Goal: Task Accomplishment & Management: Complete application form

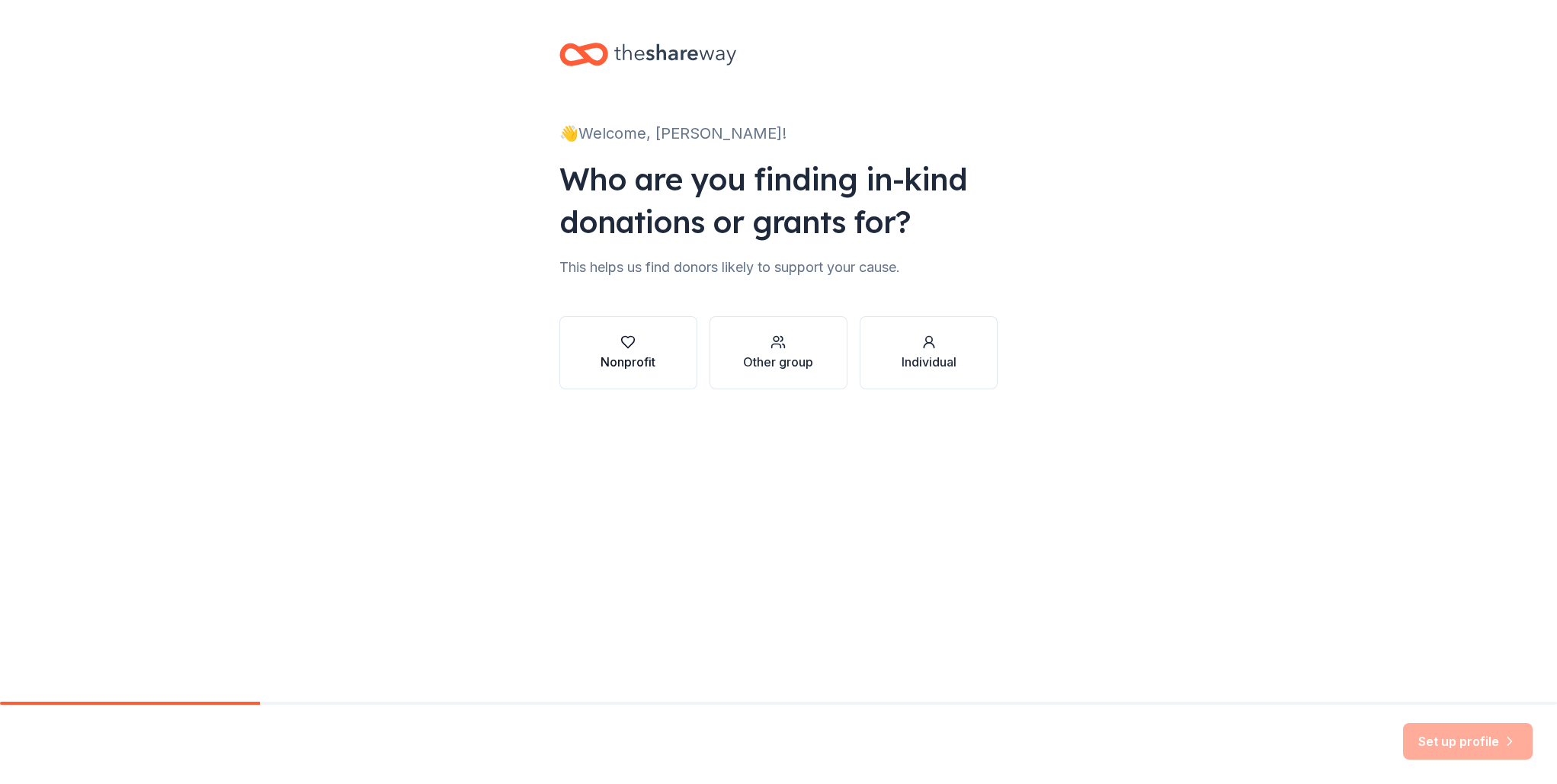
click at [636, 352] on div "Nonprofit" at bounding box center [628, 352] width 55 height 36
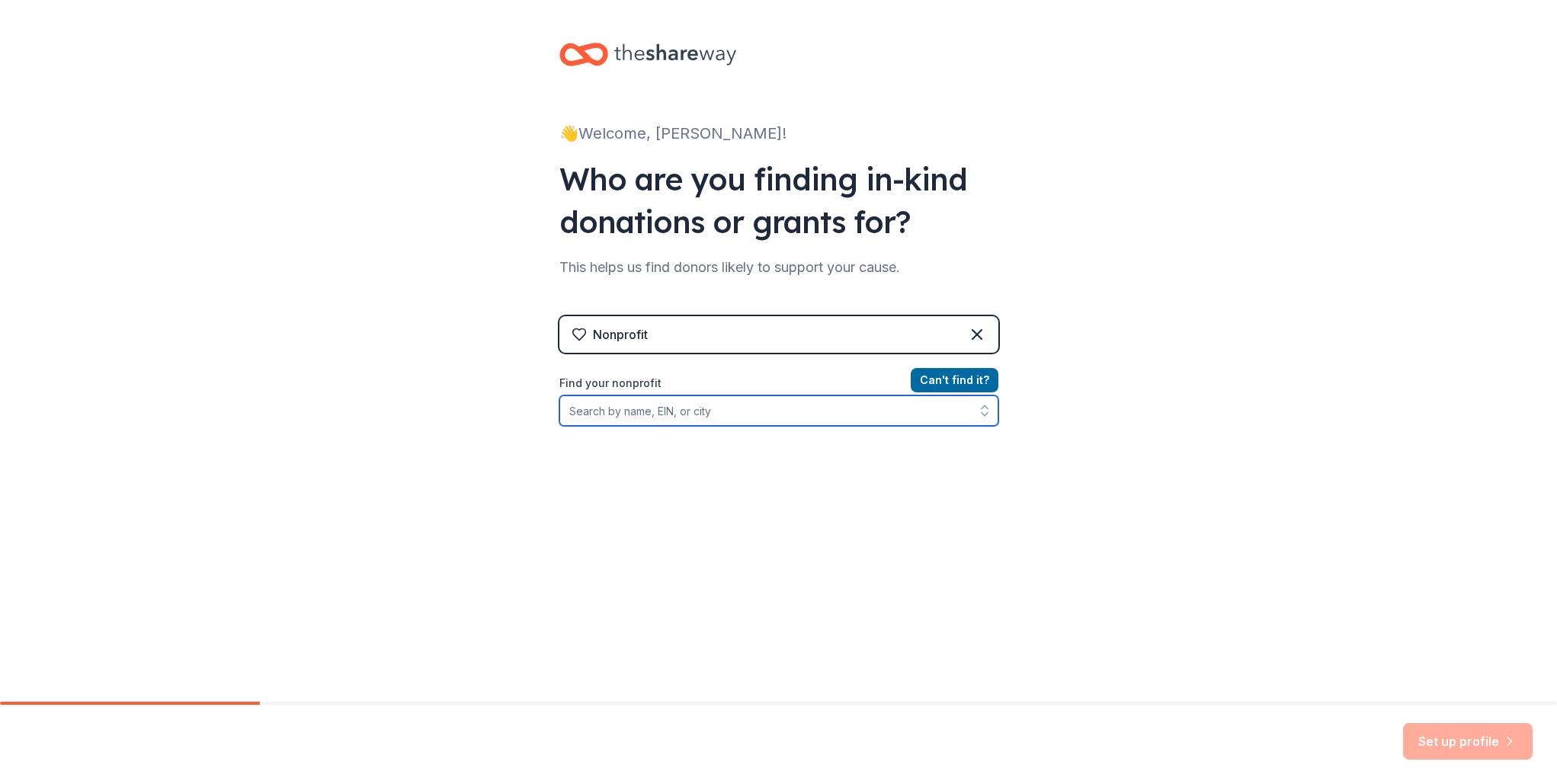
click at [687, 409] on input "Find your nonprofit" at bounding box center [778, 411] width 439 height 31
click at [684, 404] on input "Find your nonprofit" at bounding box center [778, 411] width 439 height 31
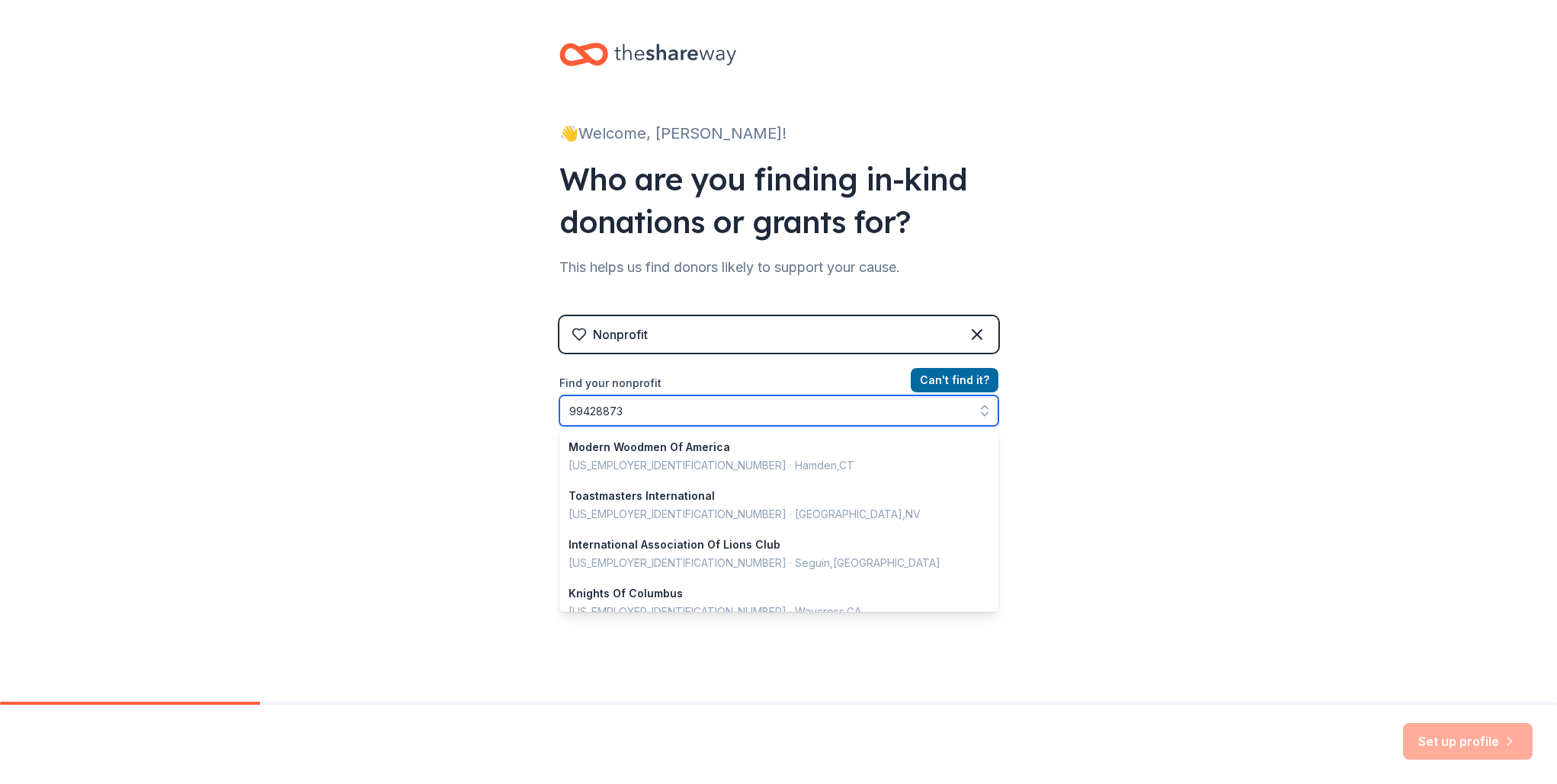
type input "994288732"
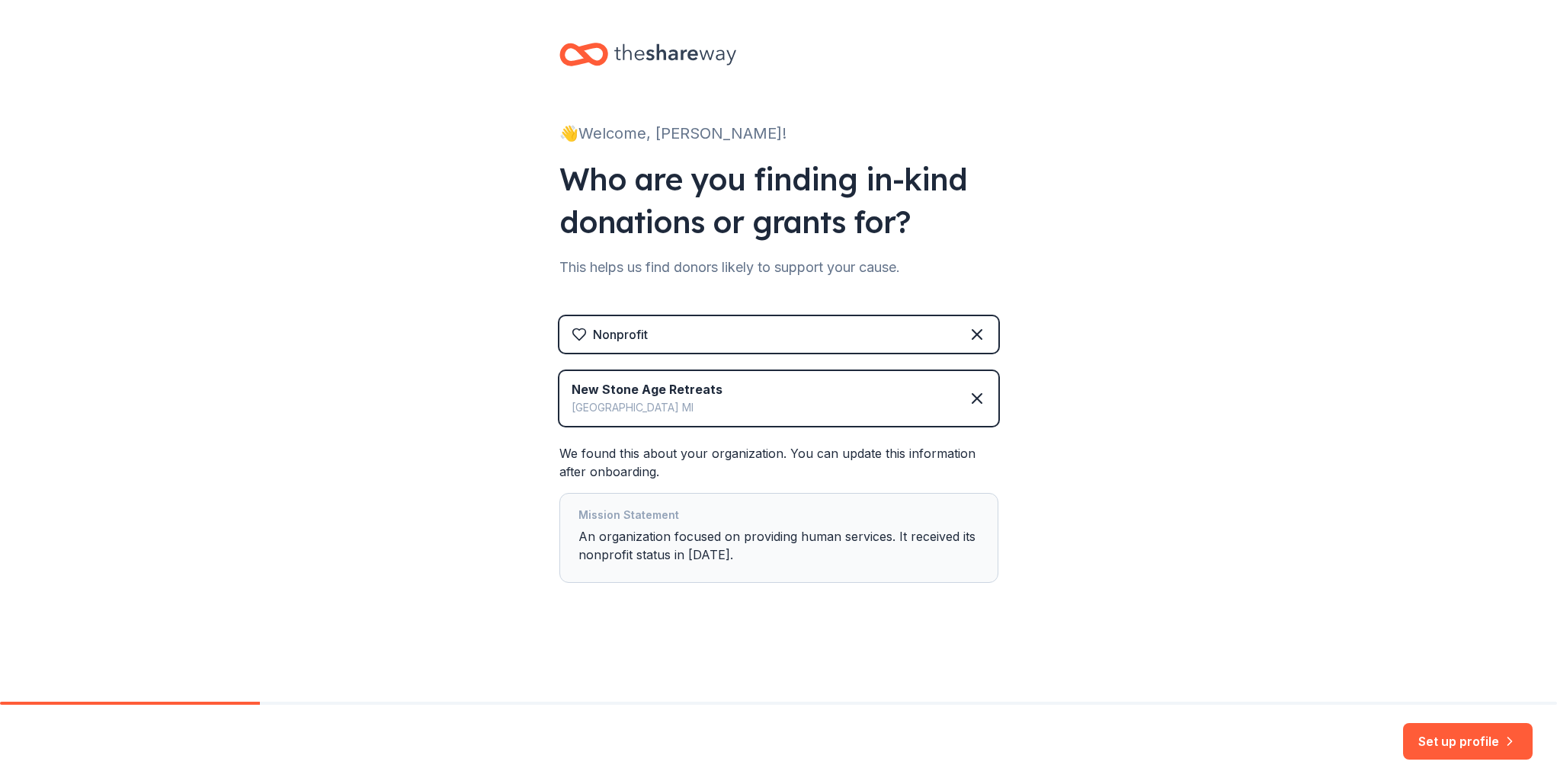
click at [725, 533] on div "Mission Statement An organization focused on providing human services. It recei…" at bounding box center [779, 537] width 401 height 64
drag, startPoint x: 752, startPoint y: 545, endPoint x: 737, endPoint y: 546, distance: 15.0
click at [751, 545] on div "Mission Statement An organization focused on providing human services. It recei…" at bounding box center [779, 537] width 401 height 64
click at [724, 550] on div "Mission Statement An organization focused on providing human services. It recei…" at bounding box center [779, 537] width 401 height 64
click at [714, 553] on div "Mission Statement An organization focused on providing human services. It recei…" at bounding box center [779, 537] width 401 height 64
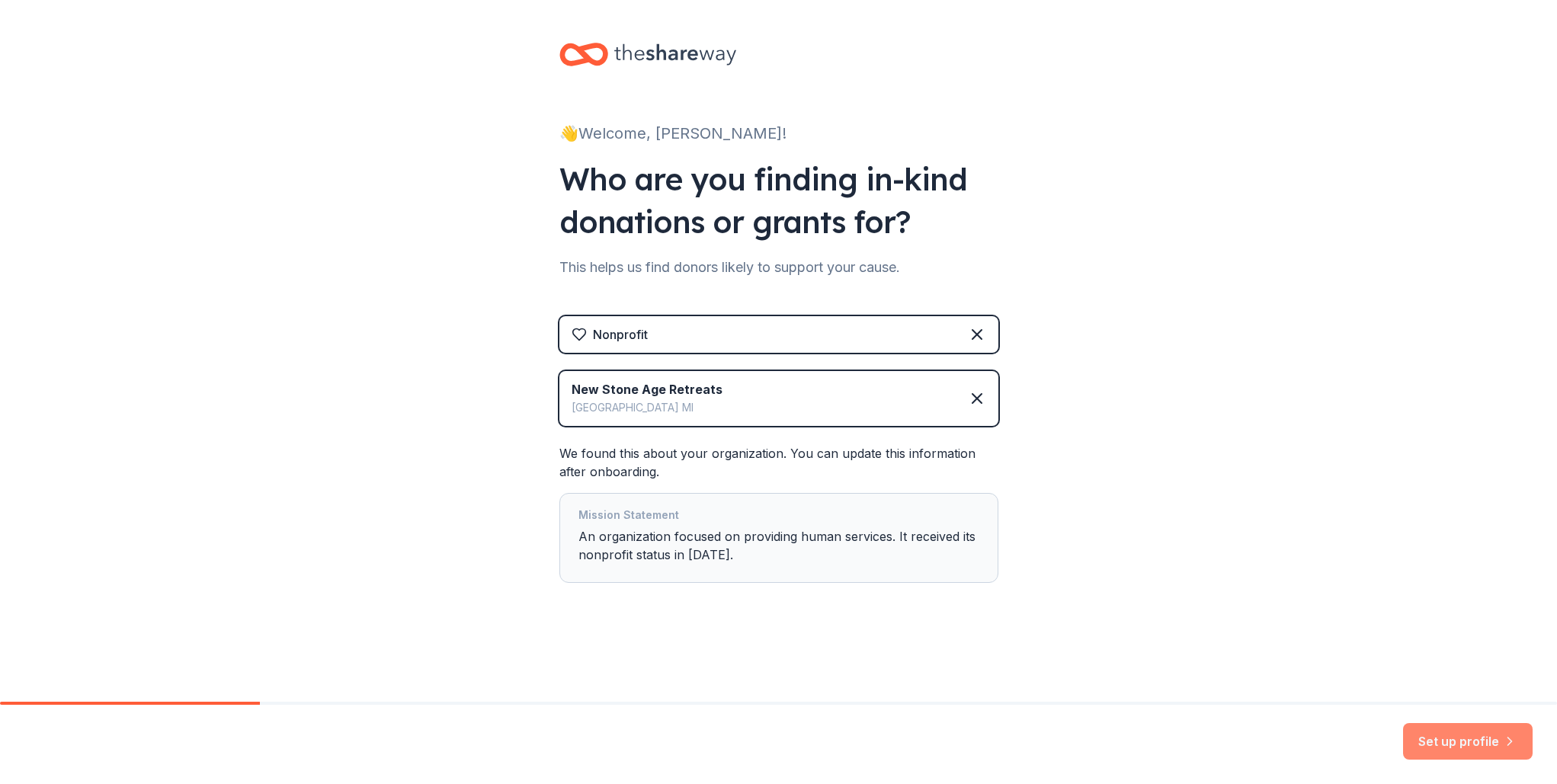
click at [1468, 740] on button "Set up profile" at bounding box center [1467, 741] width 130 height 36
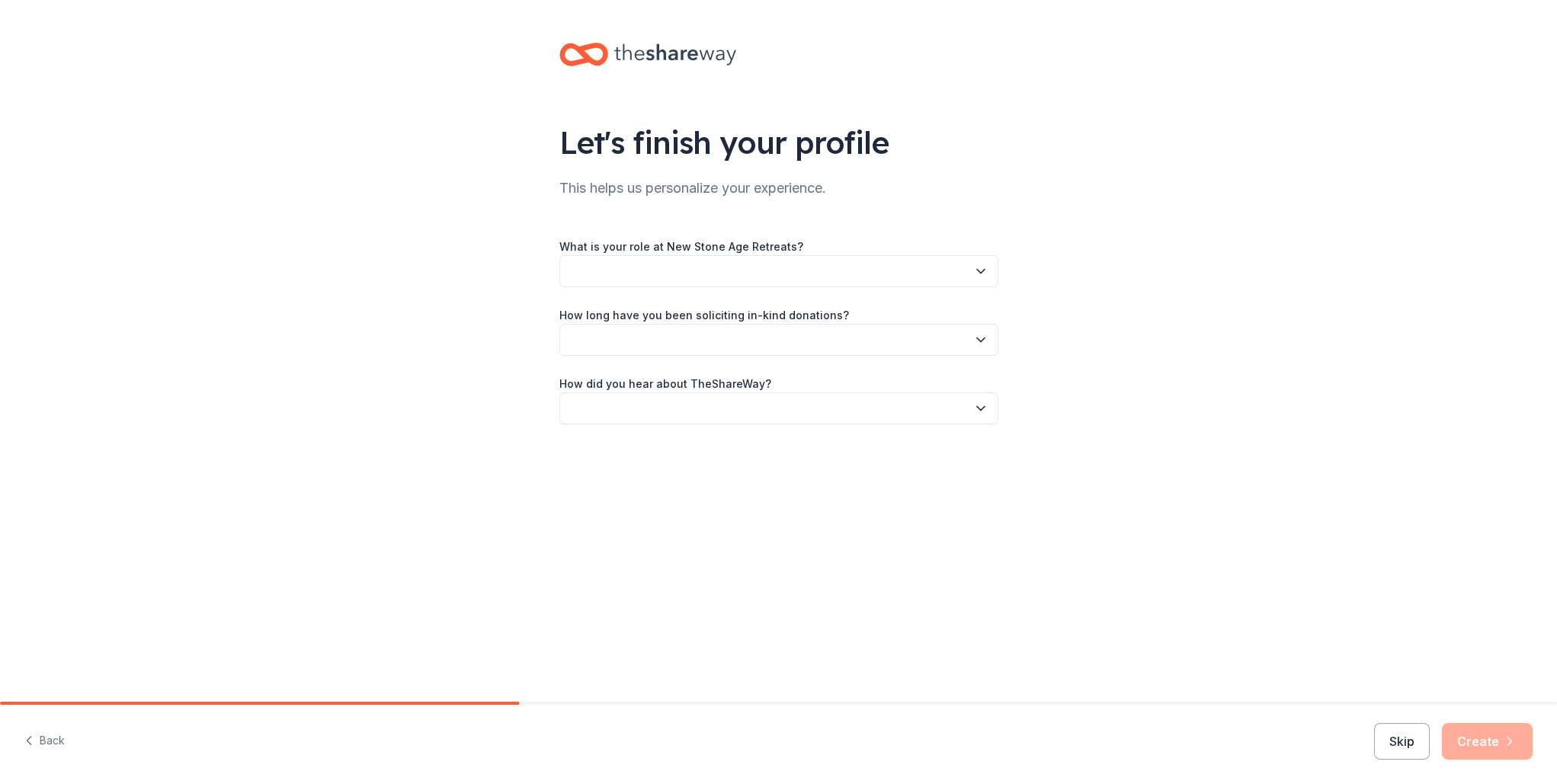
click at [704, 279] on button "button" at bounding box center [778, 271] width 439 height 32
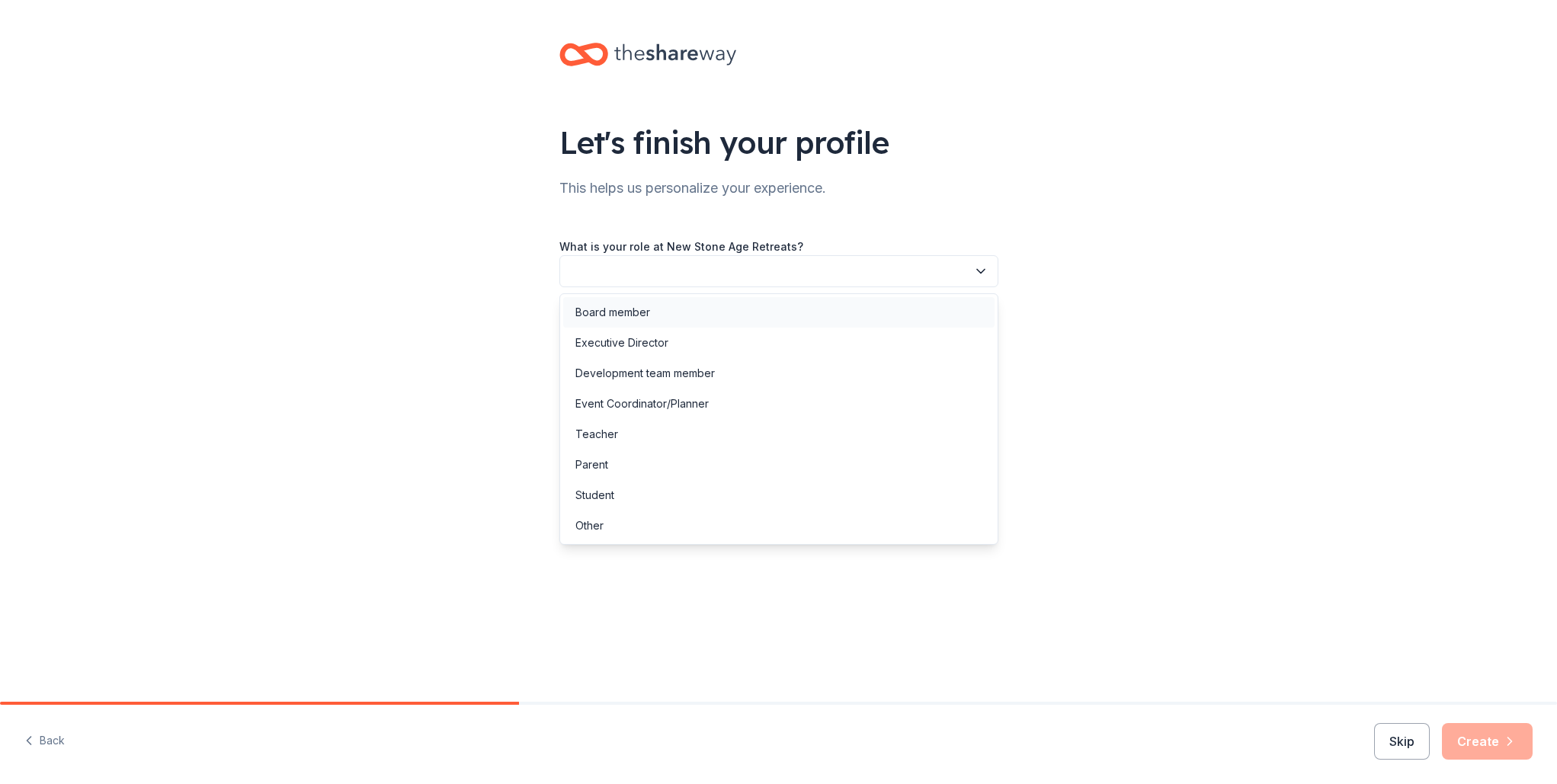
click at [689, 312] on div "Board member" at bounding box center [778, 313] width 431 height 31
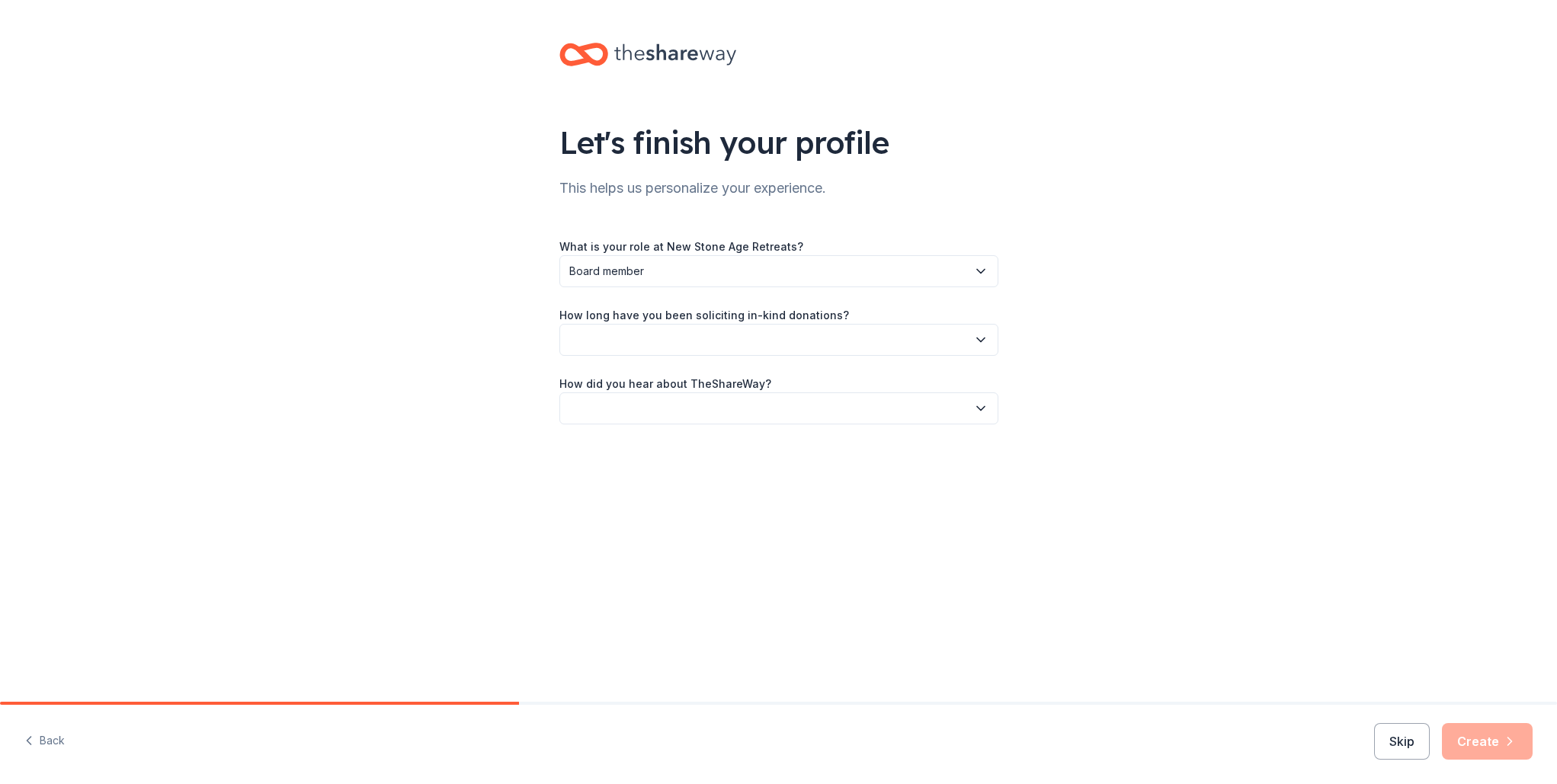
click at [707, 333] on button "button" at bounding box center [778, 339] width 439 height 32
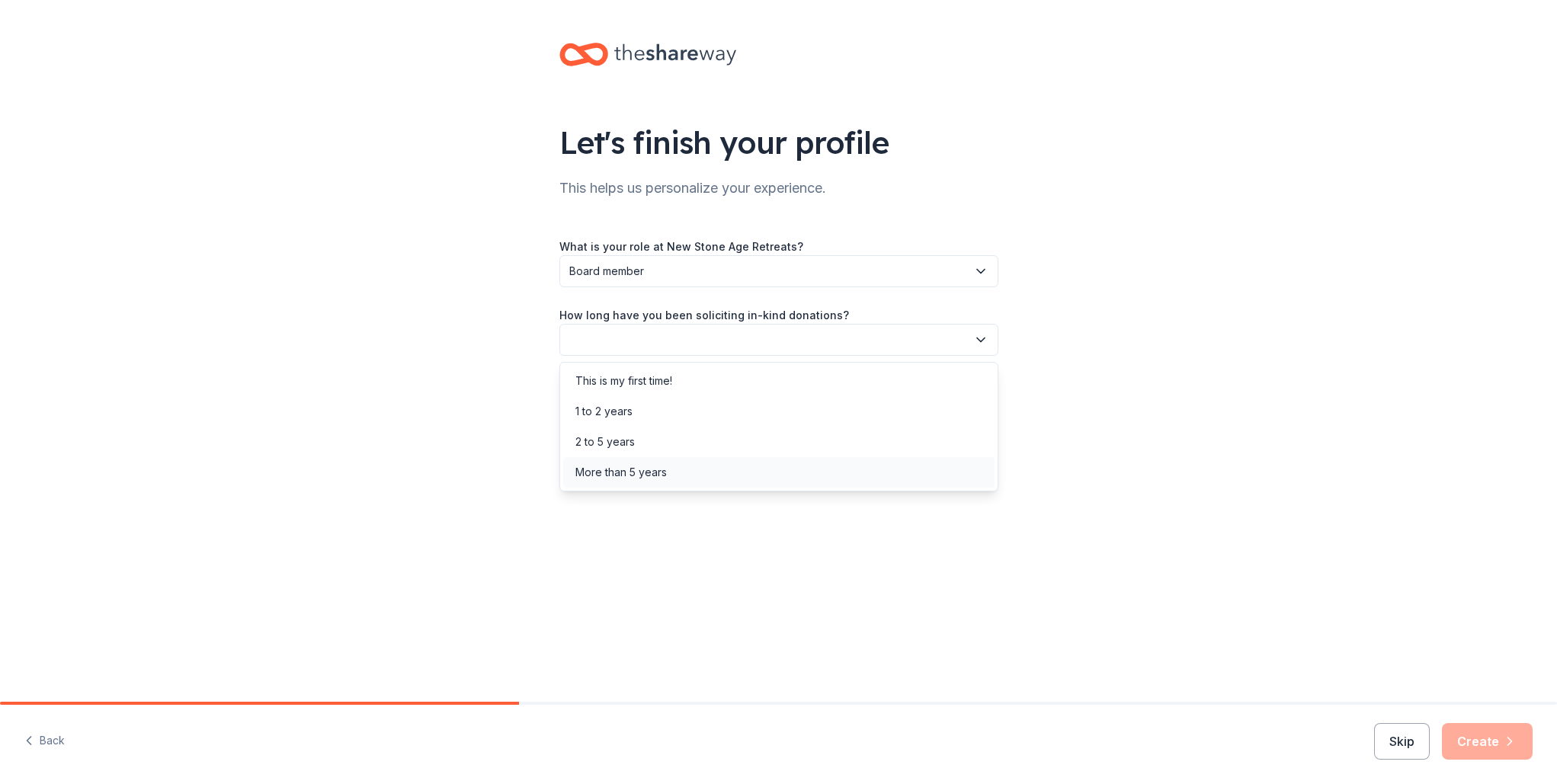
click at [630, 476] on div "More than 5 years" at bounding box center [620, 472] width 91 height 18
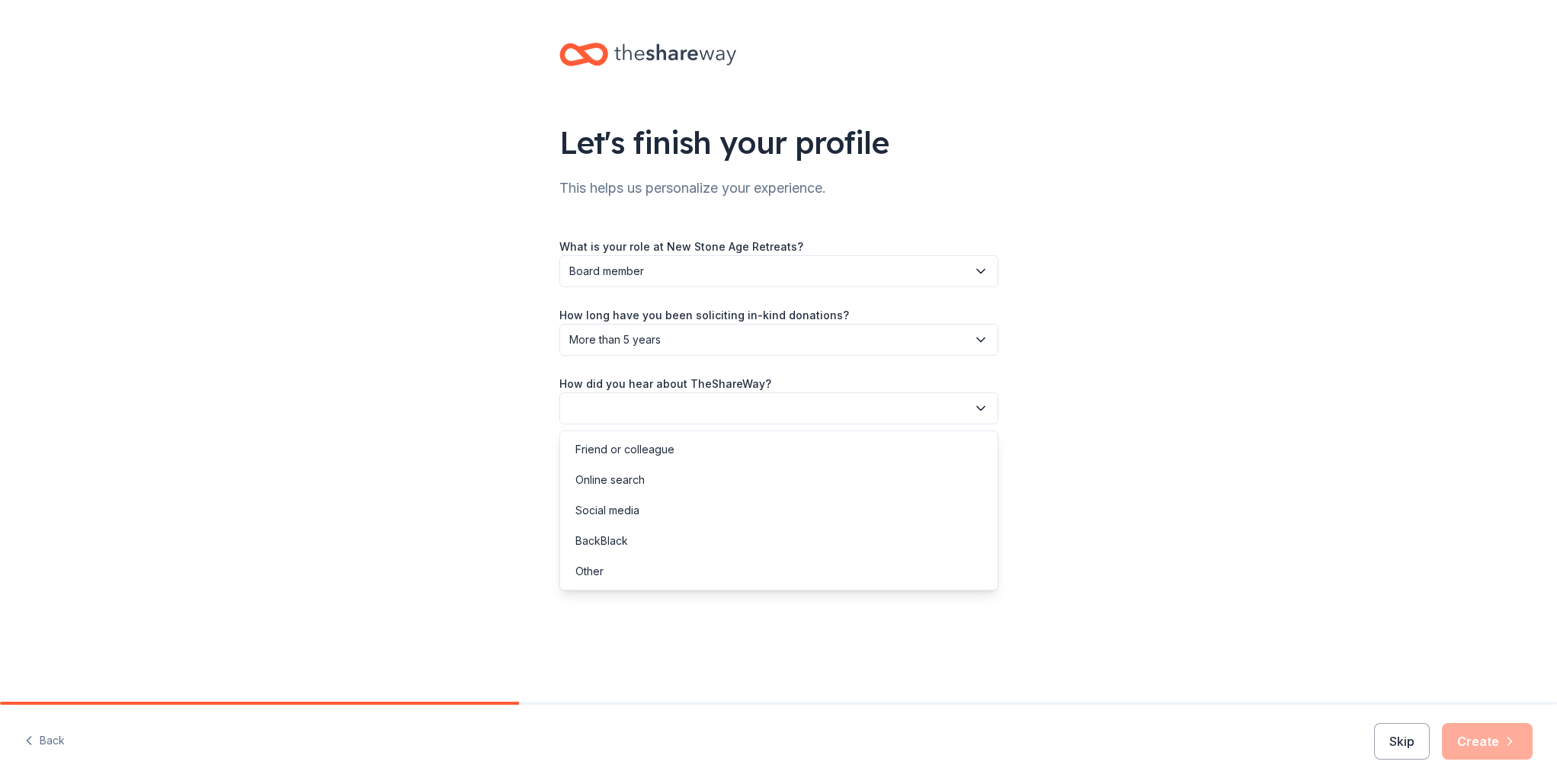
click at [707, 408] on button "button" at bounding box center [778, 408] width 439 height 32
click at [670, 456] on div "Friend or colleague" at bounding box center [624, 449] width 99 height 18
click at [1484, 738] on button "Create" at bounding box center [1487, 741] width 90 height 36
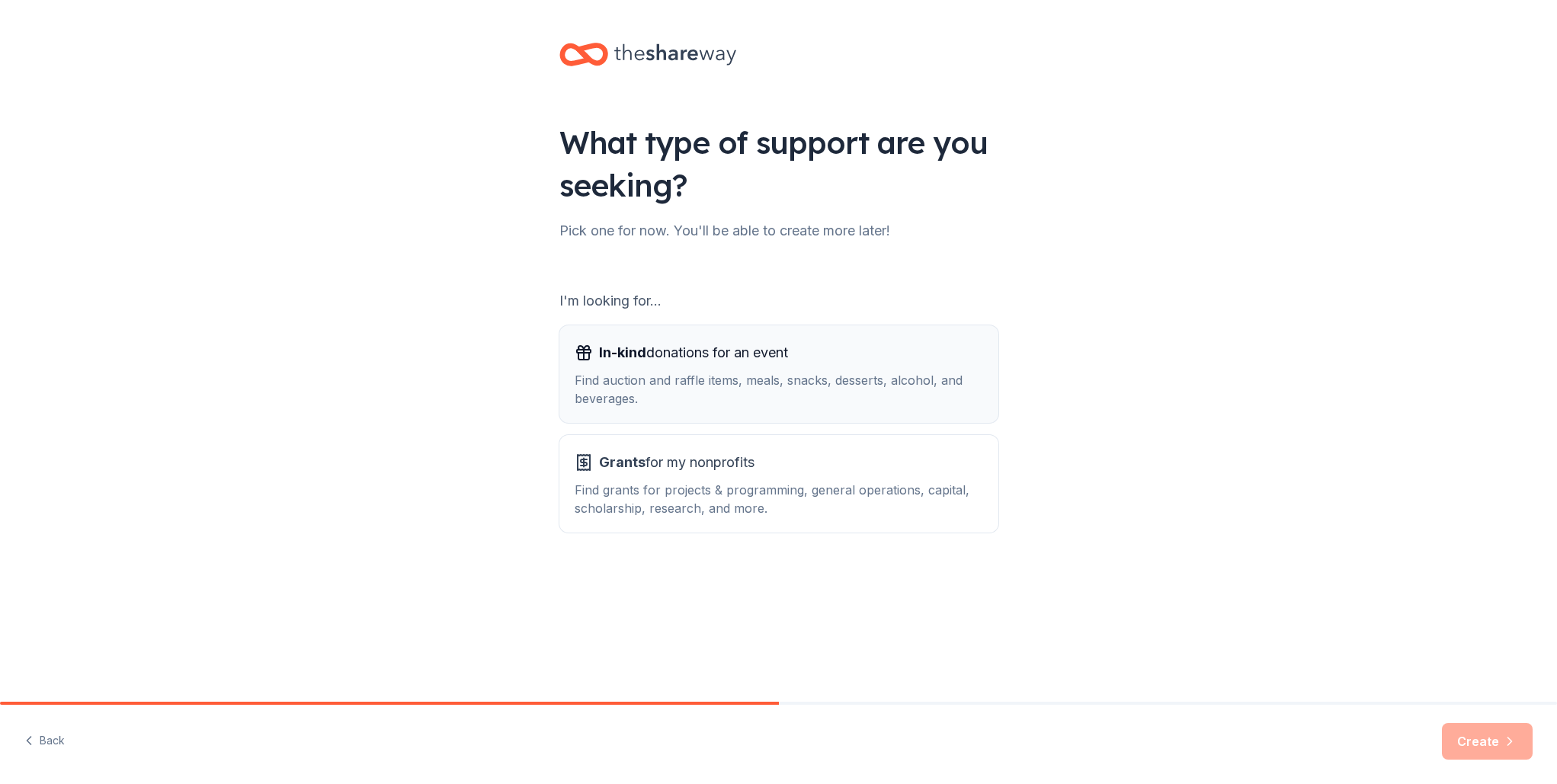
click at [663, 380] on div "Find auction and raffle items, meals, snacks, desserts, alcohol, and beverages." at bounding box center [778, 390] width 408 height 36
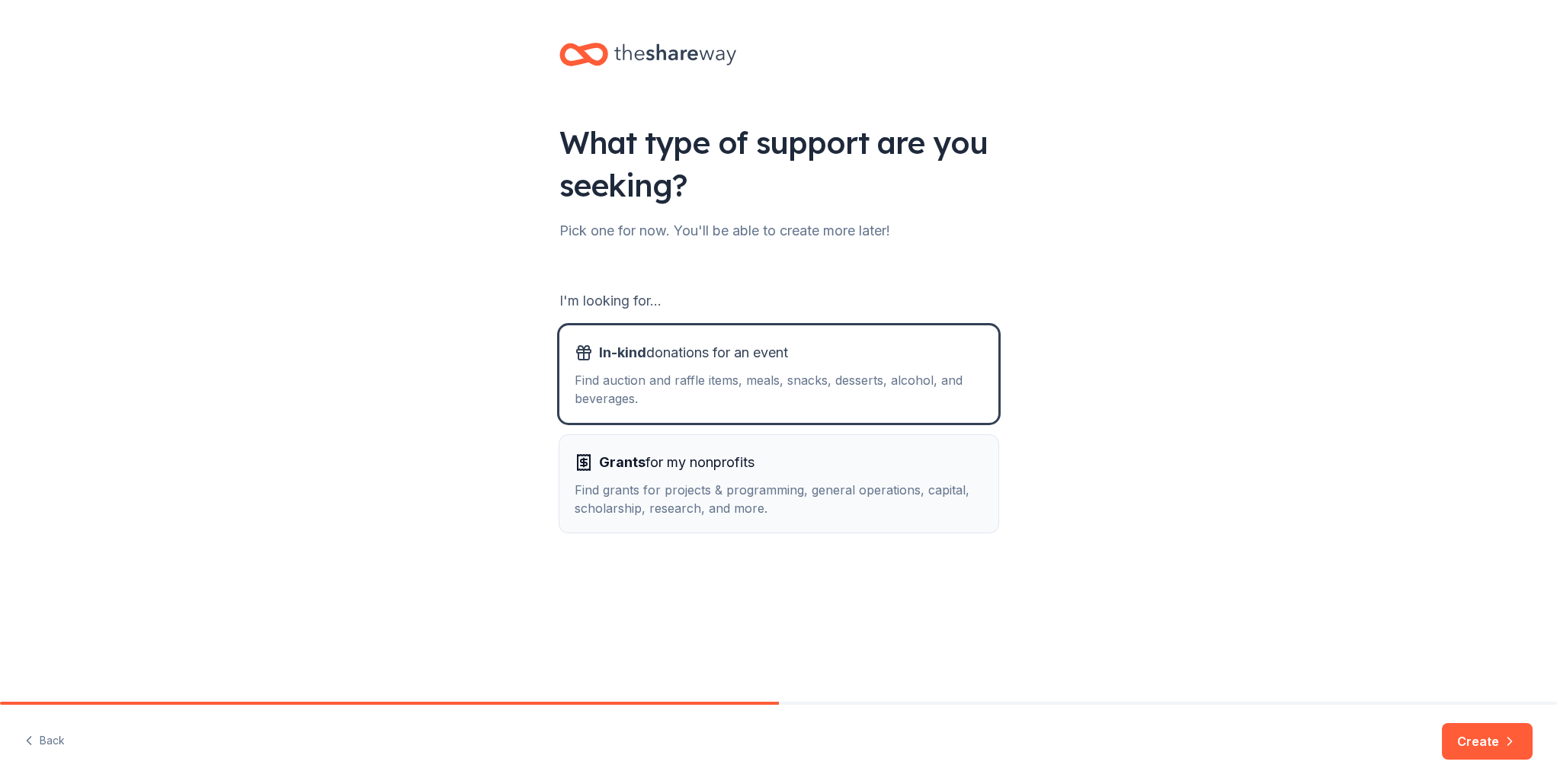
click at [655, 473] on span "Grants for my nonprofits" at bounding box center [677, 462] width 156 height 24
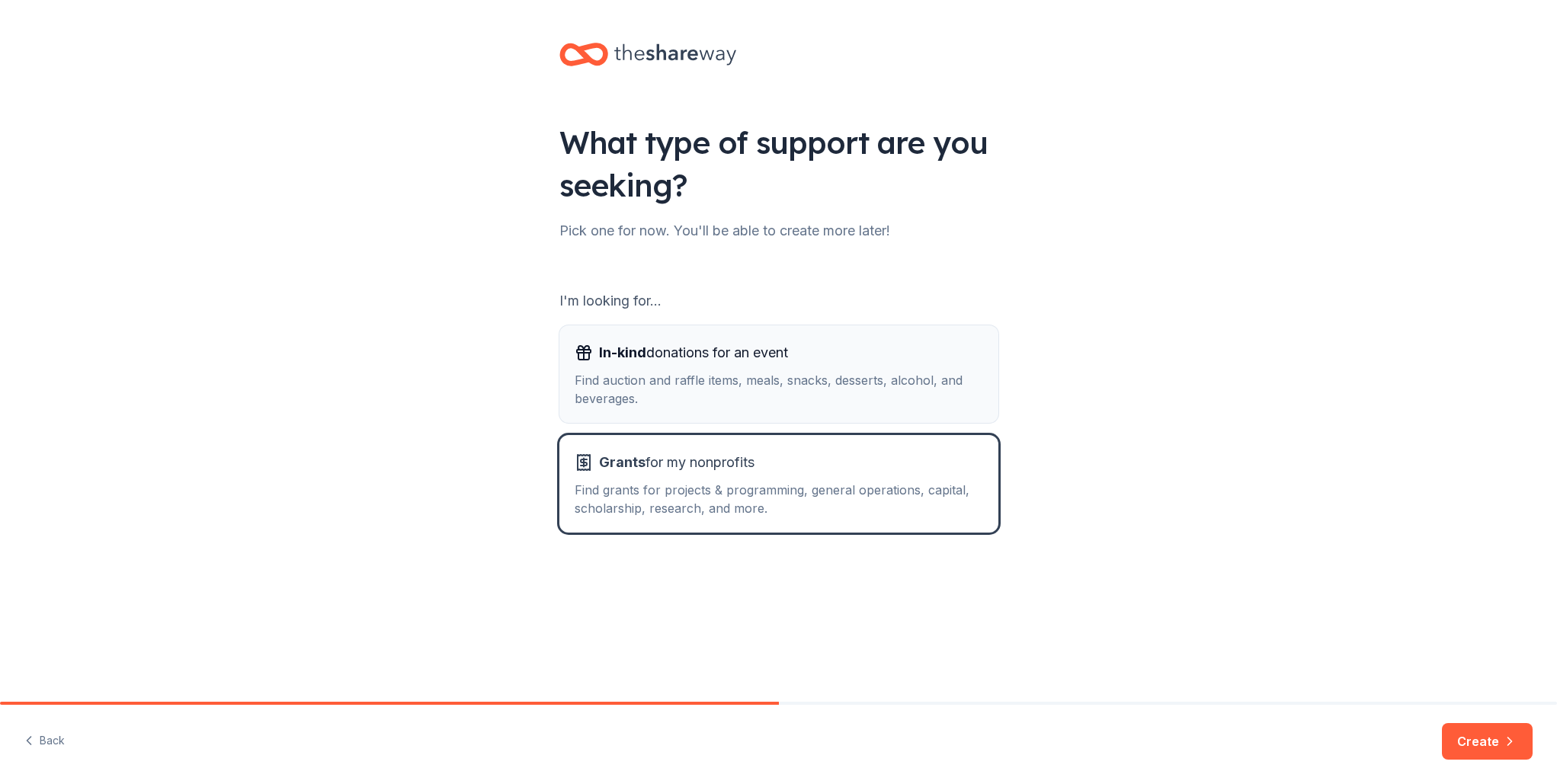
click at [649, 364] on span "In-kind donations for an event" at bounding box center [693, 352] width 189 height 24
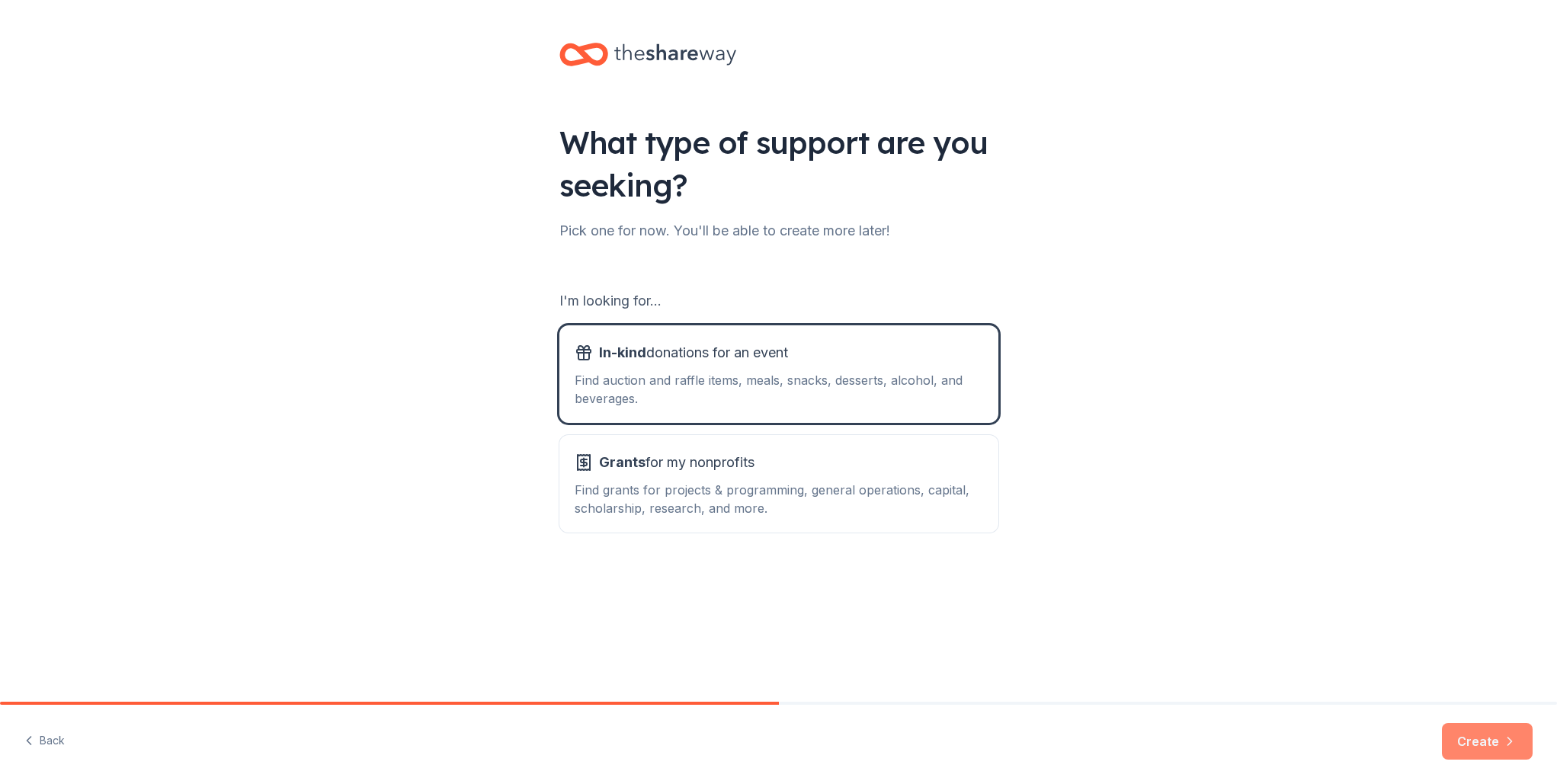
click at [1495, 748] on button "Create" at bounding box center [1487, 741] width 90 height 36
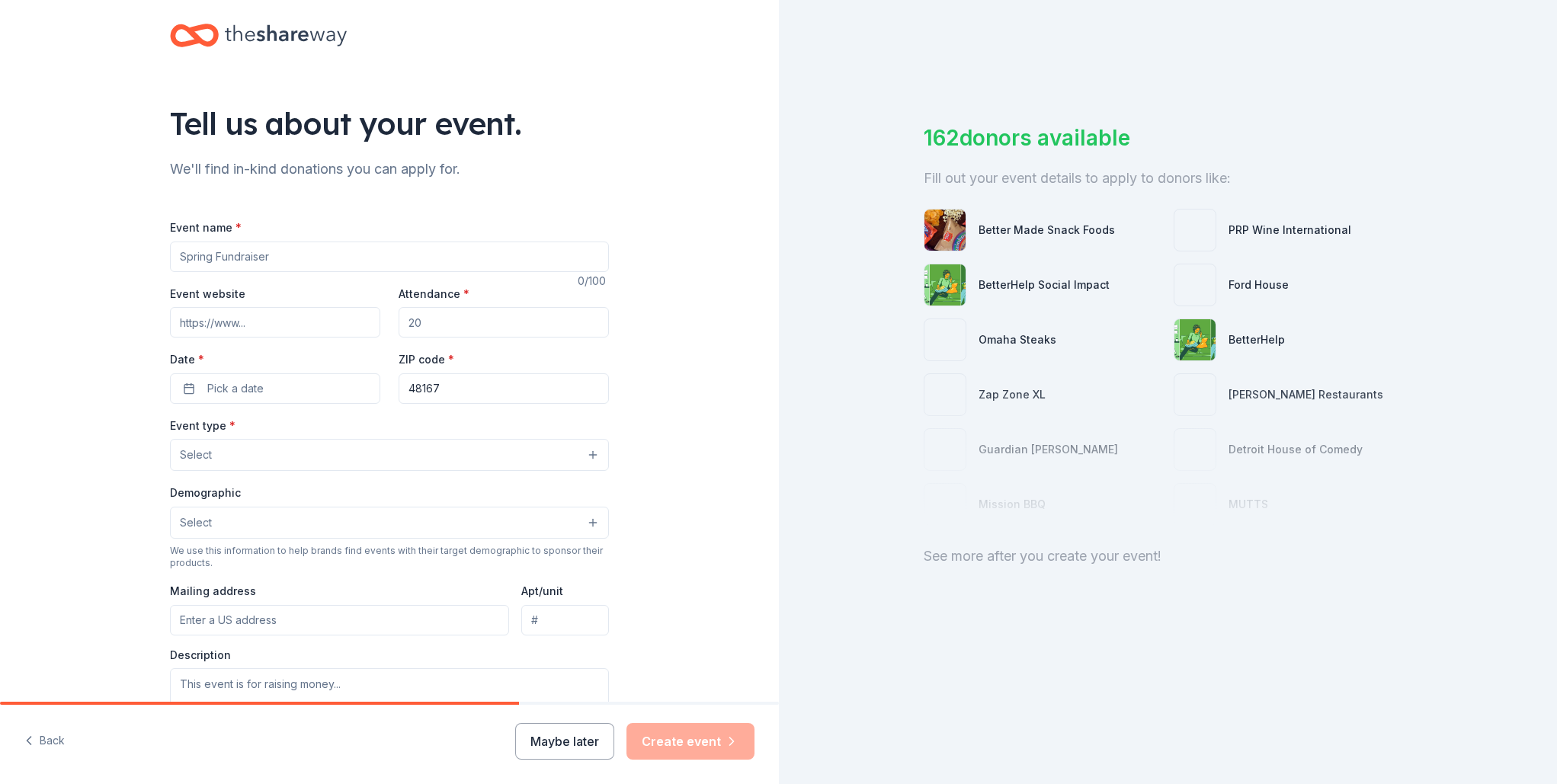
scroll to position [20, 0]
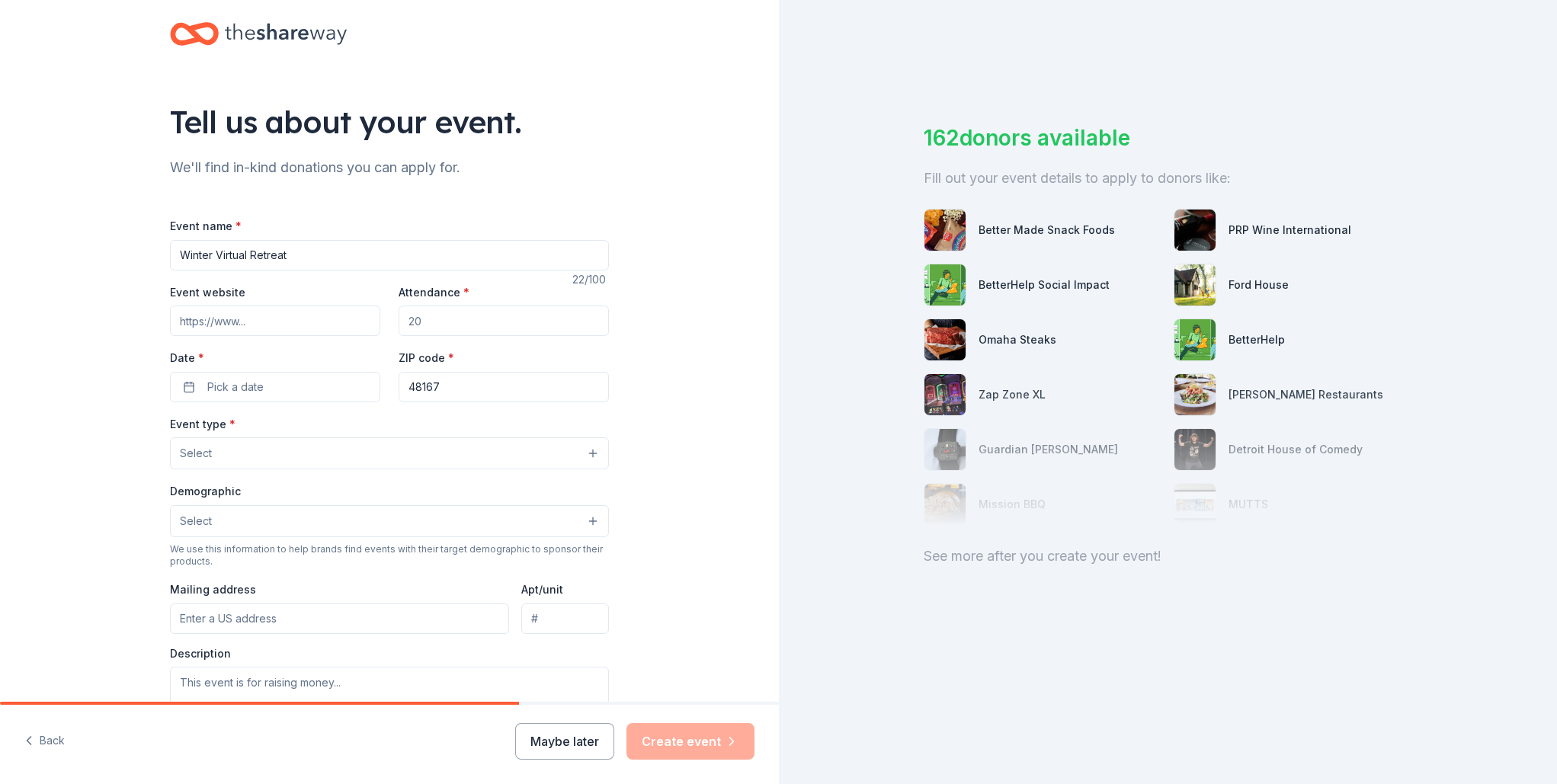
type input "Winter Virtual Retreat"
click at [270, 323] on input "Event website" at bounding box center [275, 321] width 210 height 31
paste input "https://www.newstoneageretreat.org/retreats/return-to-center"
type input "https://www.newstoneageretreat.org/retreats/return-to-center"
click at [449, 327] on input "Attendance *" at bounding box center [503, 321] width 210 height 31
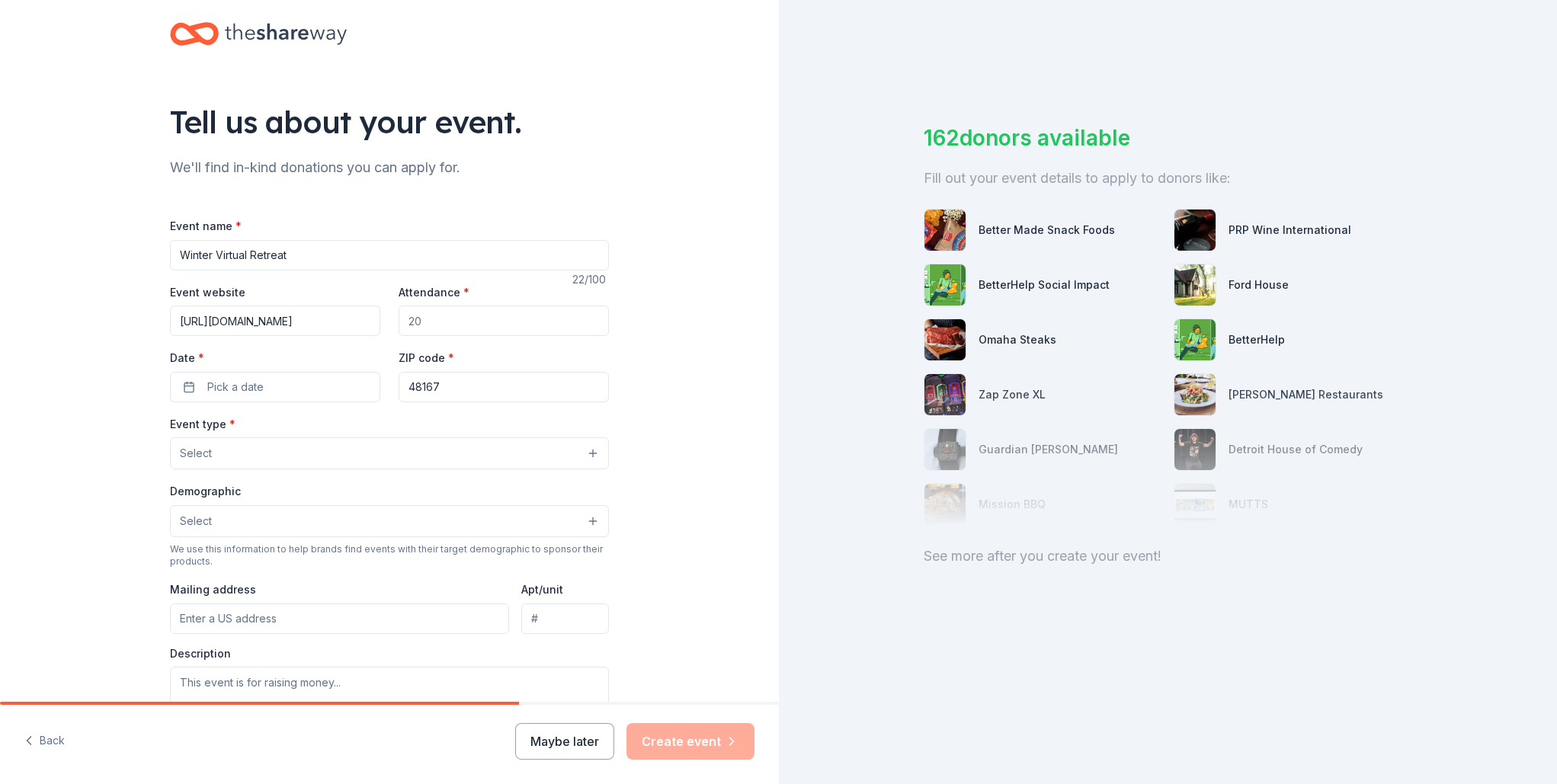
drag, startPoint x: 449, startPoint y: 326, endPoint x: 415, endPoint y: 323, distance: 34.1
click at [415, 323] on input "Attendance *" at bounding box center [503, 321] width 210 height 31
type input "150"
click at [237, 384] on span "Pick a date" at bounding box center [235, 387] width 57 height 18
click at [356, 419] on button "Go to next month" at bounding box center [357, 426] width 21 height 21
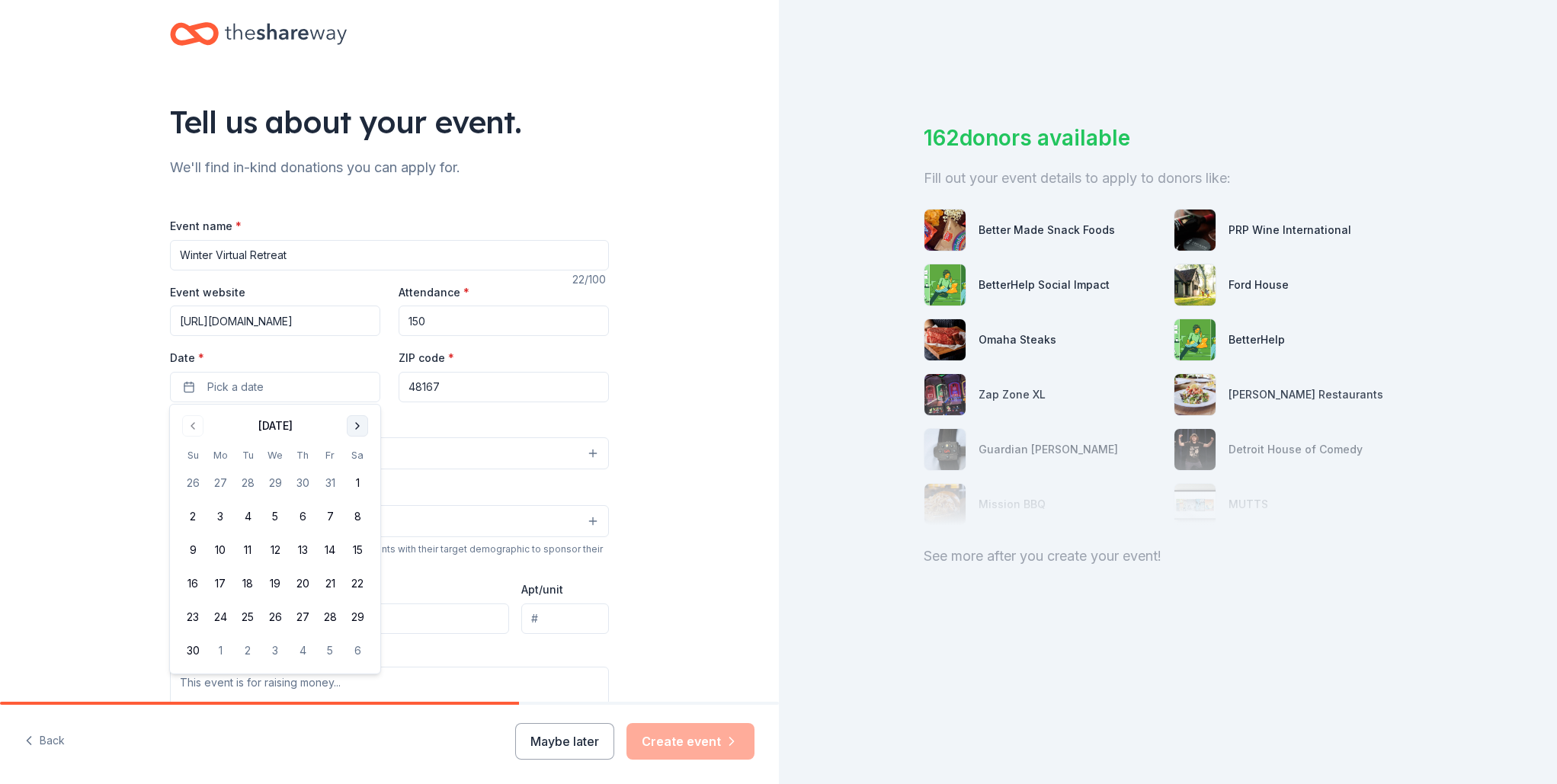
click at [356, 419] on button "Go to next month" at bounding box center [357, 426] width 21 height 21
click at [356, 515] on button "13" at bounding box center [357, 516] width 28 height 28
click at [401, 422] on div "Event type * Select" at bounding box center [389, 442] width 439 height 56
click at [459, 443] on button "Select" at bounding box center [389, 453] width 439 height 32
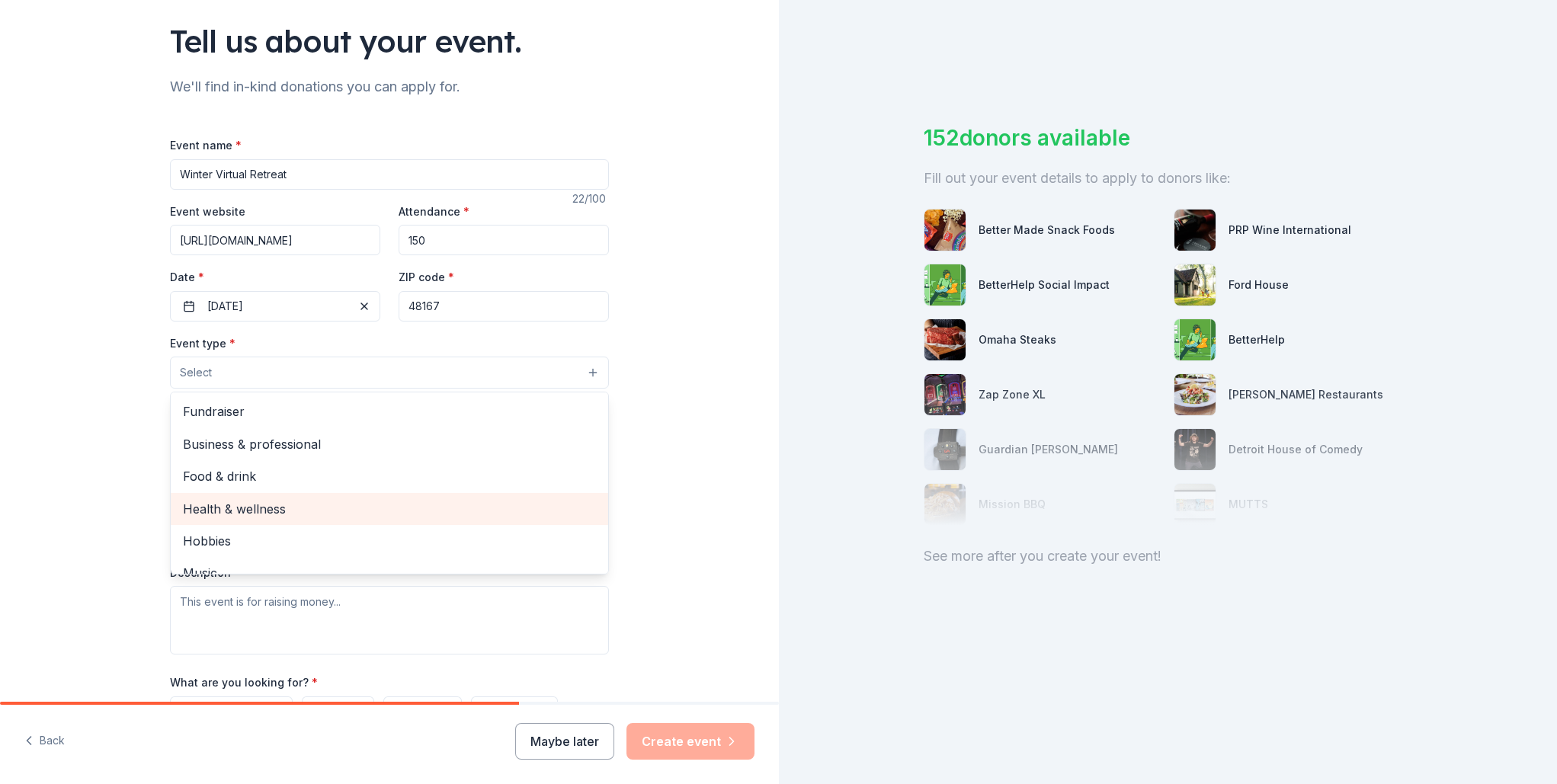
scroll to position [0, 0]
click at [323, 511] on span "Health & wellness" at bounding box center [390, 509] width 413 height 20
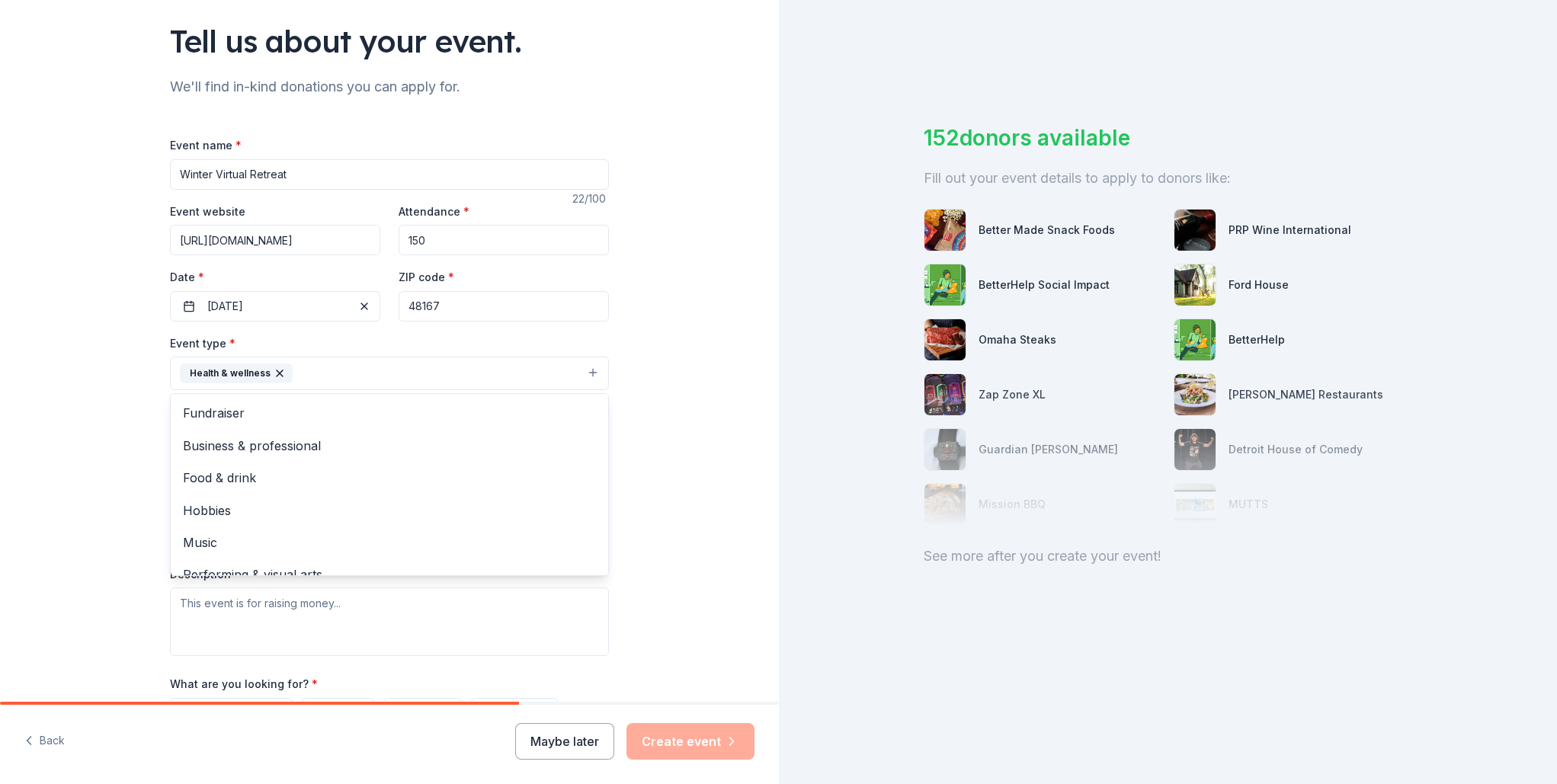
click at [675, 491] on div "Tell us about your event. We'll find in-kind donations you can apply for. Event…" at bounding box center [389, 406] width 778 height 1015
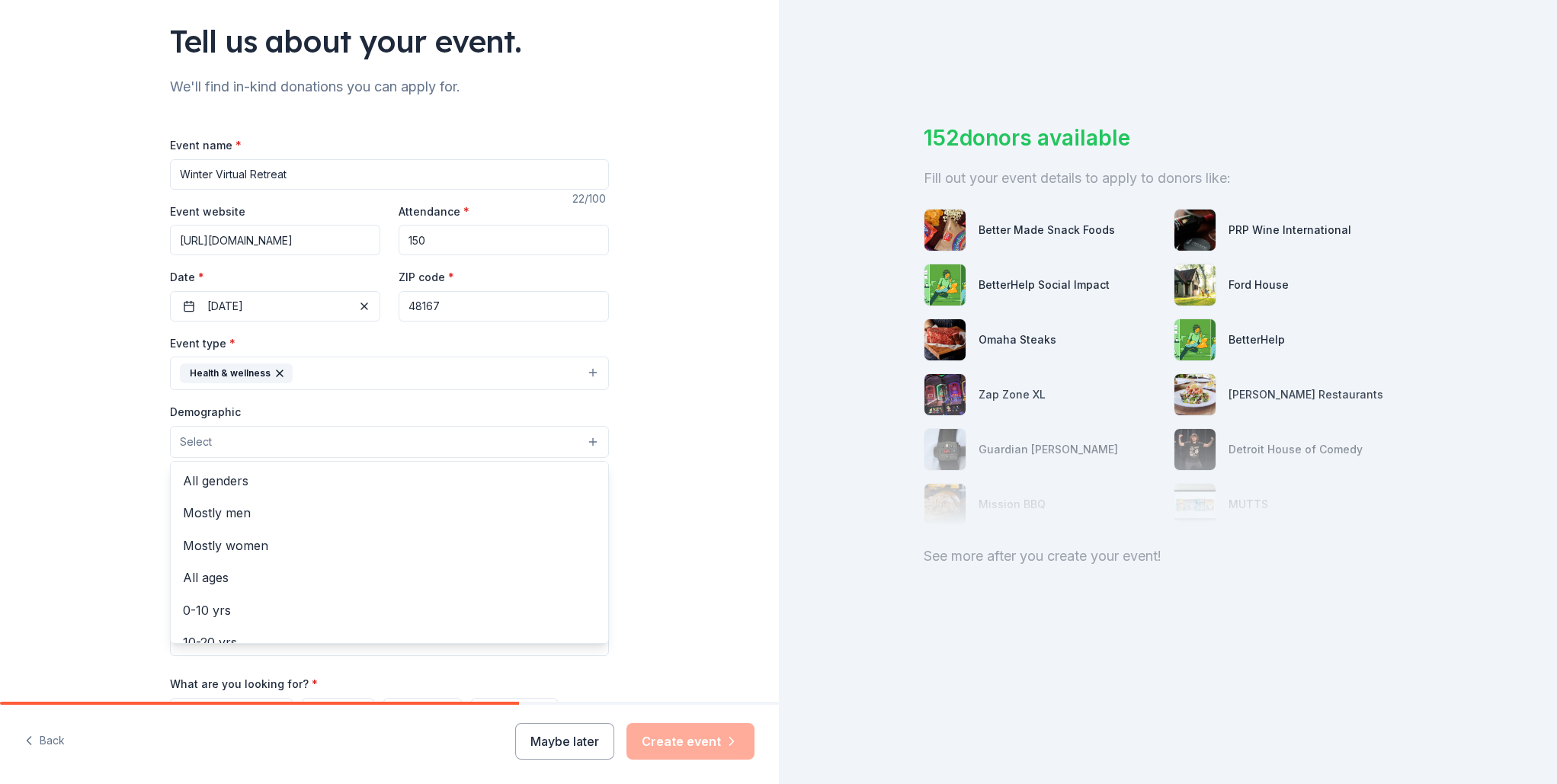
click at [309, 444] on button "Select" at bounding box center [389, 441] width 439 height 32
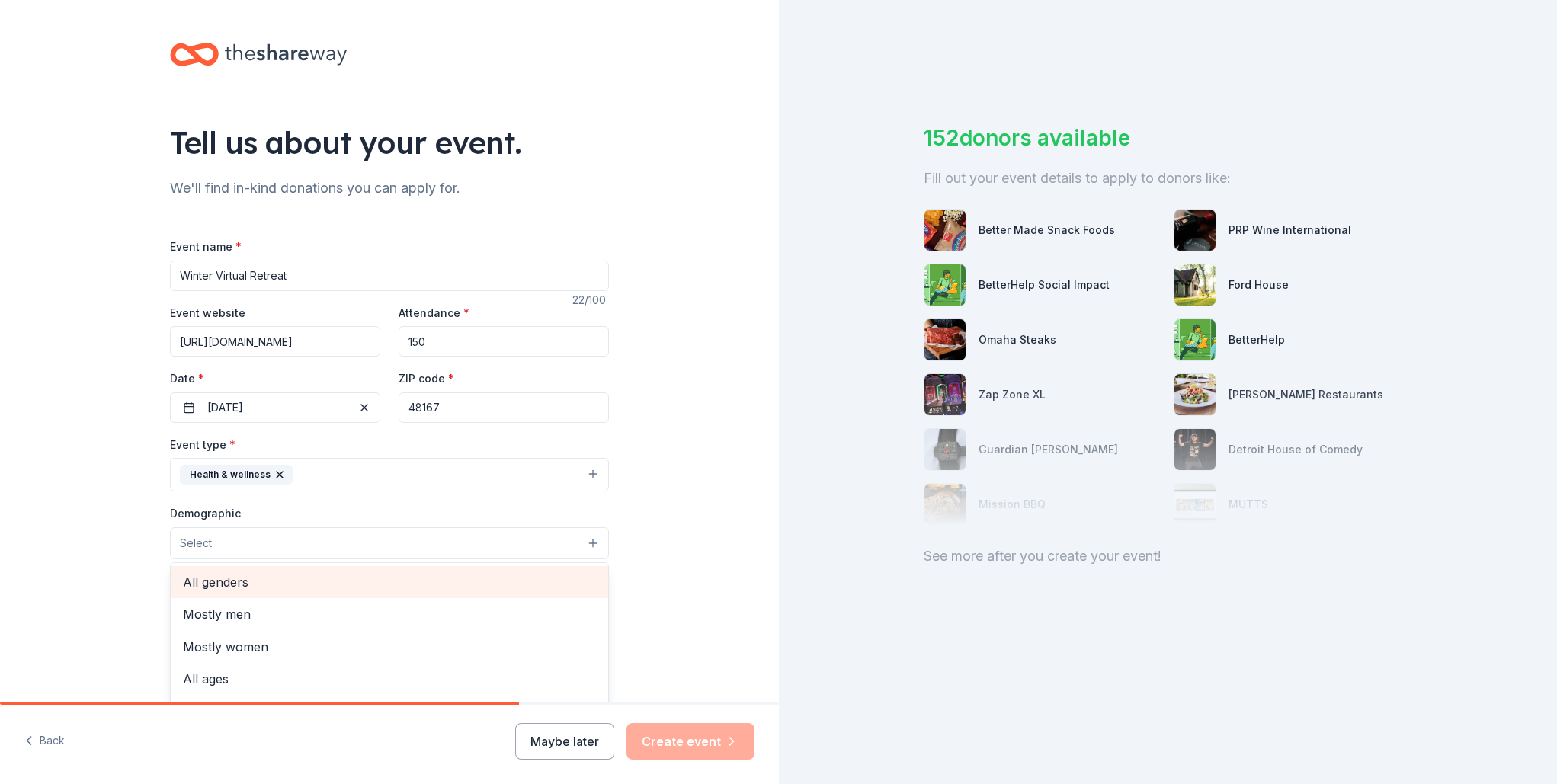
click at [232, 581] on span "All genders" at bounding box center [390, 582] width 413 height 20
click at [263, 607] on span "20-30 yrs" at bounding box center [390, 606] width 413 height 20
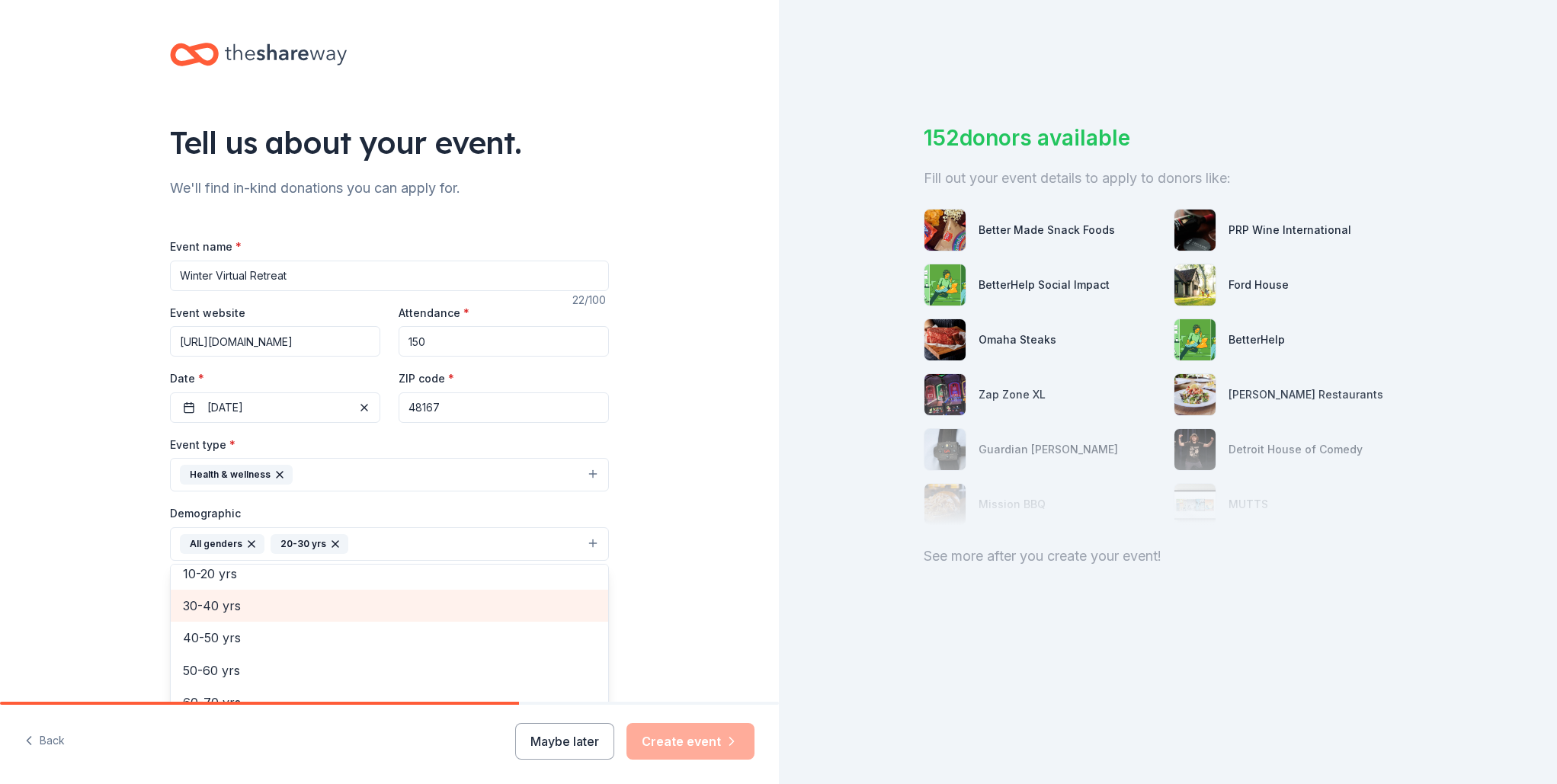
click at [246, 607] on span "30-40 yrs" at bounding box center [390, 606] width 413 height 20
click at [242, 610] on span "40-50 yrs" at bounding box center [390, 606] width 413 height 20
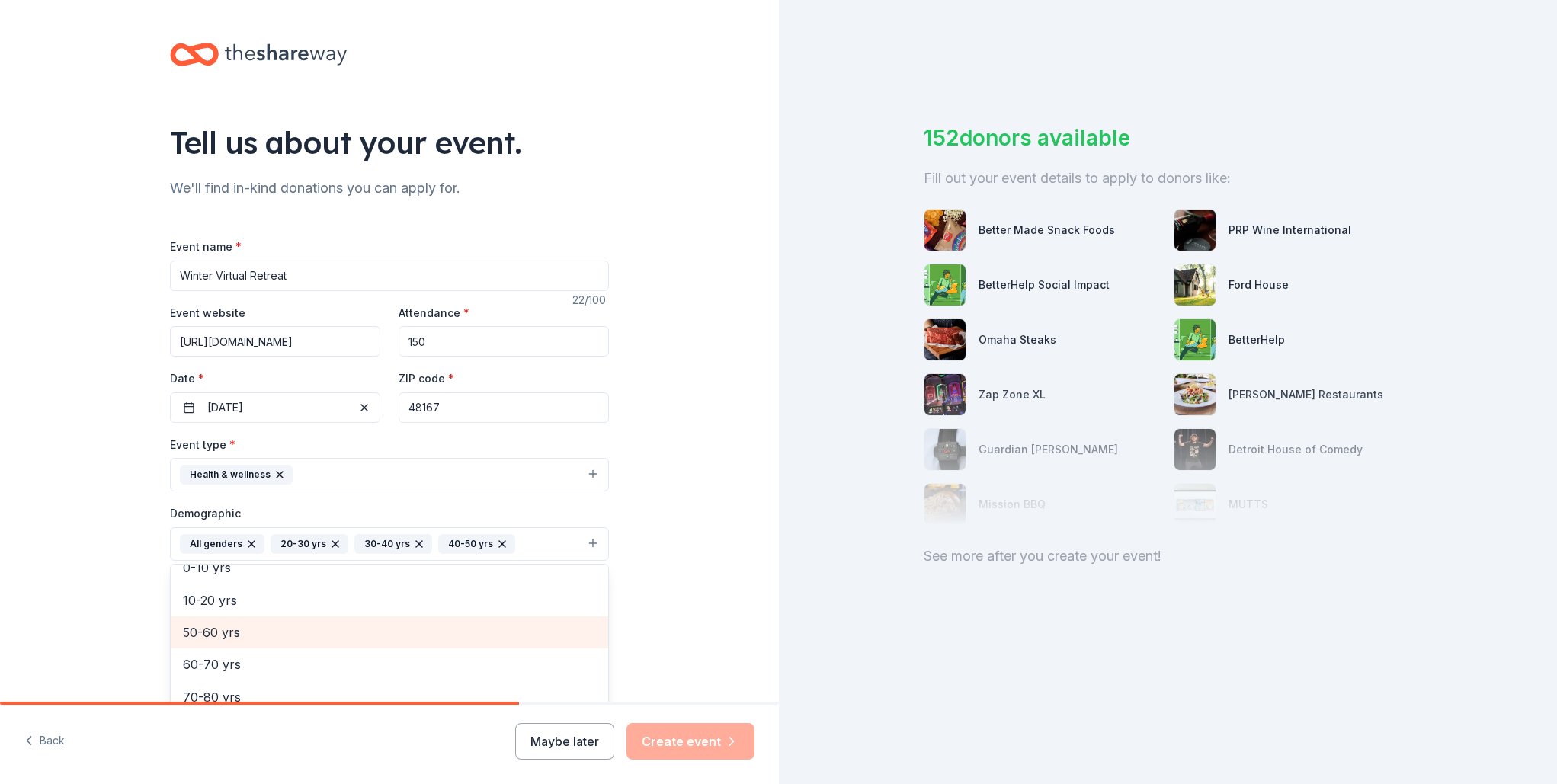
click at [242, 623] on span "50-60 yrs" at bounding box center [390, 632] width 413 height 20
click at [676, 576] on div "Tell us about your event. We'll find in-kind donations you can apply for. Event…" at bounding box center [389, 520] width 778 height 1043
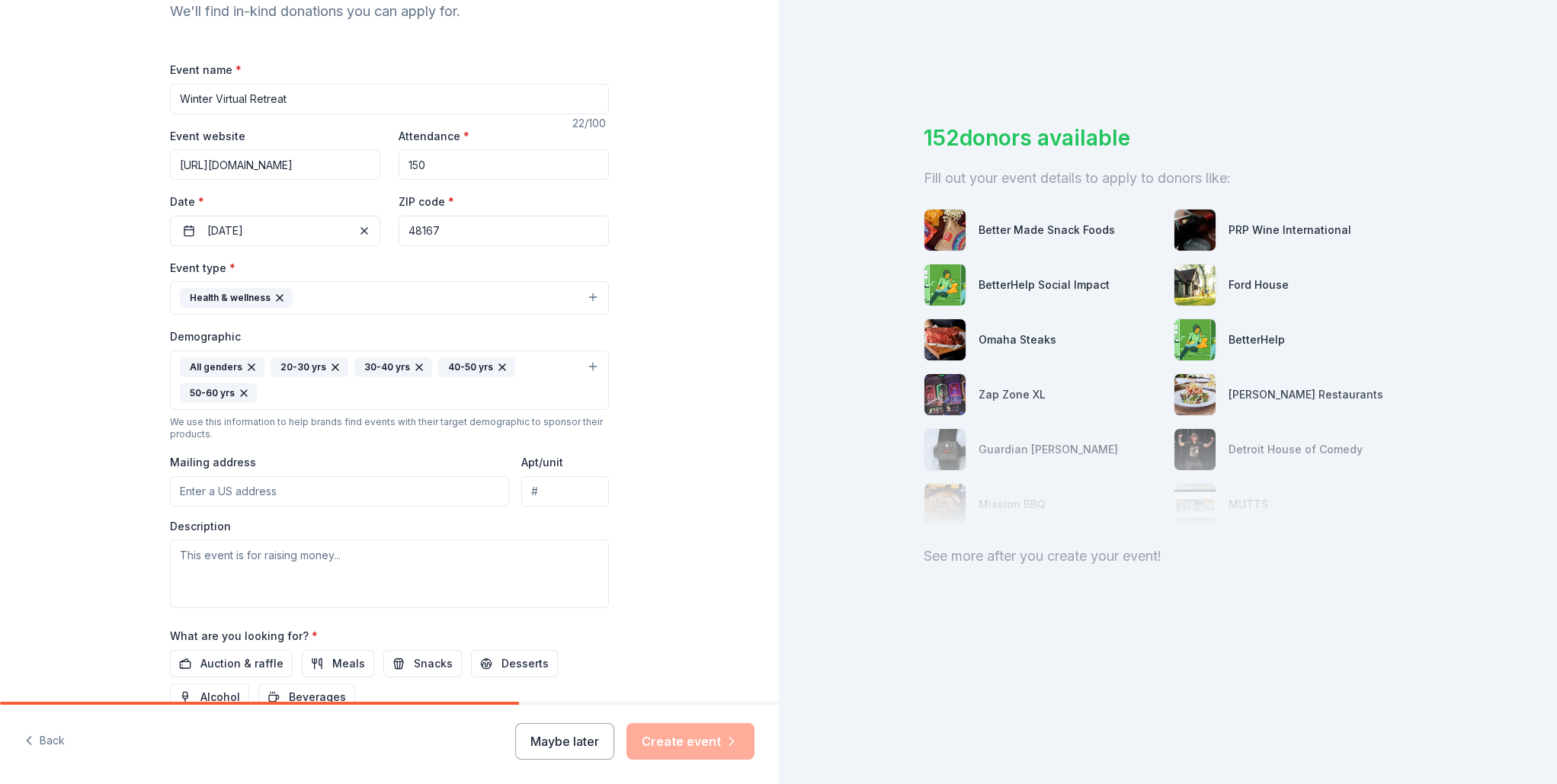
scroll to position [209, 0]
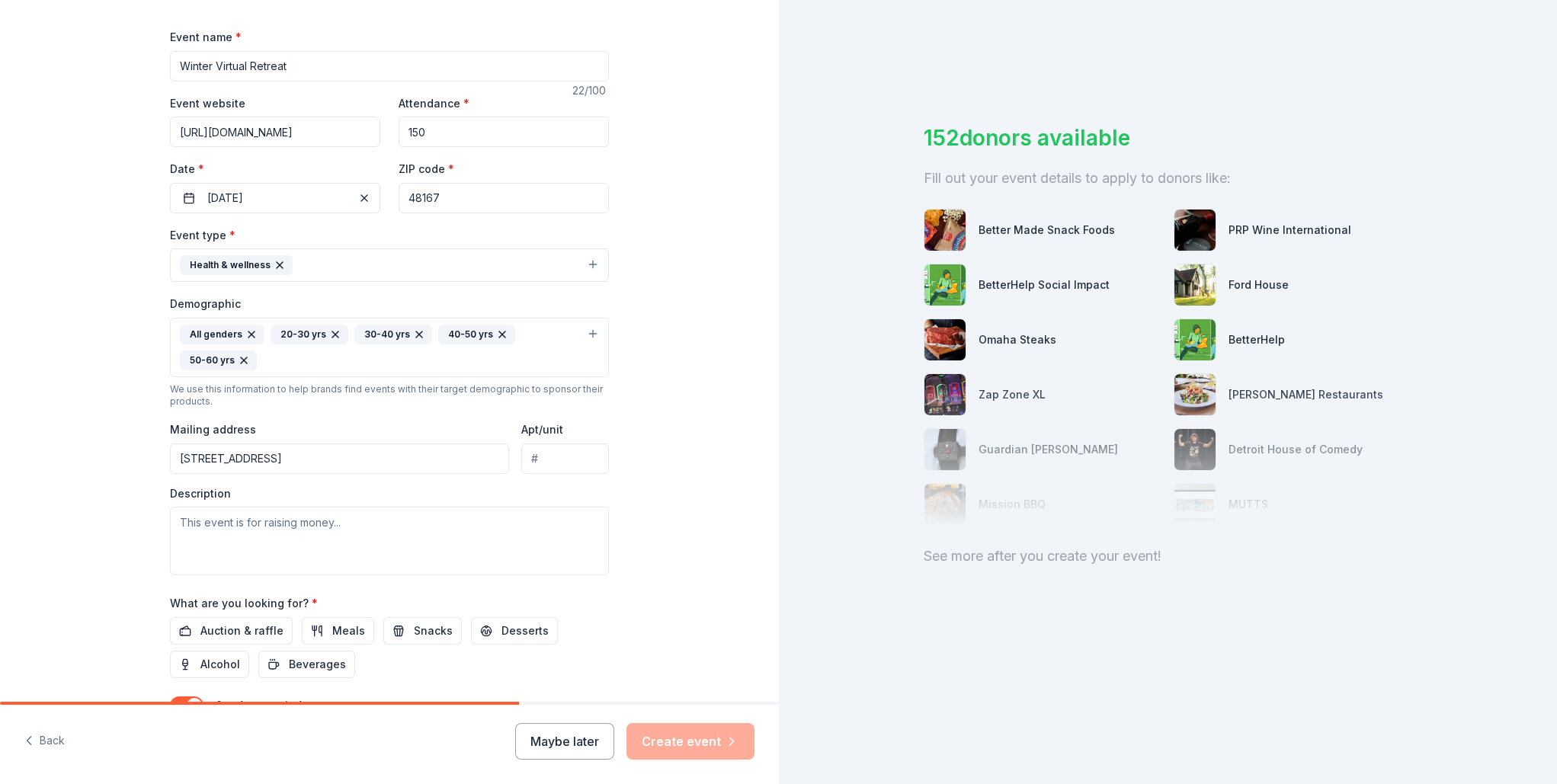
type input "47355 West Seven Mile Road, Northville, MI, 48167"
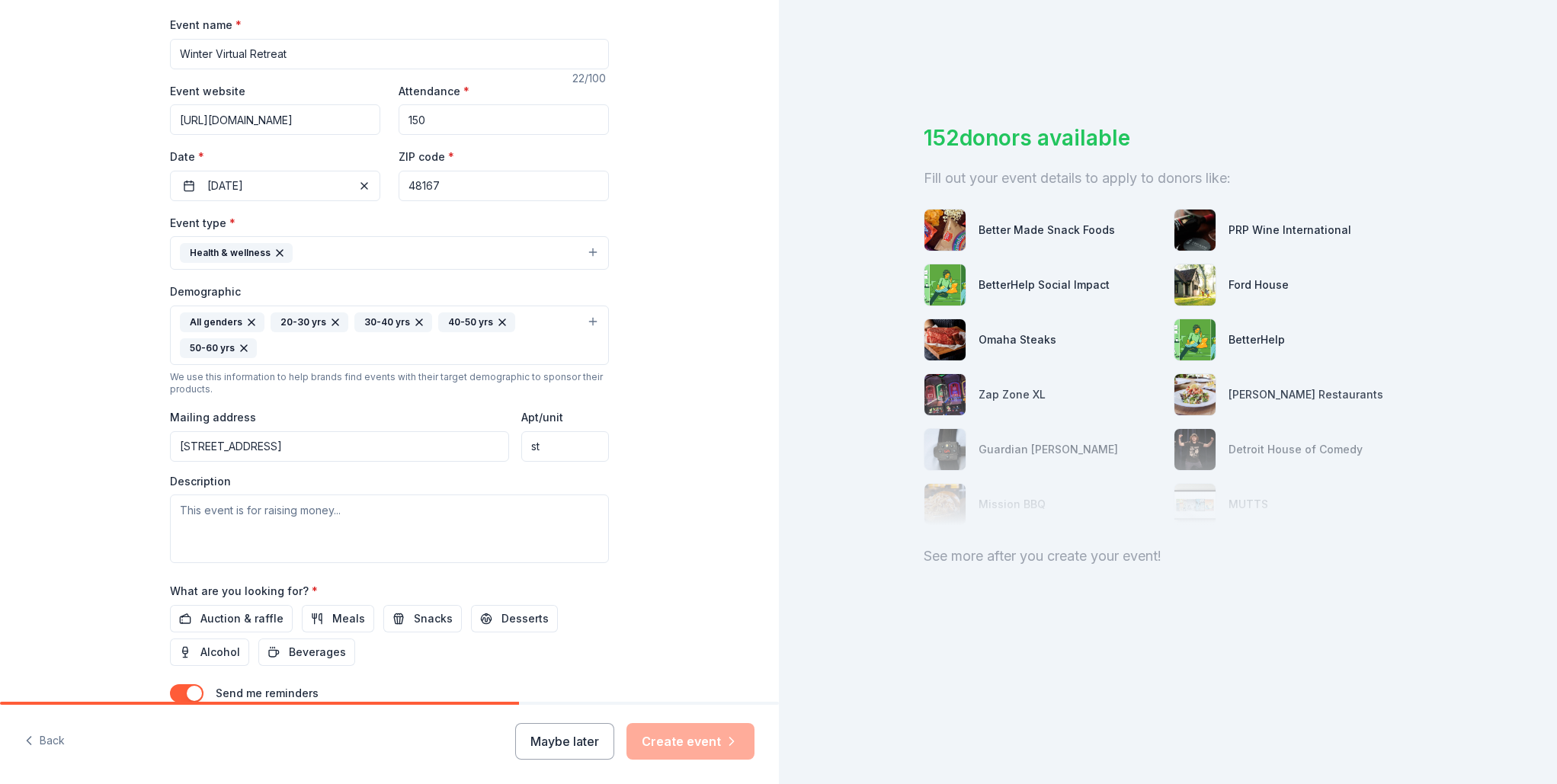
type input "s"
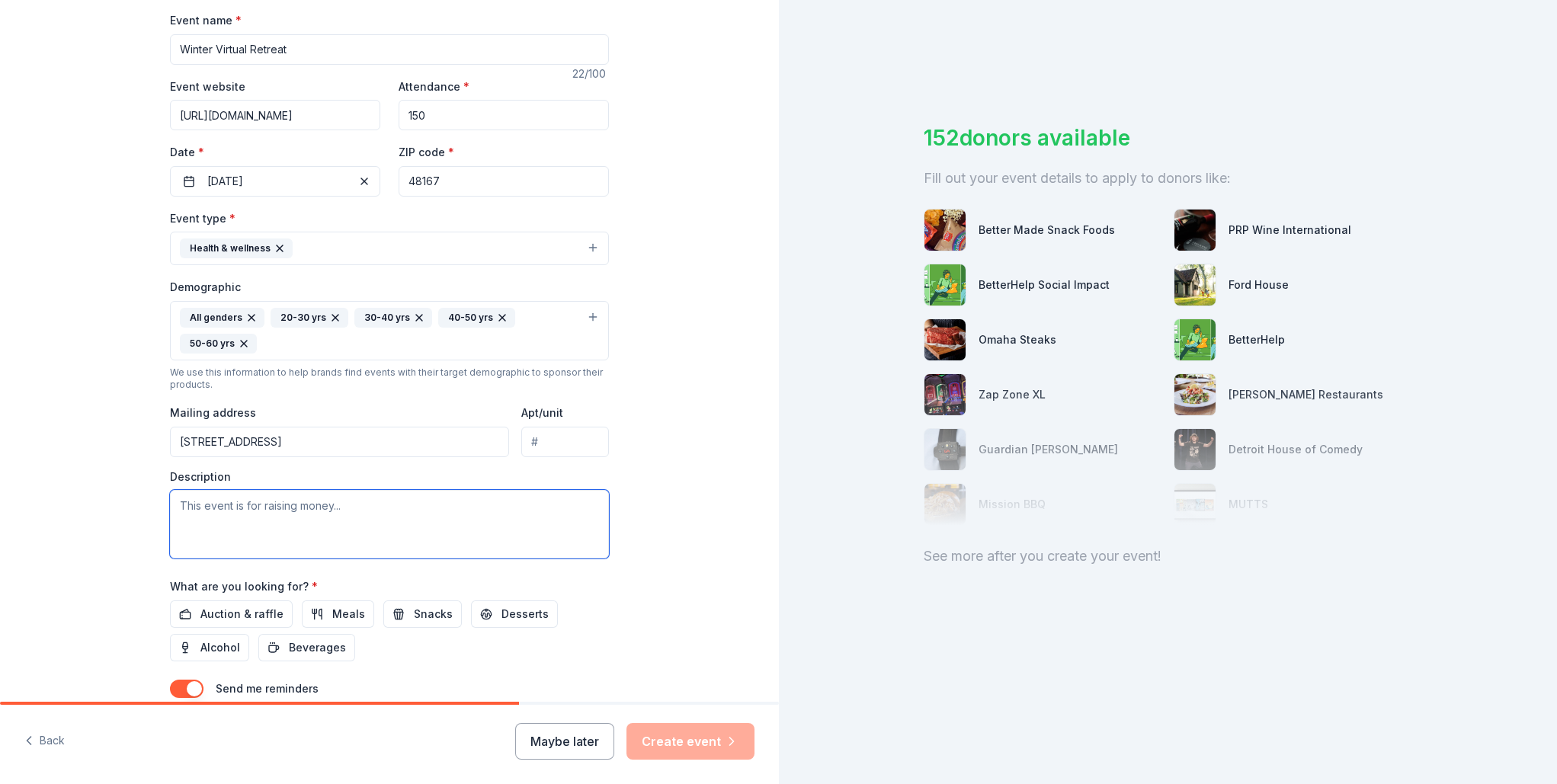
click at [323, 497] on textarea at bounding box center [389, 523] width 439 height 68
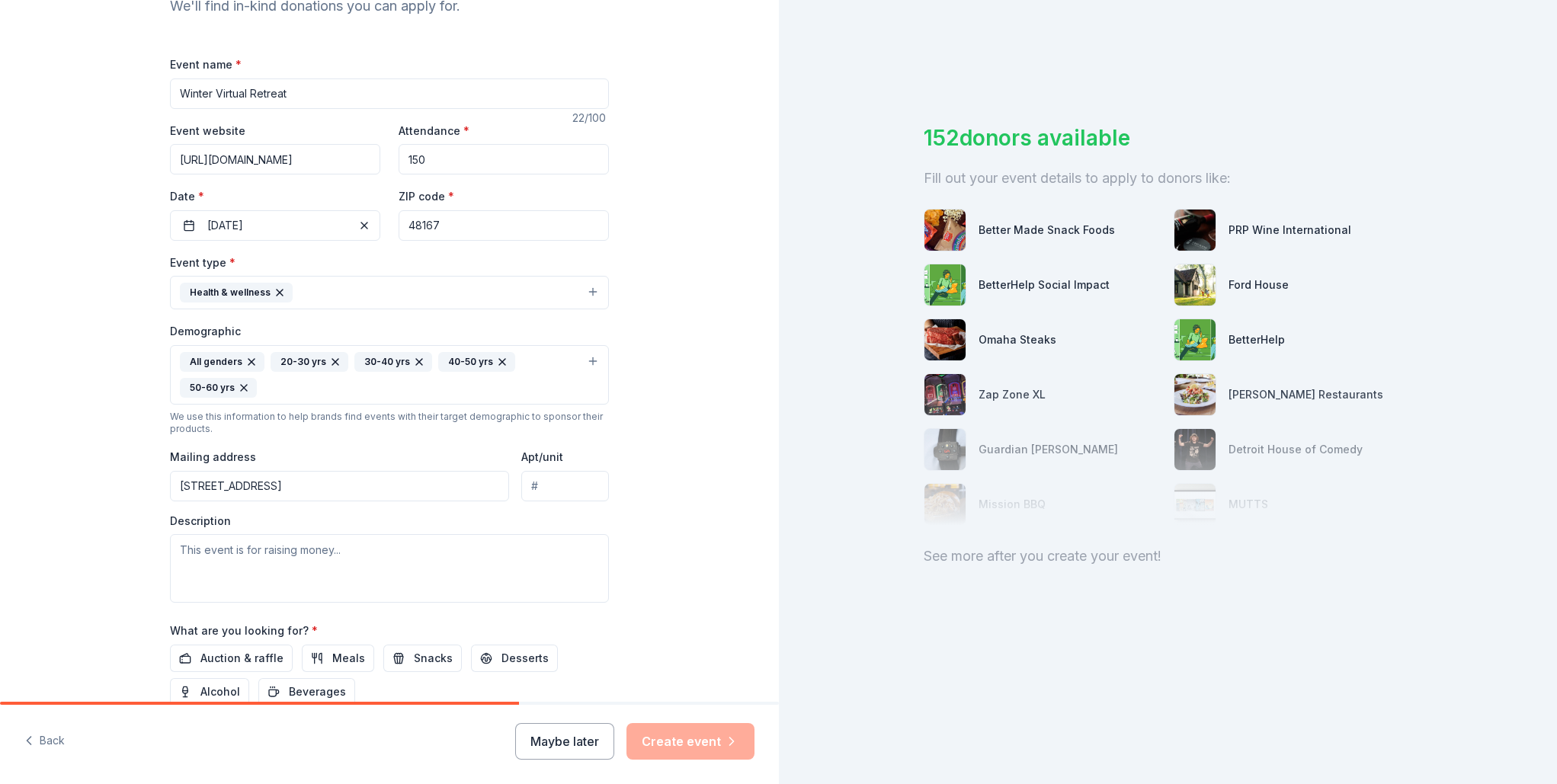
click at [320, 286] on button "Health & wellness" at bounding box center [389, 292] width 439 height 34
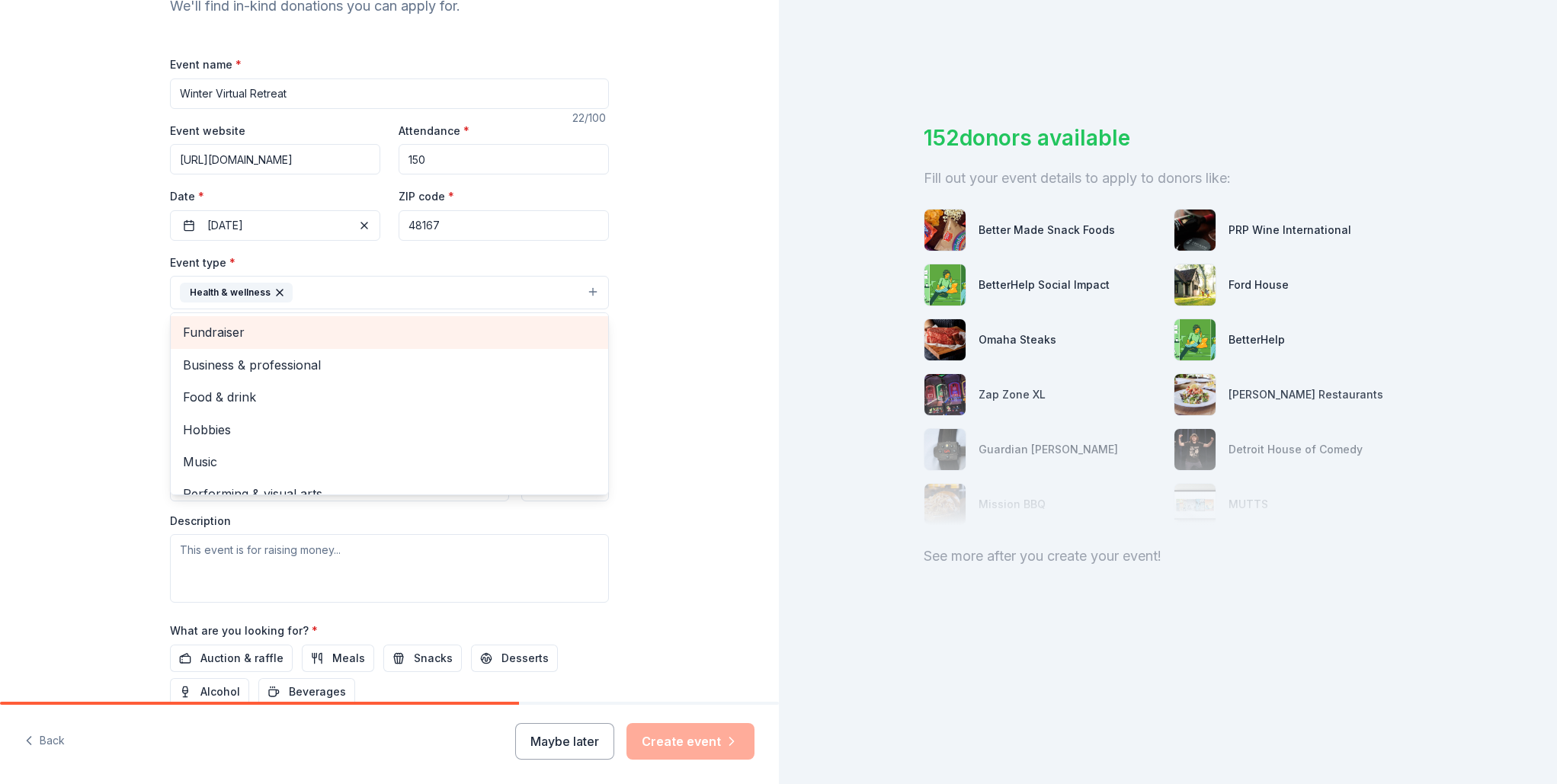
click at [258, 334] on span "Fundraiser" at bounding box center [390, 332] width 413 height 20
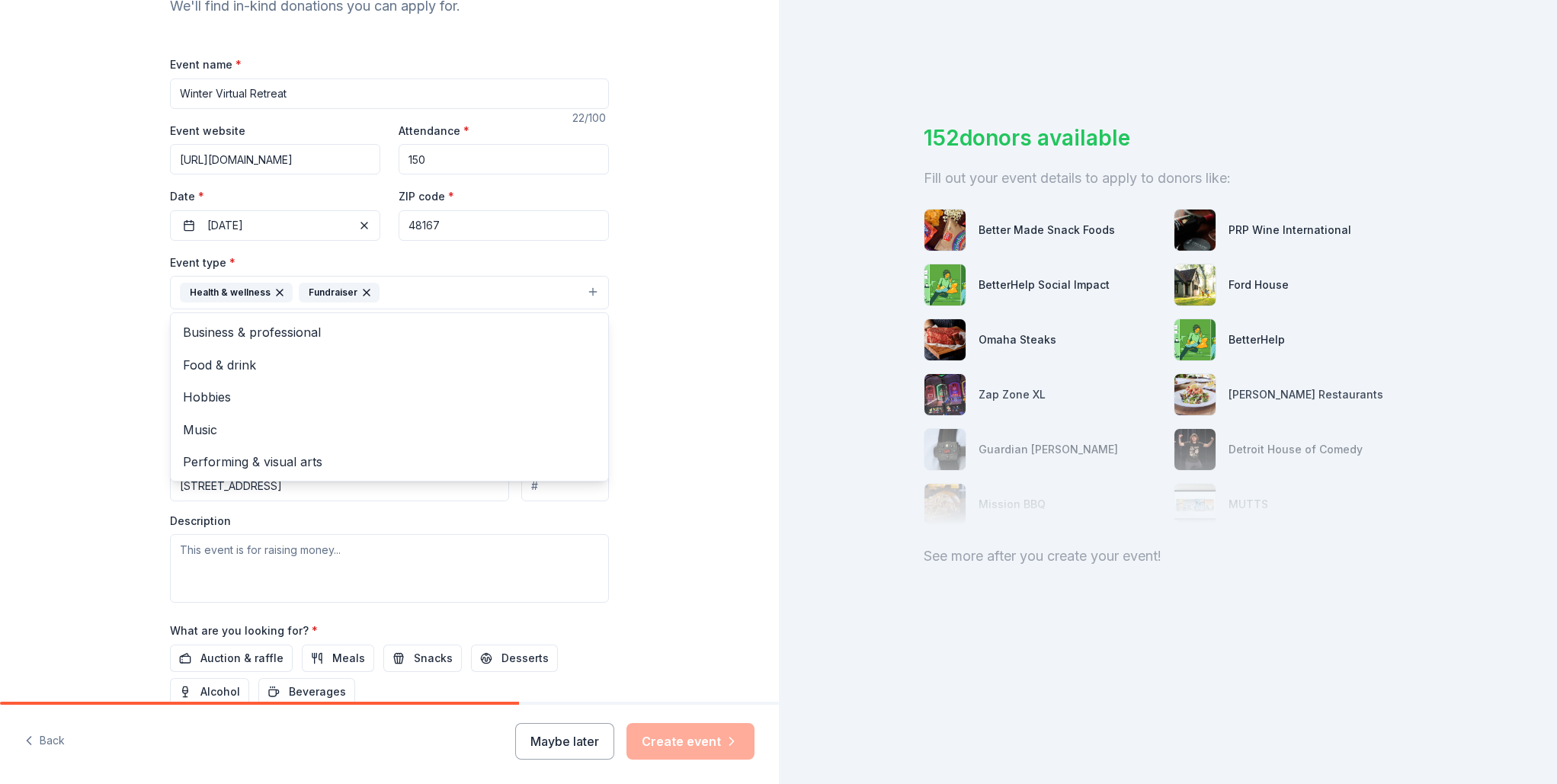
click at [708, 501] on div "Tell us about your event. We'll find in-kind donations you can apply for. Event…" at bounding box center [389, 339] width 778 height 1043
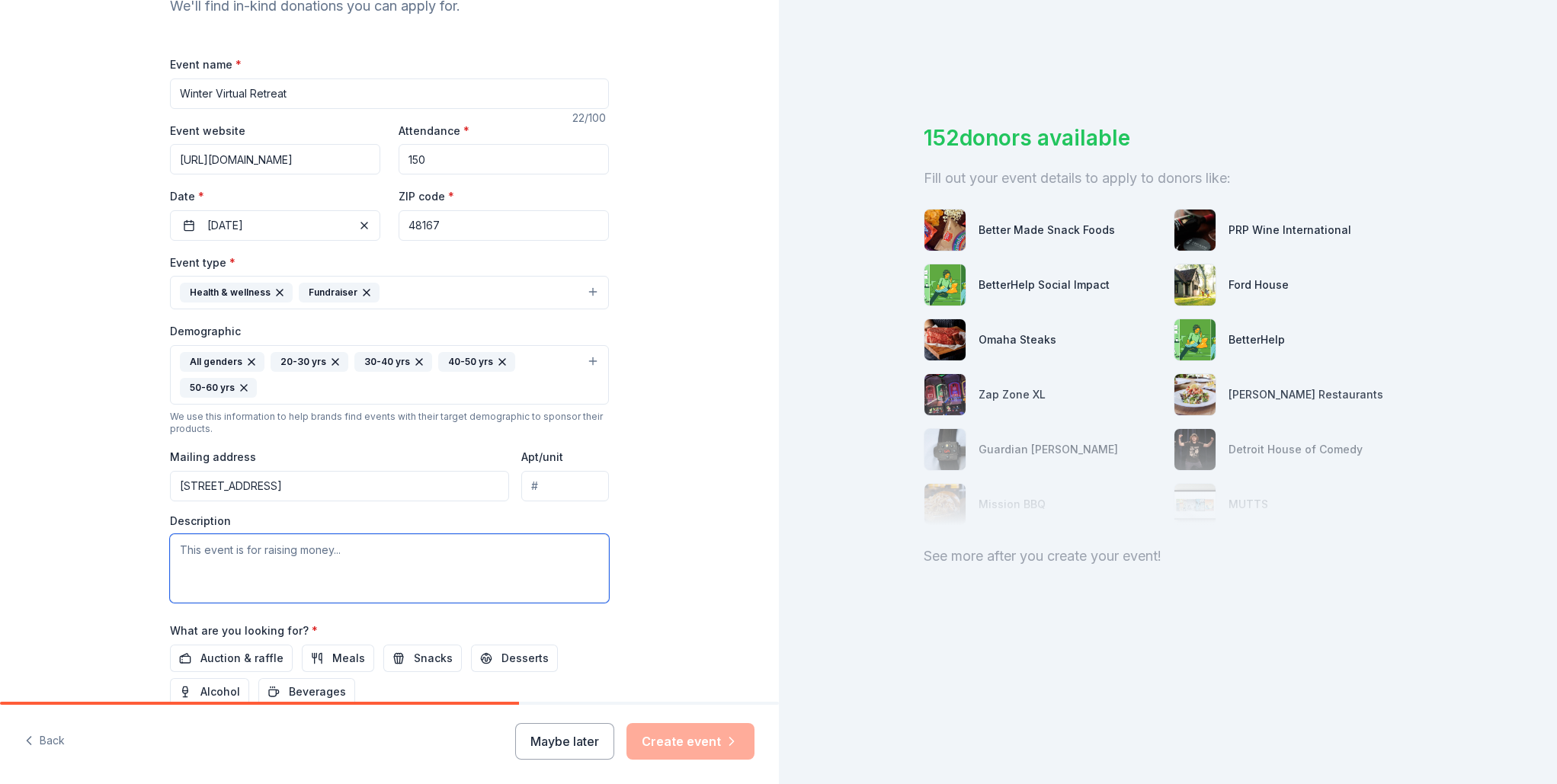
click at [259, 559] on textarea at bounding box center [389, 567] width 439 height 68
type textarea "T"
click at [278, 556] on textarea at bounding box center [389, 567] width 439 height 68
paste textarea "New Stone Age Retreat’s December 2025 Return to Center Virtual Retreat is a fre…"
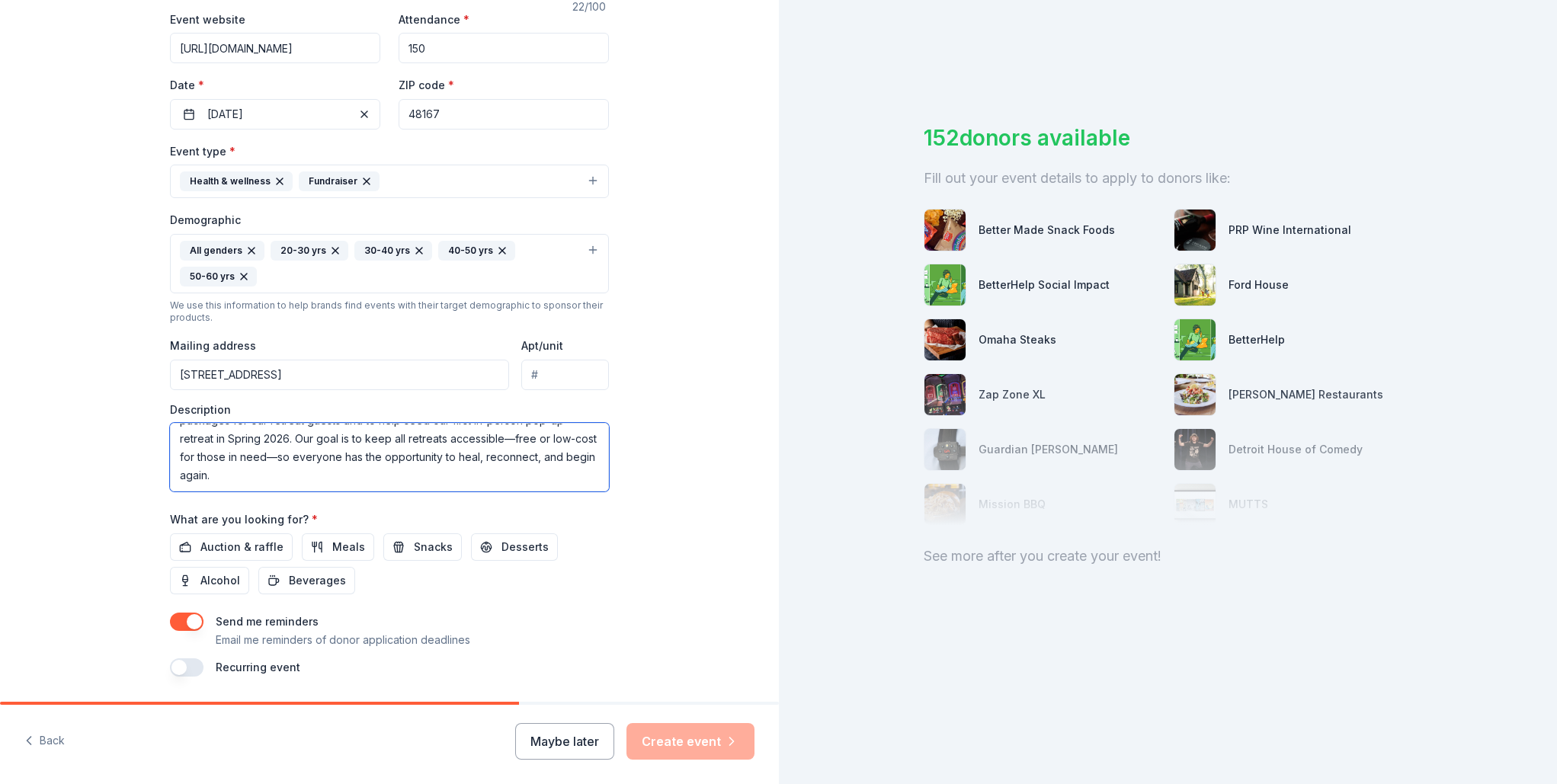
scroll to position [319, 0]
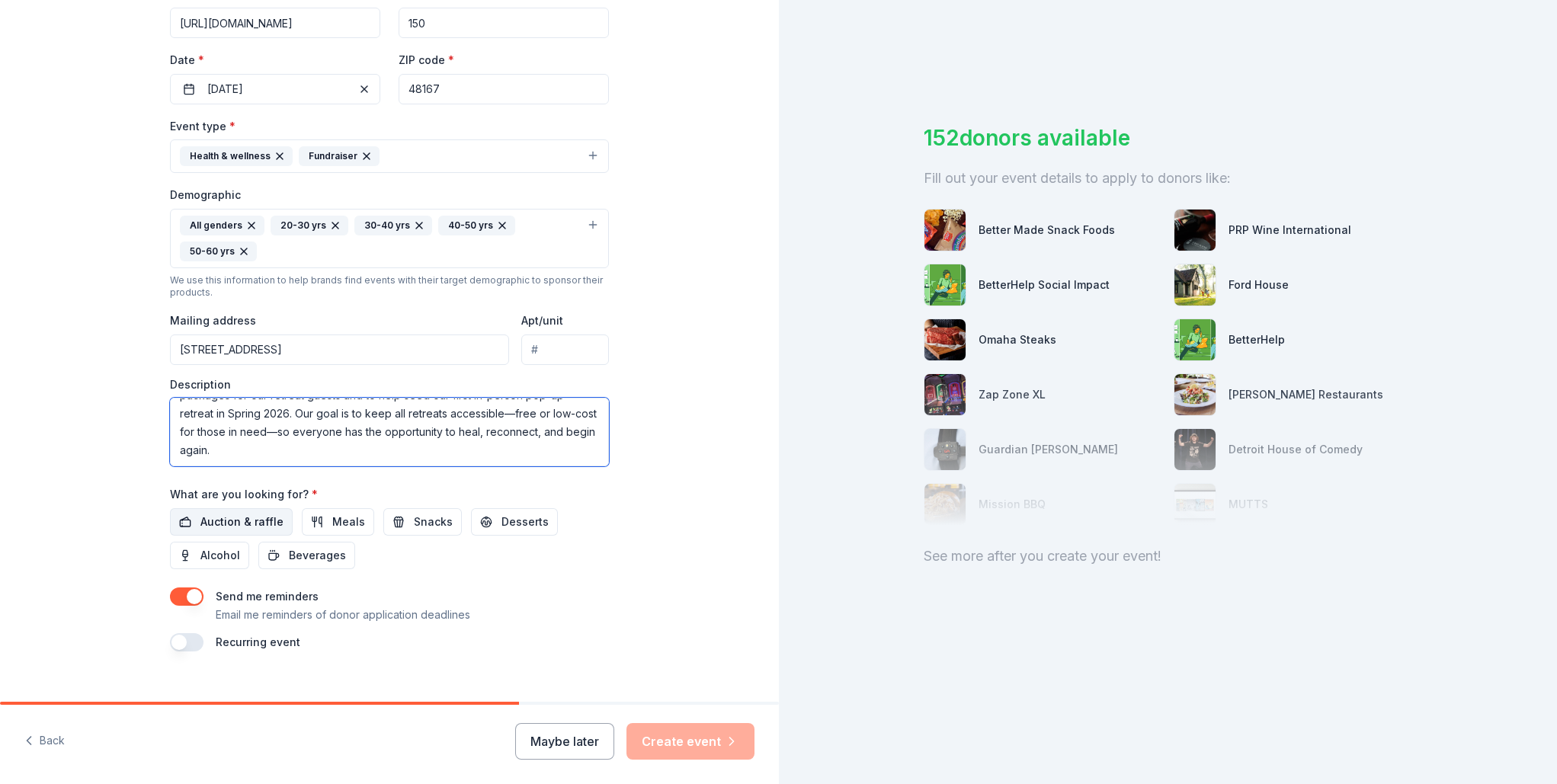
type textarea "New Stone Age Retreat’s December 2025 Return to Center Virtual Retreat is a fre…"
click at [251, 527] on span "Auction & raffle" at bounding box center [242, 521] width 84 height 18
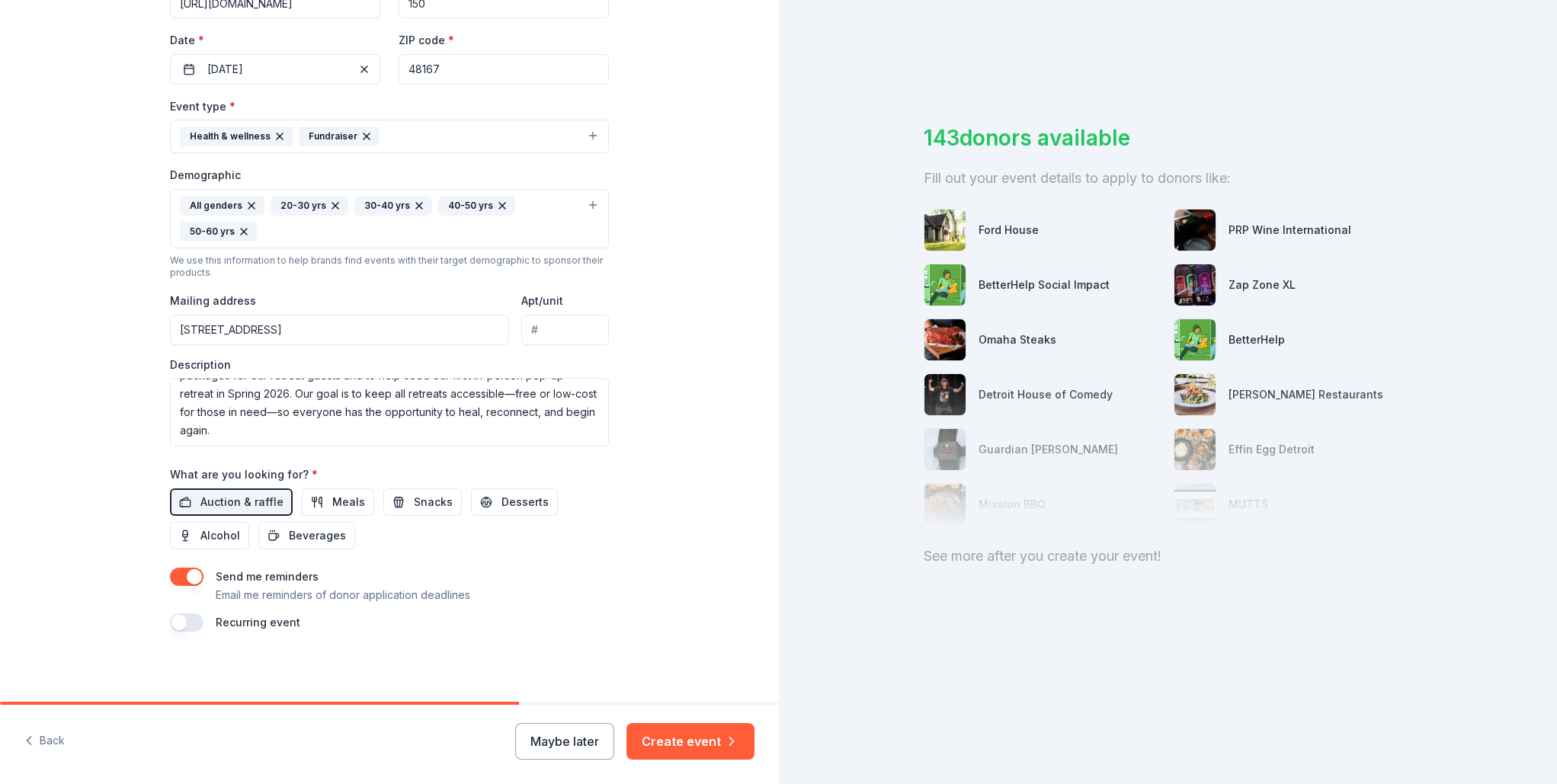
scroll to position [338, 0]
click at [687, 746] on button "Create event" at bounding box center [690, 741] width 128 height 36
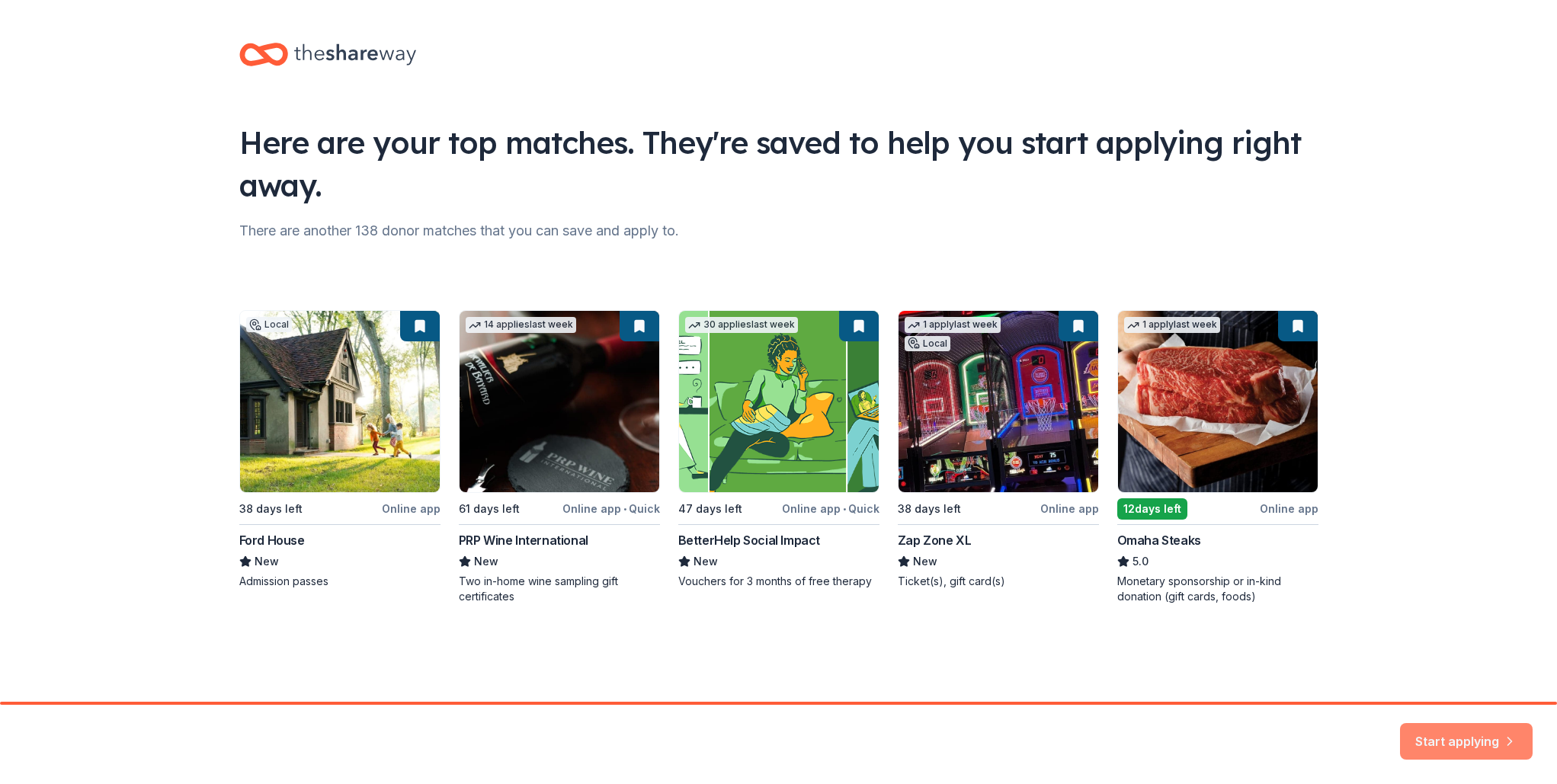
click at [1453, 733] on button "Start applying" at bounding box center [1466, 732] width 132 height 36
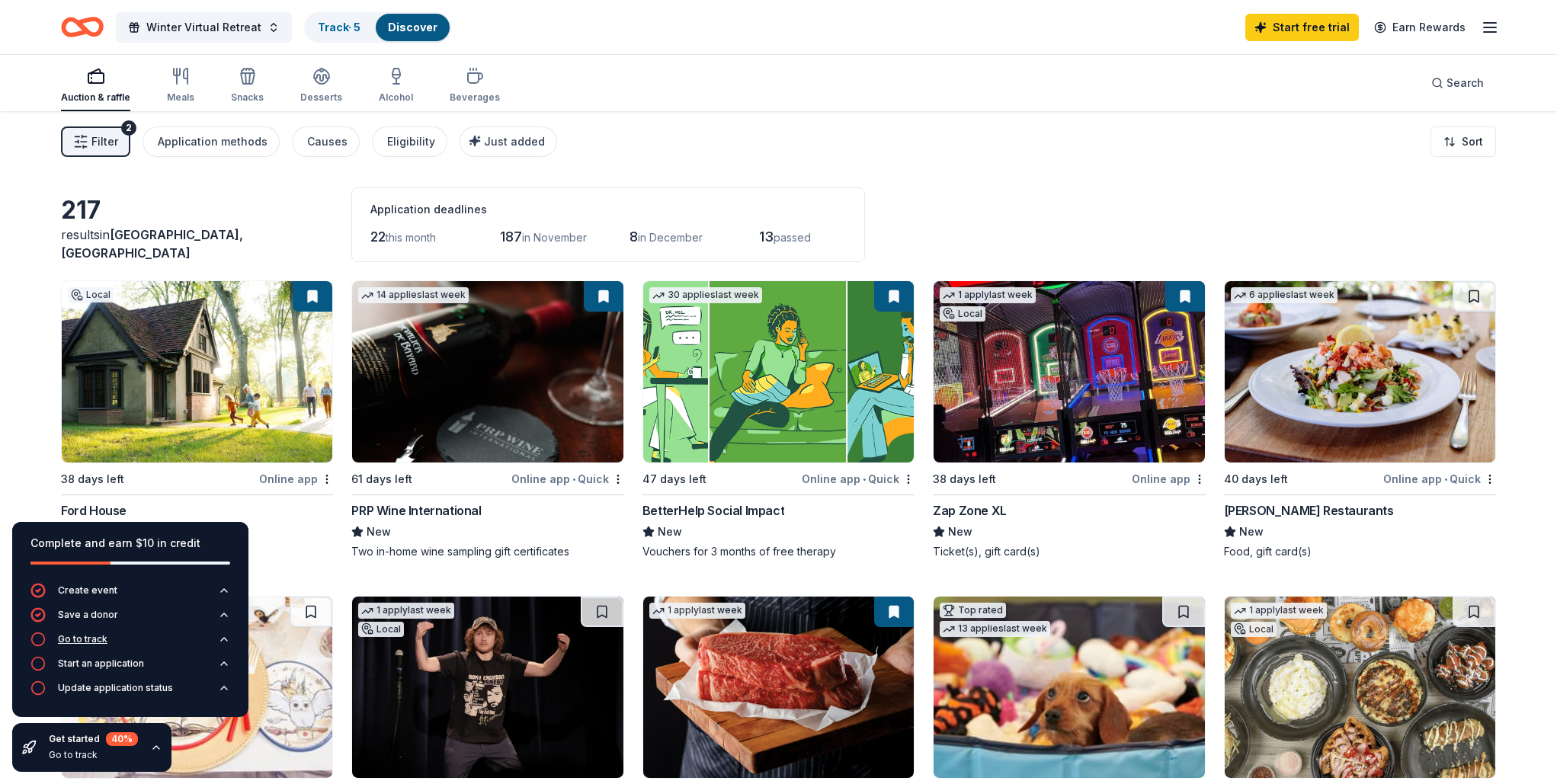
click at [98, 635] on div "Go to track" at bounding box center [83, 639] width 50 height 12
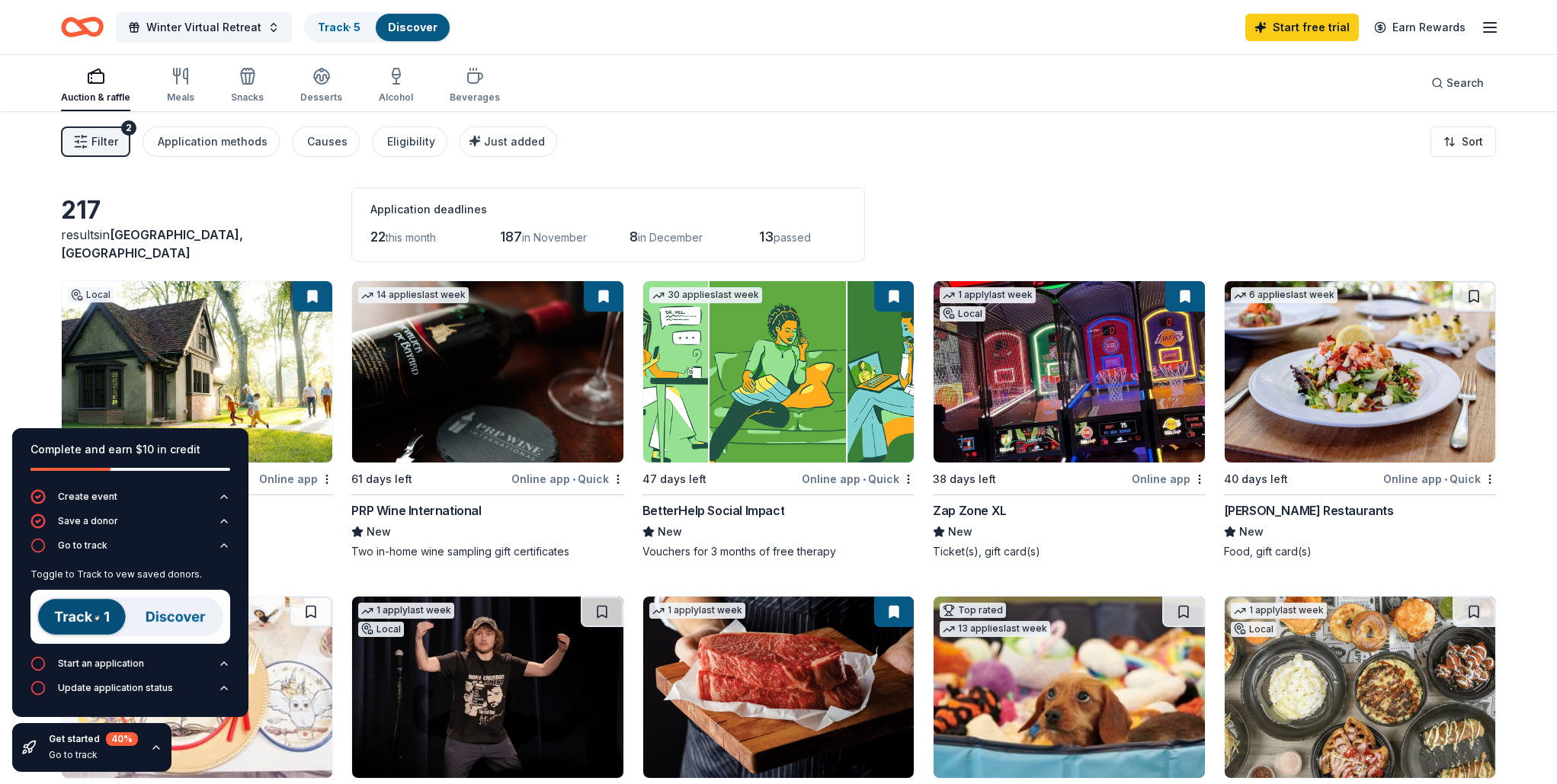
click at [286, 194] on div "217 results in Northville, MI Application deadlines 22 this month 187 in Novemb…" at bounding box center [778, 225] width 1435 height 75
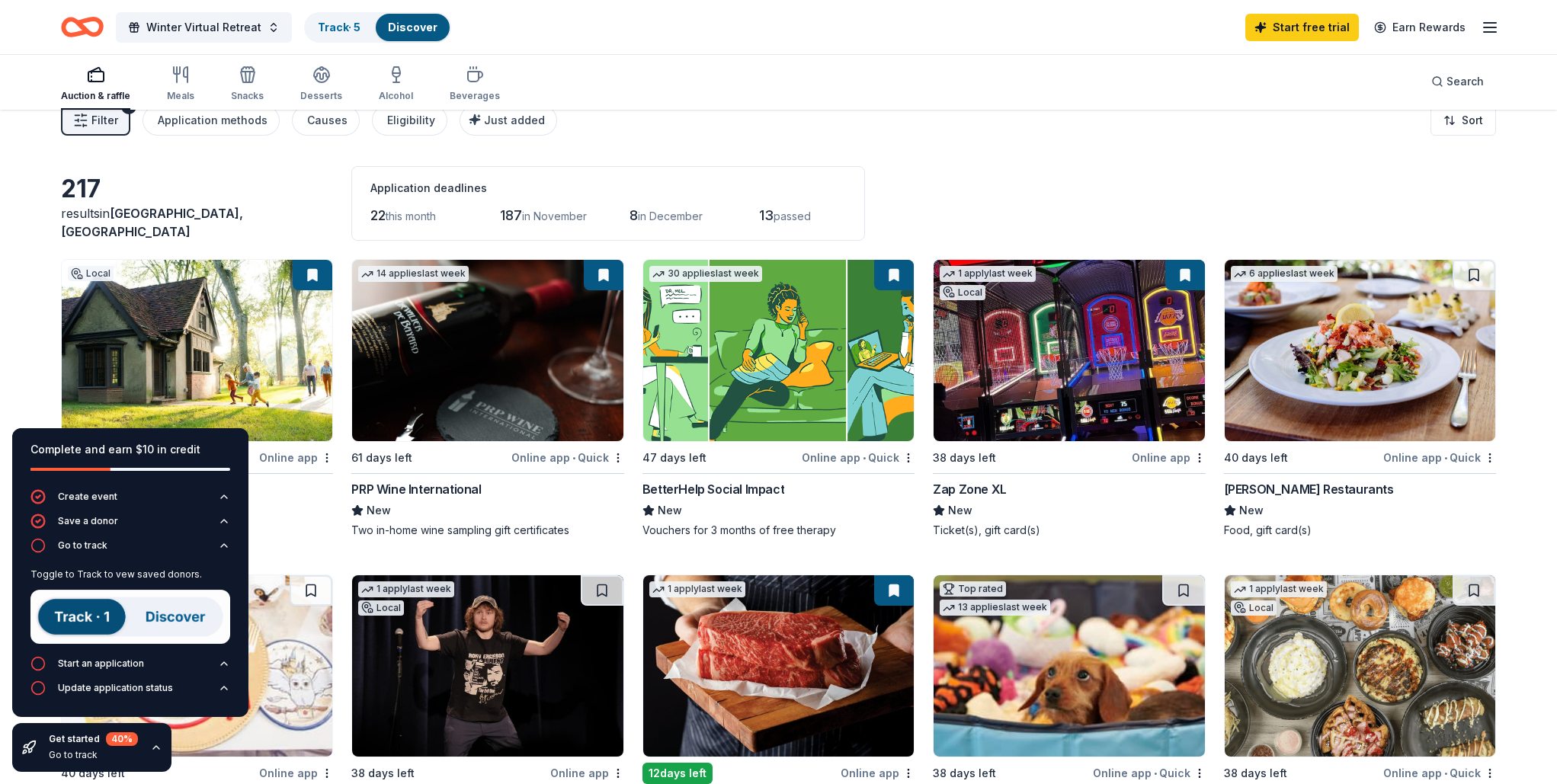
scroll to position [23, 0]
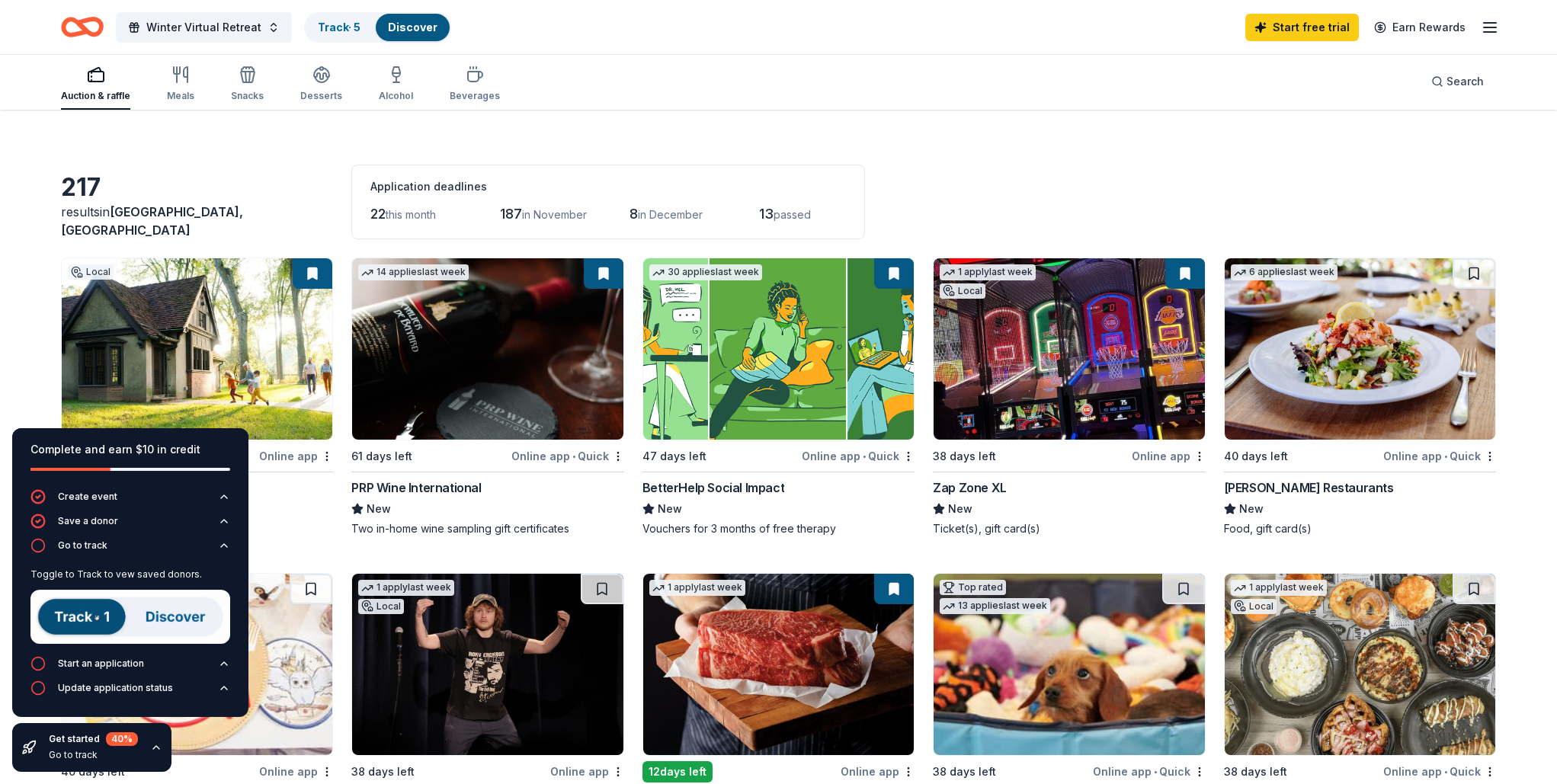
click at [288, 530] on div "Admission passes" at bounding box center [197, 529] width 272 height 15
click at [80, 617] on img at bounding box center [131, 616] width 200 height 54
click at [190, 619] on img at bounding box center [131, 616] width 200 height 54
click at [180, 617] on img at bounding box center [131, 616] width 200 height 54
click at [281, 531] on div "Admission passes" at bounding box center [197, 529] width 272 height 15
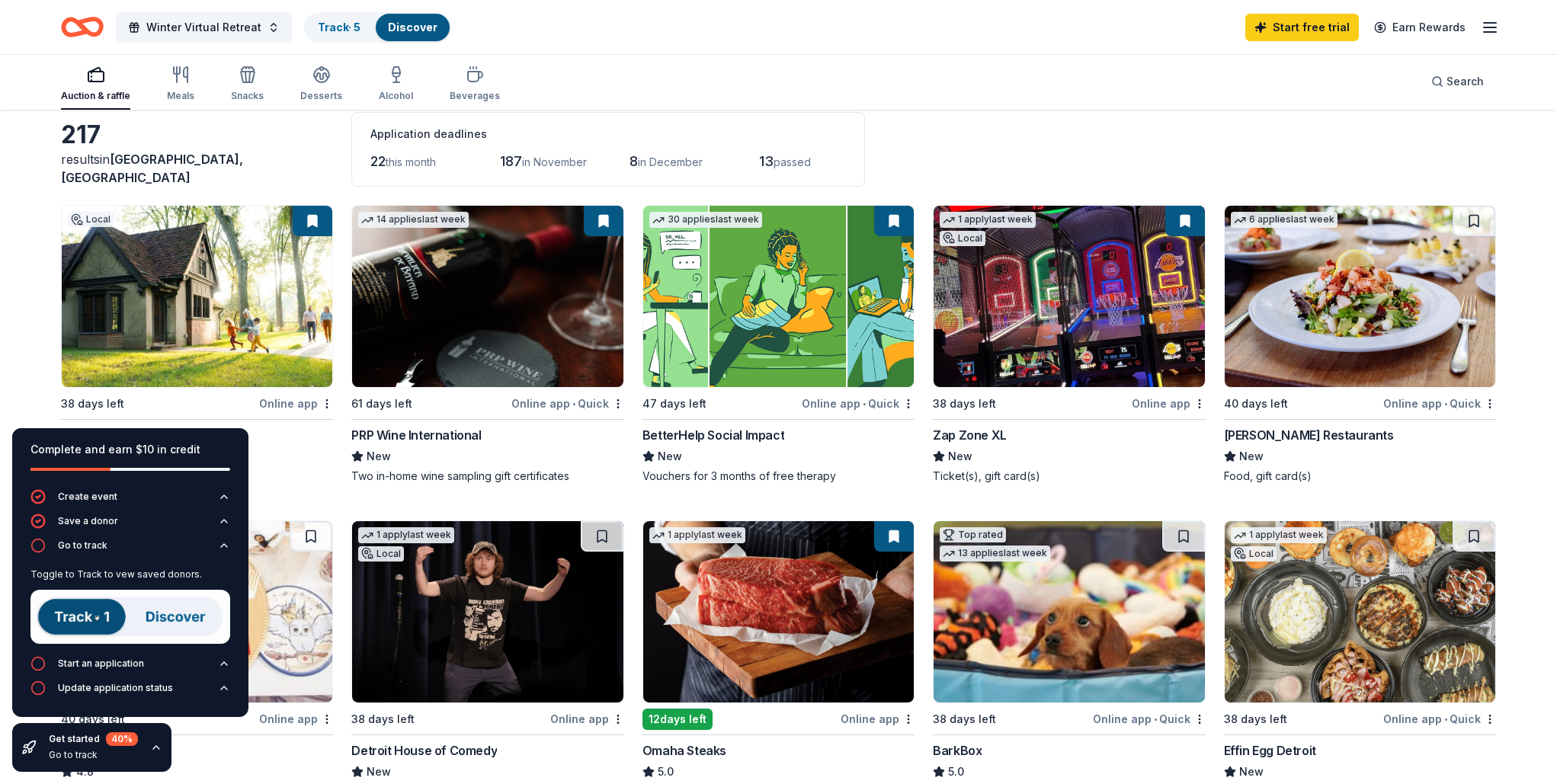
scroll to position [76, 0]
click at [325, 31] on link "Track · 5" at bounding box center [339, 26] width 42 height 12
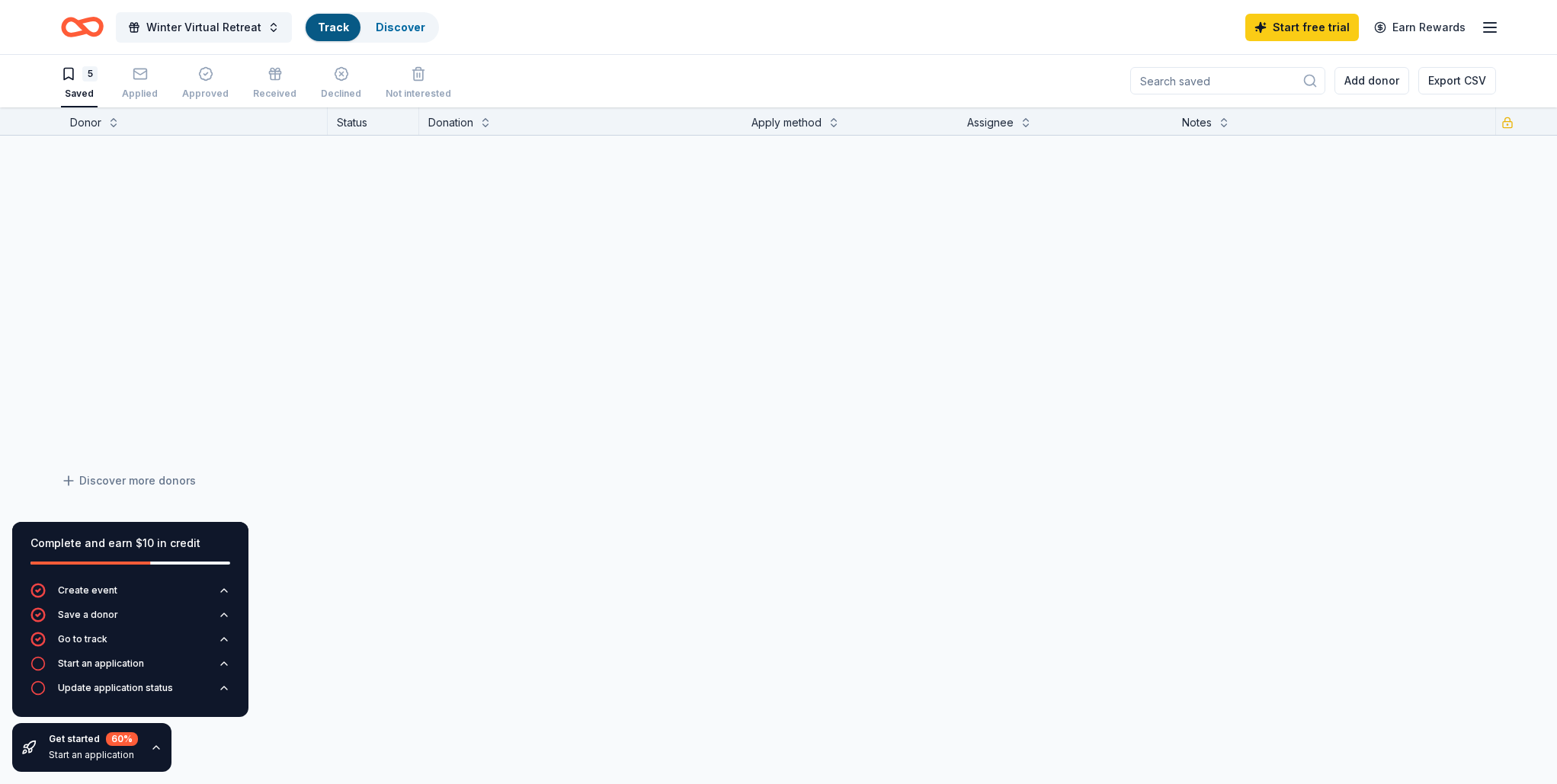
scroll to position [1, 0]
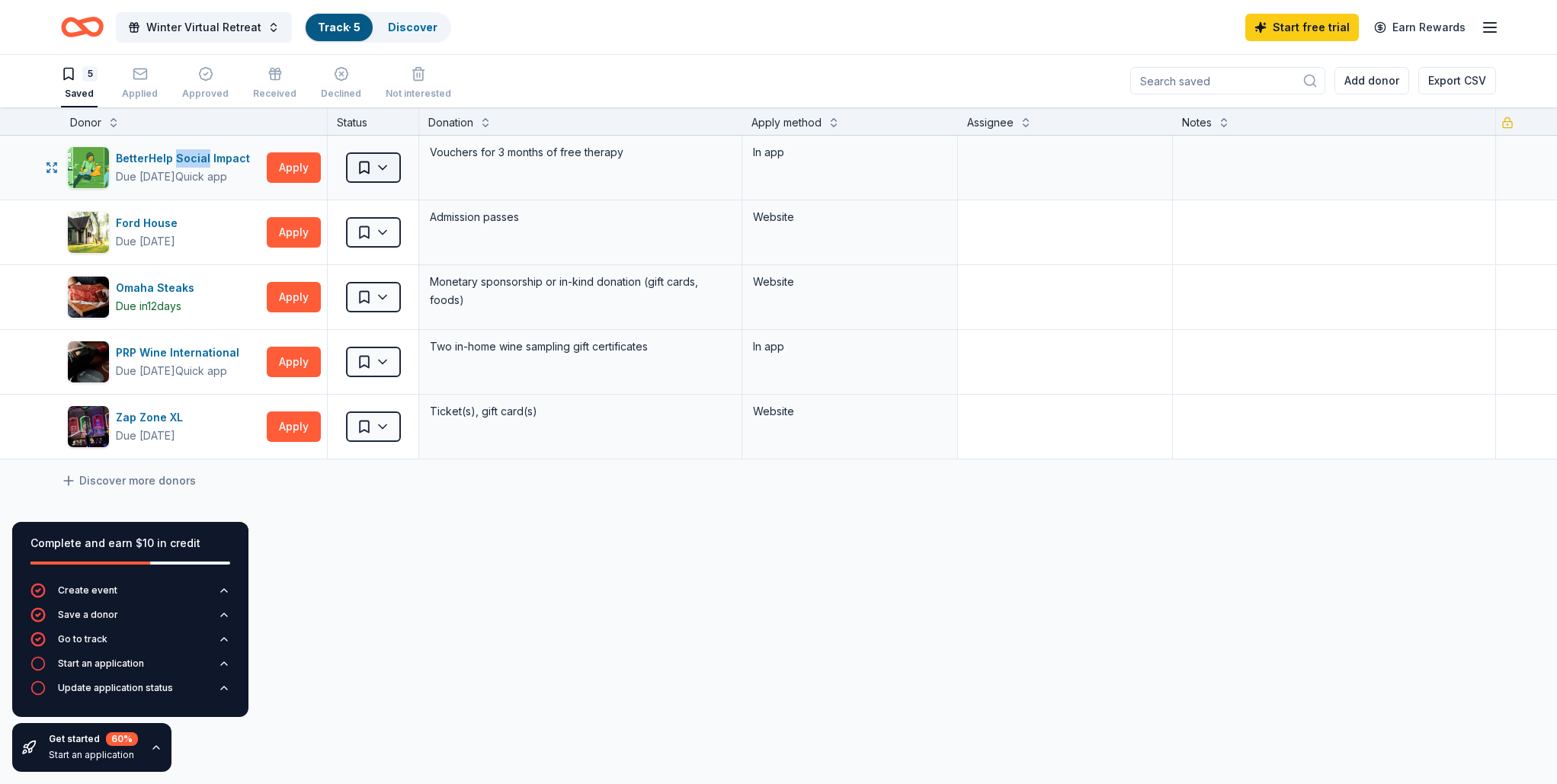
click at [383, 167] on button "Saved" at bounding box center [372, 168] width 55 height 31
click at [290, 172] on button "Apply" at bounding box center [294, 168] width 54 height 31
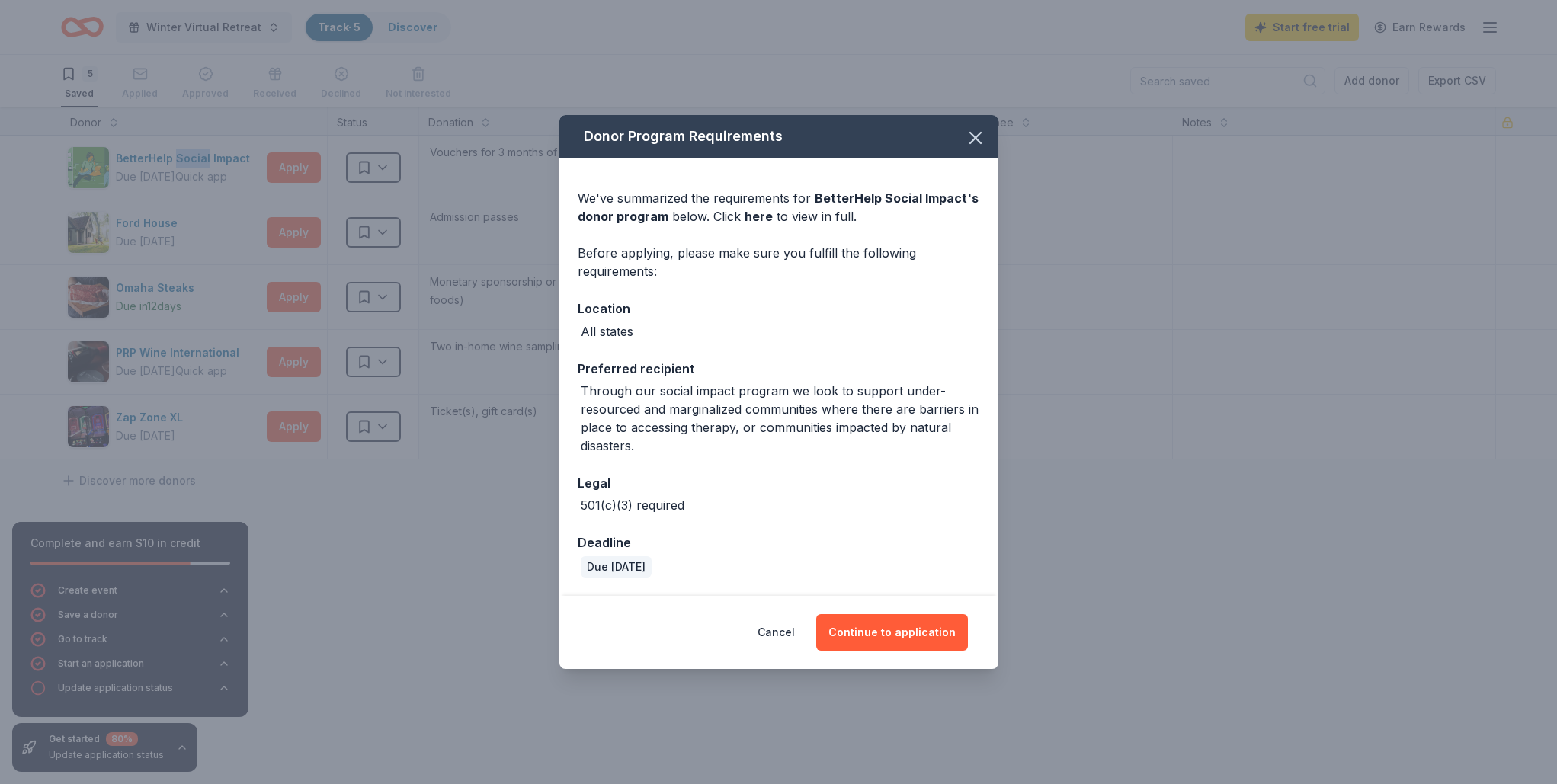
drag, startPoint x: 967, startPoint y: 138, endPoint x: 1048, endPoint y: 171, distance: 87.5
click at [967, 139] on icon "button" at bounding box center [975, 138] width 21 height 21
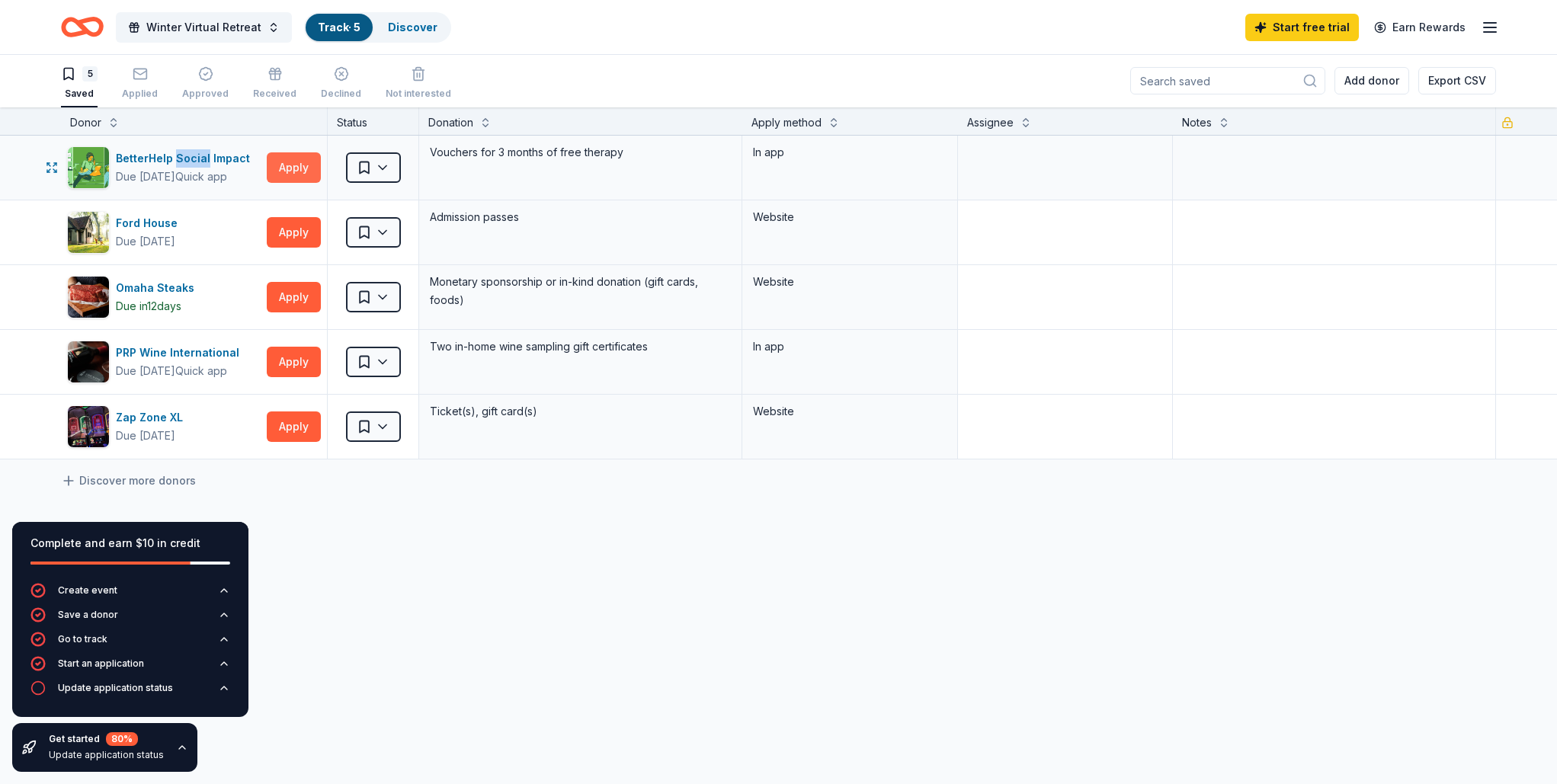
click at [292, 168] on button "Apply" at bounding box center [294, 168] width 54 height 31
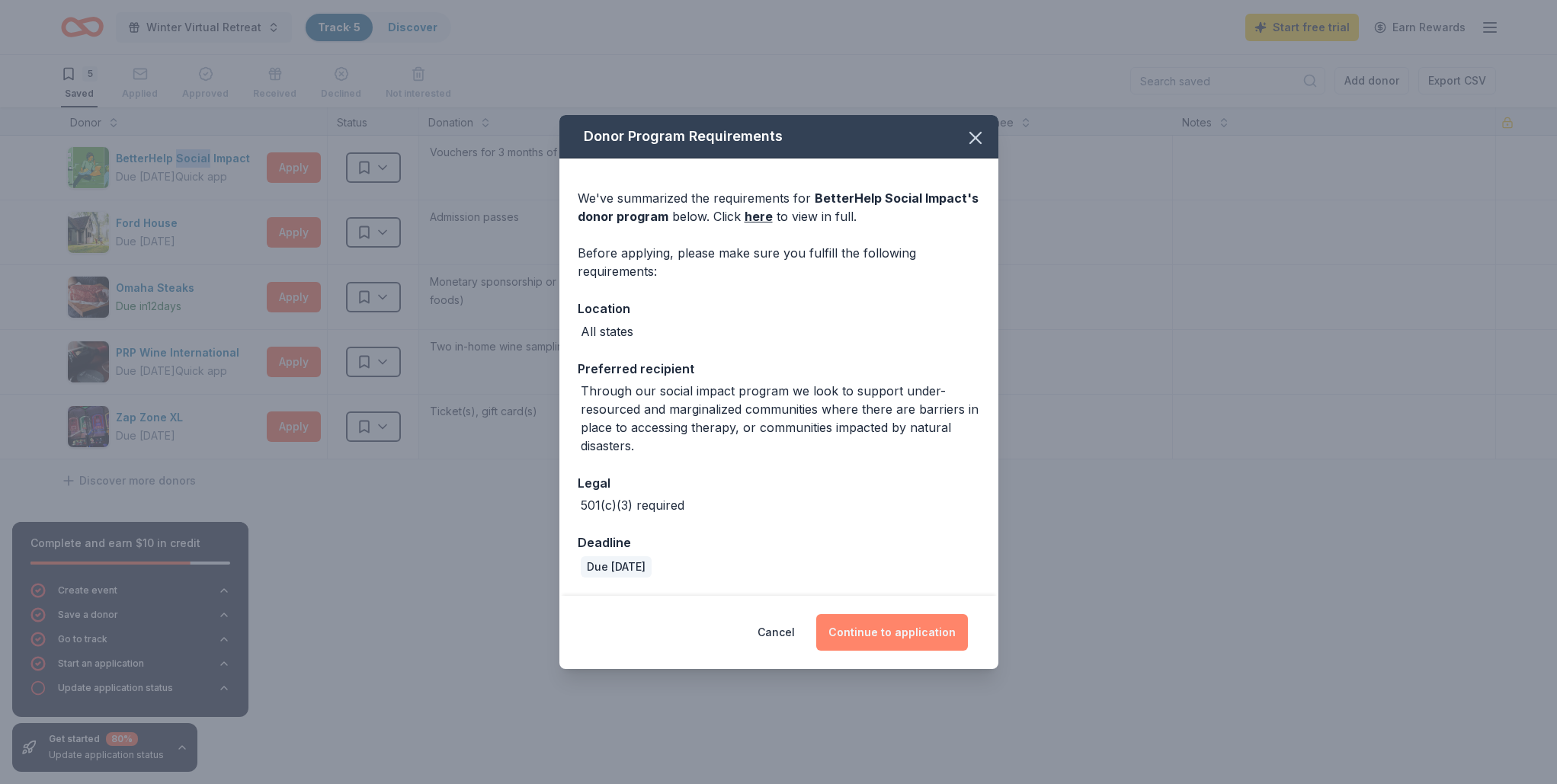
click at [920, 640] on button "Continue to application" at bounding box center [892, 632] width 152 height 36
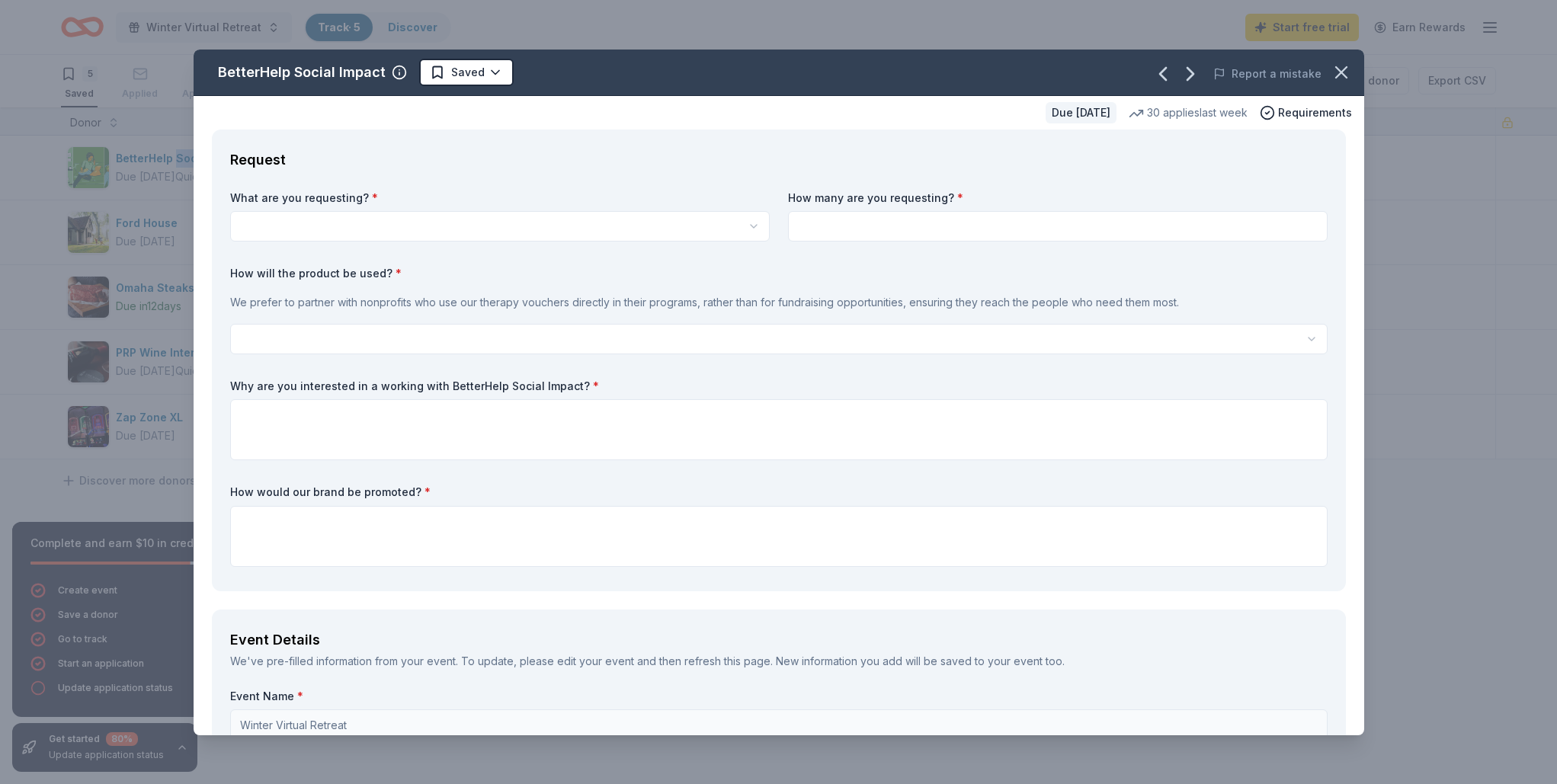
click at [501, 231] on html "Winter Virtual Retreat Track · 5 Discover Start free trial Earn Rewards 5 Saved…" at bounding box center [778, 391] width 1557 height 784
select select "Vouchers for 3 months of free therapy"
click at [877, 230] on input at bounding box center [1058, 226] width 539 height 31
click at [363, 336] on html "Winter Virtual Retreat Track · 5 Discover Start free trial Earn Rewards 5 Saved…" at bounding box center [778, 392] width 1557 height 784
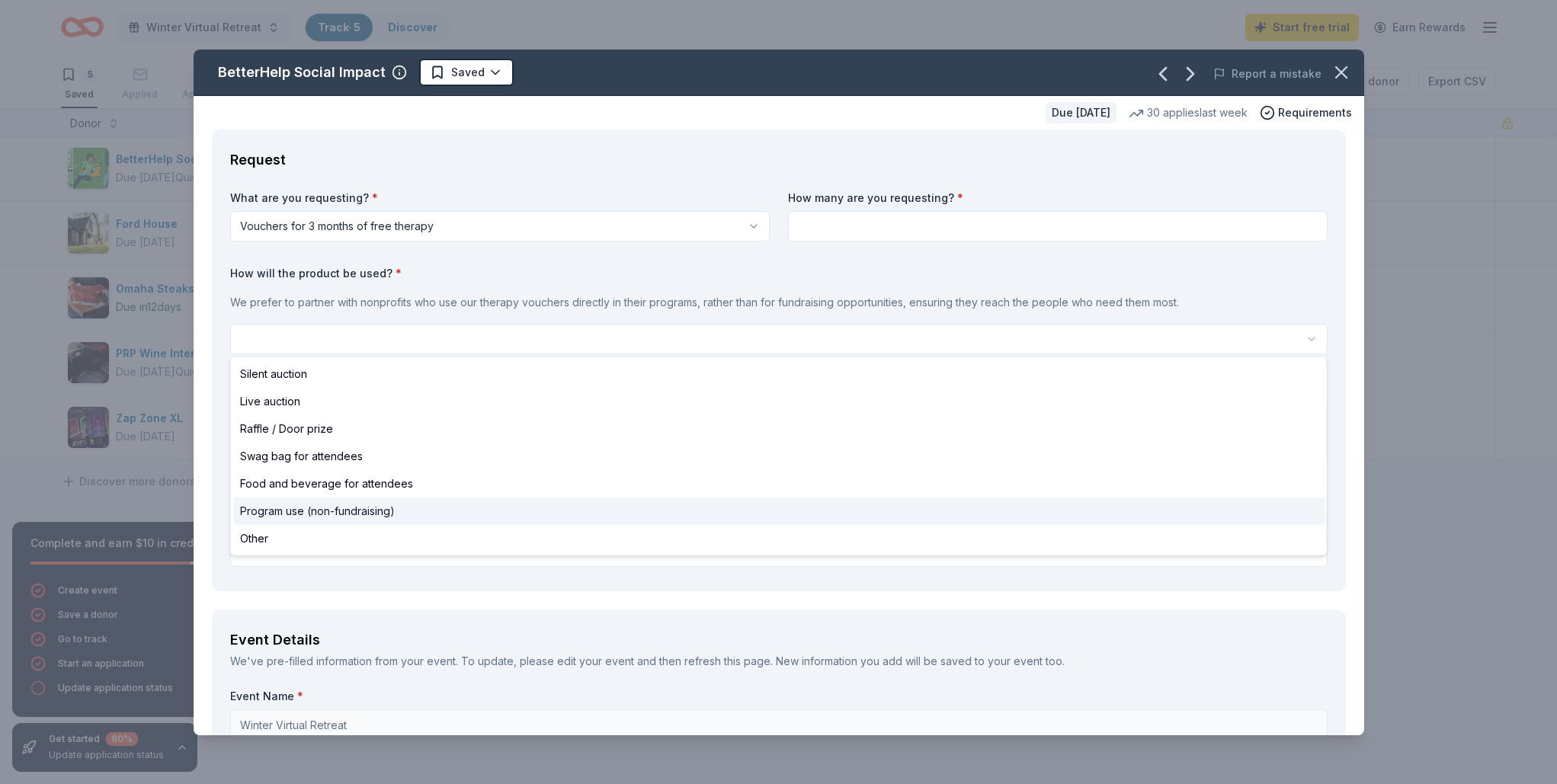
select select "programUse"
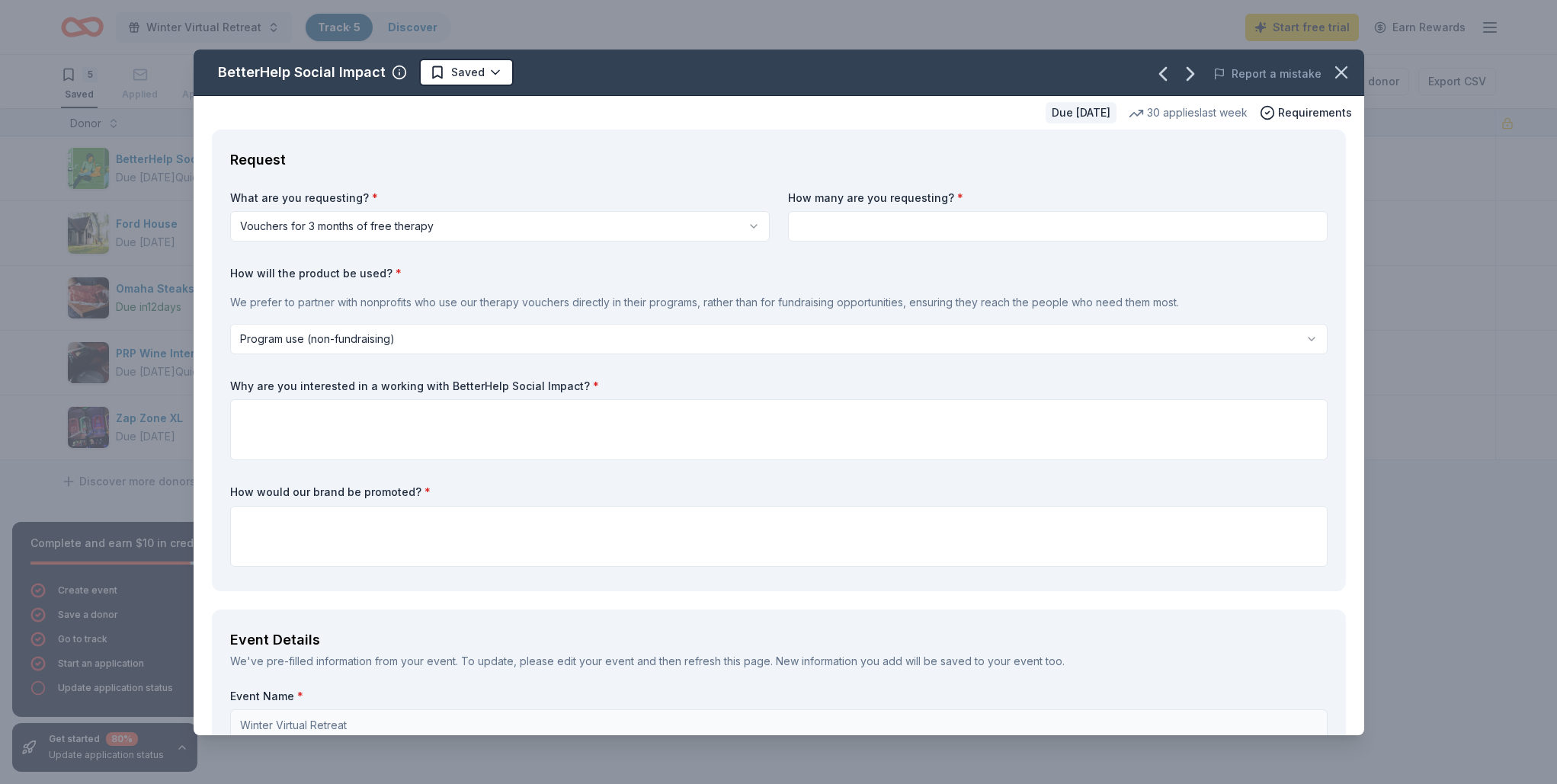
click at [880, 230] on input at bounding box center [1058, 226] width 539 height 31
type input "20"
click at [878, 281] on div "How will the product be used? * We prefer to partner with nonprofits who use ou…" at bounding box center [778, 310] width 1097 height 88
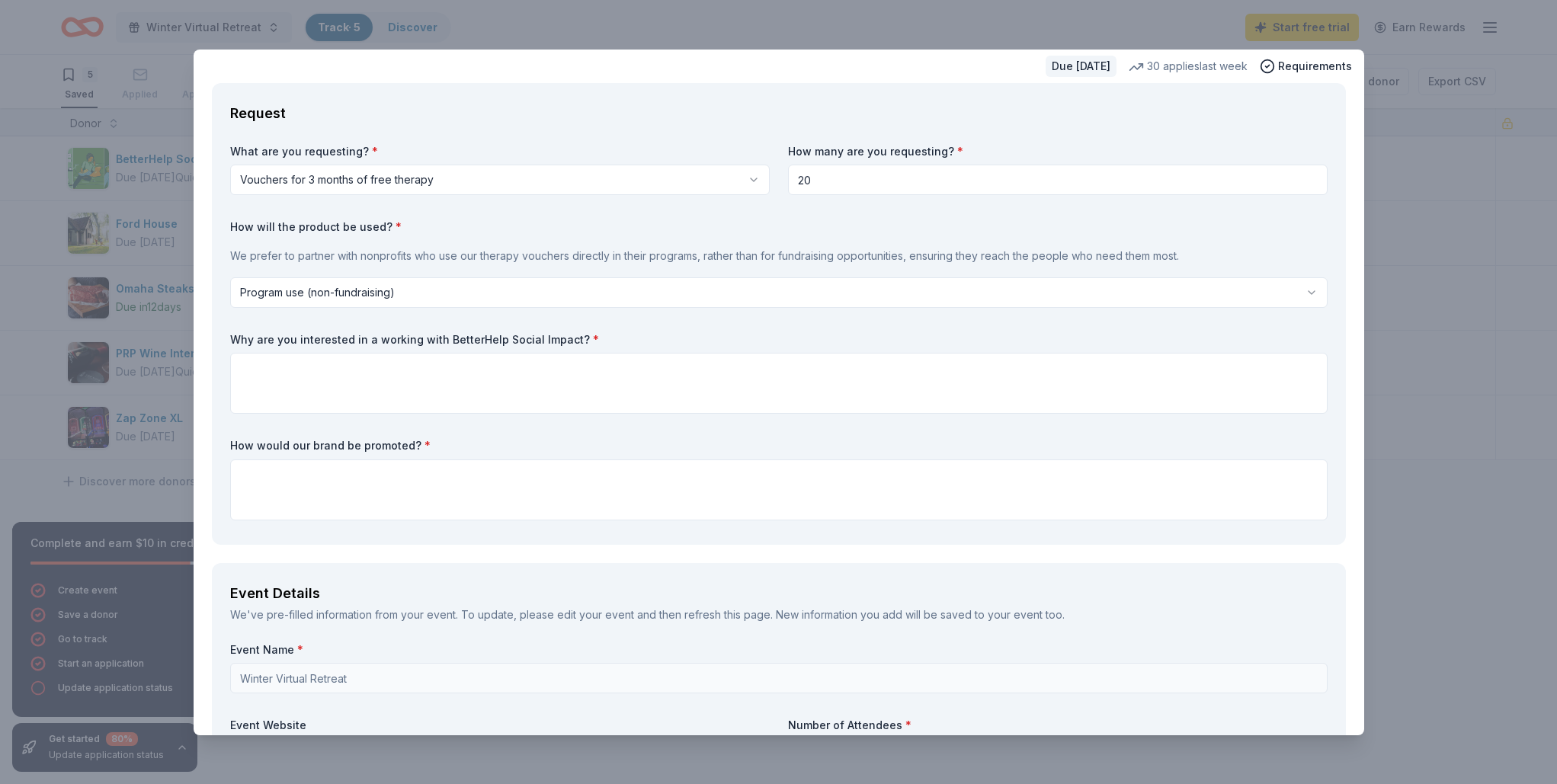
scroll to position [64, 0]
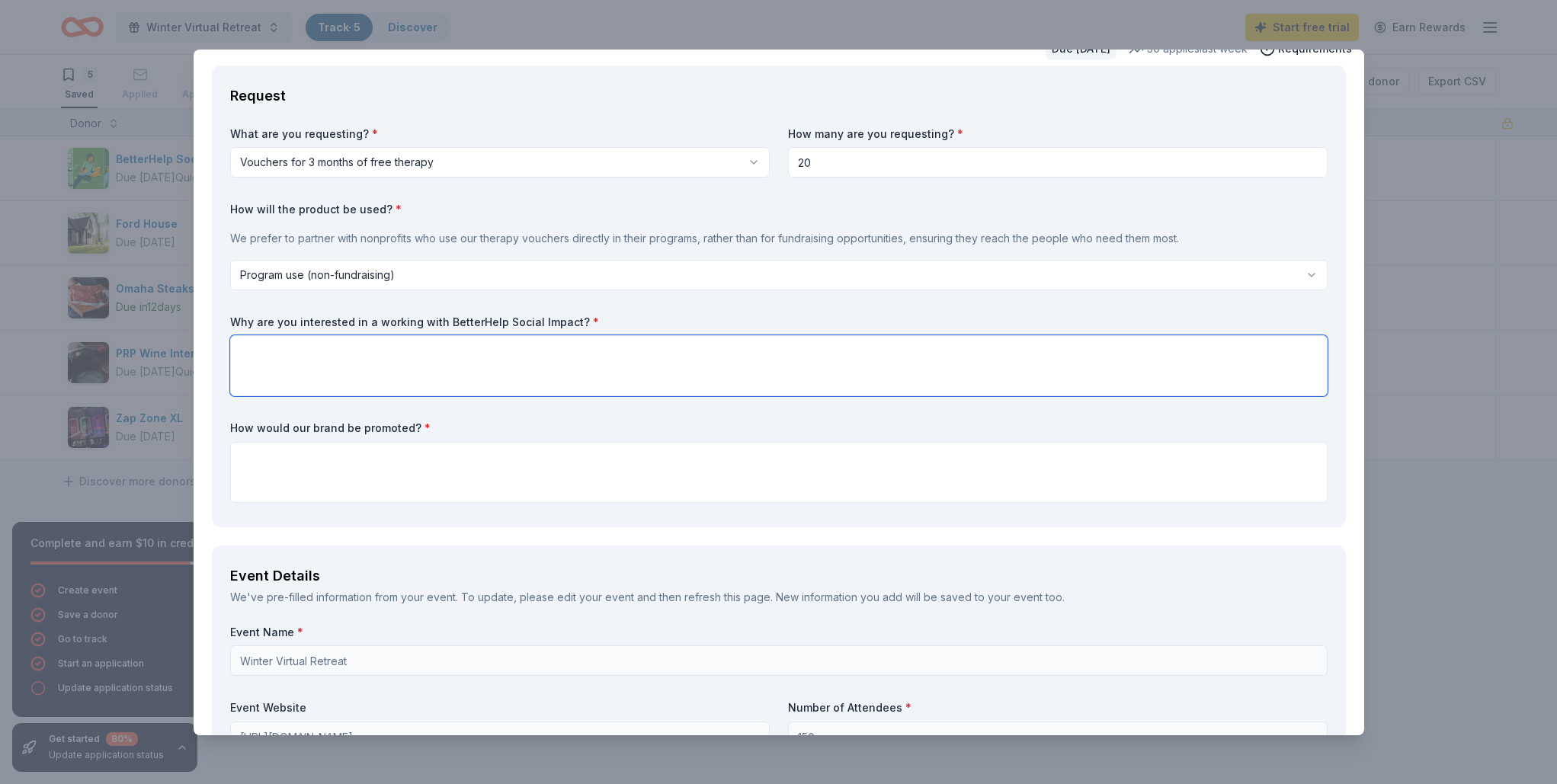
click at [290, 354] on textarea at bounding box center [778, 366] width 1097 height 61
paste textarea "The BetterHelp therapy vouchers will be incorporated directly into our Return t…"
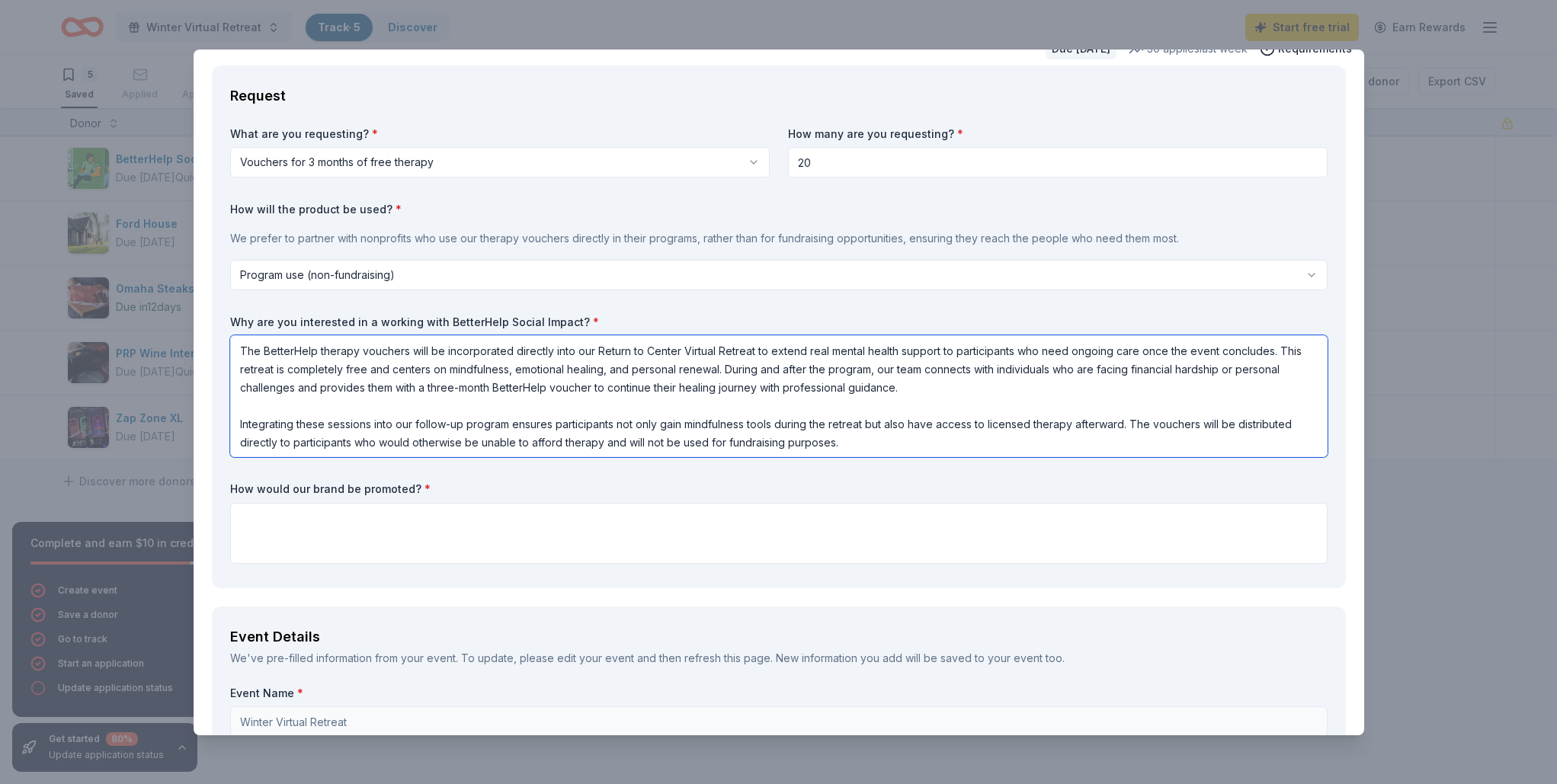
type textarea "The BetterHelp therapy vouchers will be incorporated directly into our Return t…"
click at [349, 528] on textarea at bounding box center [778, 534] width 1097 height 61
paste textarea "BetterHelp would be recognized as a key wellness partner throughout our Return …"
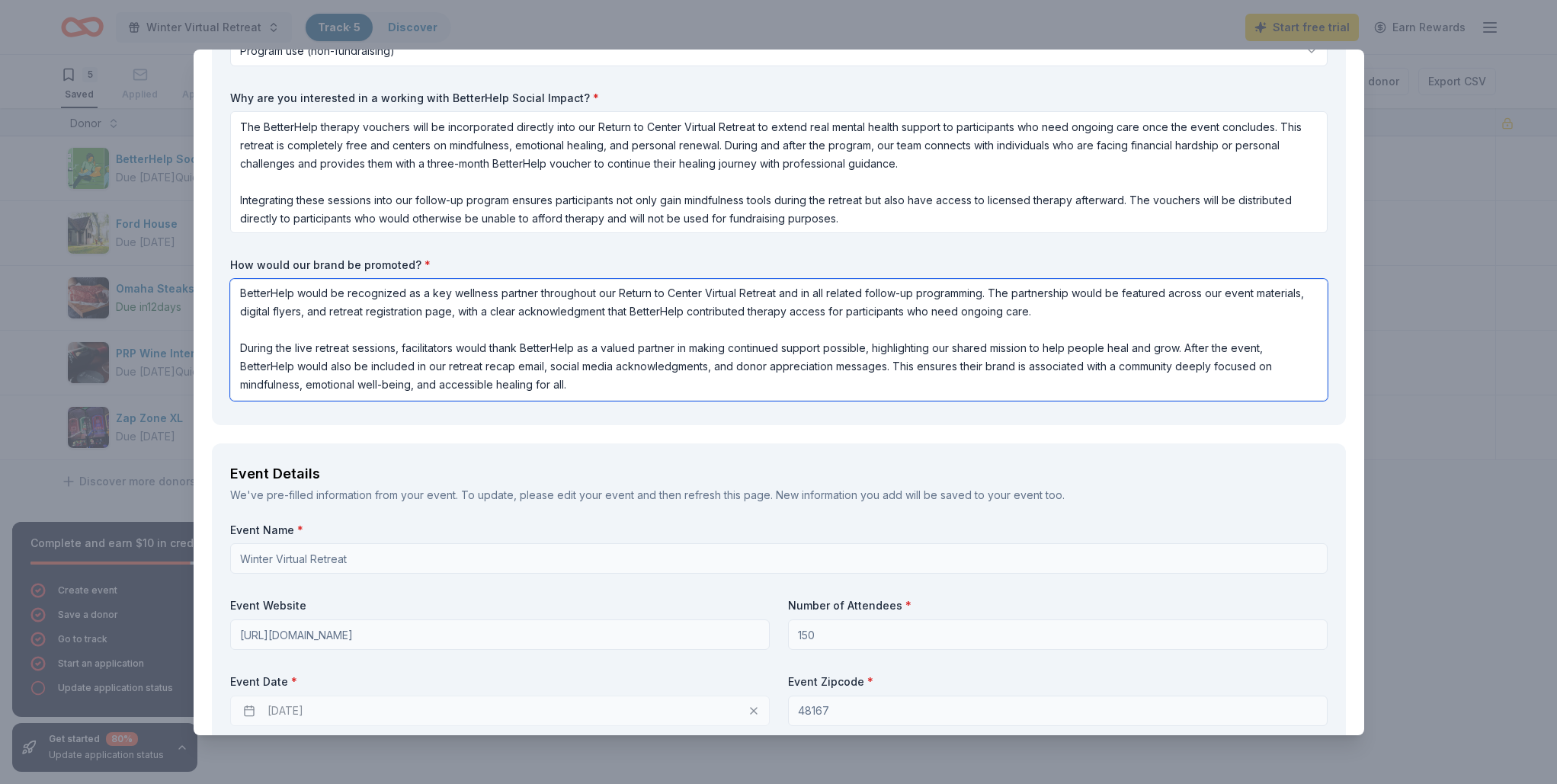
scroll to position [295, 0]
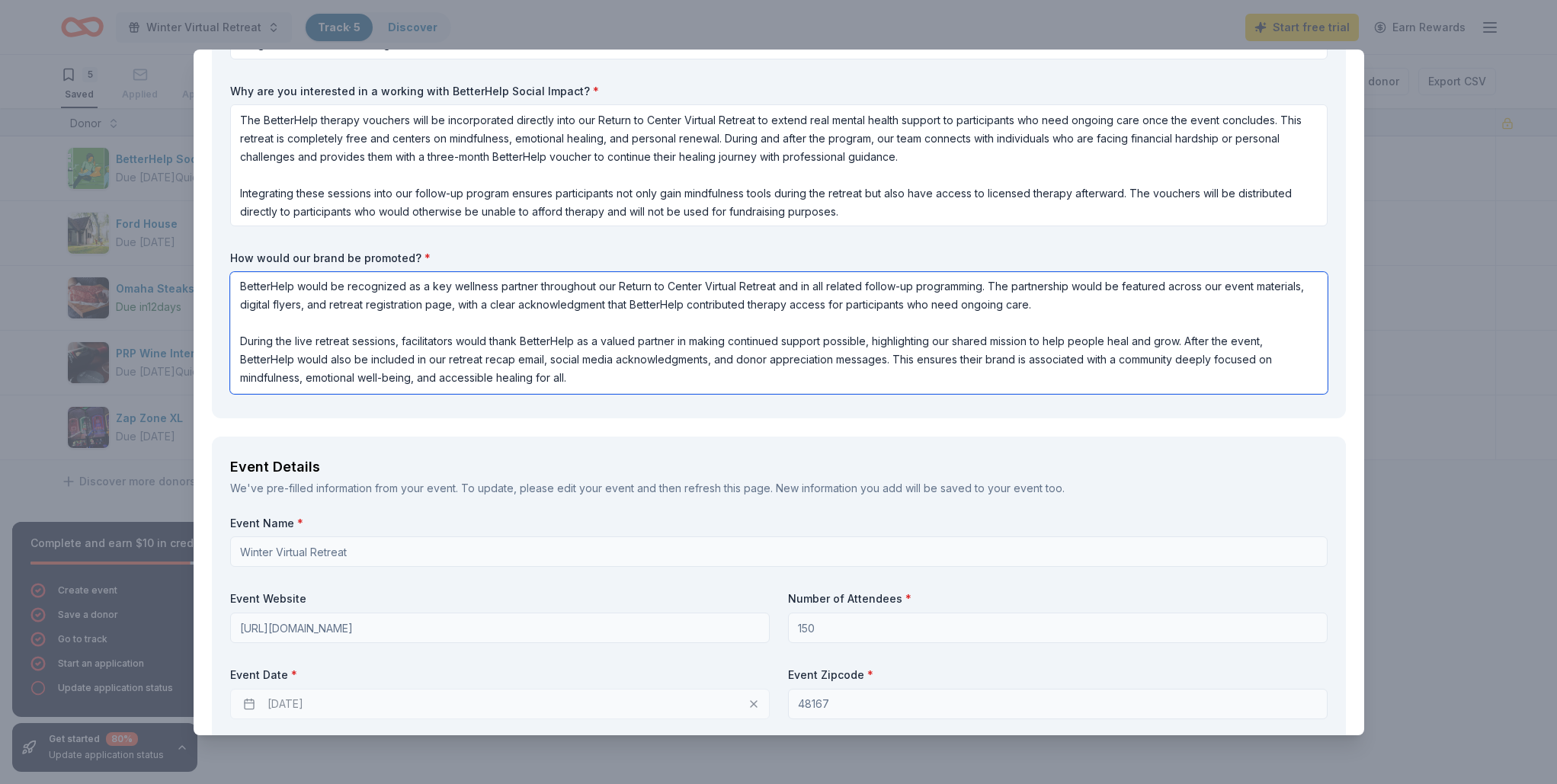
type textarea "BetterHelp would be recognized as a key wellness partner throughout our Return …"
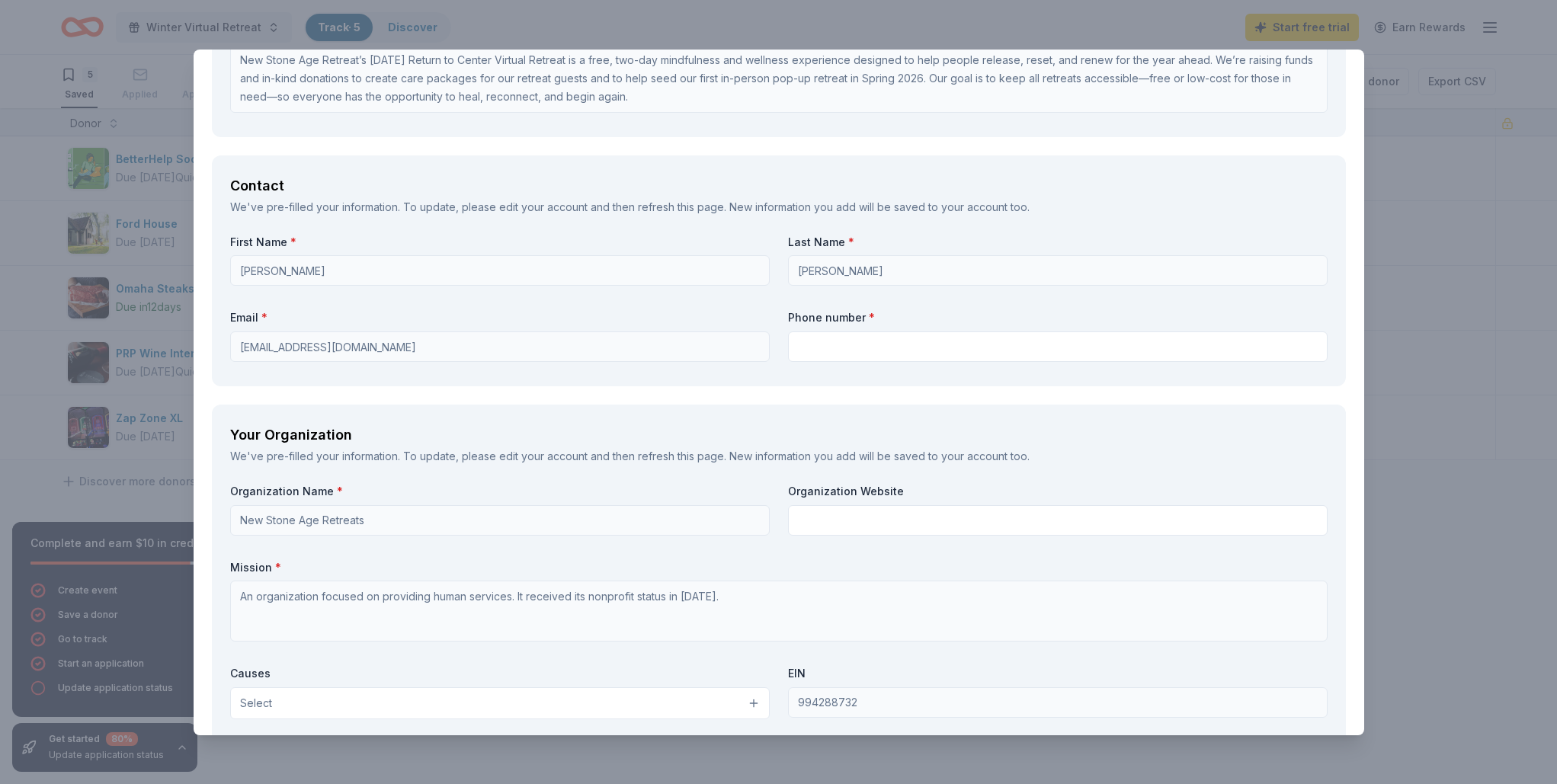
scroll to position [1132, 0]
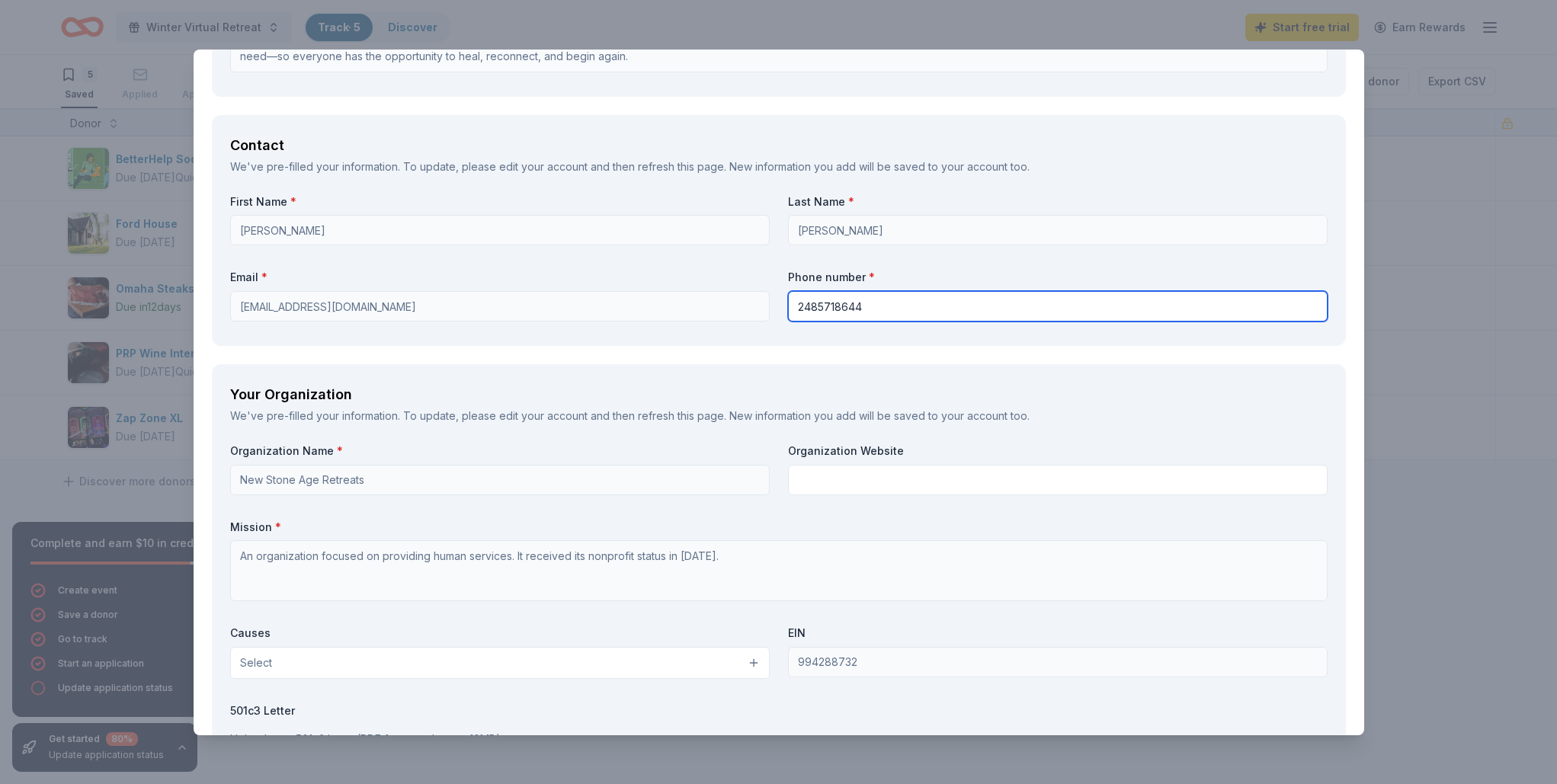
type input "2485718644"
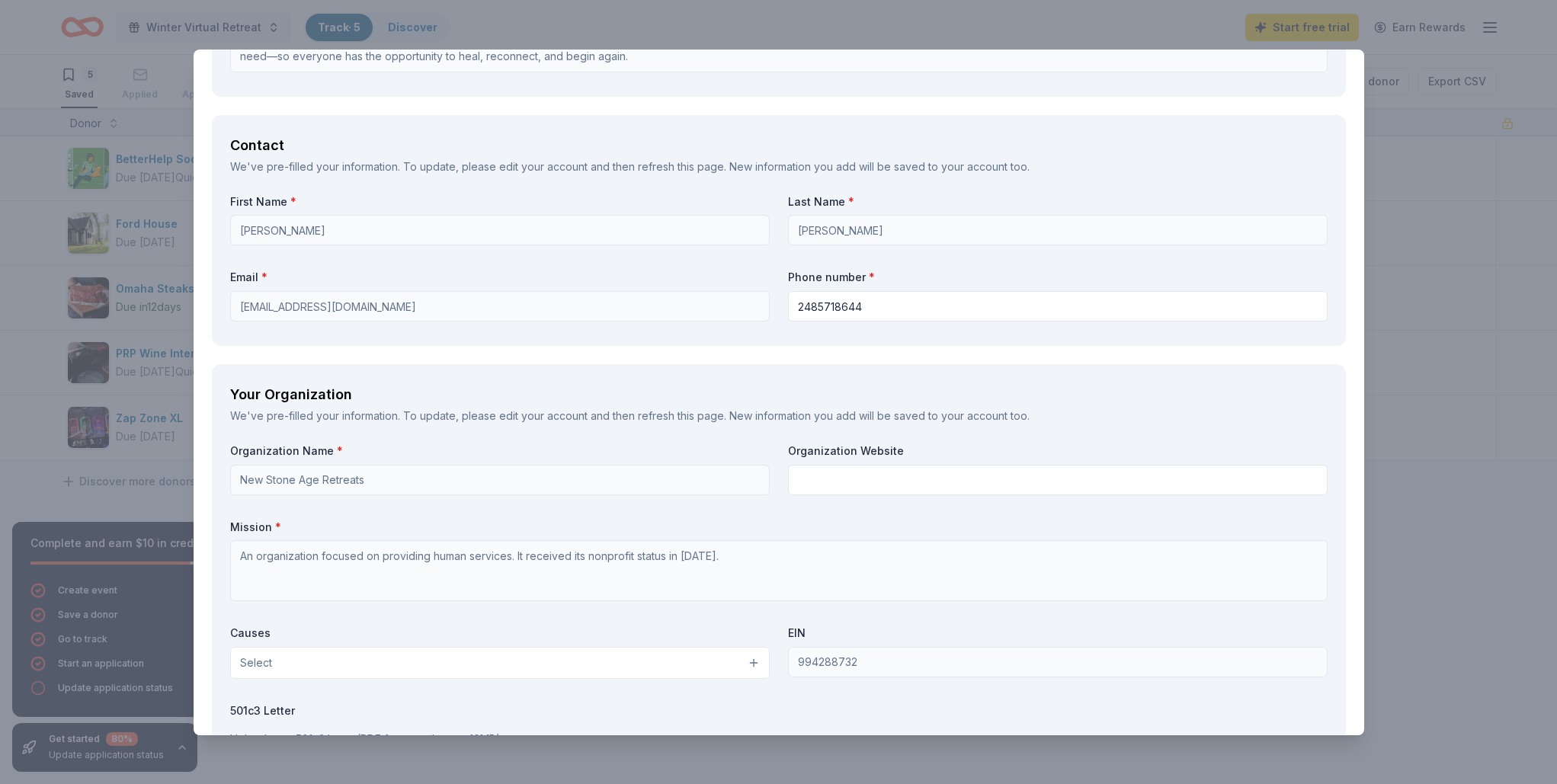
click at [781, 349] on div "Request What are you requesting? * Vouchers for 3 months of free therapy Vouche…" at bounding box center [778, 164] width 1170 height 2334
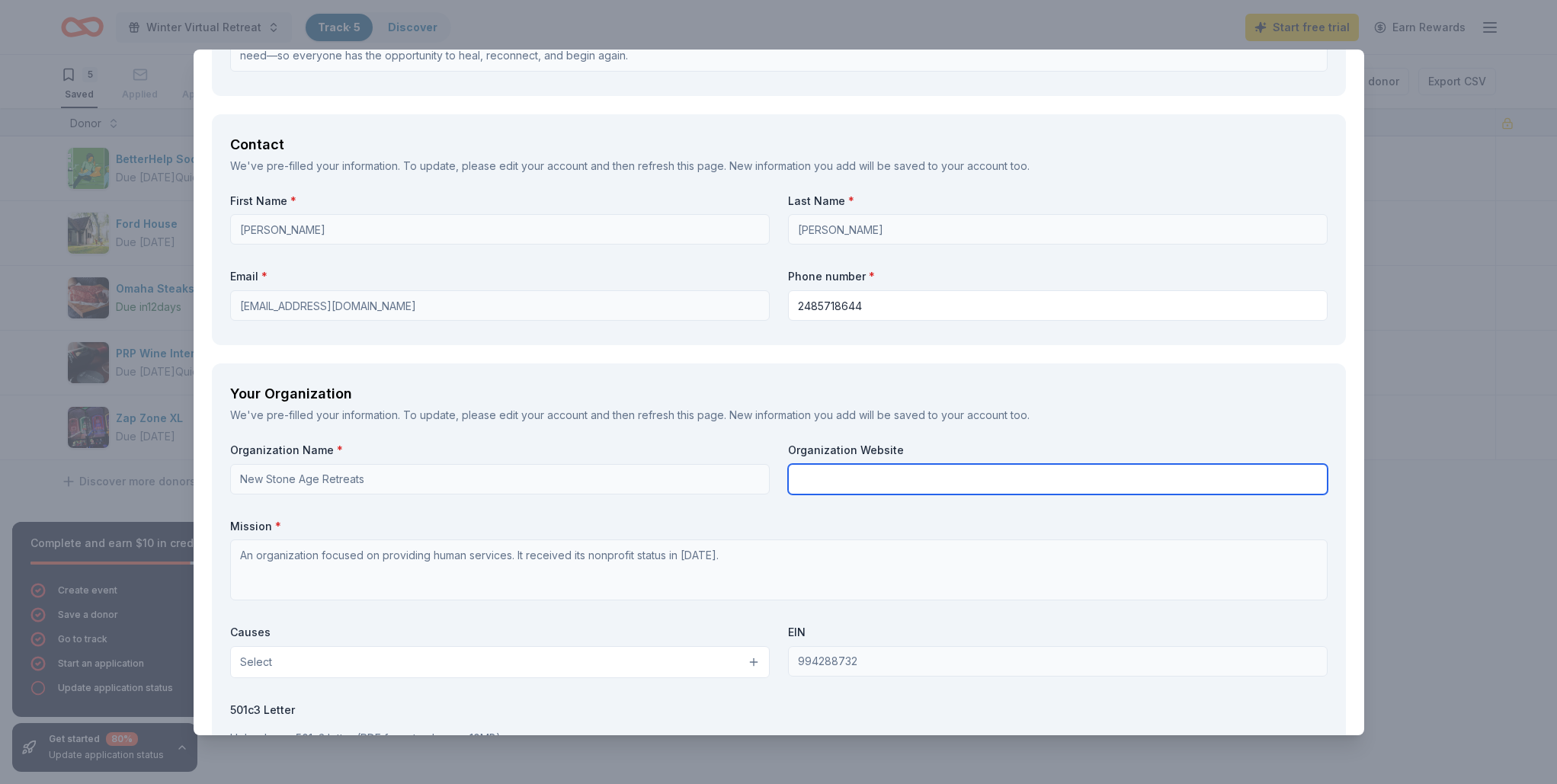
drag, startPoint x: 811, startPoint y: 470, endPoint x: 1110, endPoint y: 487, distance: 299.5
type input "www.newstoneageretreat.org"
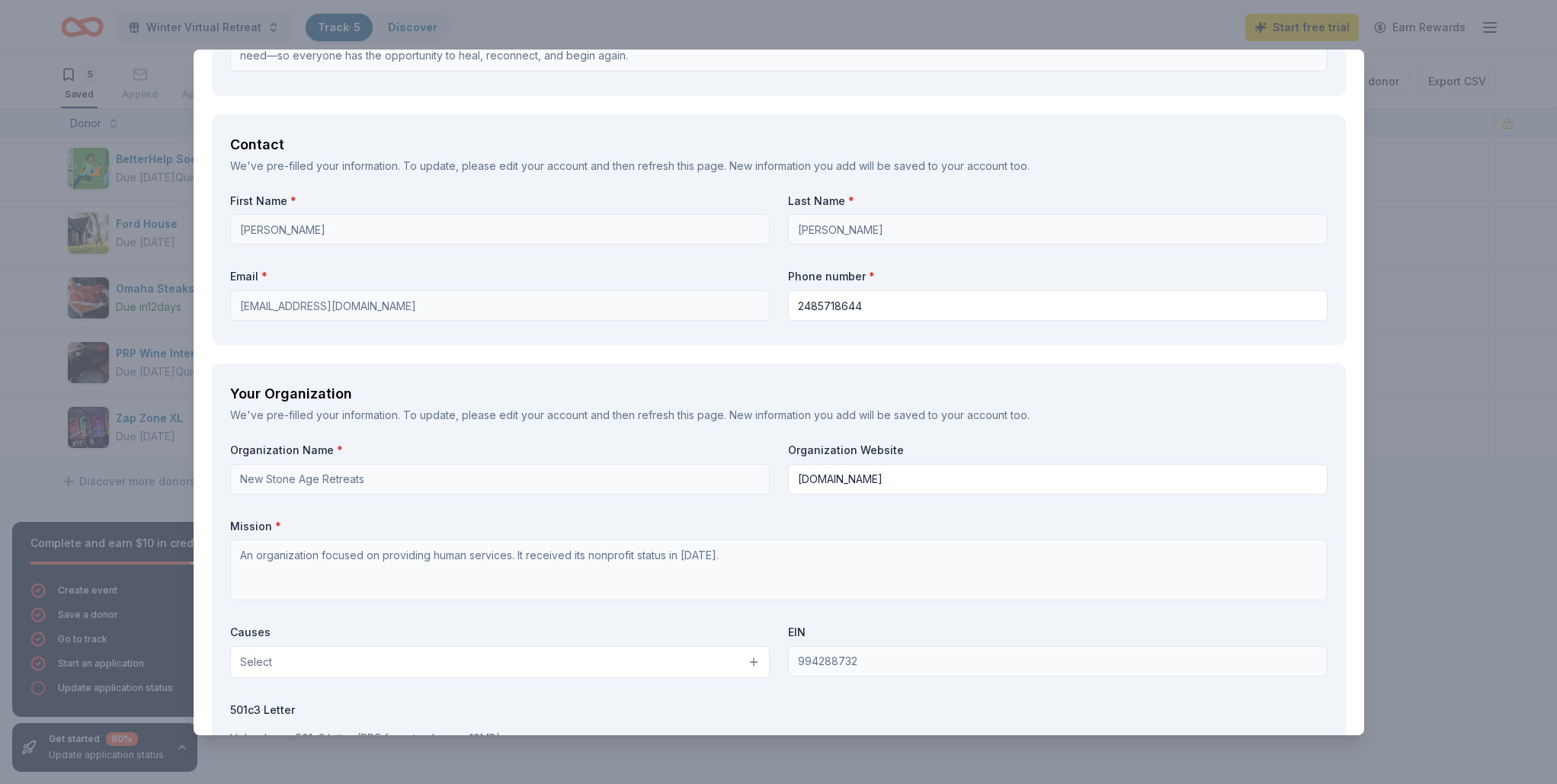
click at [916, 527] on label "Mission *" at bounding box center [778, 527] width 1097 height 15
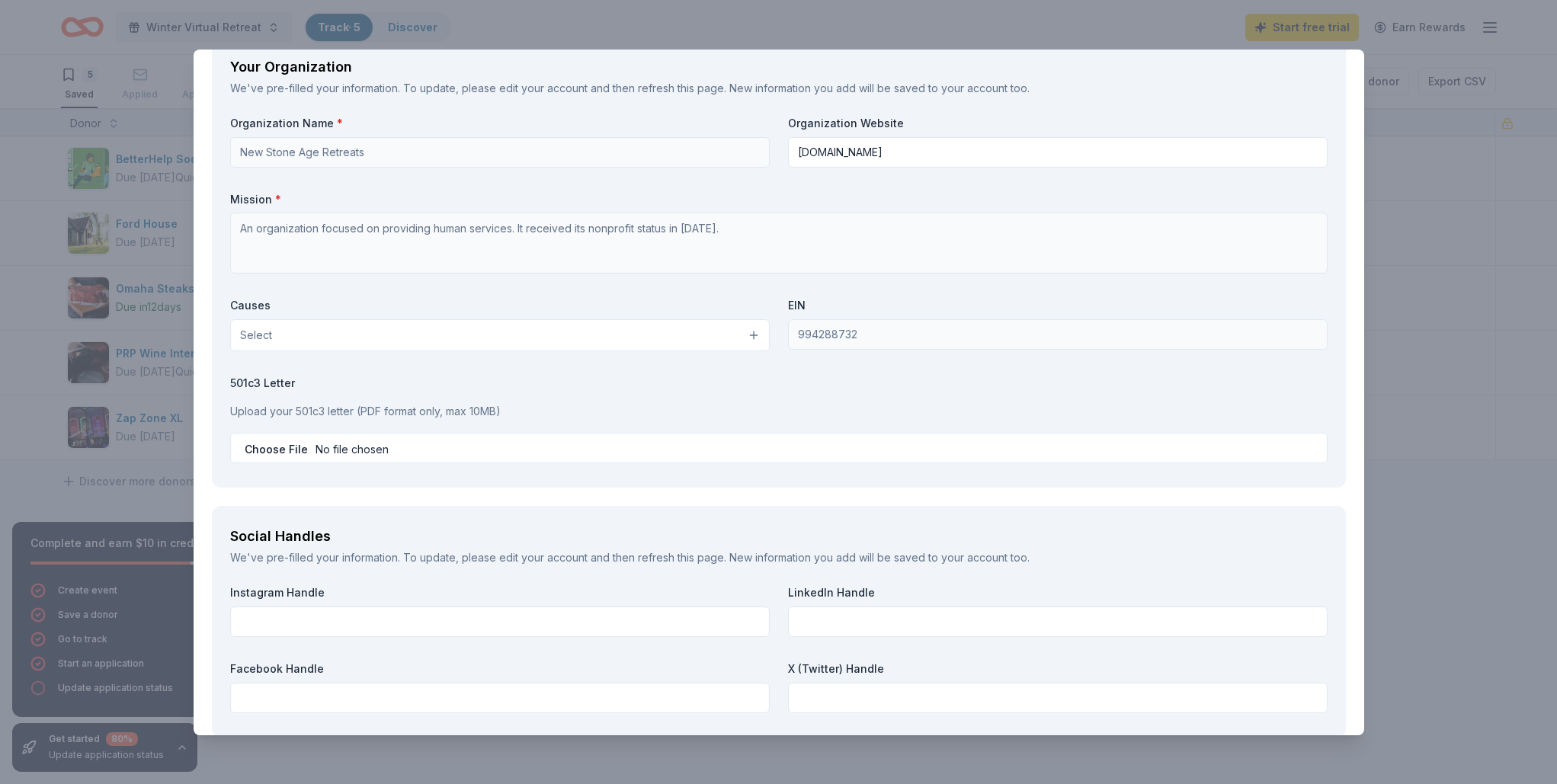
scroll to position [1462, 0]
click at [393, 441] on input "file" at bounding box center [778, 446] width 1097 height 31
type input "C:\fakepath\NSAR 501c3.pdf"
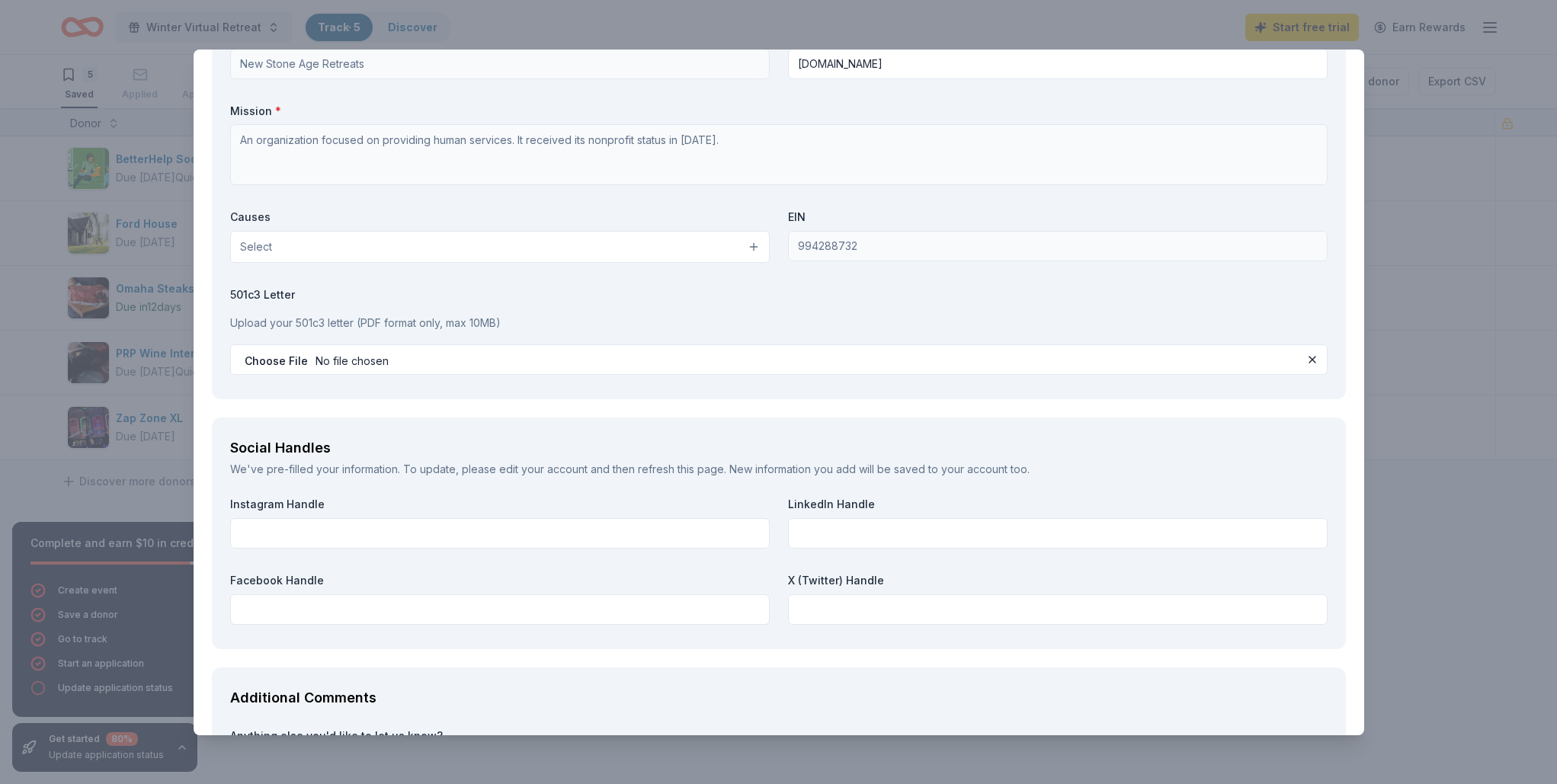
scroll to position [1550, 0]
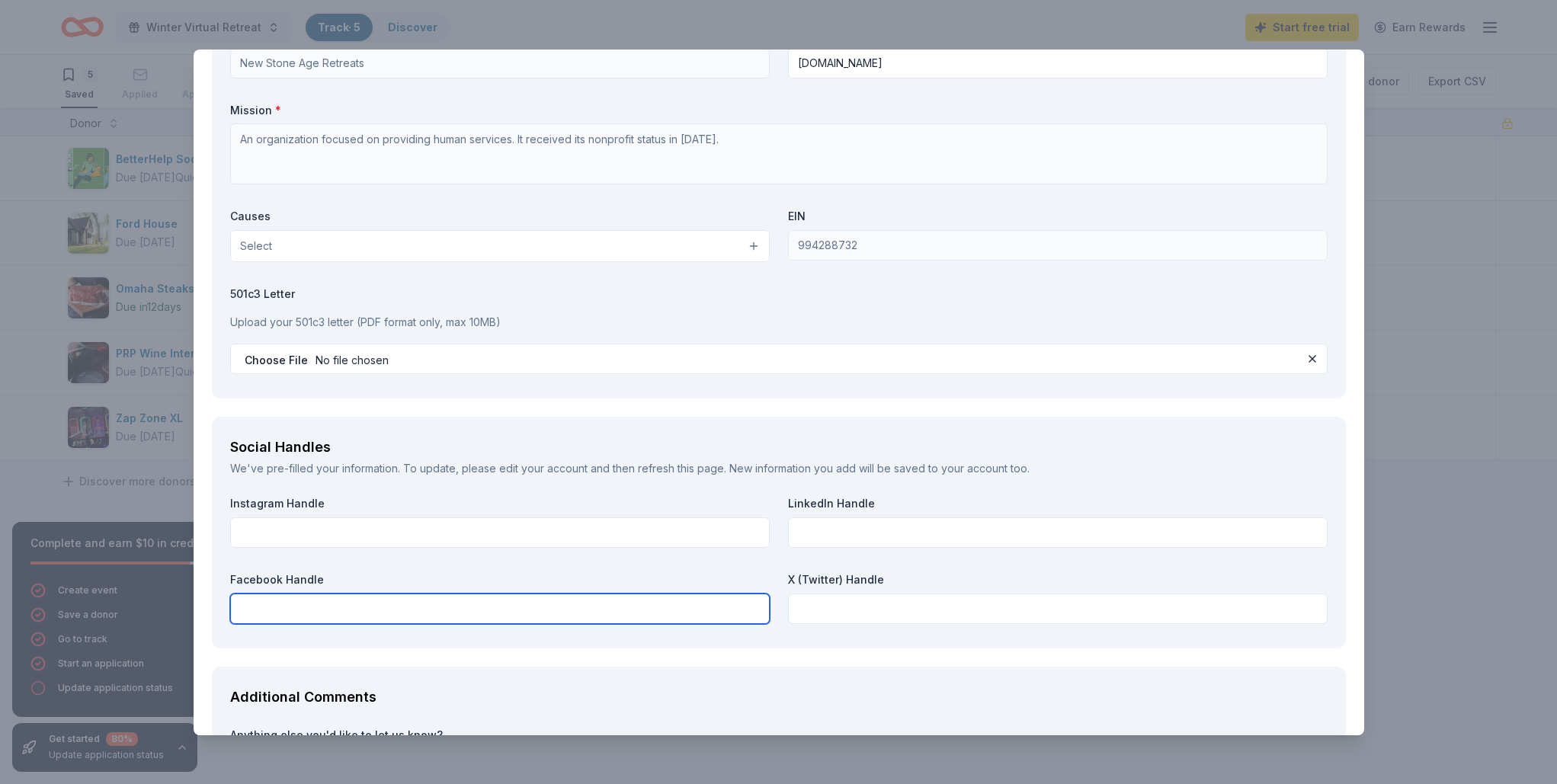
click at [474, 606] on input "text" at bounding box center [500, 608] width 539 height 31
paste input "https://www.facebook.com/newstoneageretreat"
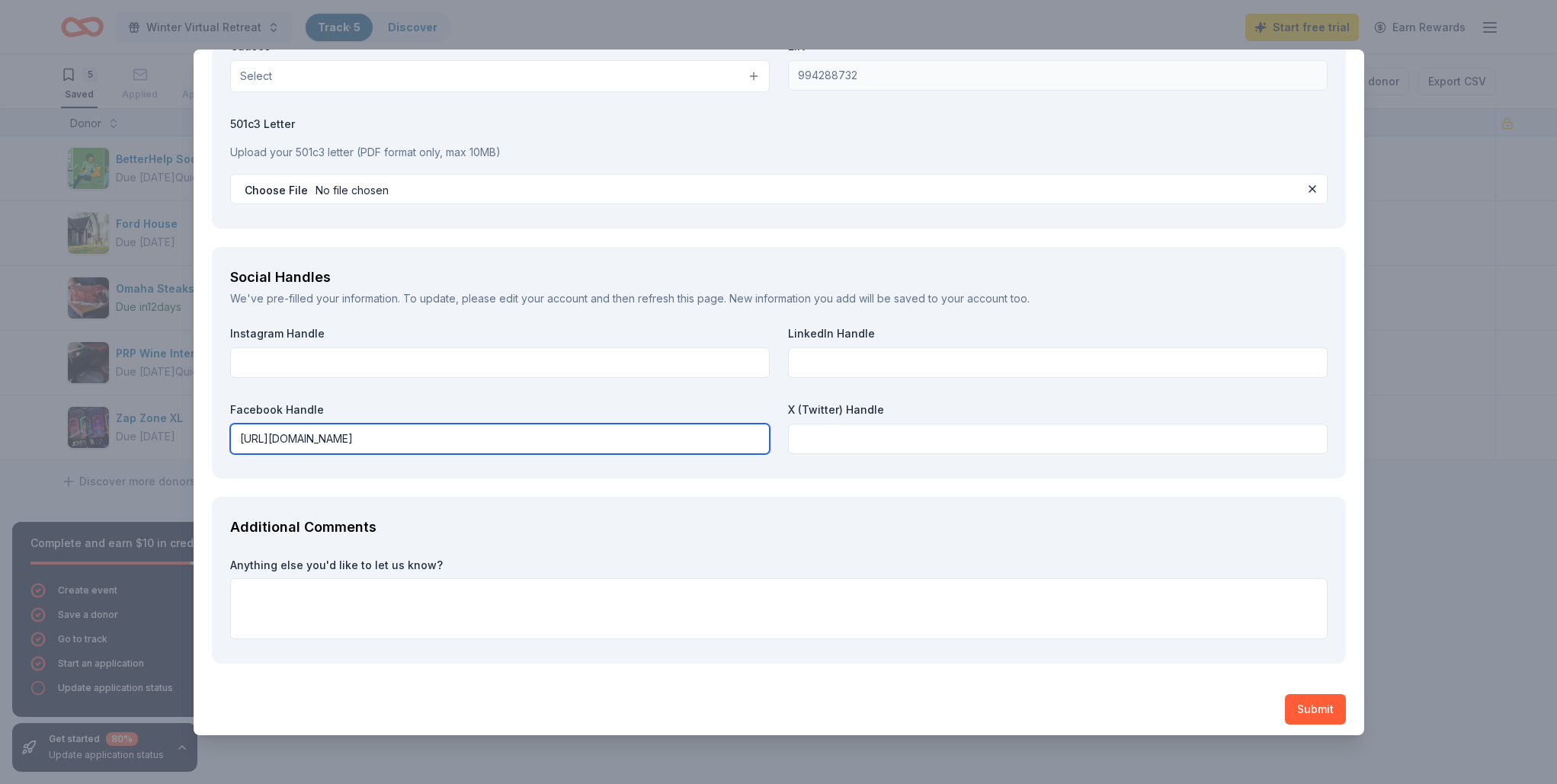
scroll to position [1717, 0]
type input "https://www.facebook.com/newstoneageretreat"
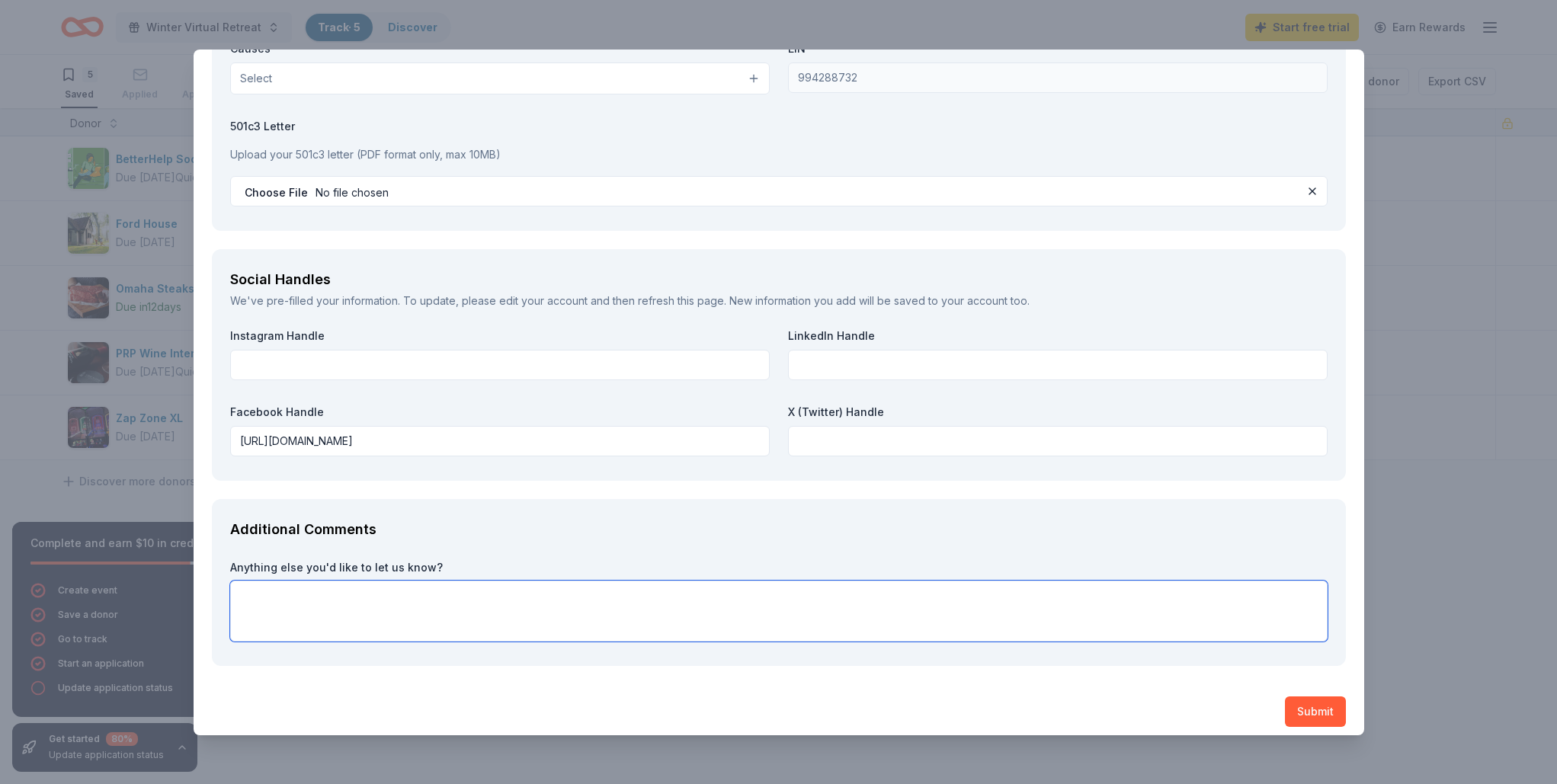
click at [339, 597] on textarea at bounding box center [778, 611] width 1097 height 61
paste textarea "New Stone Age Retreat is a women-led nonprofit dedicated to making mindfulness,…"
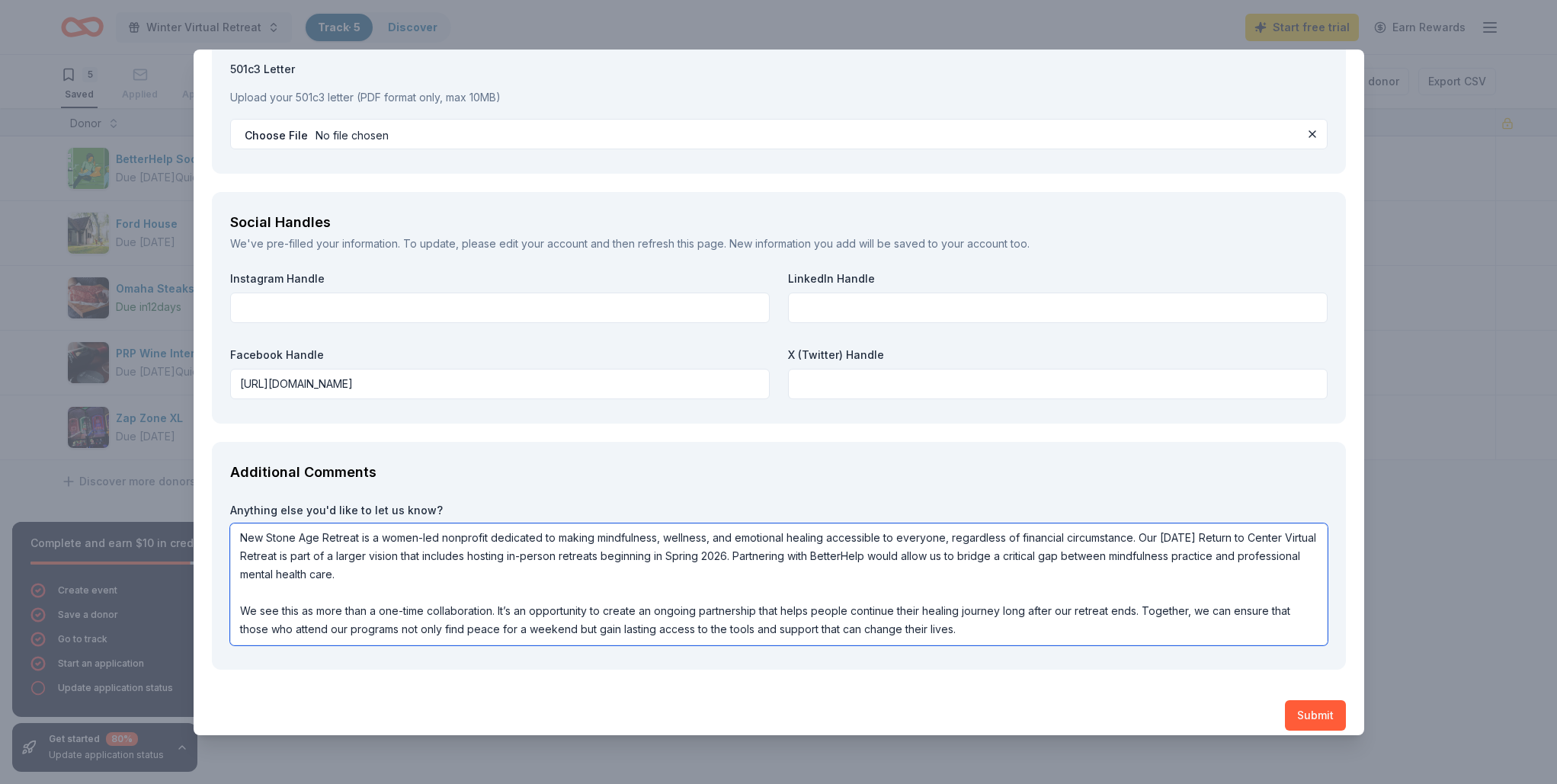
scroll to position [1780, 0]
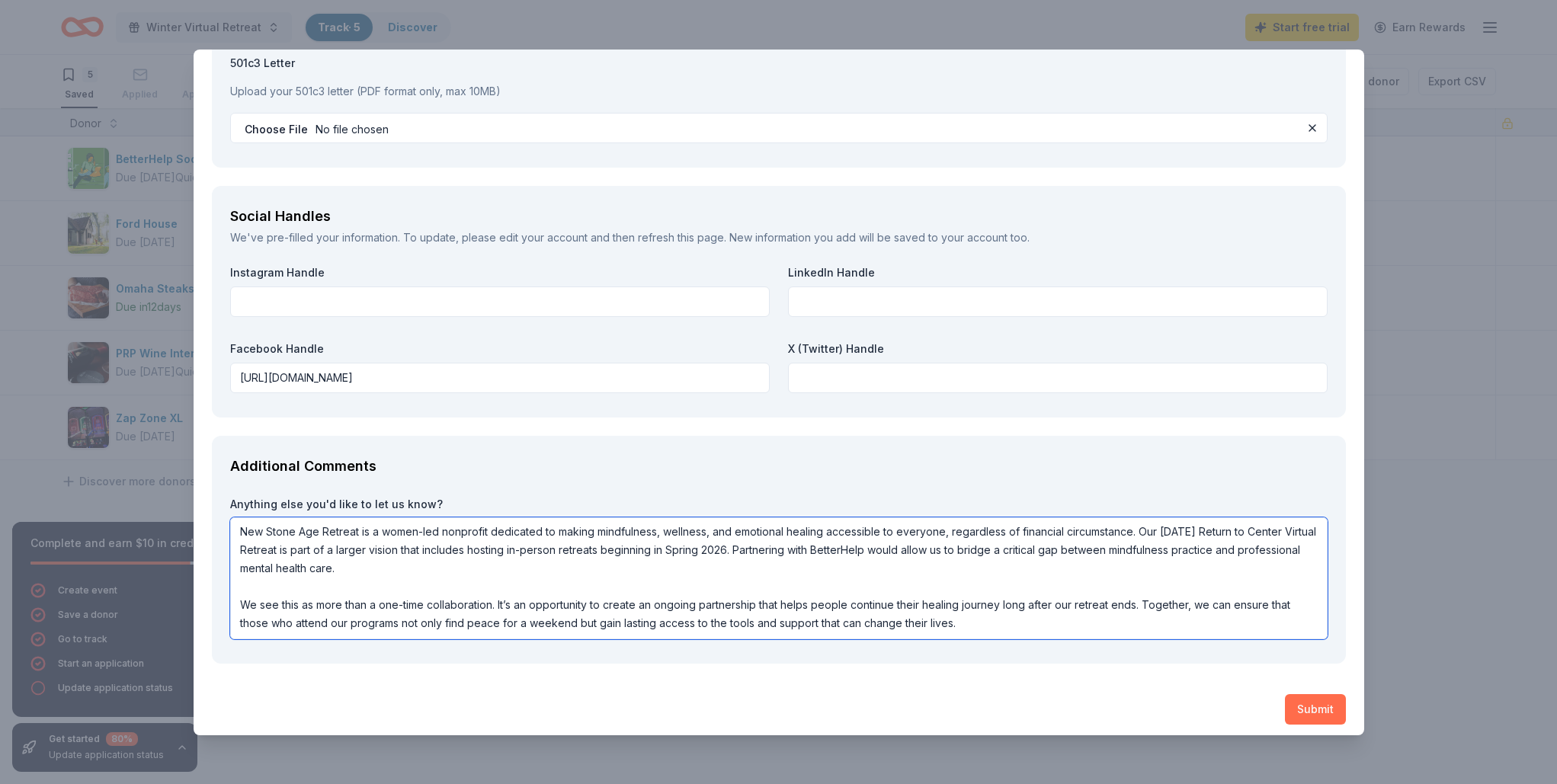
type textarea "New Stone Age Retreat is a women-led nonprofit dedicated to making mindfulness,…"
click at [1310, 701] on button "Submit" at bounding box center [1315, 709] width 61 height 31
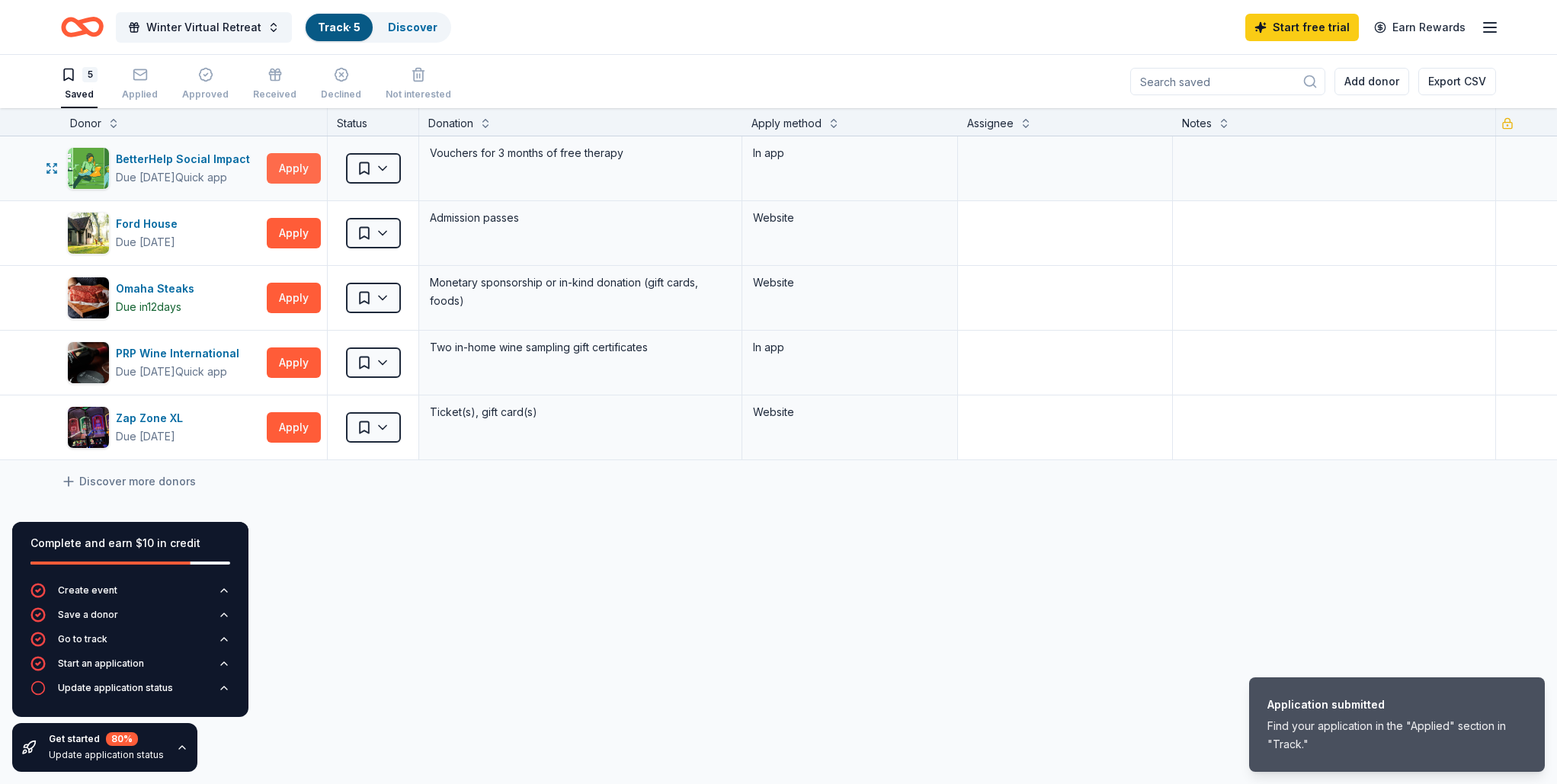
scroll to position [0, 1]
click at [388, 172] on html "Application submitted Find your application in the "Applied" section in "Track.…" at bounding box center [778, 392] width 1557 height 784
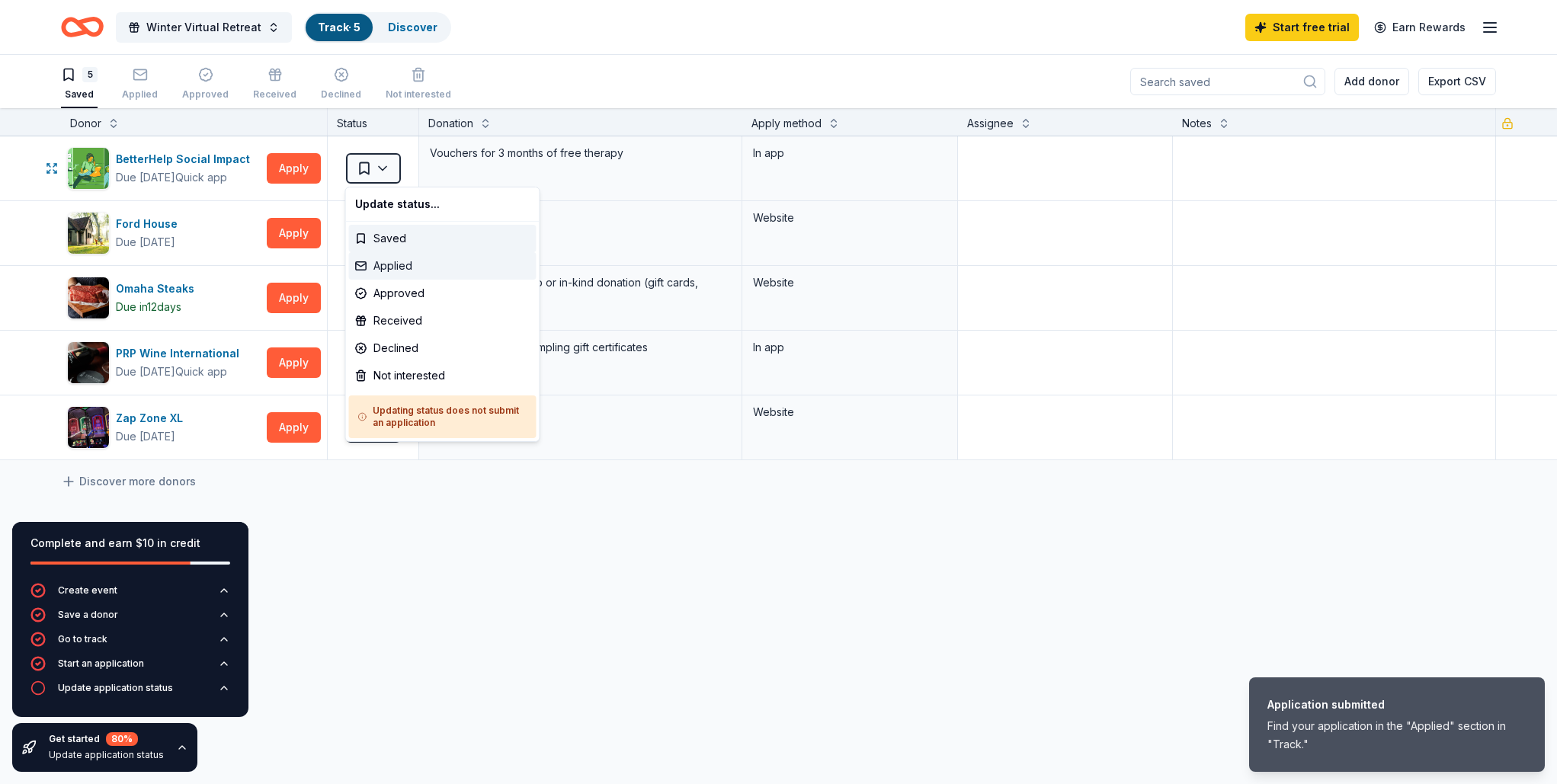
click at [386, 268] on div "Applied" at bounding box center [443, 266] width 187 height 28
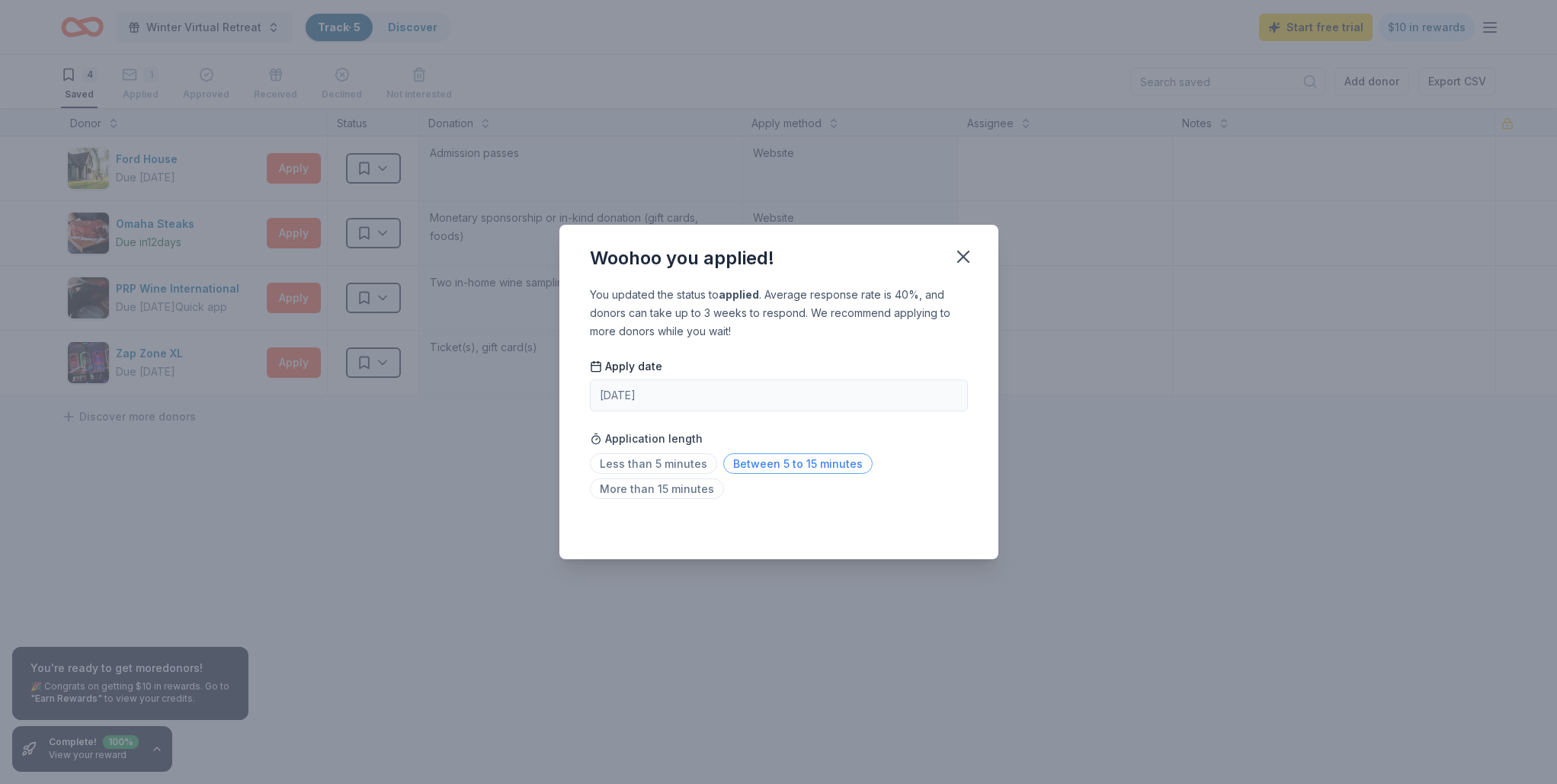
click at [788, 463] on span "Between 5 to 15 minutes" at bounding box center [798, 463] width 150 height 20
click at [962, 261] on icon "button" at bounding box center [963, 256] width 21 height 21
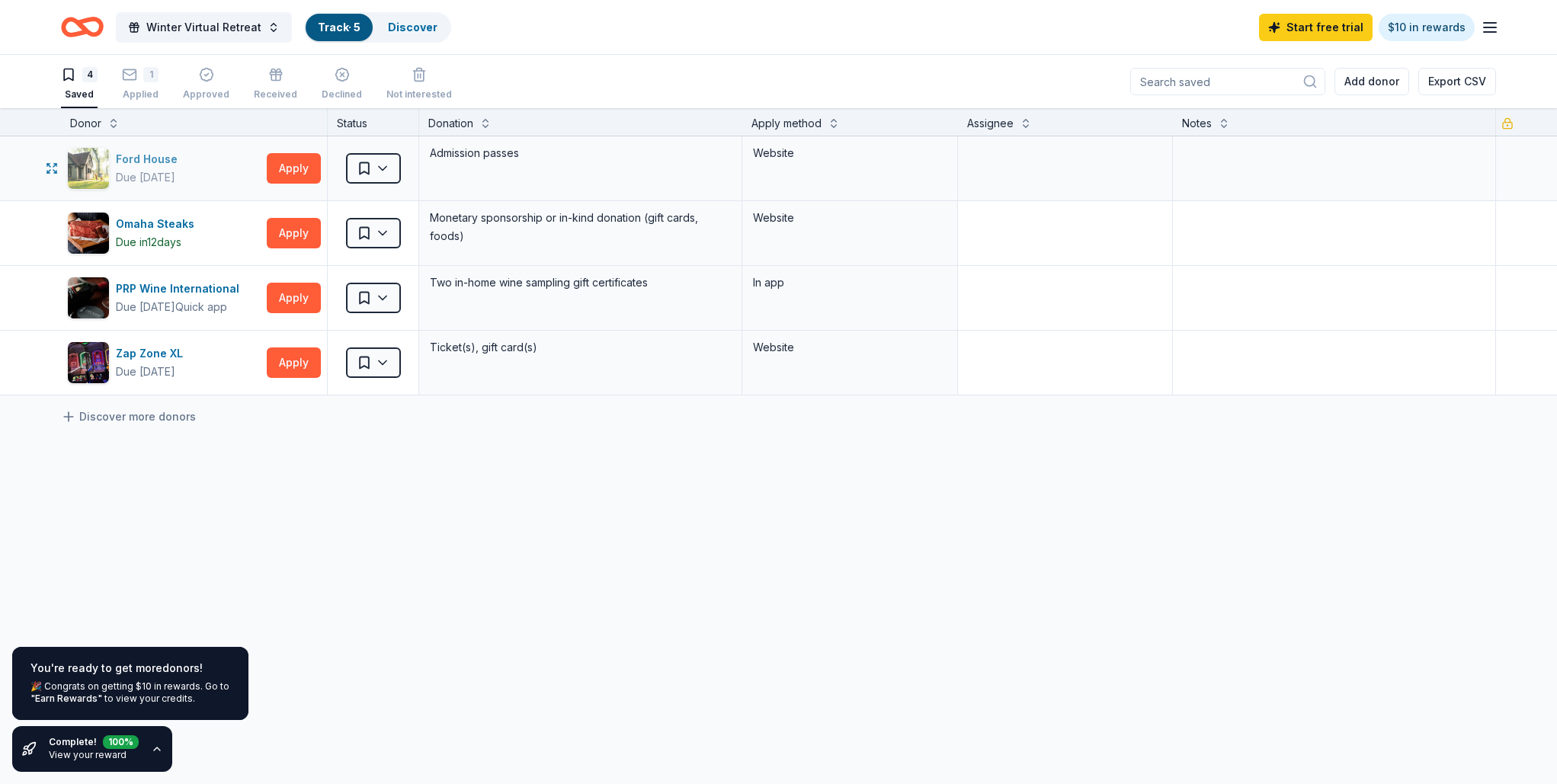
click at [142, 157] on div "Ford House" at bounding box center [150, 158] width 68 height 18
click at [180, 221] on div "Omaha Steaks" at bounding box center [158, 224] width 84 height 18
click at [123, 416] on link "Discover more donors" at bounding box center [129, 416] width 135 height 18
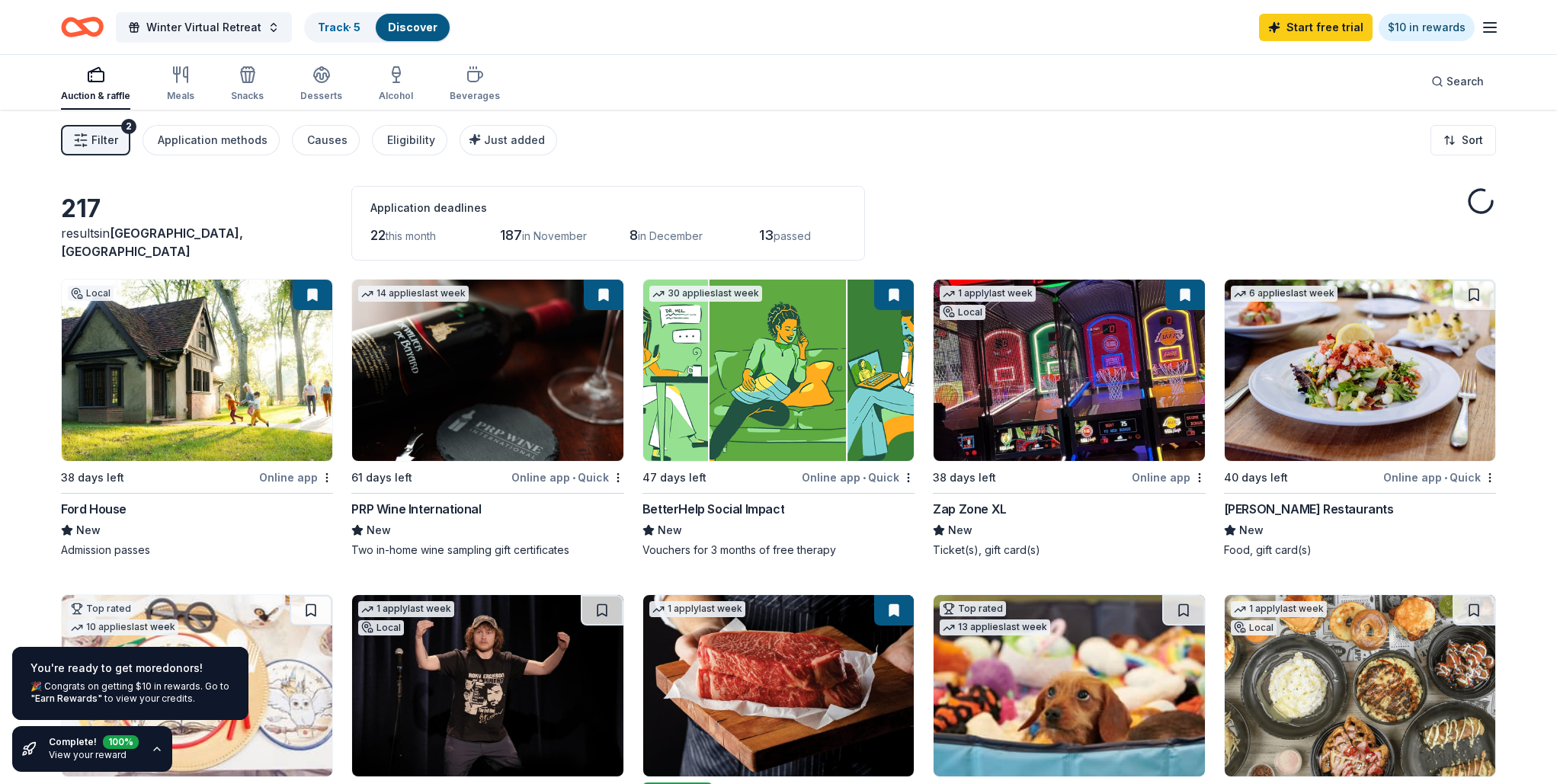
scroll to position [1, 0]
click at [151, 747] on icon "button" at bounding box center [156, 748] width 12 height 12
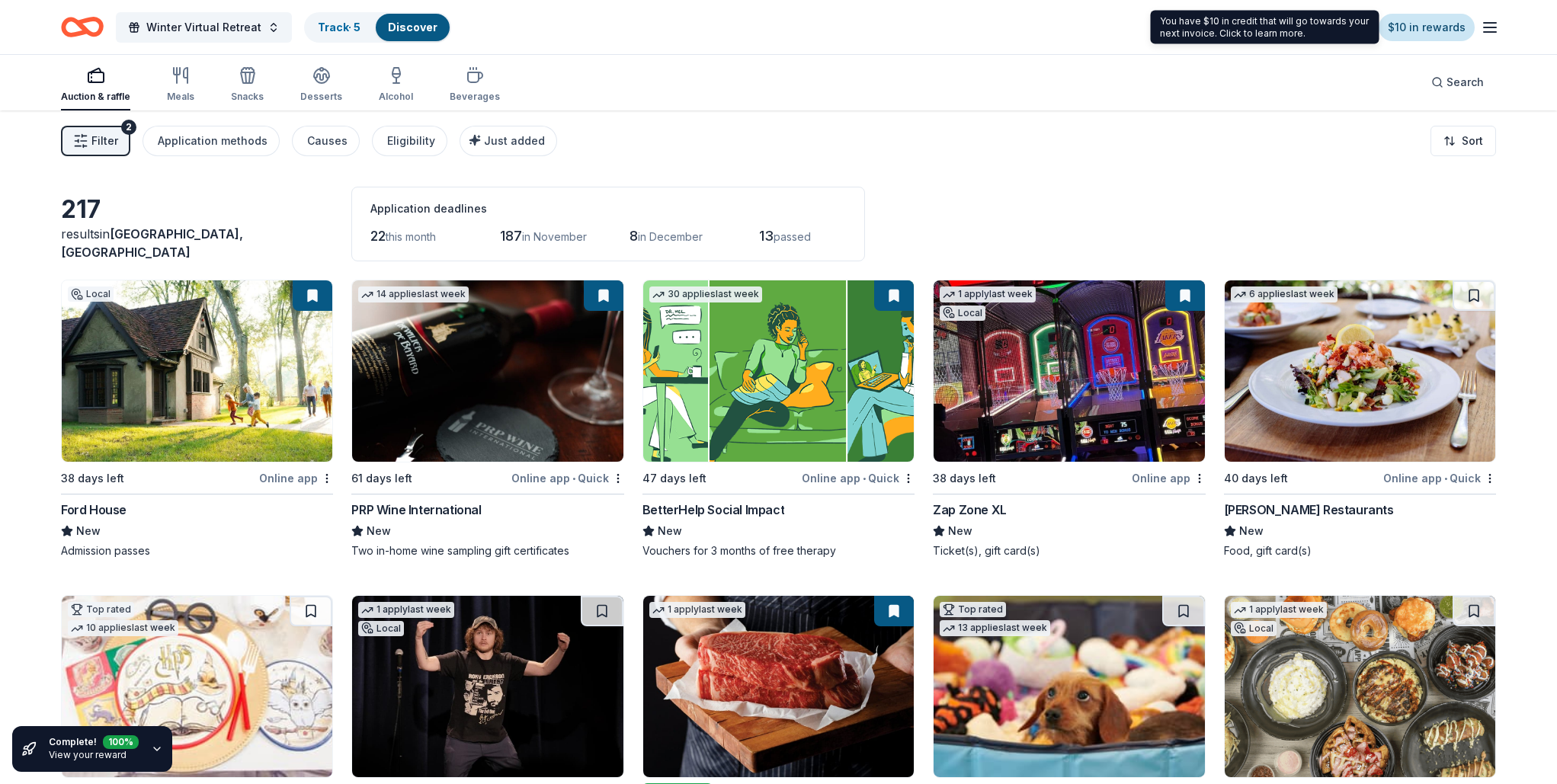
click at [1431, 33] on link "$10 in rewards" at bounding box center [1426, 27] width 96 height 28
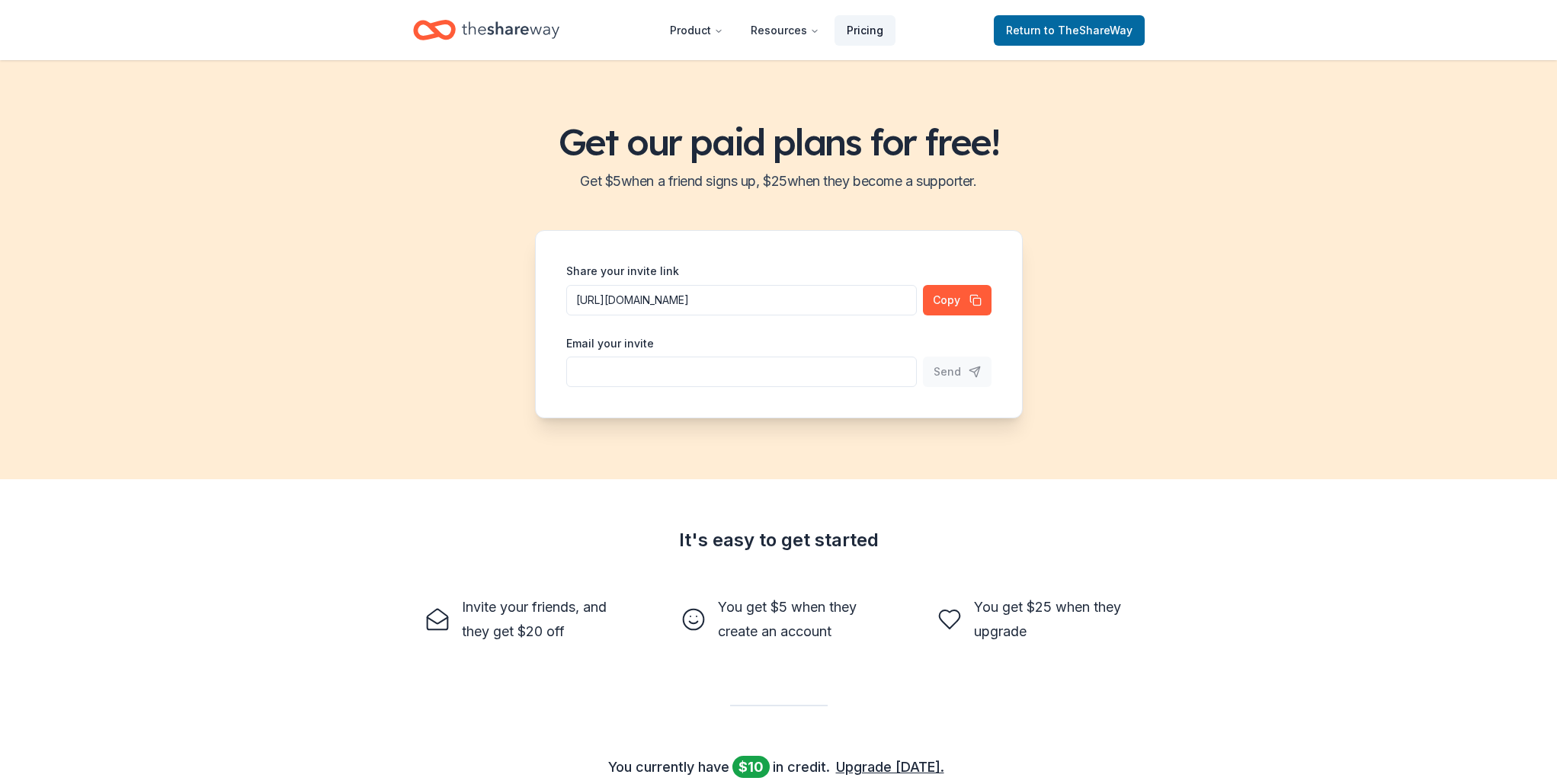
click at [860, 31] on link "Pricing" at bounding box center [865, 31] width 61 height 31
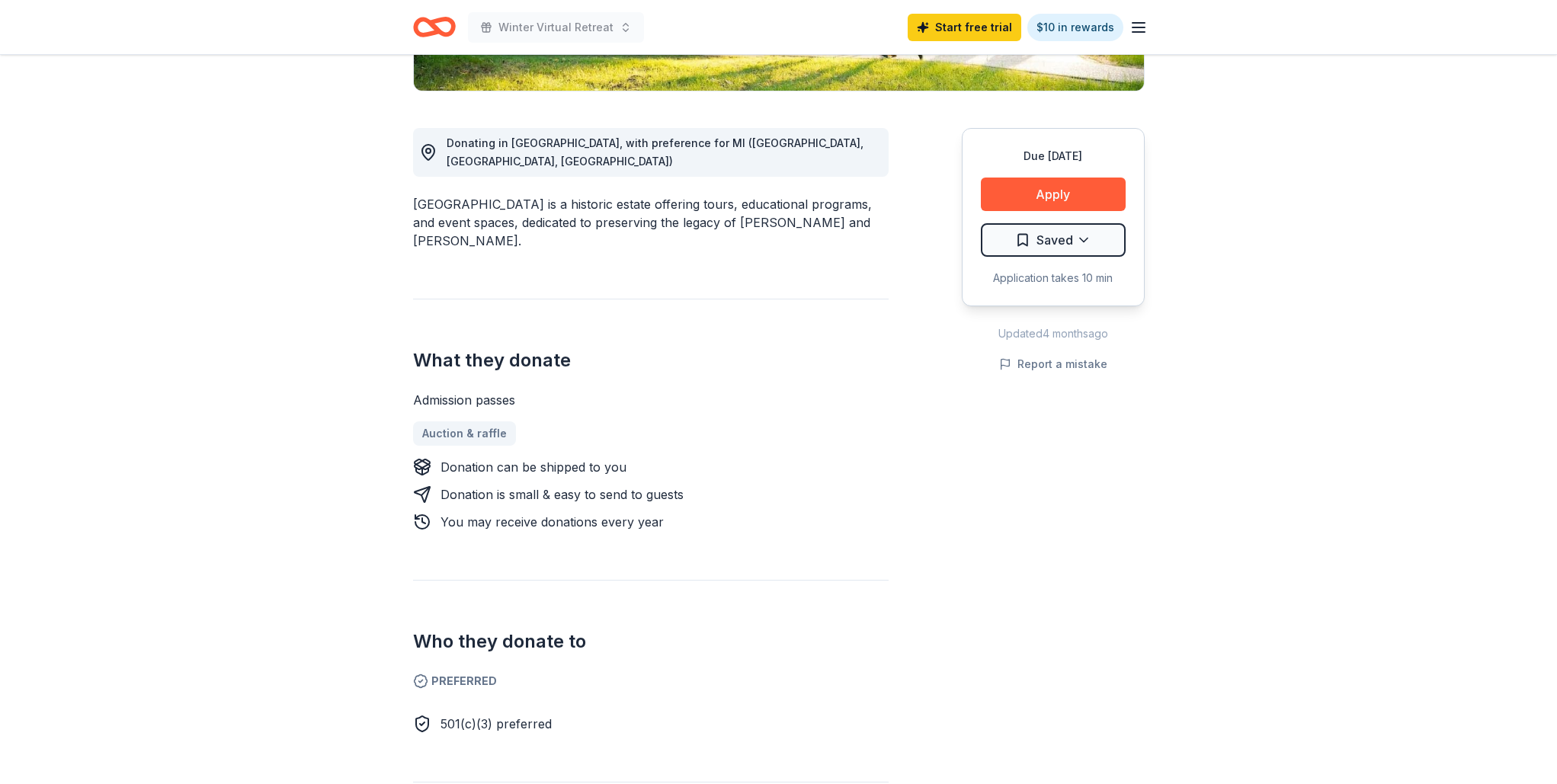
scroll to position [371, 0]
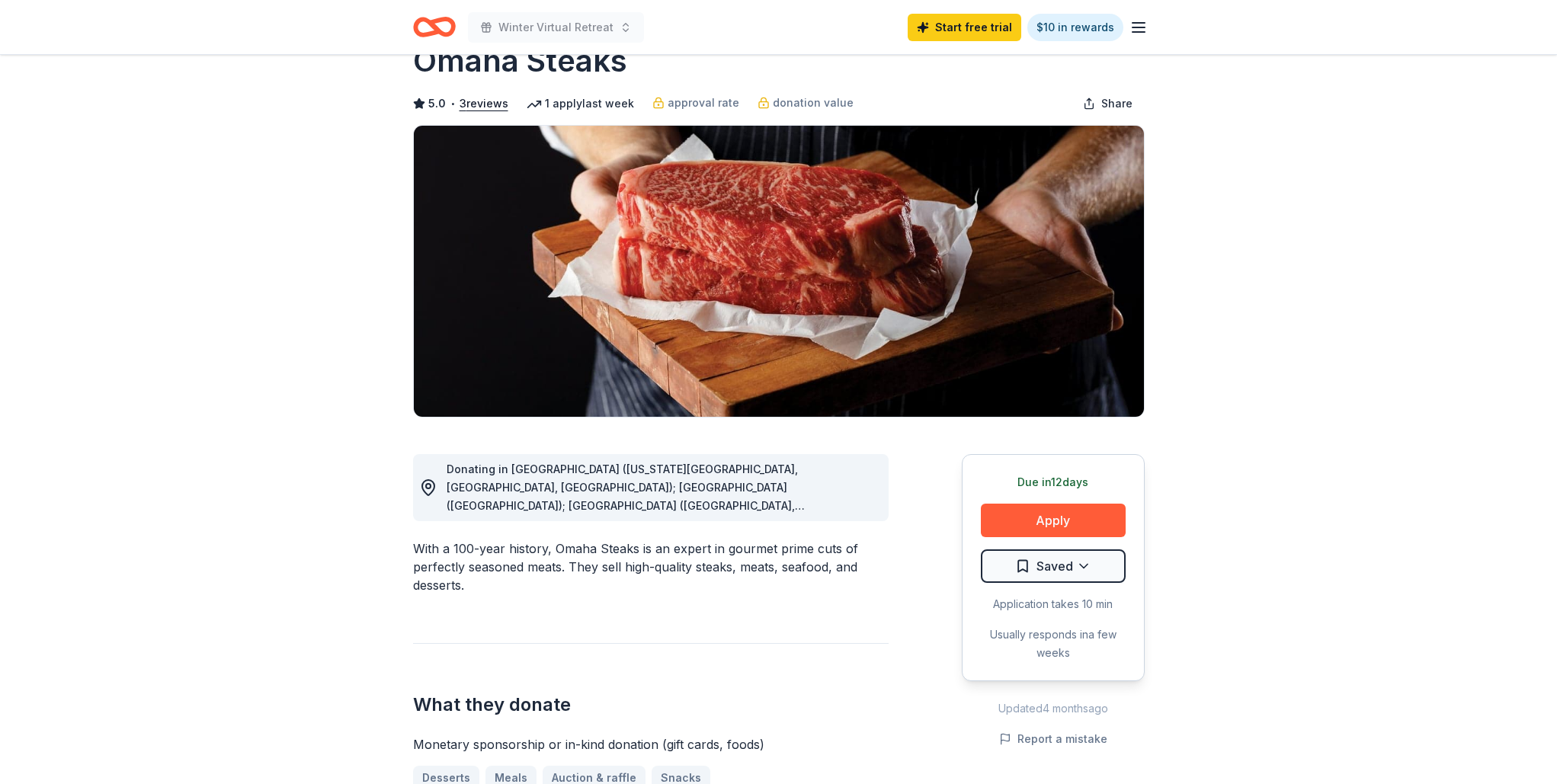
scroll to position [13, 0]
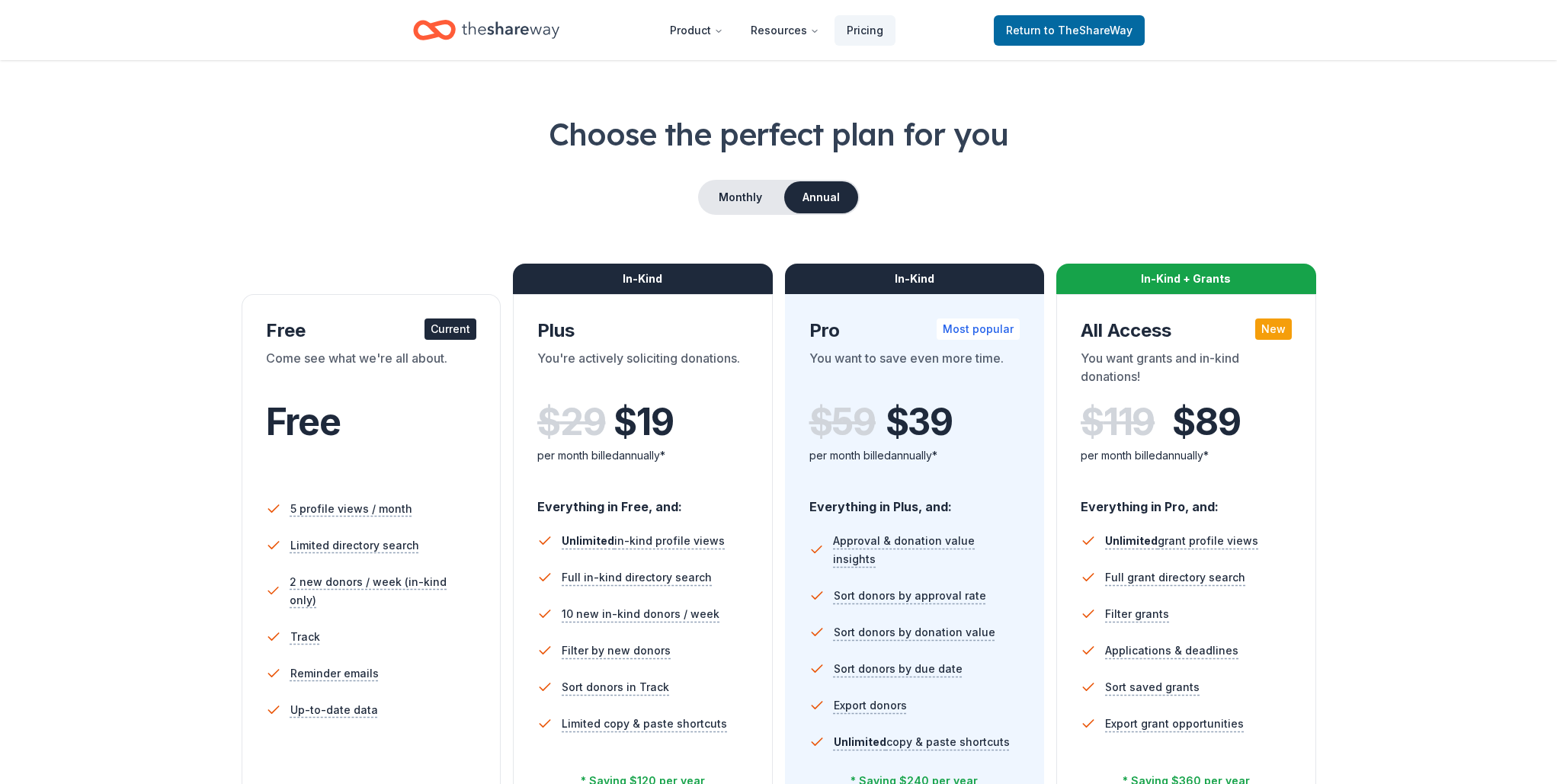
scroll to position [24, 0]
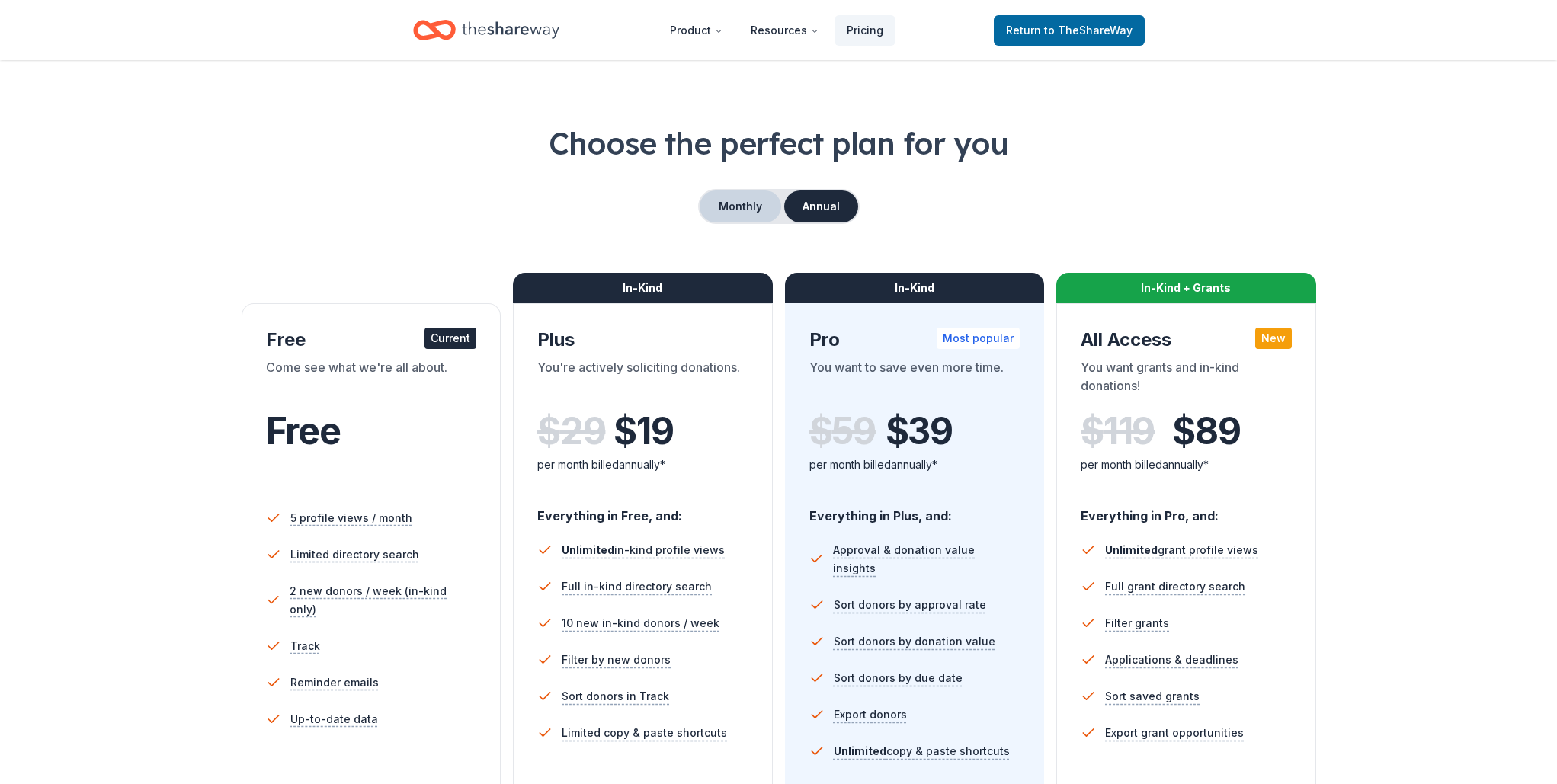
click at [752, 205] on button "Monthly" at bounding box center [740, 205] width 82 height 32
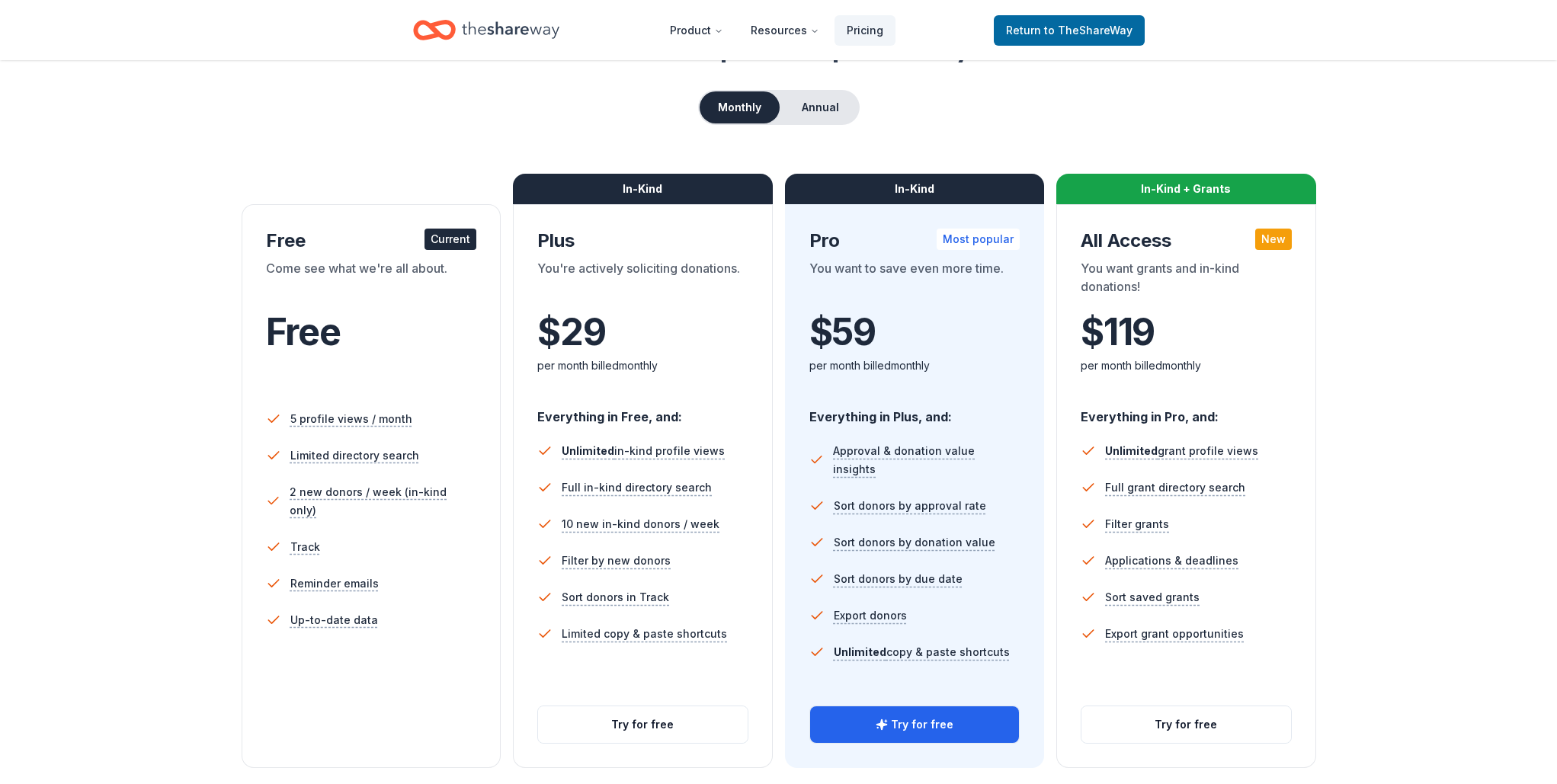
scroll to position [124, 0]
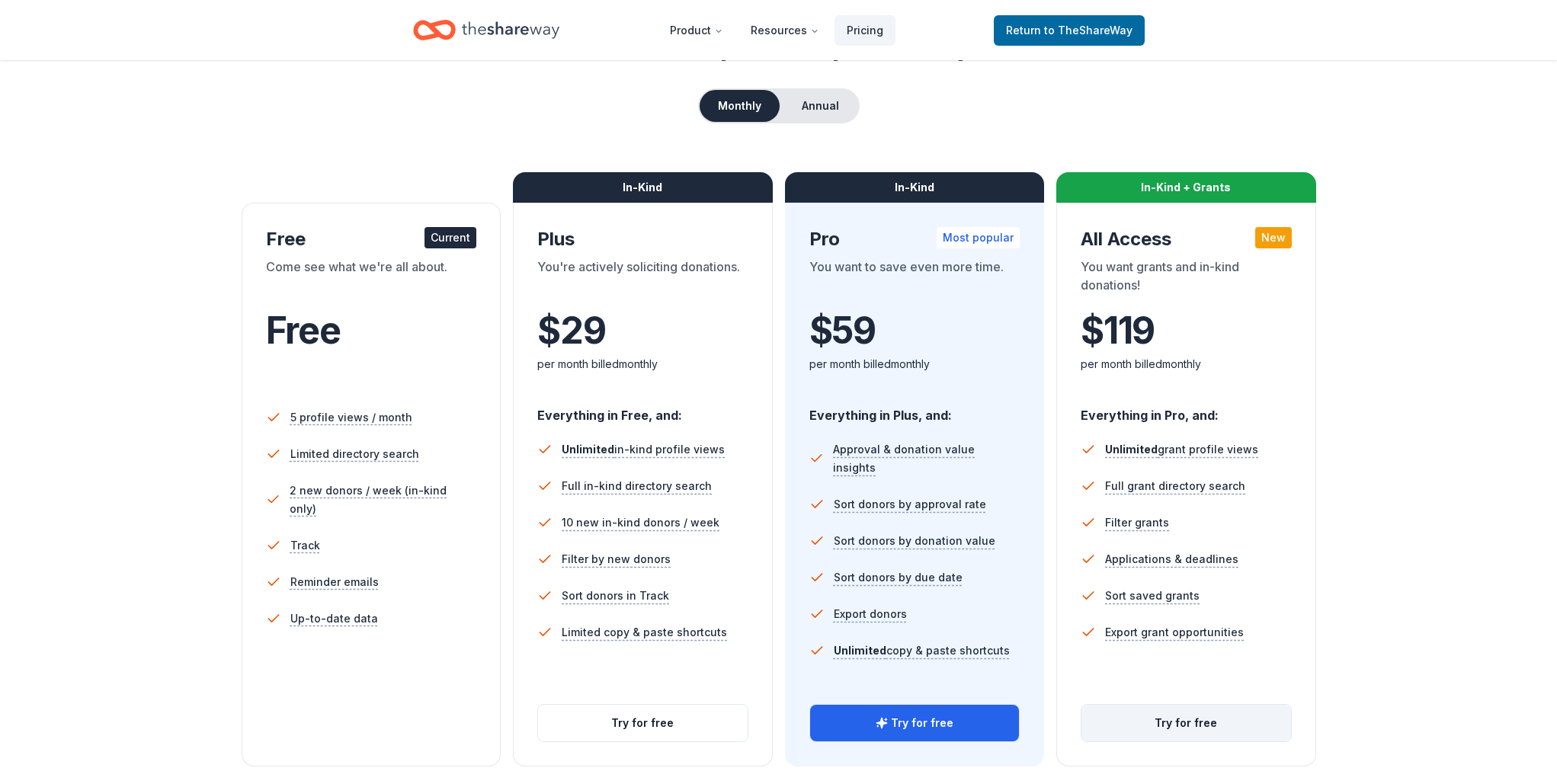
click at [1185, 728] on button "Try for free" at bounding box center [1186, 723] width 209 height 36
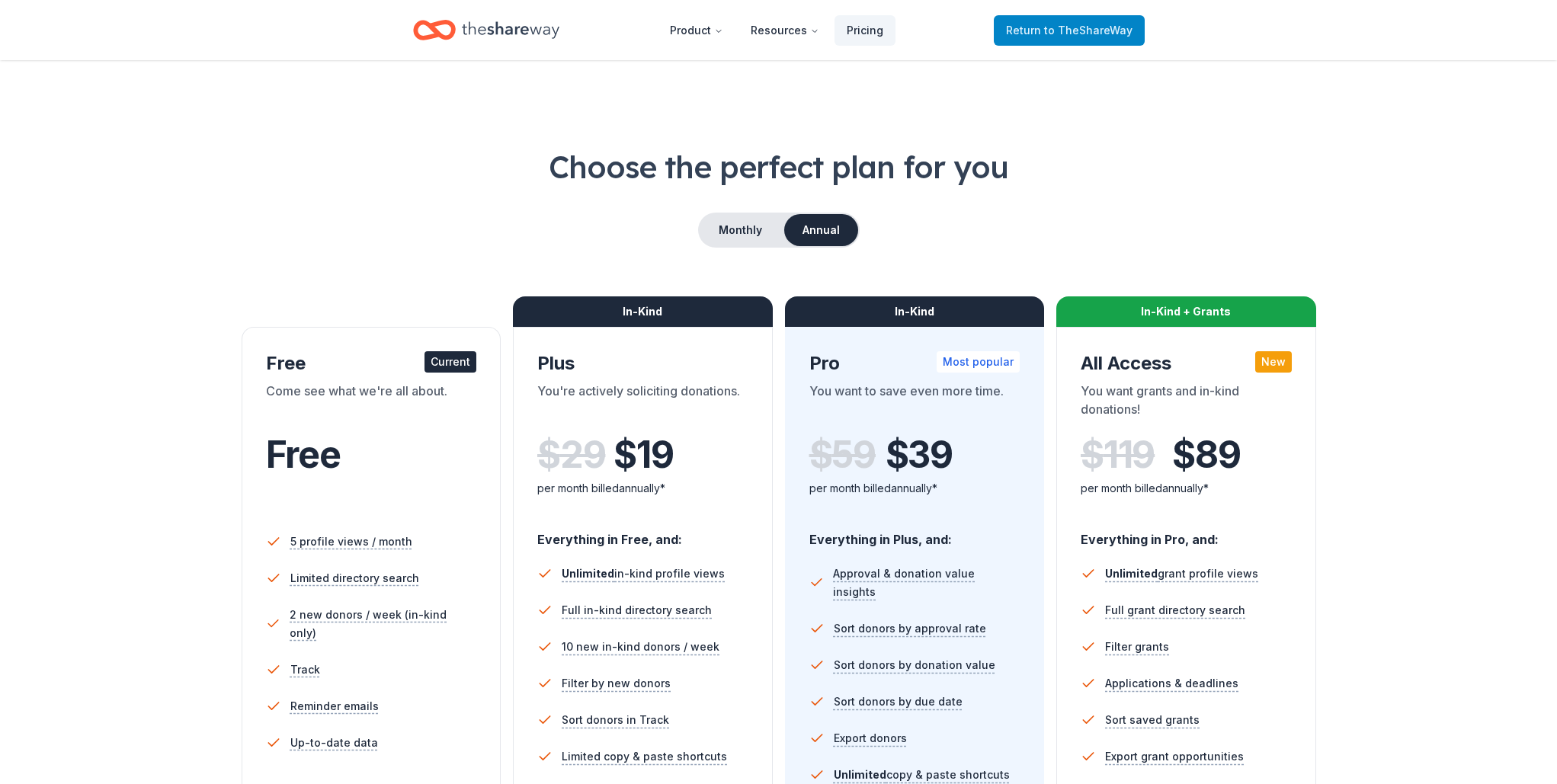
click at [1090, 30] on span "to TheShareWay" at bounding box center [1089, 30] width 88 height 12
click at [1065, 31] on span "to TheShareWay" at bounding box center [1089, 30] width 88 height 12
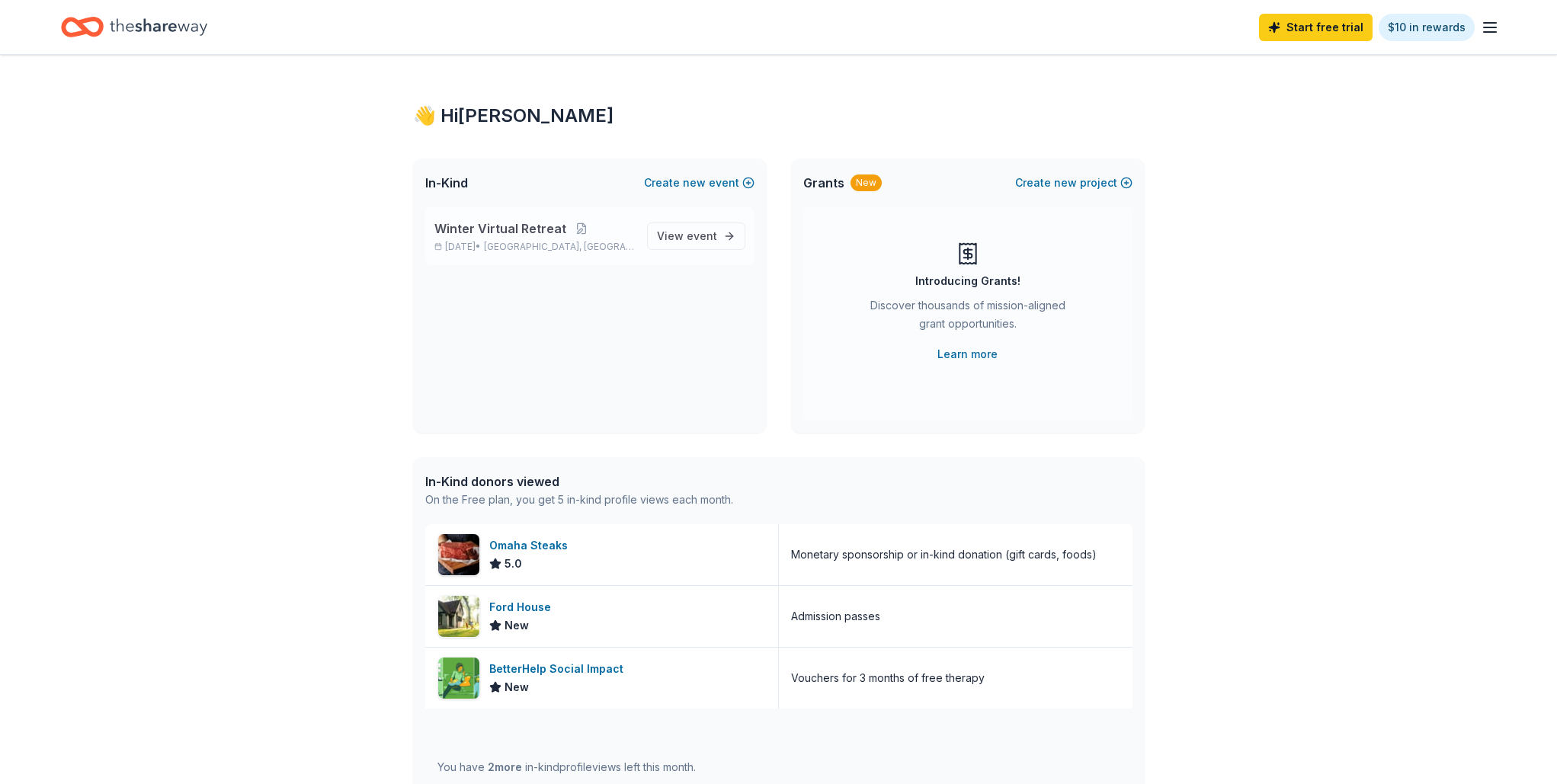
scroll to position [3, 0]
click at [1489, 32] on line "button" at bounding box center [1490, 32] width 12 height 0
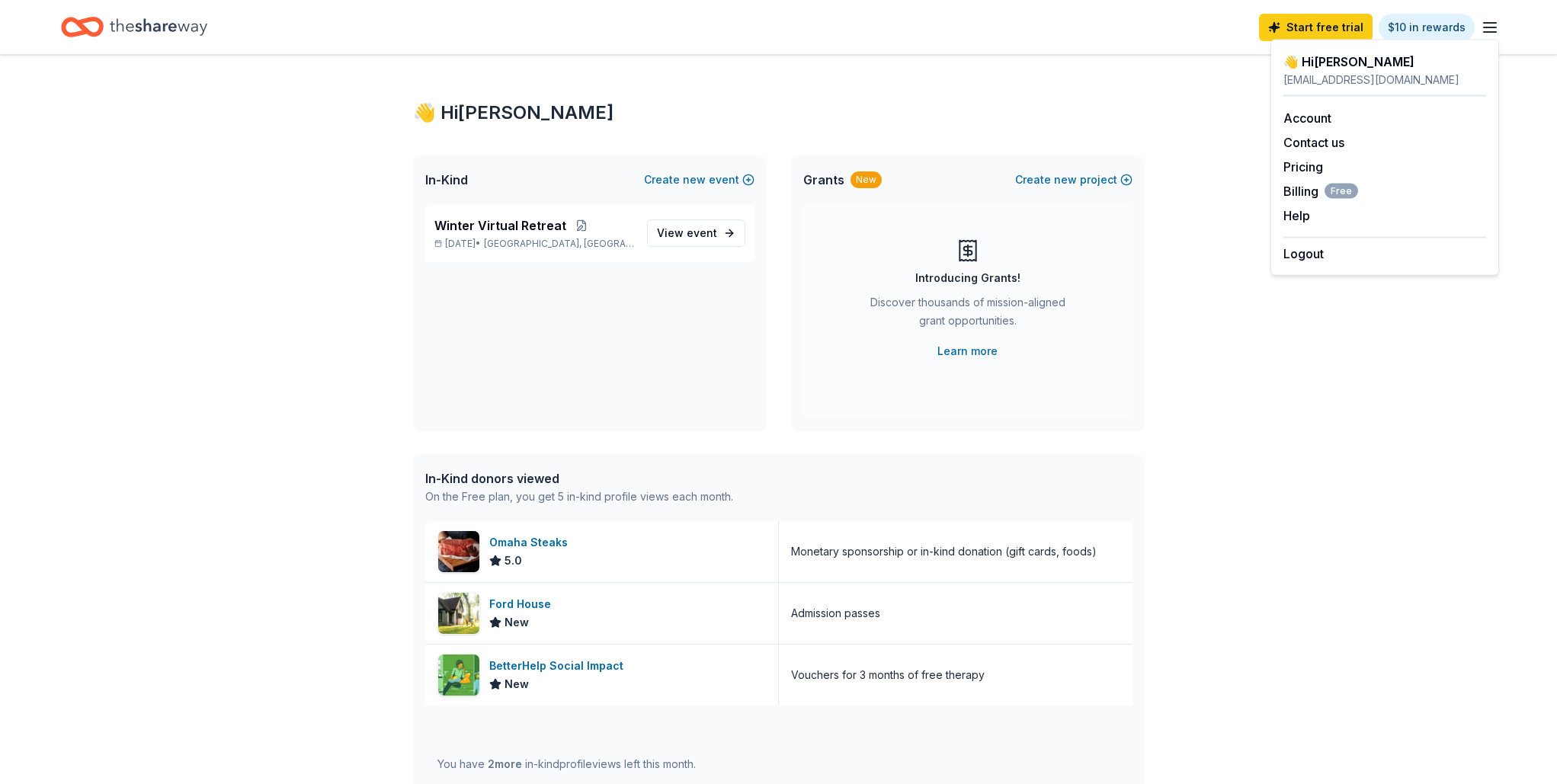
click at [1062, 112] on div "👋 Hi Kelly" at bounding box center [778, 112] width 731 height 24
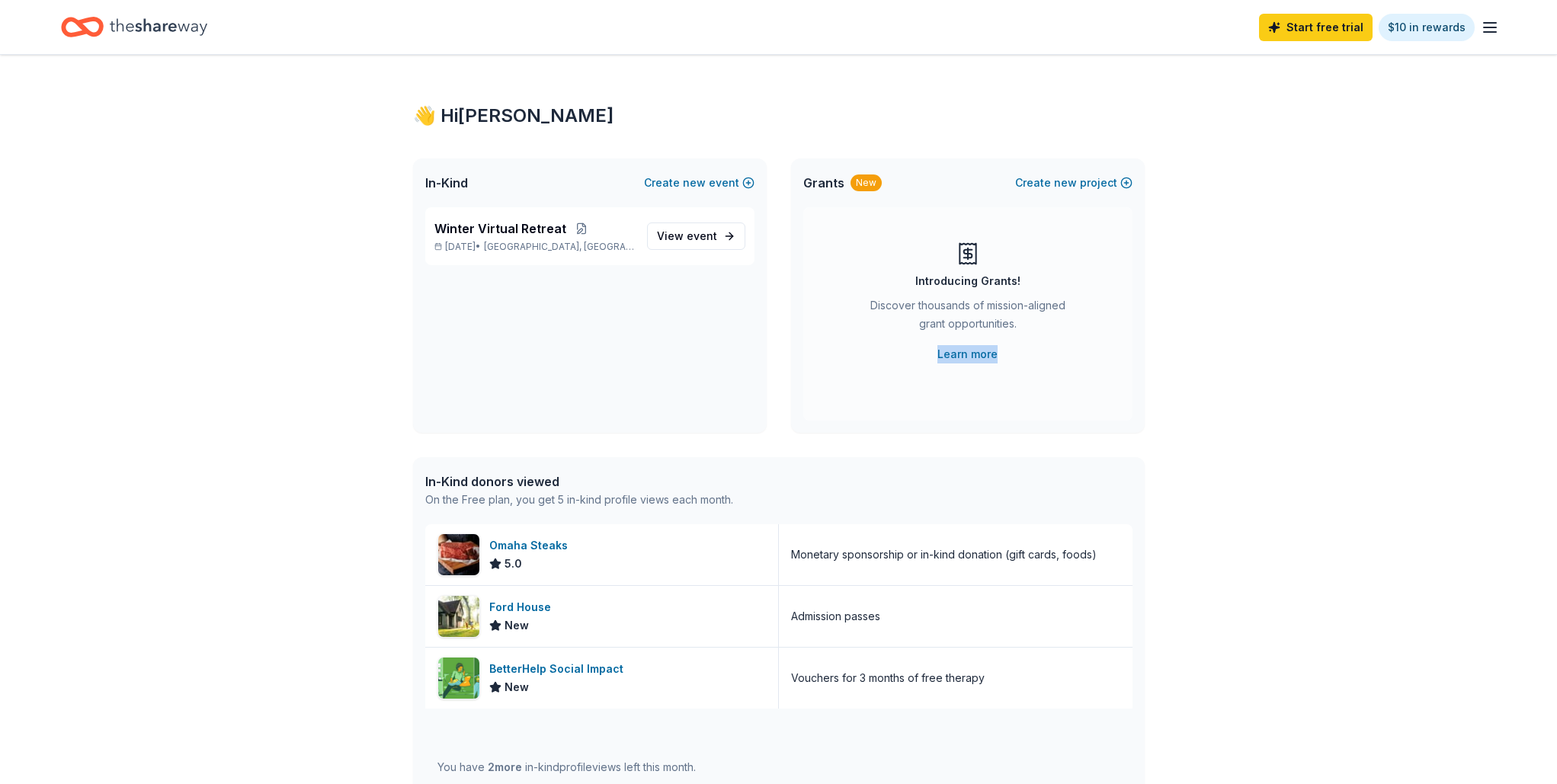
scroll to position [0, 0]
click at [579, 228] on button at bounding box center [582, 228] width 31 height 12
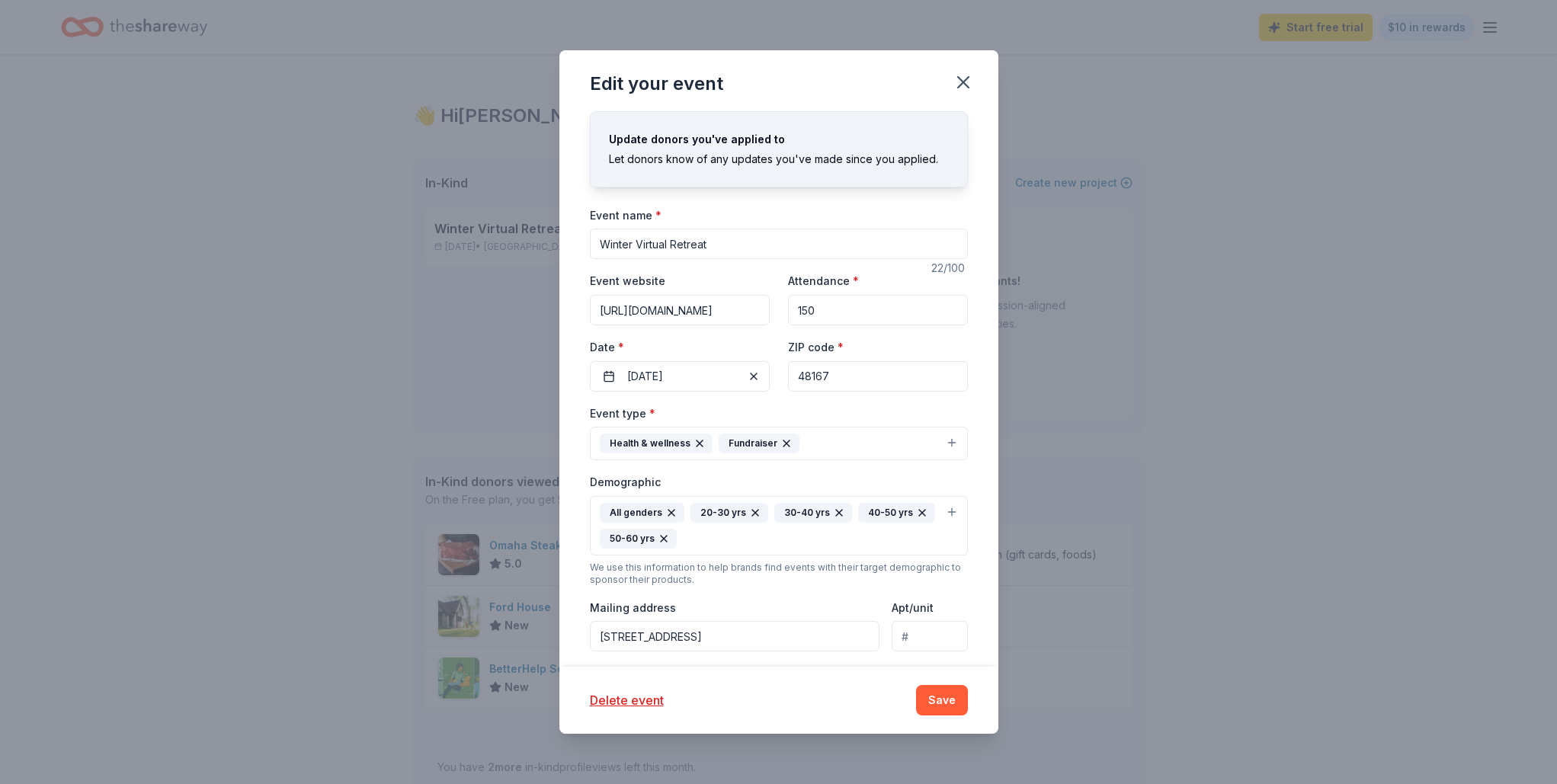
drag, startPoint x: 719, startPoint y: 245, endPoint x: 578, endPoint y: 239, distance: 141.1
click at [578, 239] on div "Update donors you've applied to Let donors know of any updates you've made sinc…" at bounding box center [778, 389] width 439 height 556
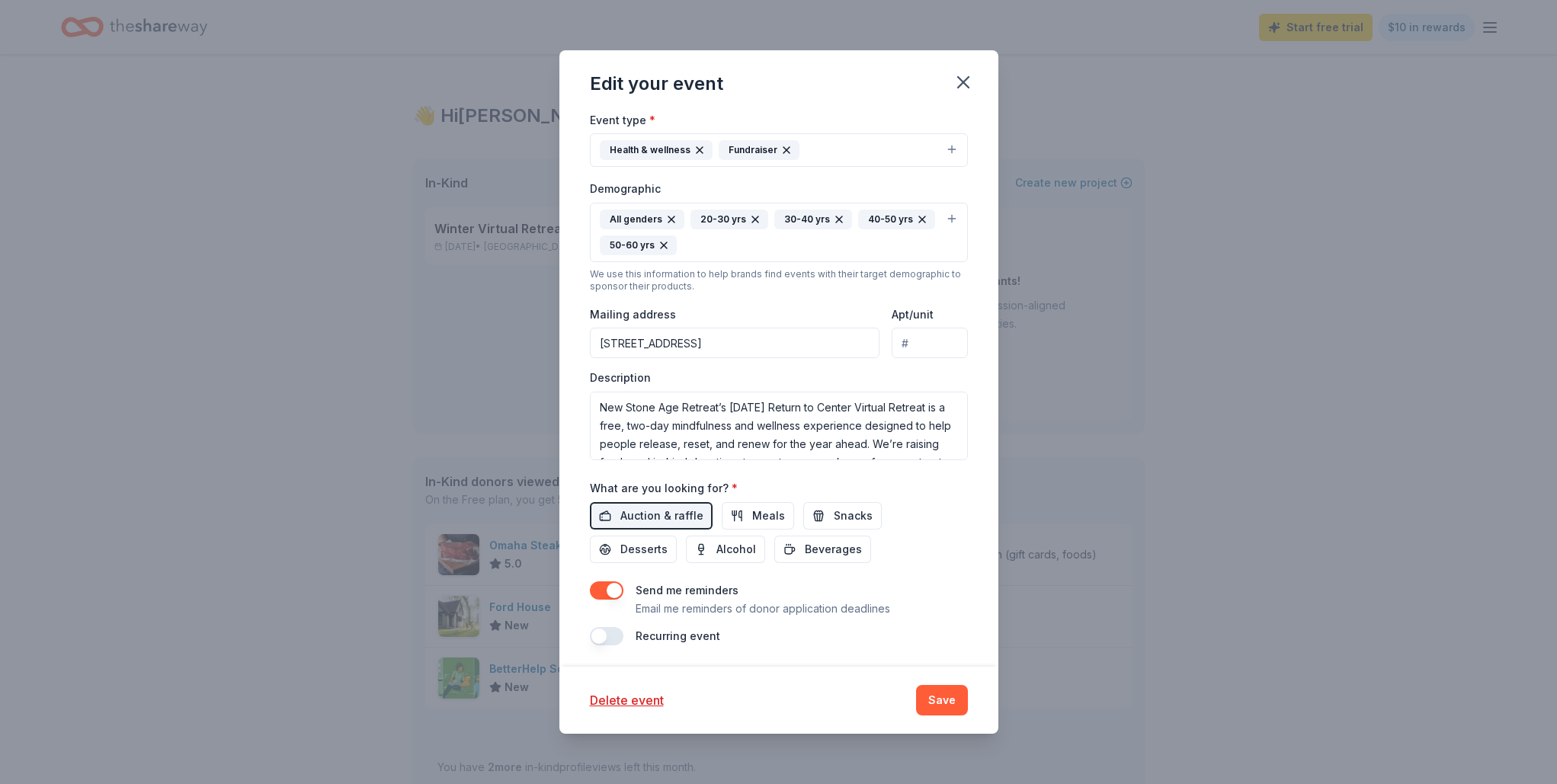
scroll to position [293, 0]
type input "Return to Center Winter Virtual Retreat"
click at [938, 701] on button "Save" at bounding box center [942, 701] width 52 height 31
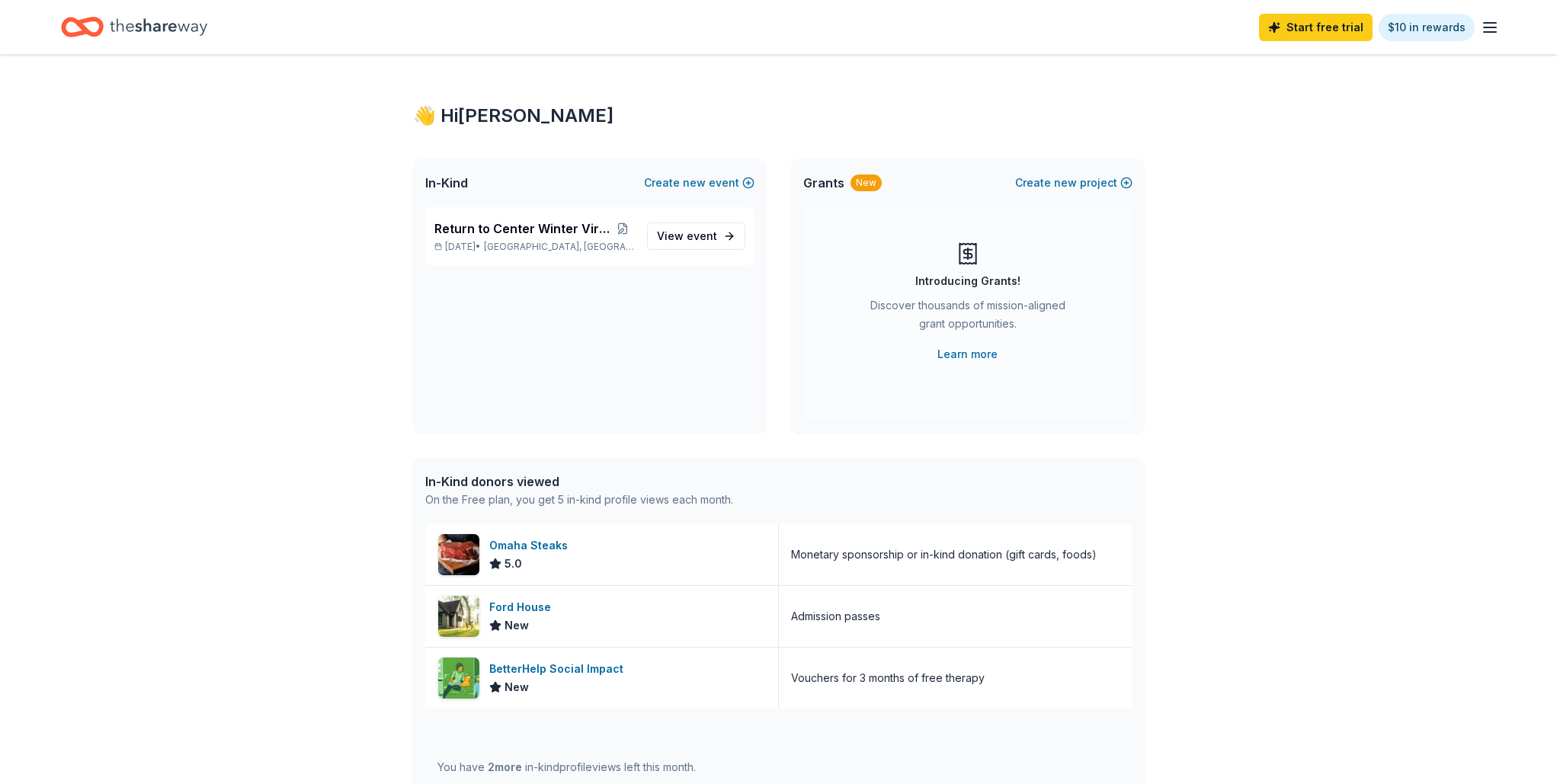
click at [1487, 24] on icon "button" at bounding box center [1489, 27] width 18 height 18
click at [1318, 117] on link "Account" at bounding box center [1307, 118] width 48 height 15
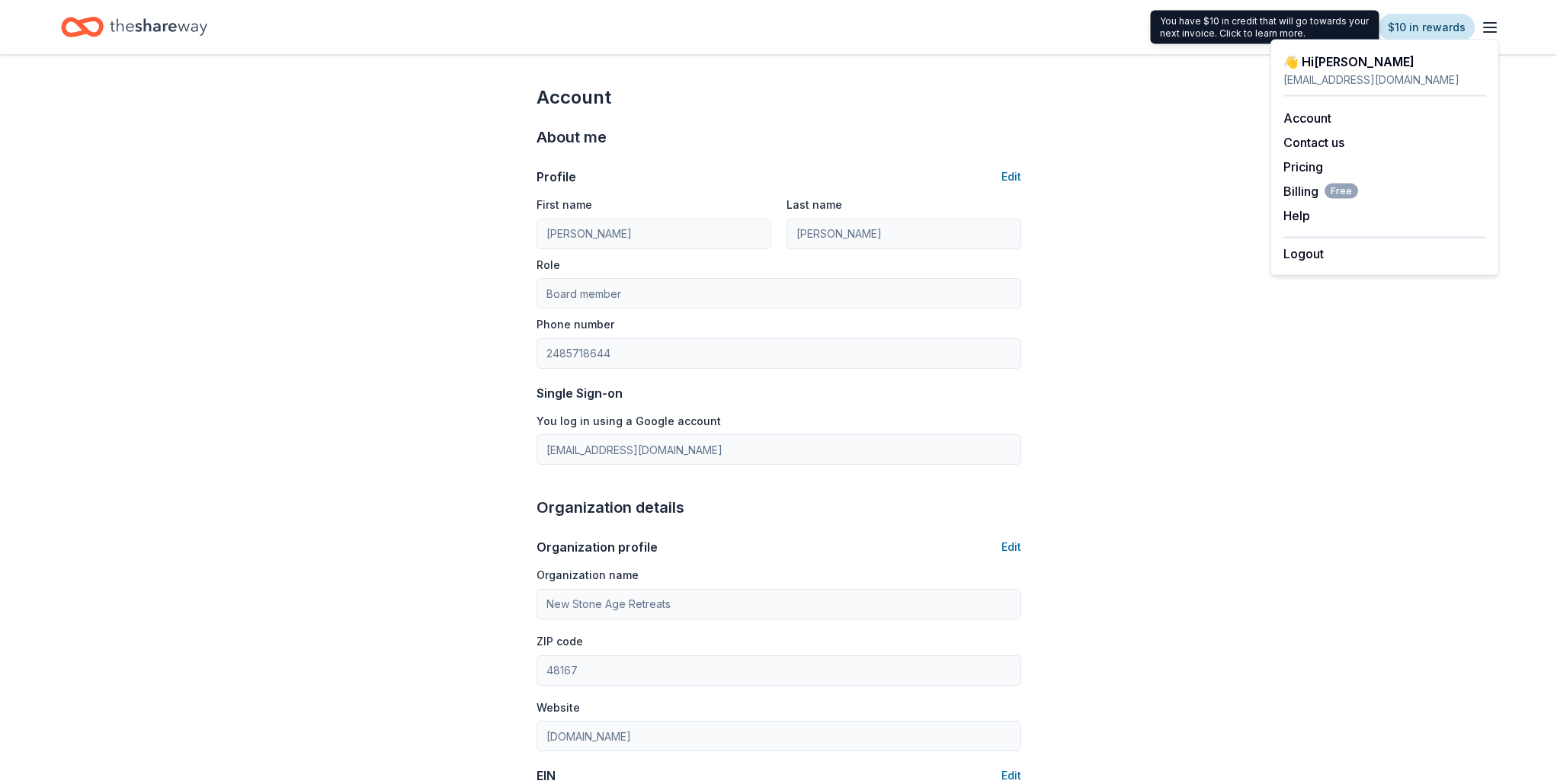
click at [1435, 30] on link "$10 in rewards" at bounding box center [1426, 27] width 96 height 28
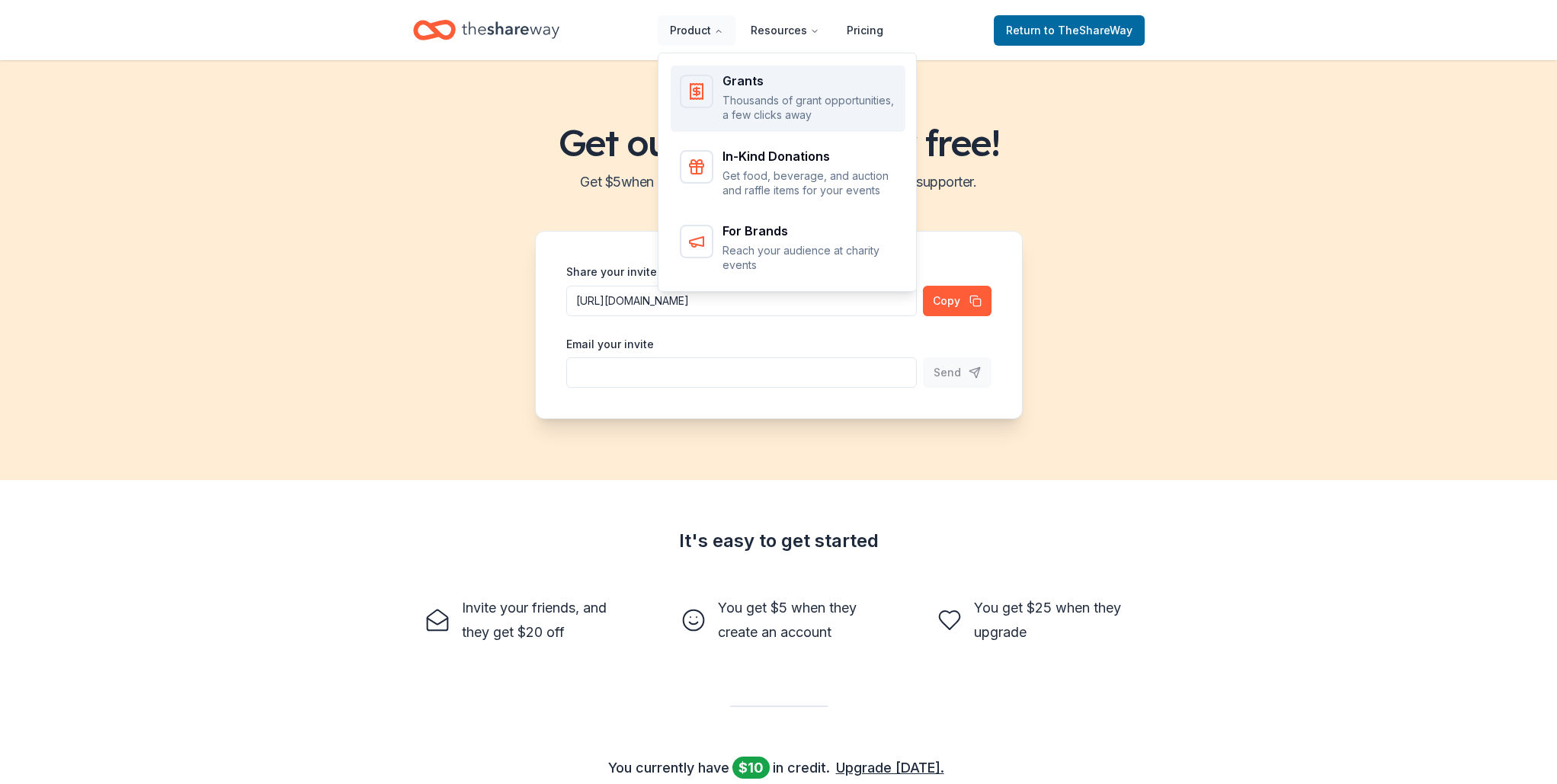
click at [743, 89] on div "Grants Thousands of grant opportunities, a few clicks away" at bounding box center [809, 99] width 174 height 48
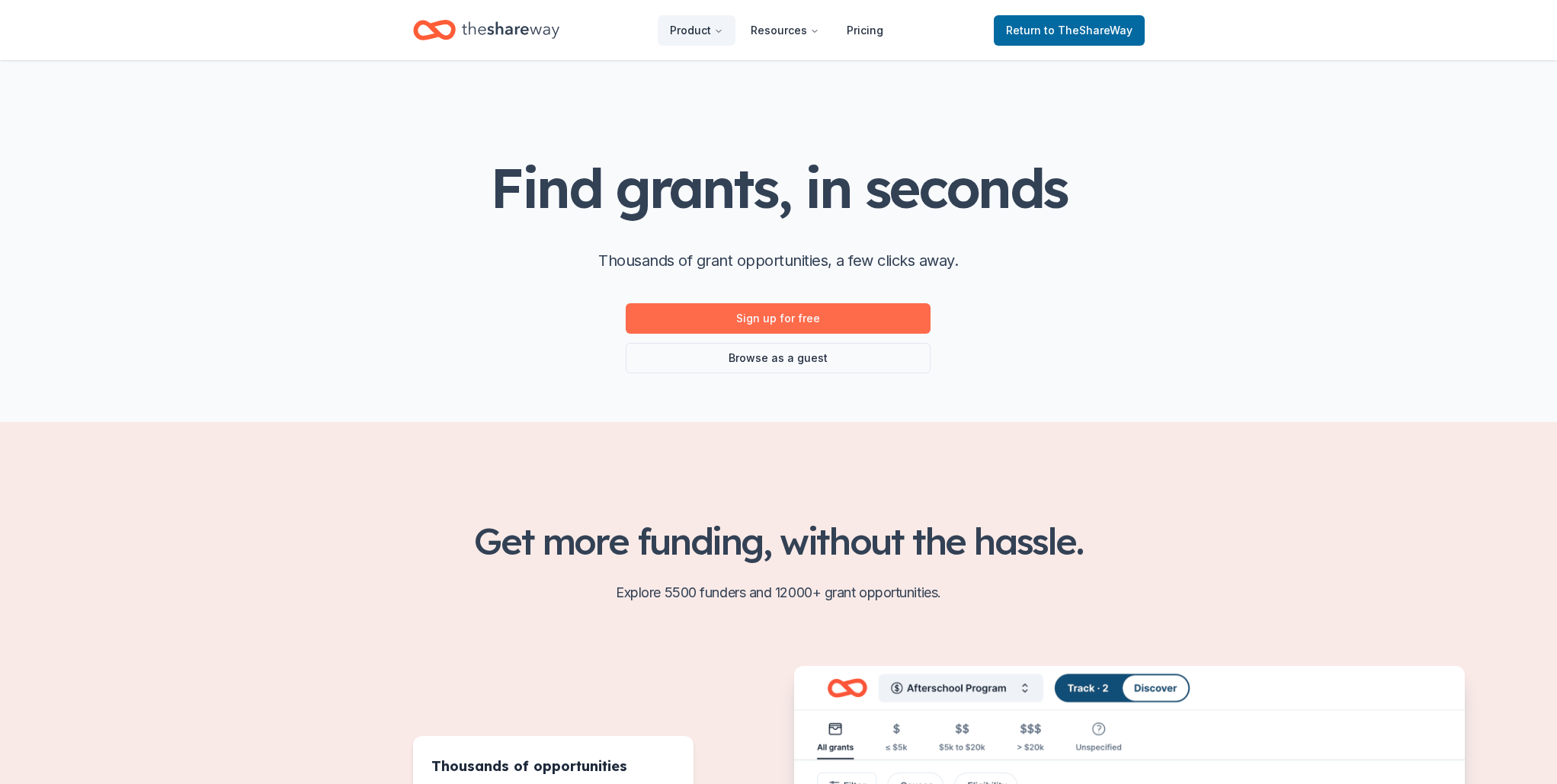
click at [778, 319] on link "Sign up for free" at bounding box center [778, 319] width 305 height 31
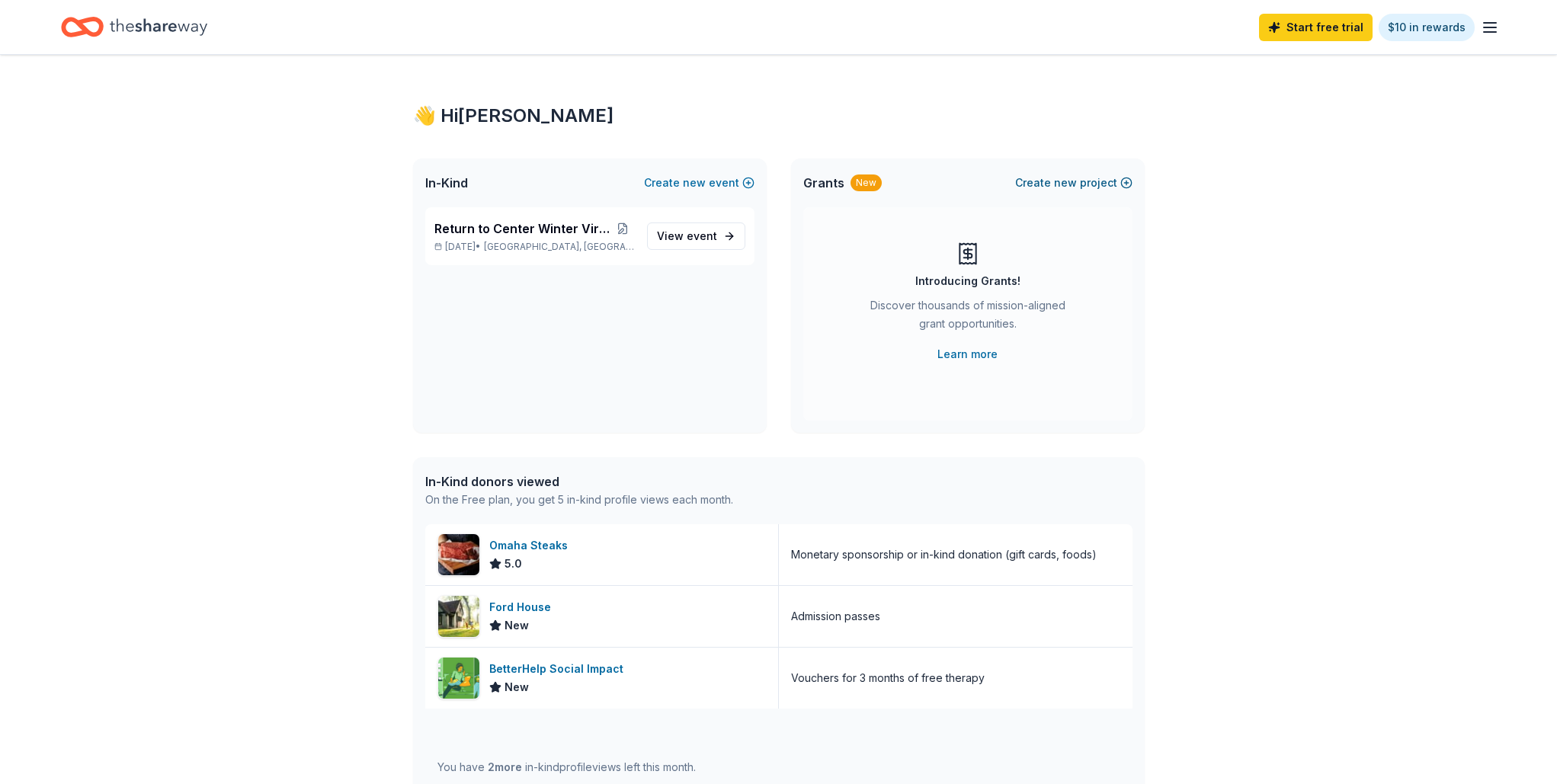
click at [1122, 186] on button "Create new project" at bounding box center [1073, 182] width 117 height 18
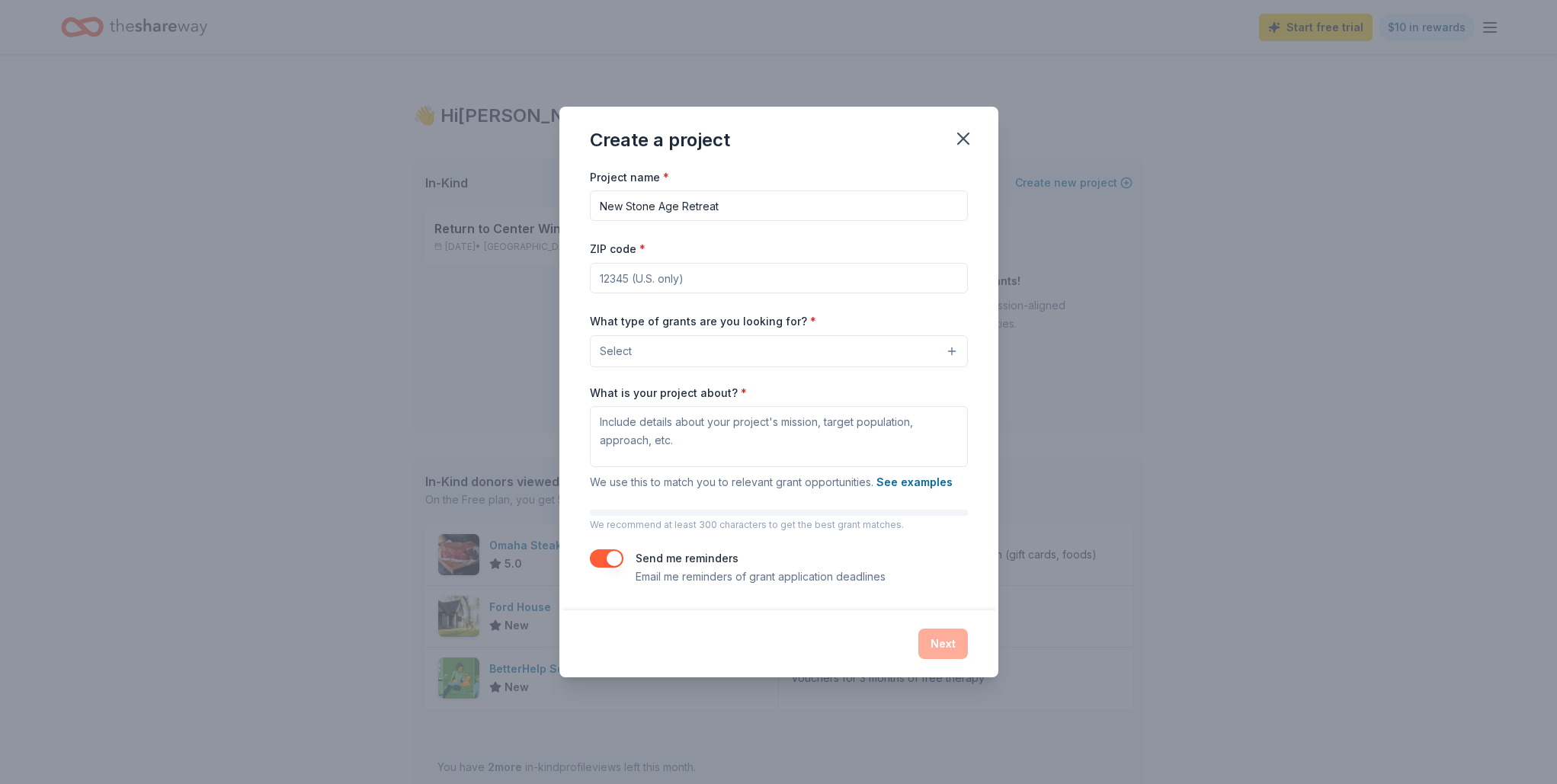
type input "New Stone Age Retreat"
type input "48167"
click at [810, 370] on div "Project name * New Stone Age Retreat ZIP code * 48167 What type of grants are y…" at bounding box center [778, 377] width 378 height 418
click at [813, 361] on button "Select" at bounding box center [778, 350] width 378 height 32
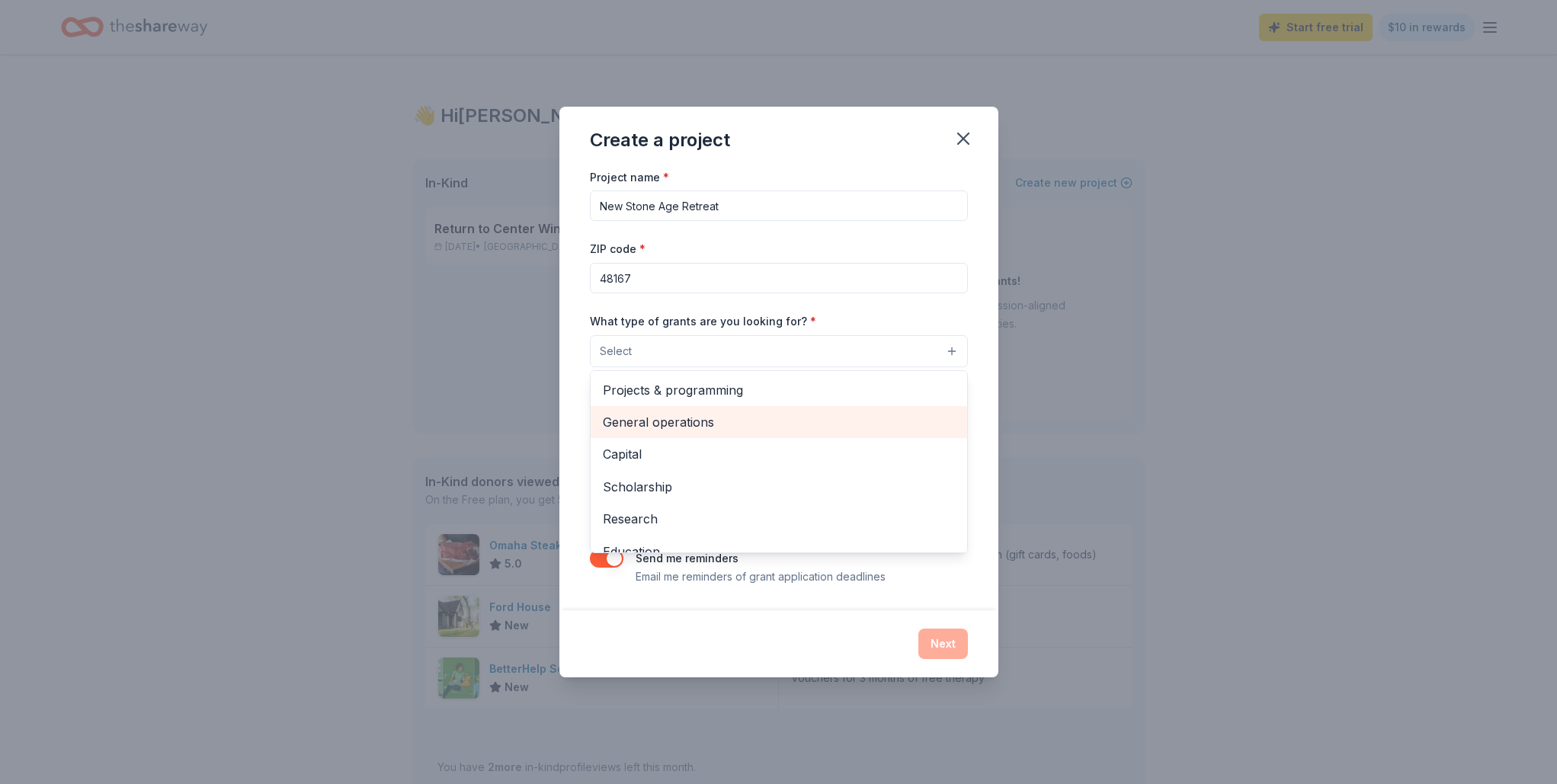
click at [701, 420] on span "General operations" at bounding box center [778, 421] width 352 height 20
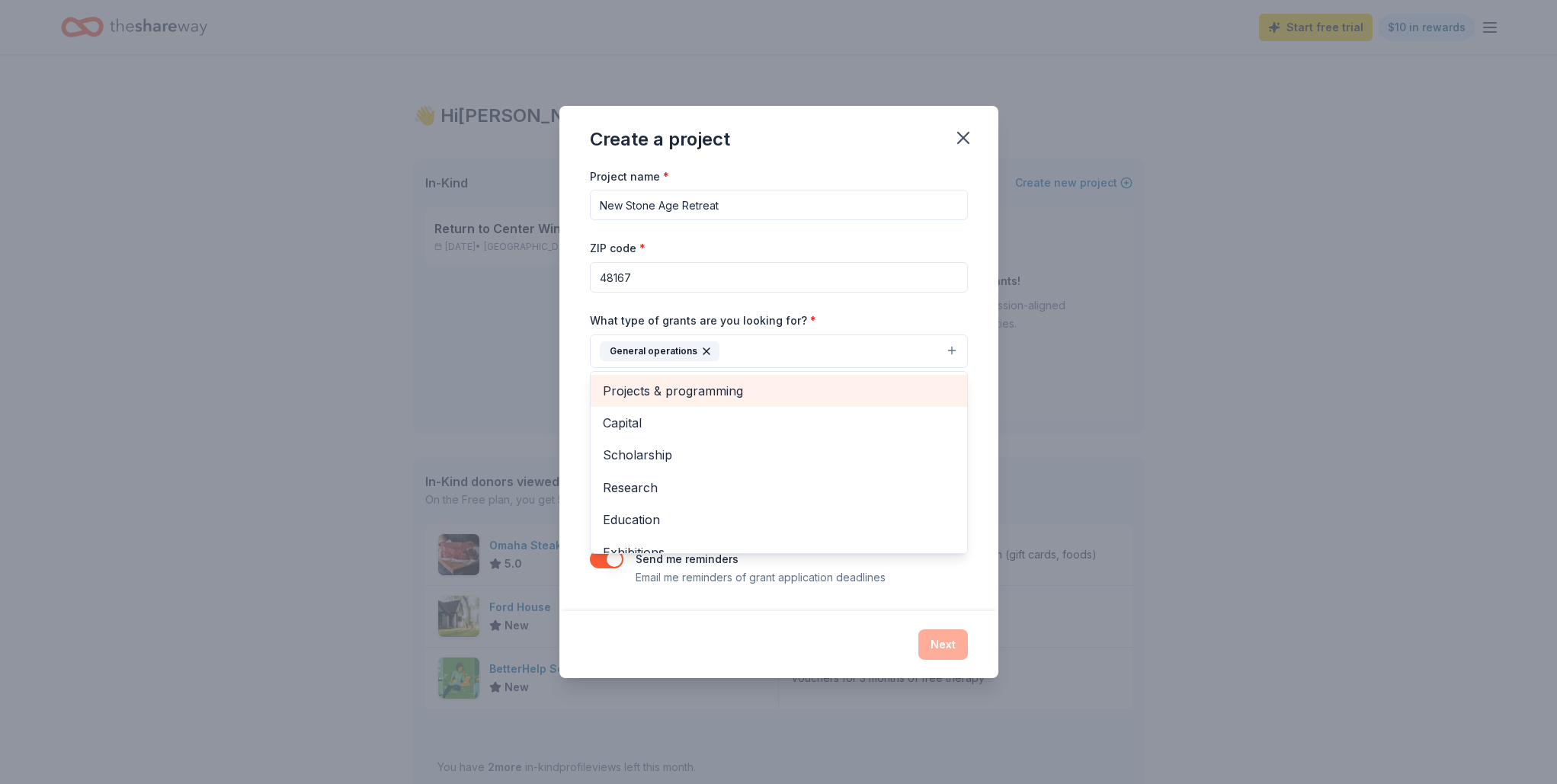
click at [662, 392] on span "Projects & programming" at bounding box center [778, 391] width 352 height 20
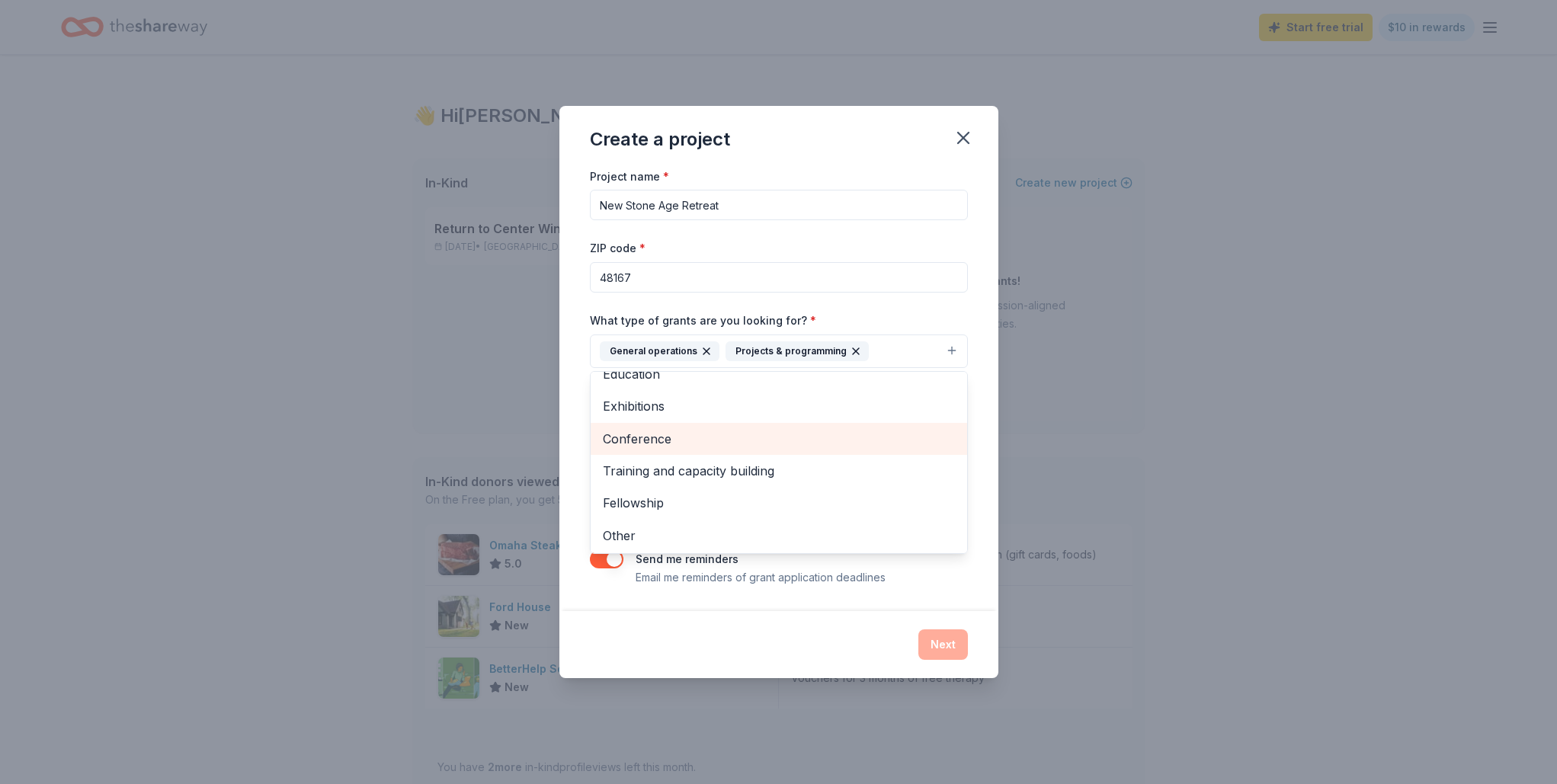
scroll to position [112, 0]
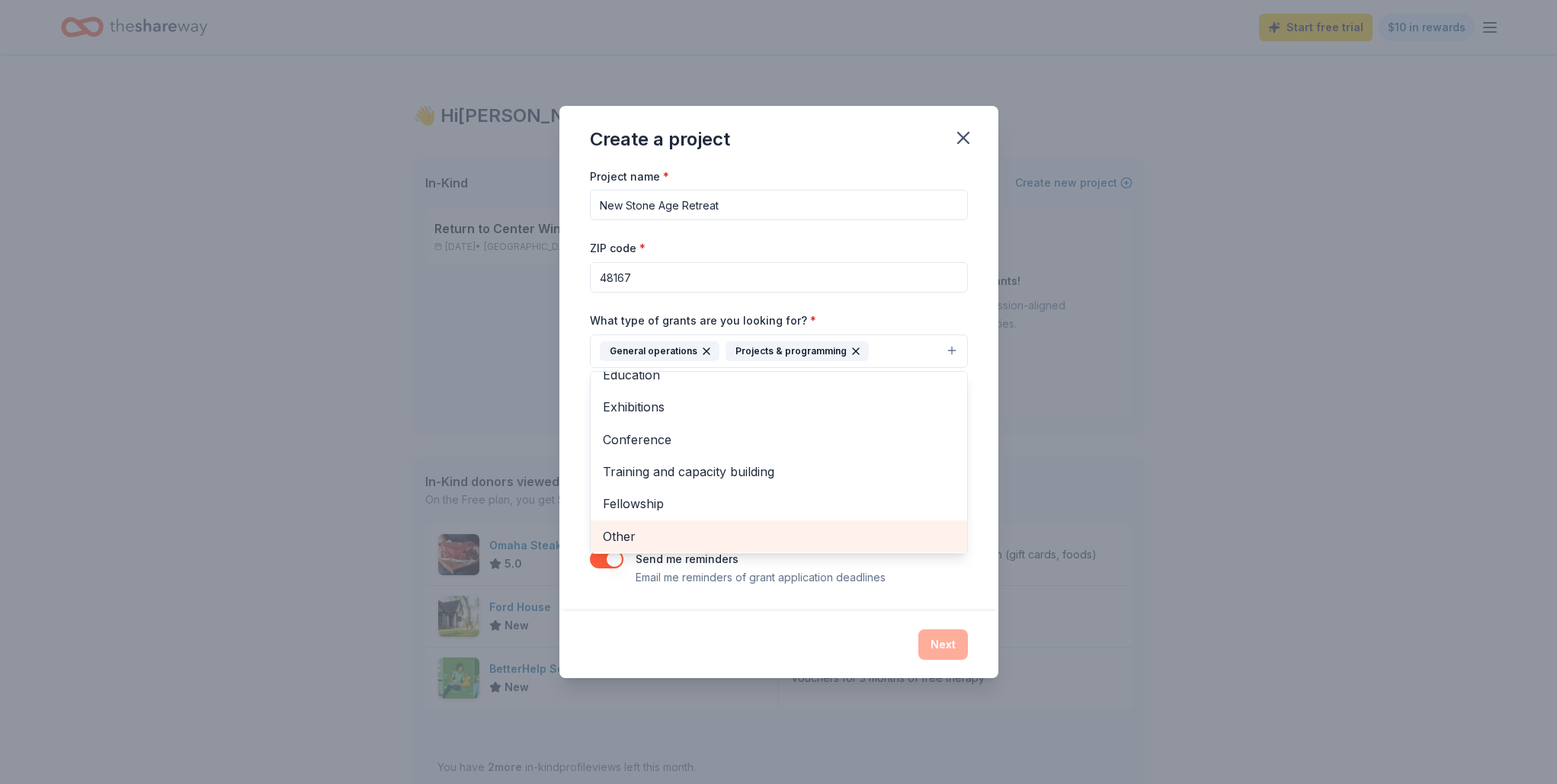
click at [637, 535] on span "Other" at bounding box center [778, 536] width 352 height 20
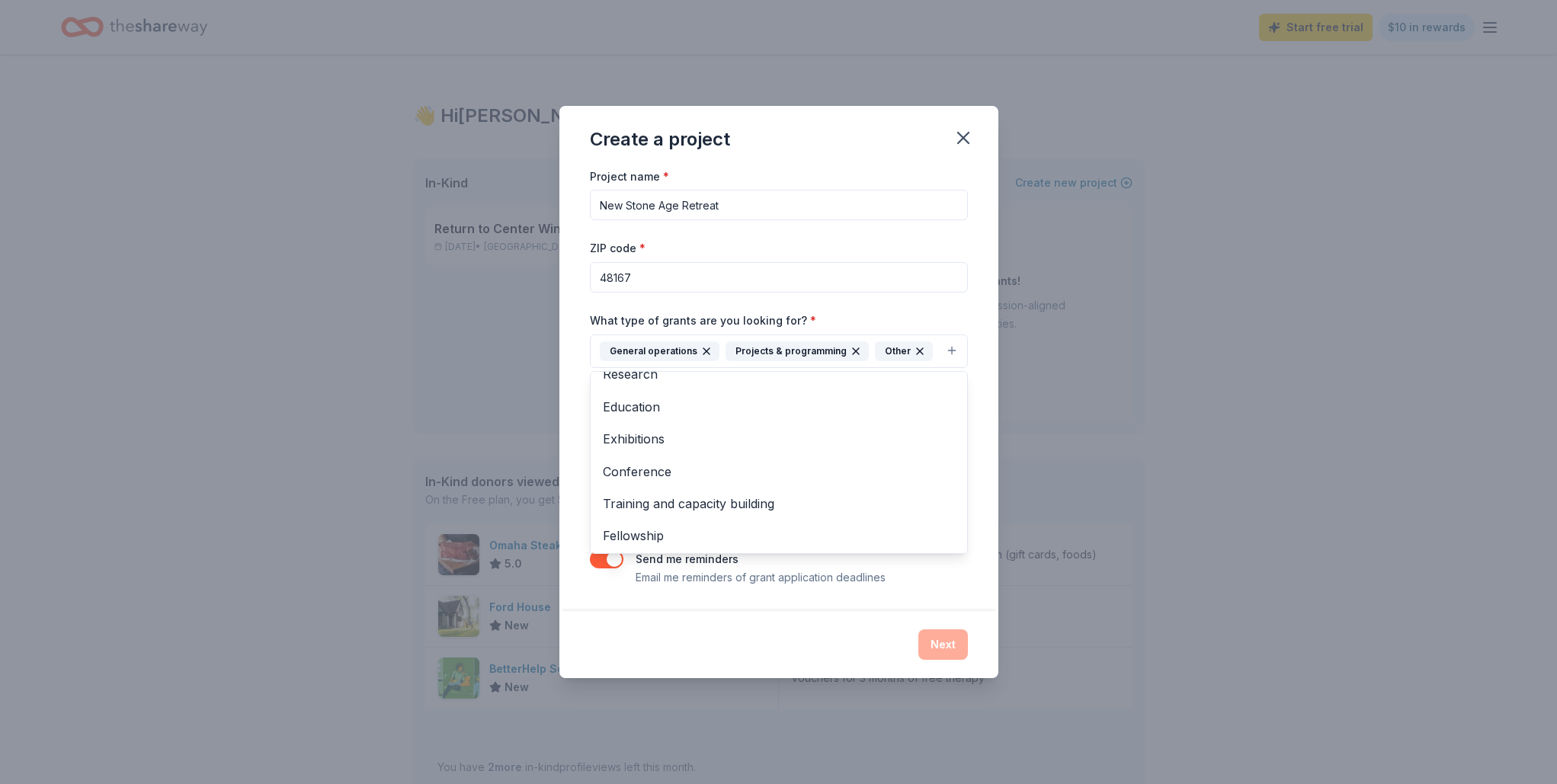
click at [907, 576] on div "Project name * New Stone Age Retreat ZIP code * 48167 What type of grants are y…" at bounding box center [778, 376] width 378 height 419
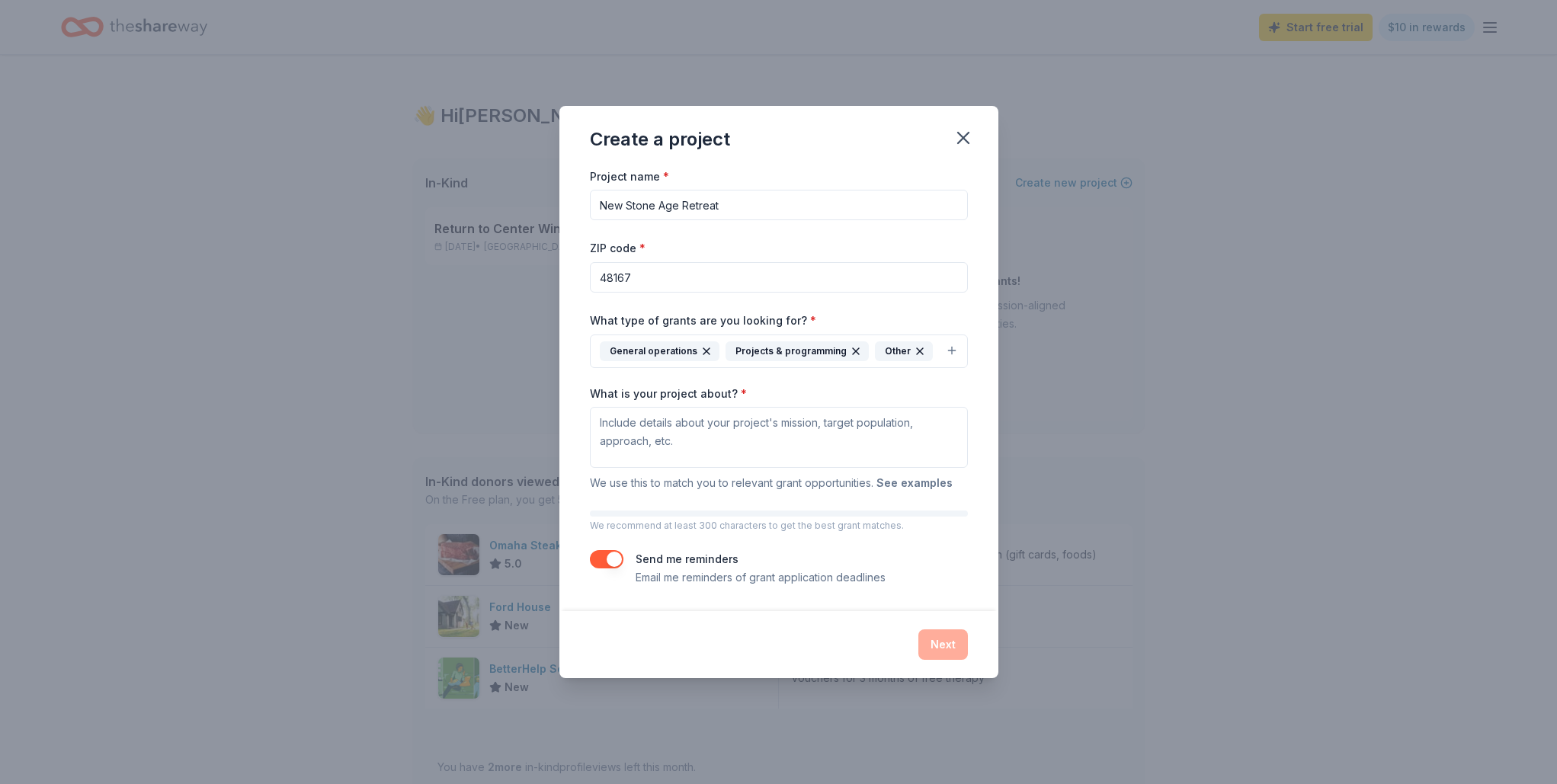
click at [919, 482] on button "See examples" at bounding box center [914, 483] width 76 height 18
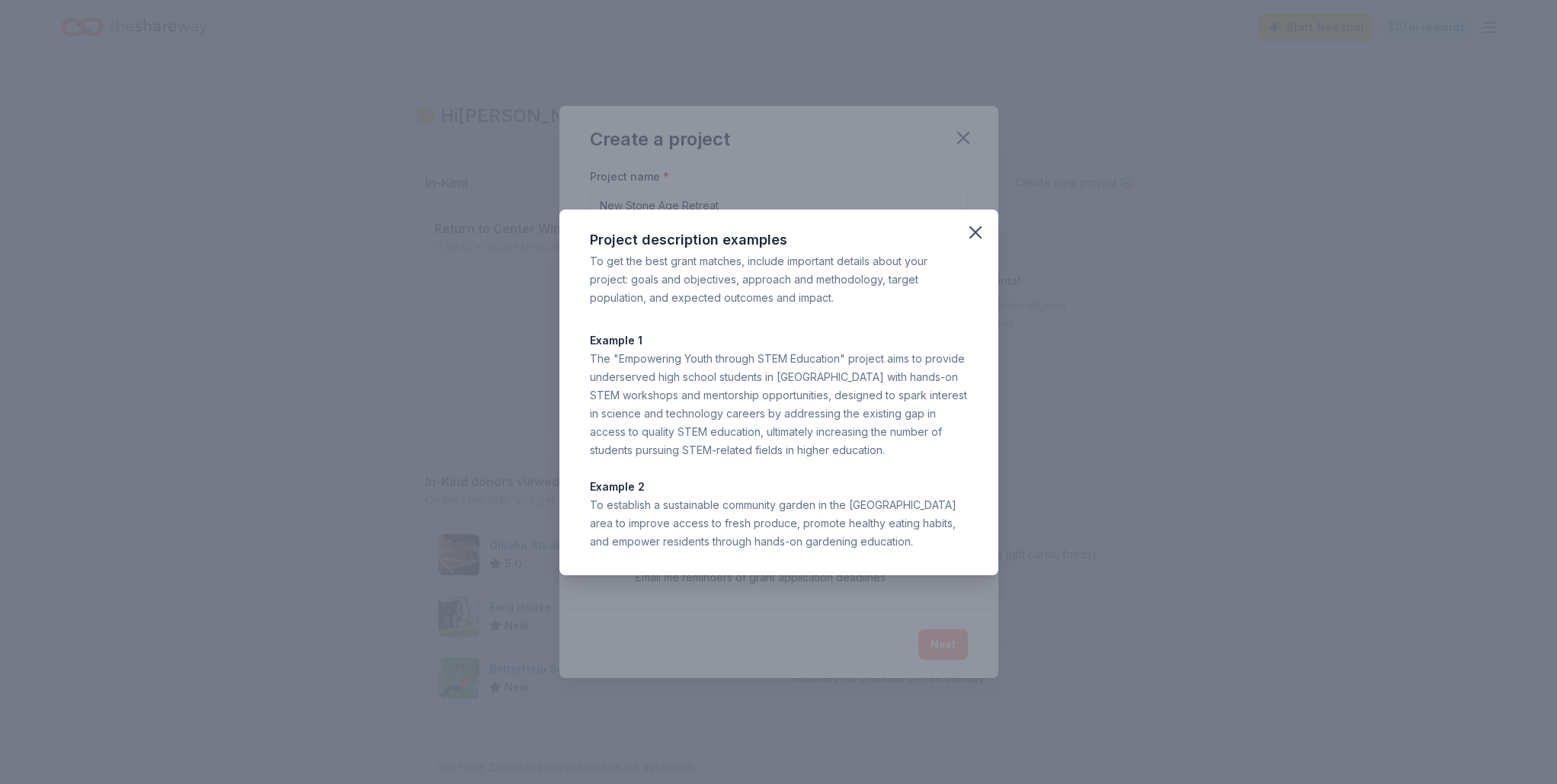
drag, startPoint x: 589, startPoint y: 340, endPoint x: 913, endPoint y: 545, distance: 383.4
click at [913, 545] on div "Example 1 The "Empowering Youth through STEM Education" project aims to provide…" at bounding box center [778, 440] width 378 height 220
copy div "Example 1 The "Empowering Youth through STEM Education" project aims to provide…"
click at [970, 234] on icon "button" at bounding box center [975, 232] width 21 height 21
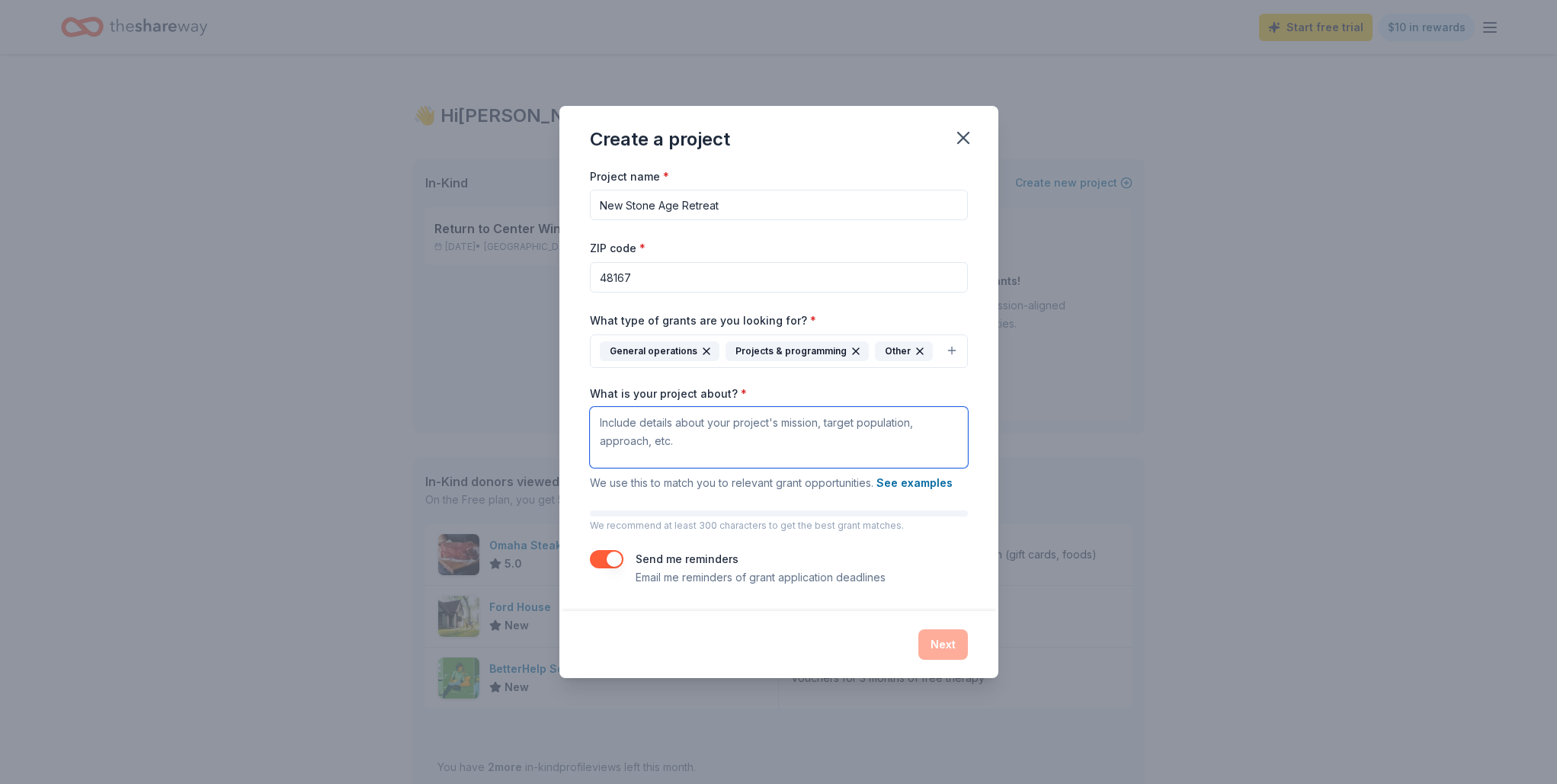
click at [611, 423] on textarea "What is your project about? *" at bounding box center [778, 438] width 378 height 61
paste textarea "New Stone Age Retreat is a nonprofit organization dedicated to making mindfulne…"
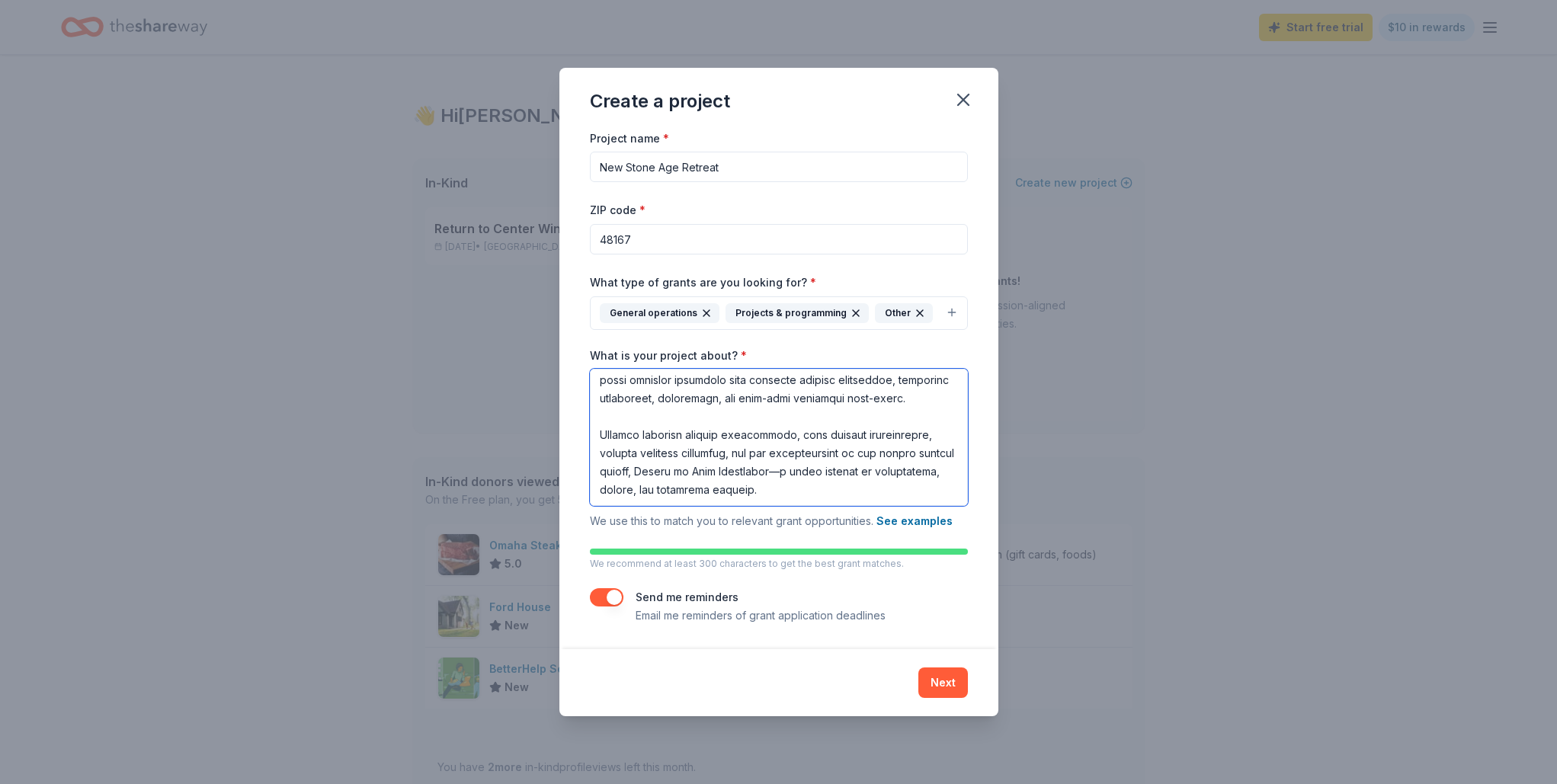
scroll to position [316, 0]
click at [780, 474] on textarea "What is your project about? *" at bounding box center [778, 437] width 378 height 137
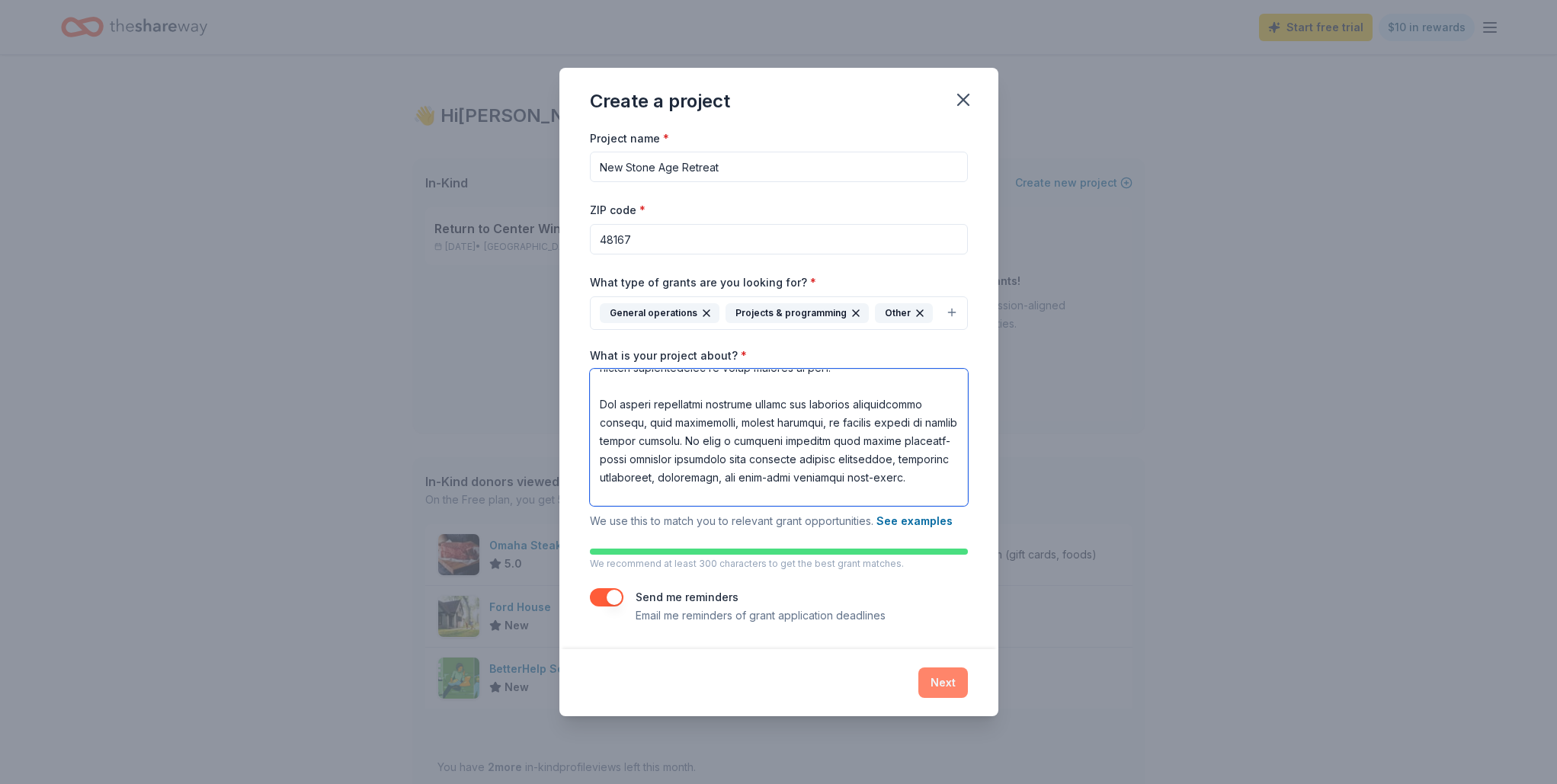
type textarea "New Stone Age Retreat is a nonprofit organization dedicated to making mindfulne…"
click at [939, 682] on button "Next" at bounding box center [944, 682] width 50 height 31
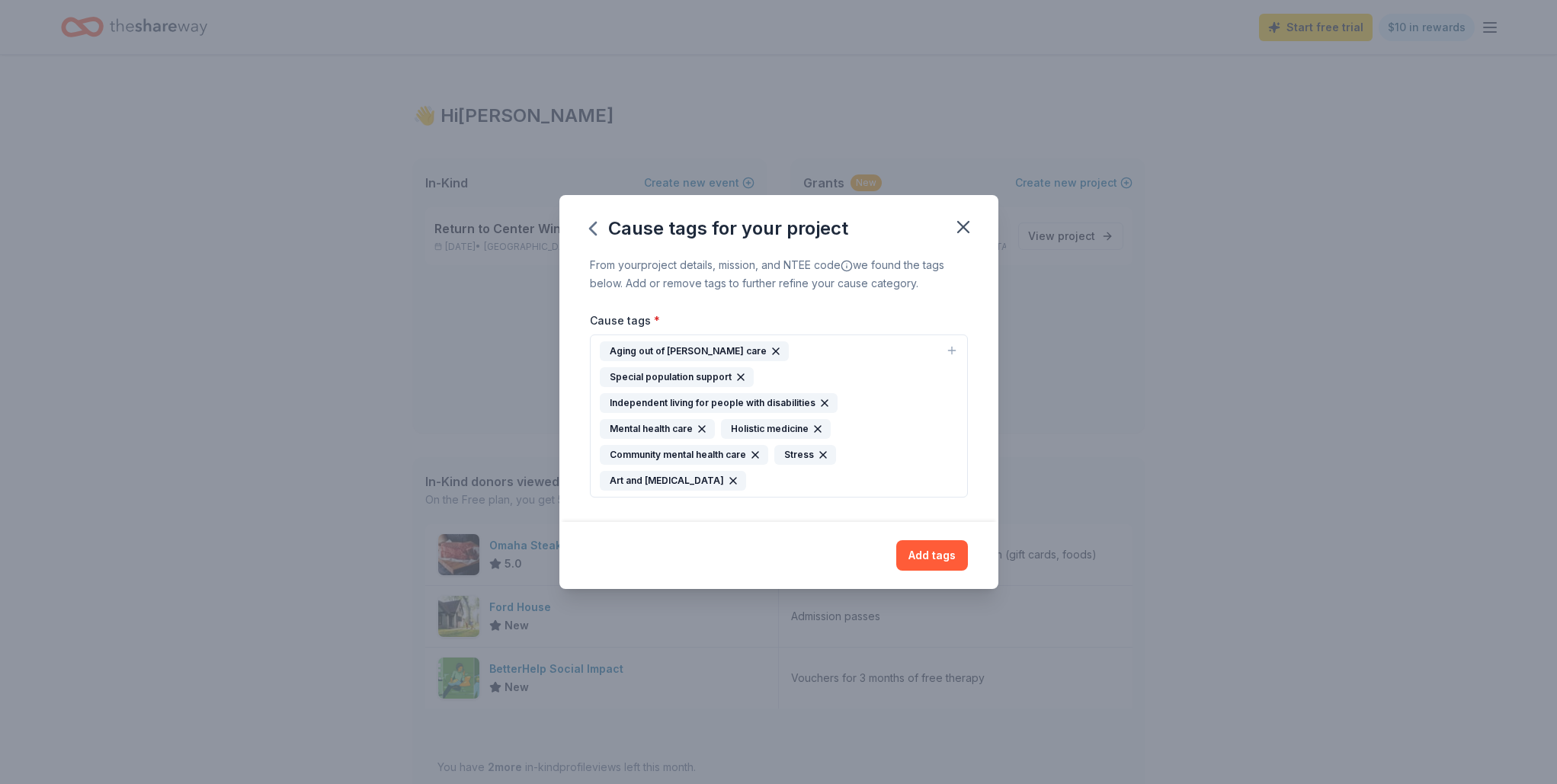
click at [664, 419] on div "Mental health care" at bounding box center [658, 429] width 115 height 20
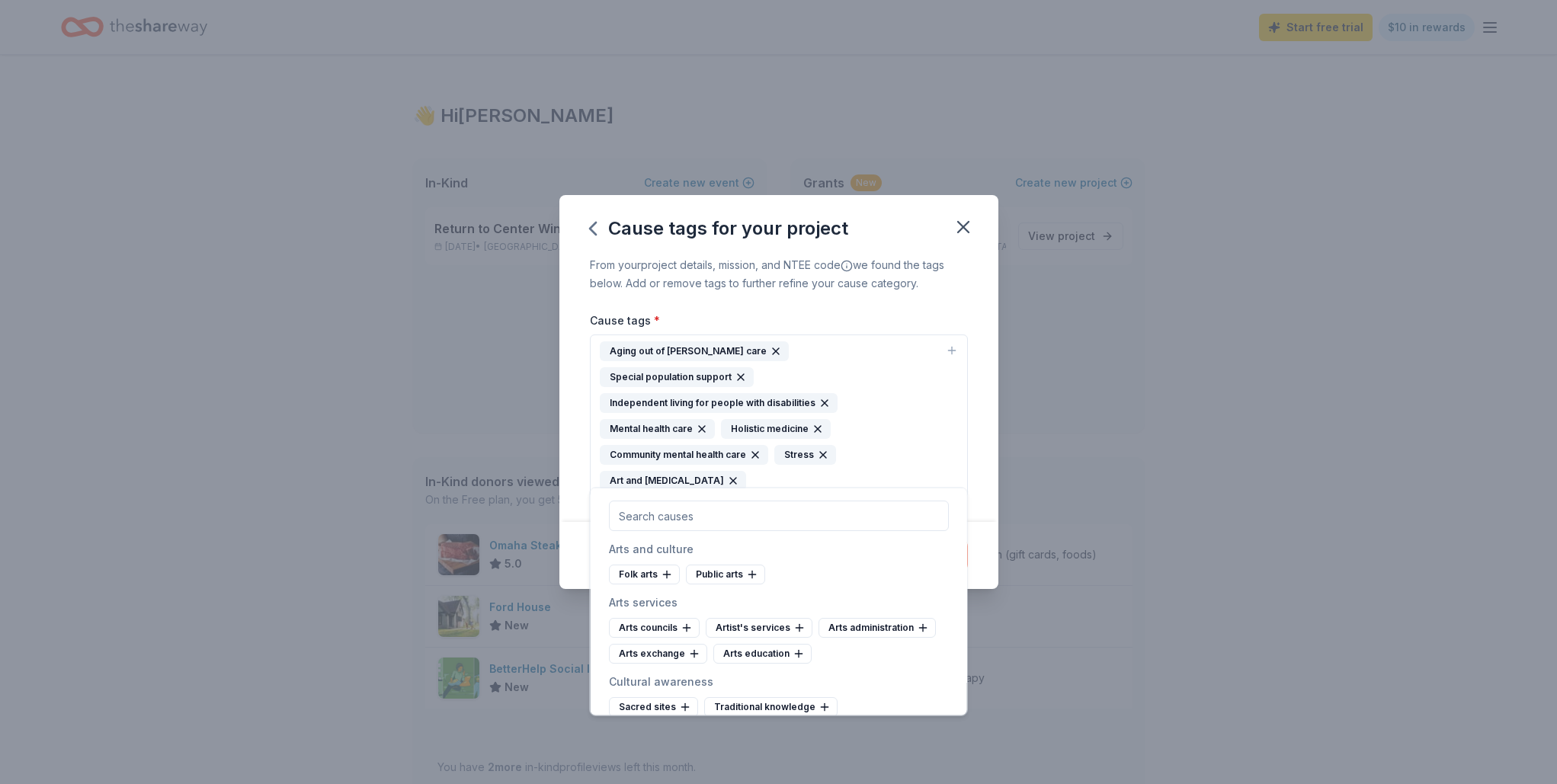
click at [701, 426] on icon "button" at bounding box center [702, 429] width 6 height 6
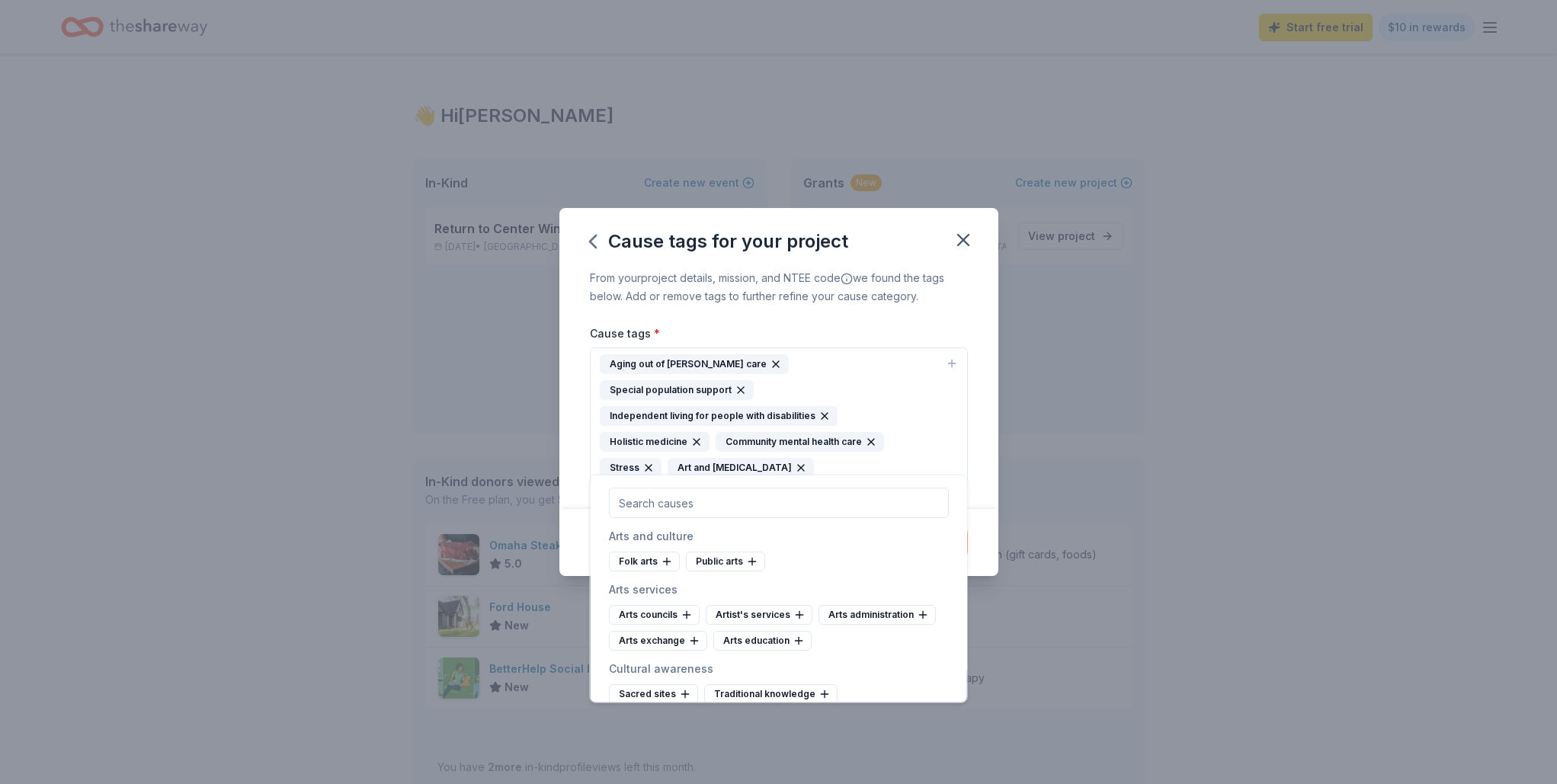
click at [869, 439] on icon "button" at bounding box center [871, 441] width 6 height 6
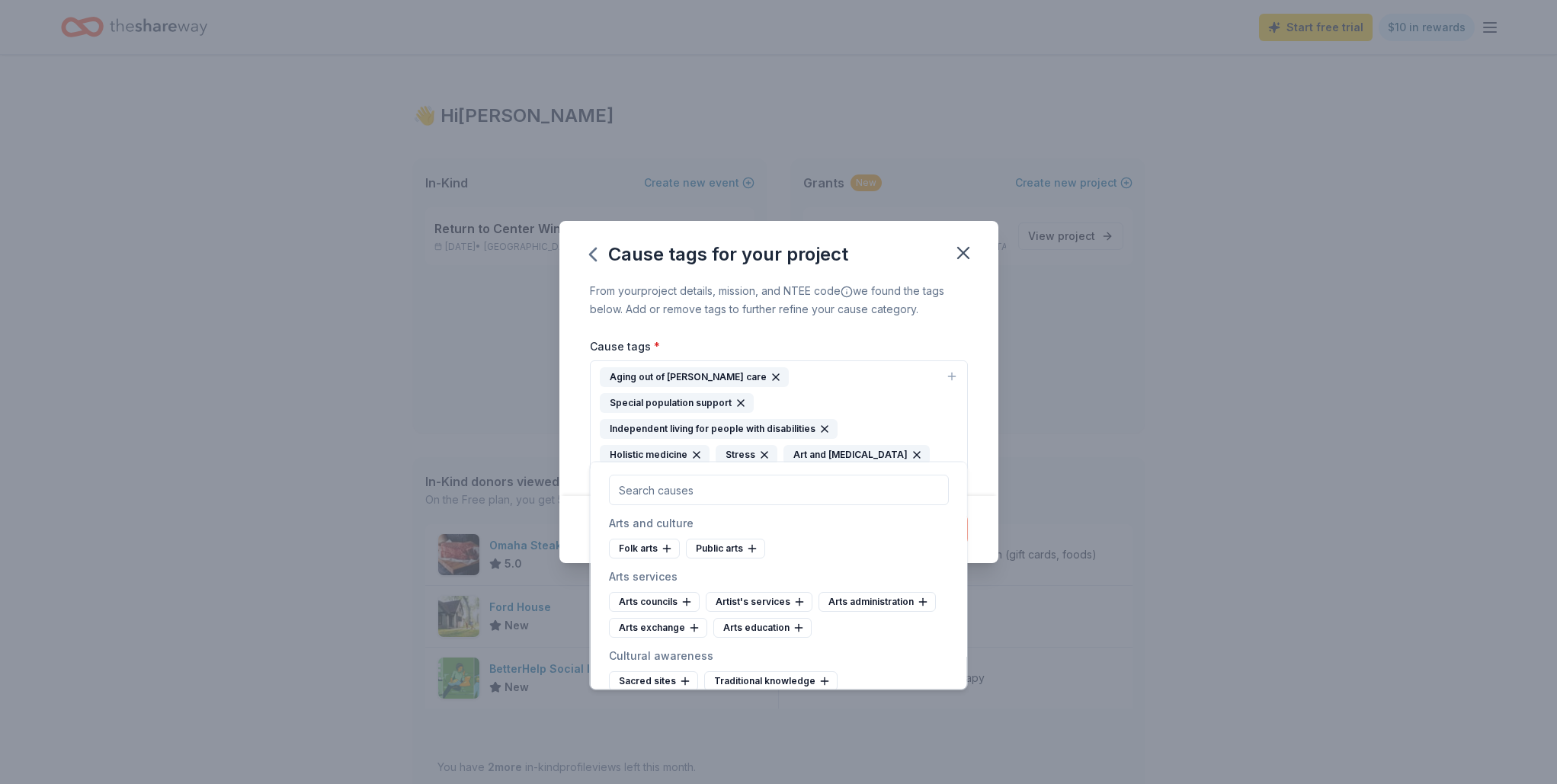
click at [762, 449] on icon "button" at bounding box center [764, 455] width 12 height 12
click at [882, 352] on div "Cause tags * Aging out of foster care Special population support Independent li…" at bounding box center [778, 404] width 378 height 135
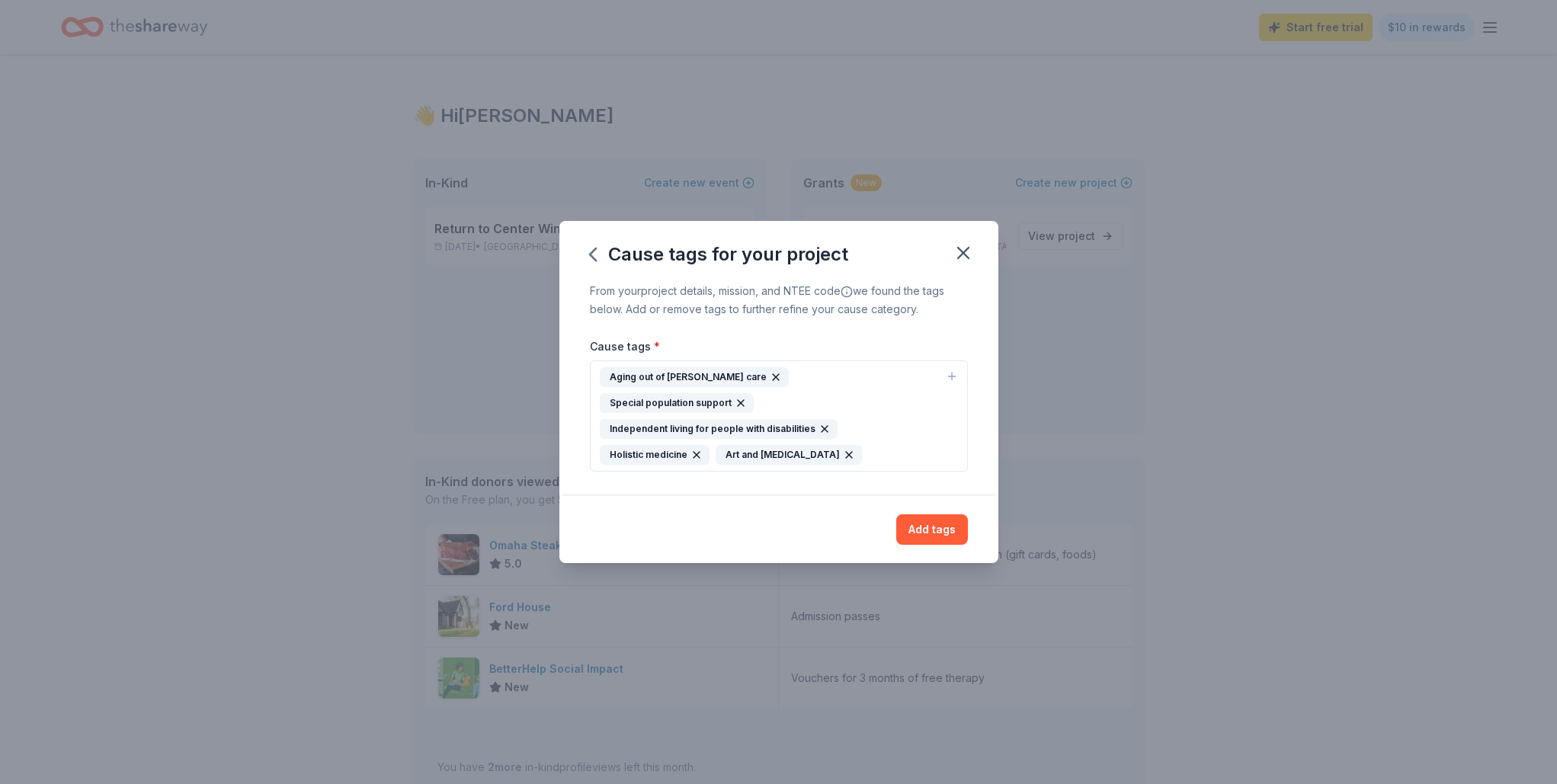
click at [863, 441] on div "Aging out of foster care Special population support Independent living for peop…" at bounding box center [770, 416] width 340 height 98
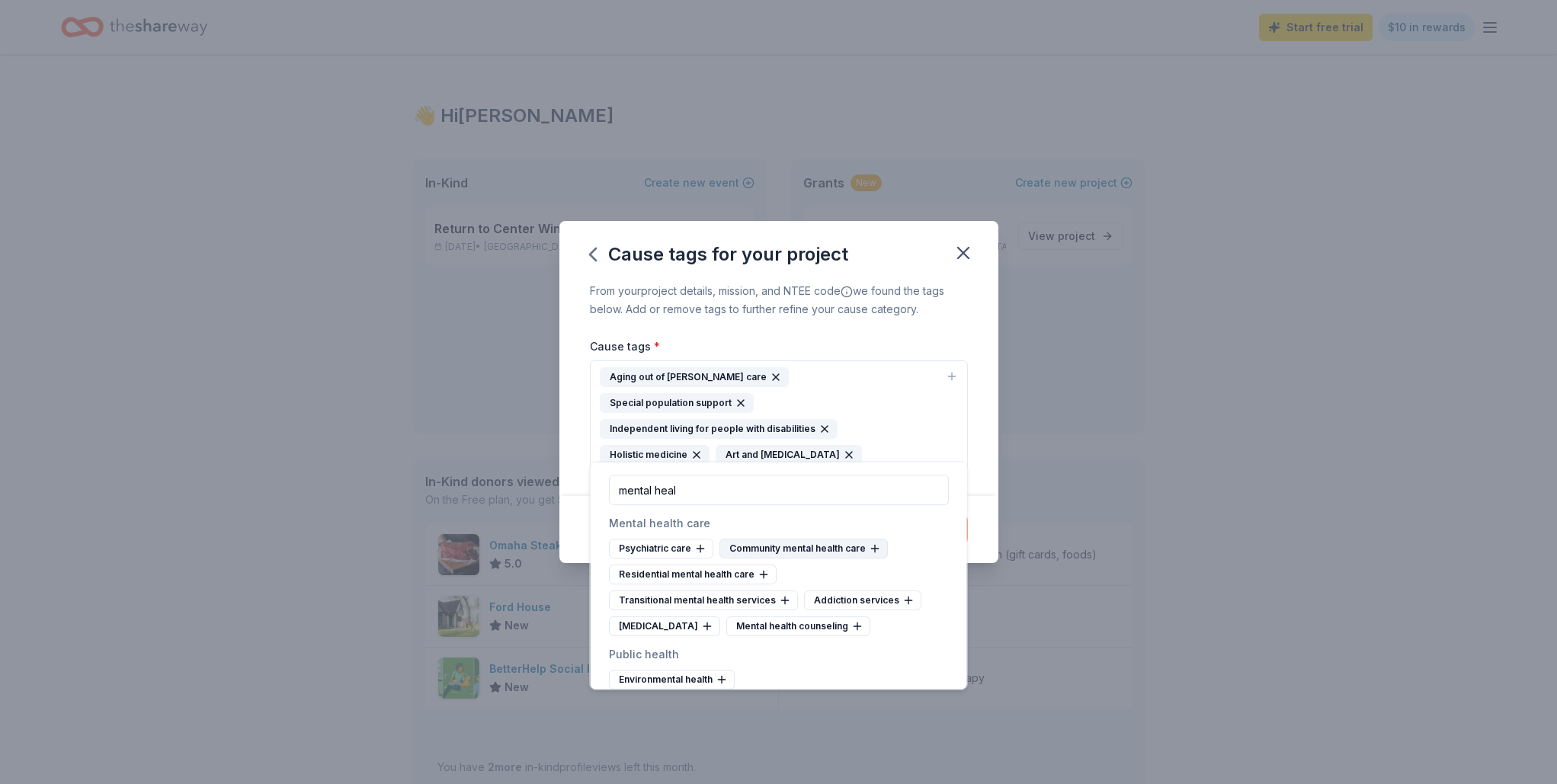
click at [869, 547] on icon at bounding box center [874, 548] width 12 height 12
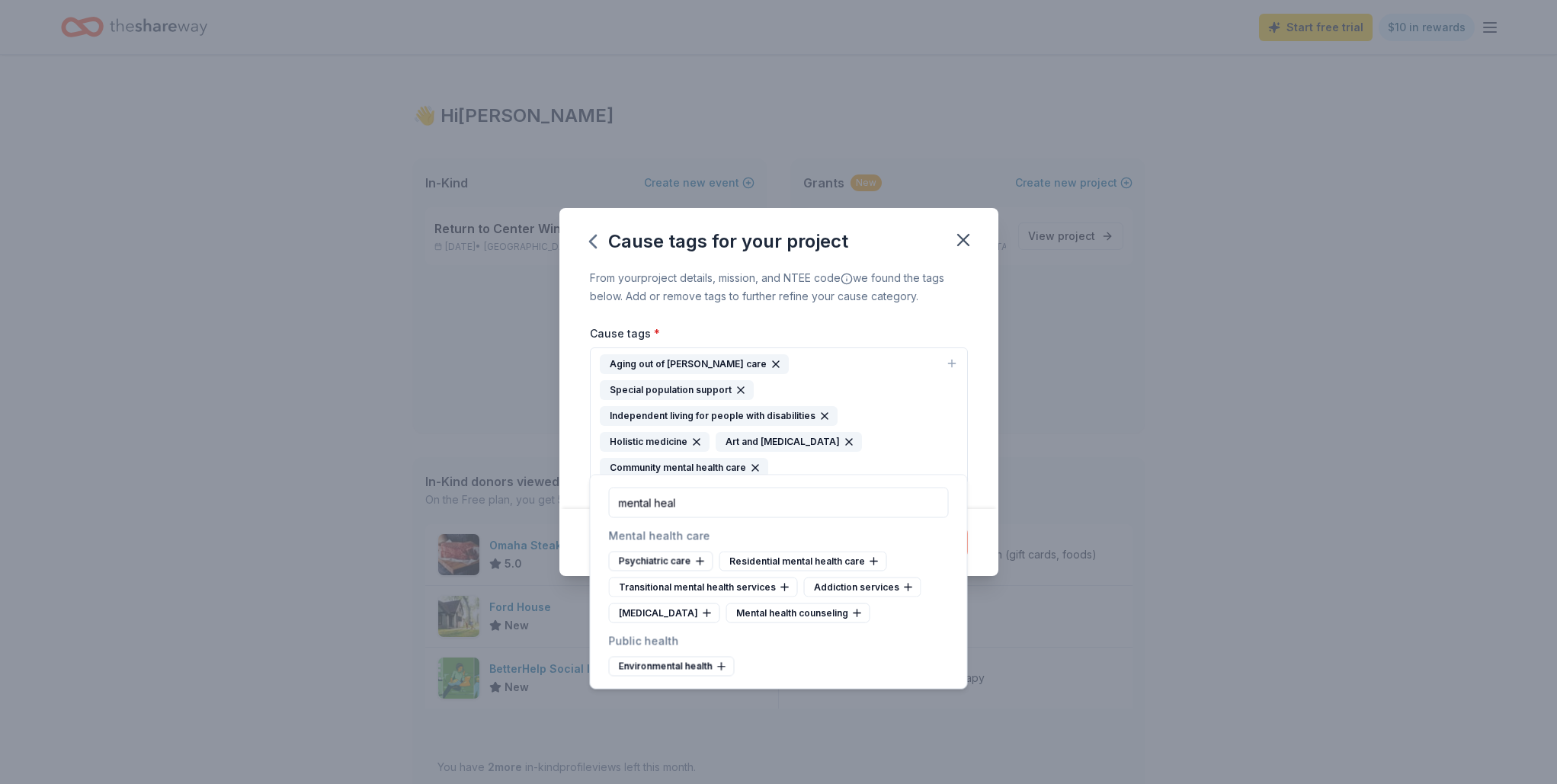
click at [821, 410] on icon "button" at bounding box center [825, 416] width 12 height 12
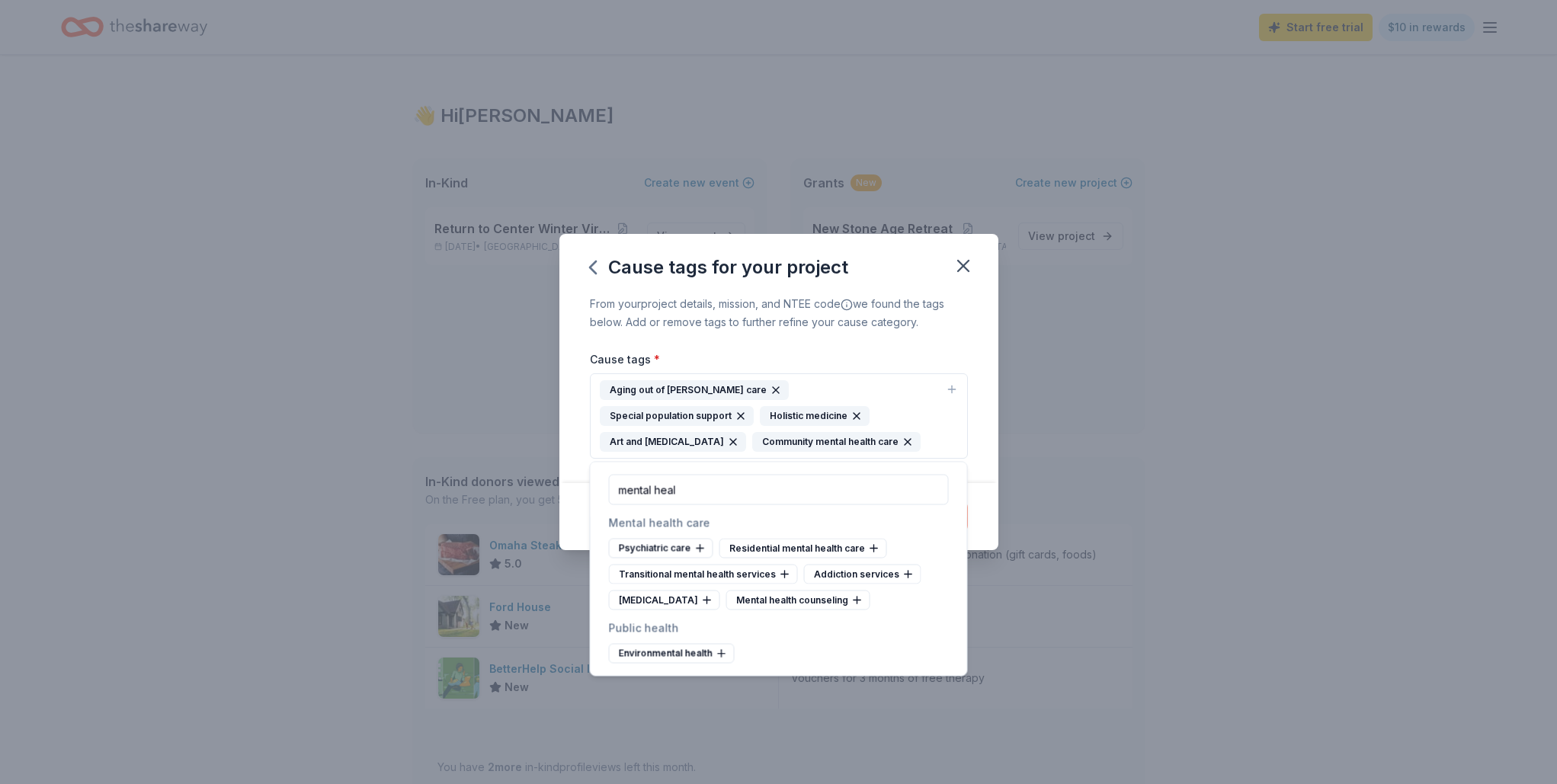
click at [747, 410] on icon "button" at bounding box center [740, 416] width 12 height 12
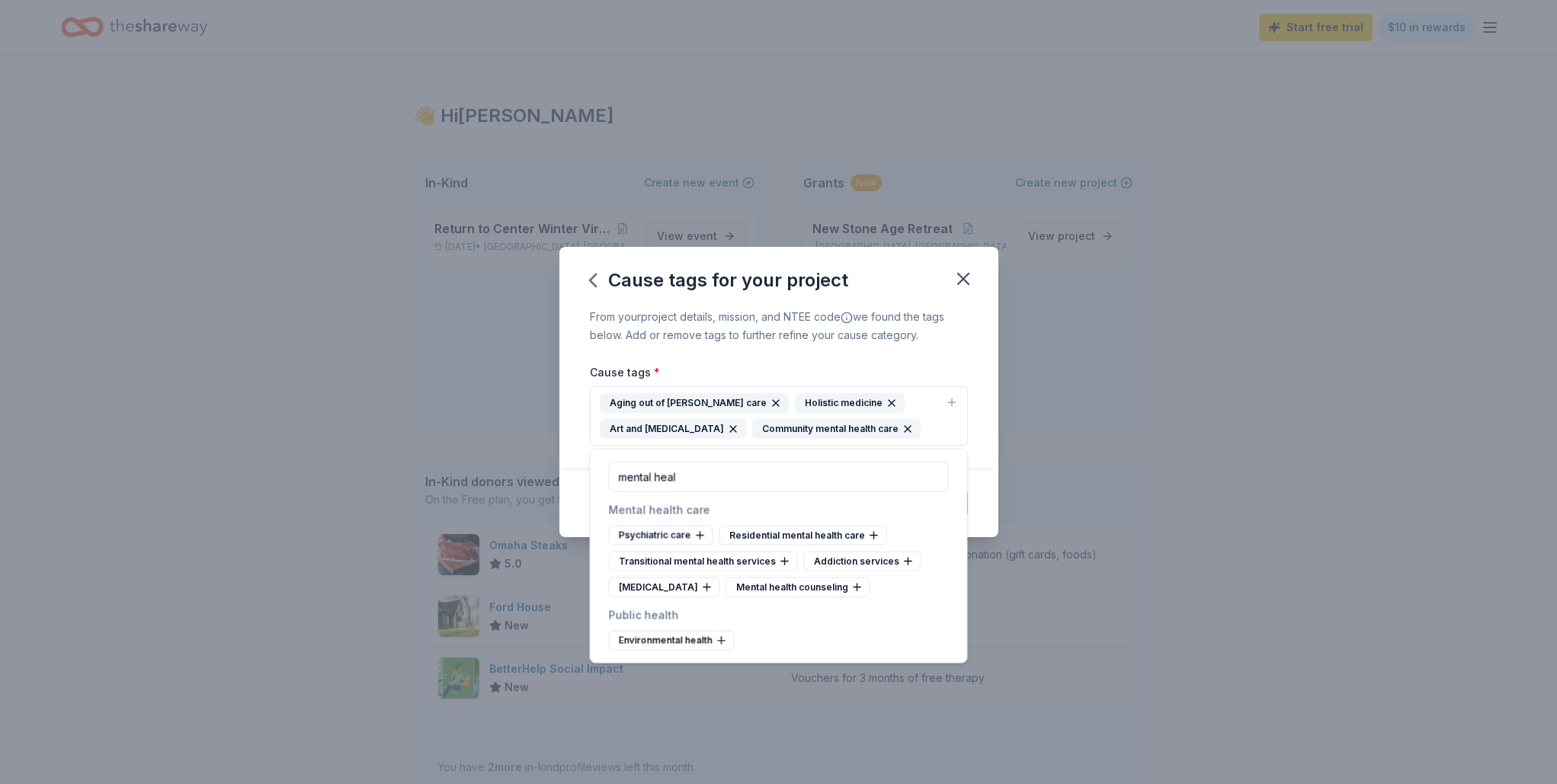
click at [770, 403] on icon "button" at bounding box center [776, 403] width 12 height 12
click at [803, 589] on div "Mental health counseling" at bounding box center [799, 587] width 144 height 20
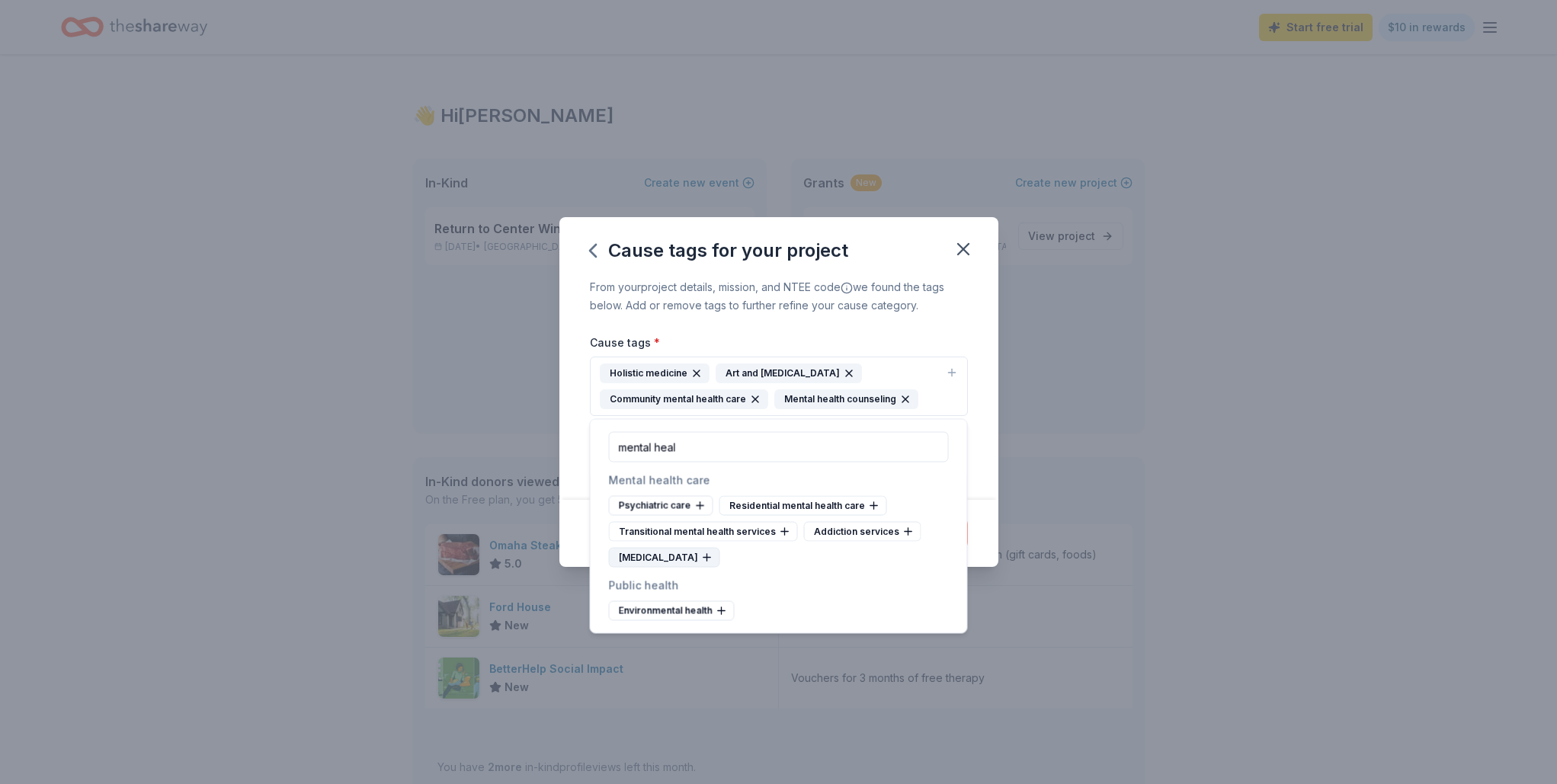
click at [670, 558] on div "Crisis intervention" at bounding box center [664, 558] width 111 height 20
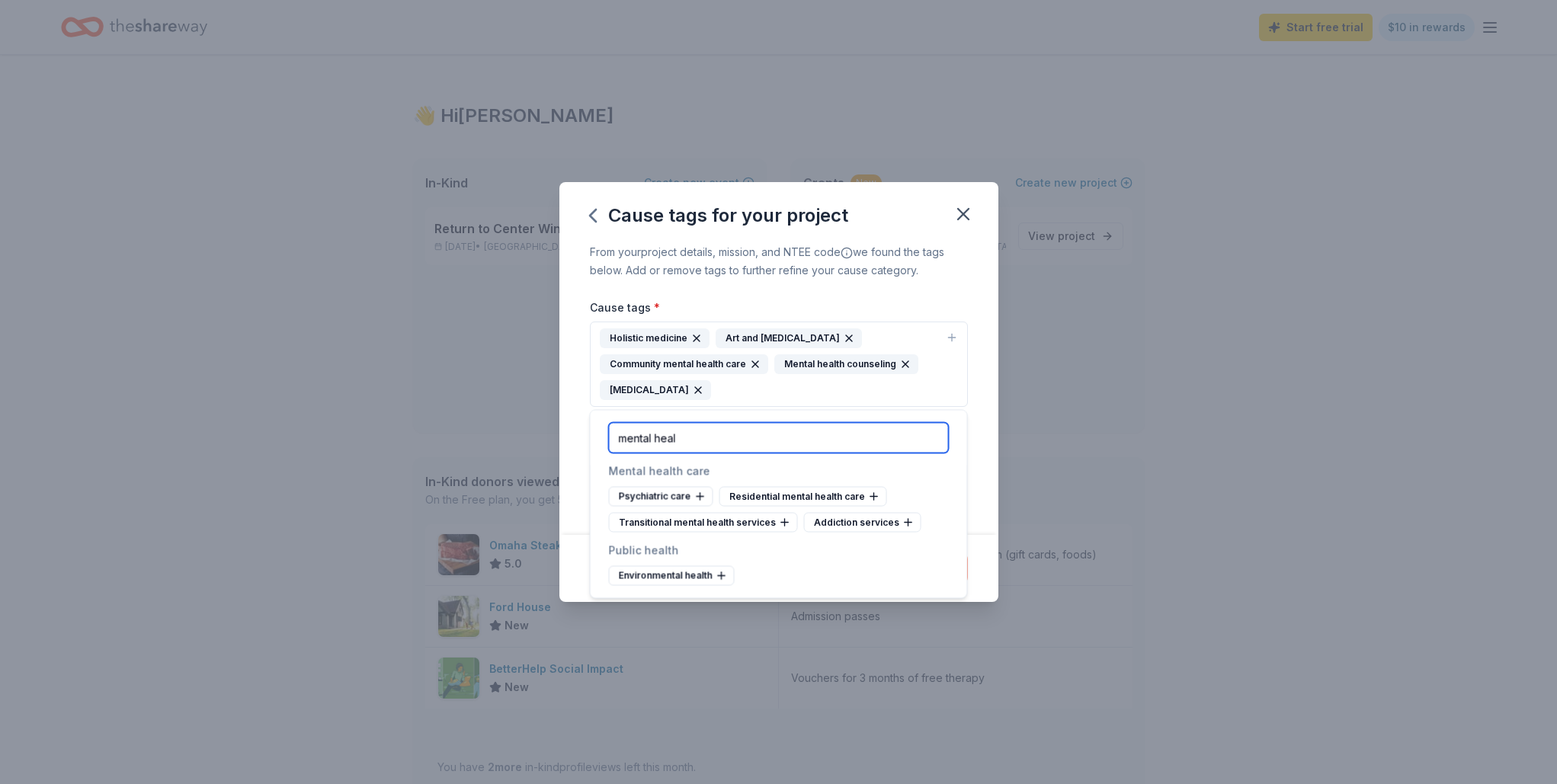
drag, startPoint x: 644, startPoint y: 437, endPoint x: 603, endPoint y: 436, distance: 41.0
click at [603, 436] on div "mental heal" at bounding box center [778, 438] width 376 height 55
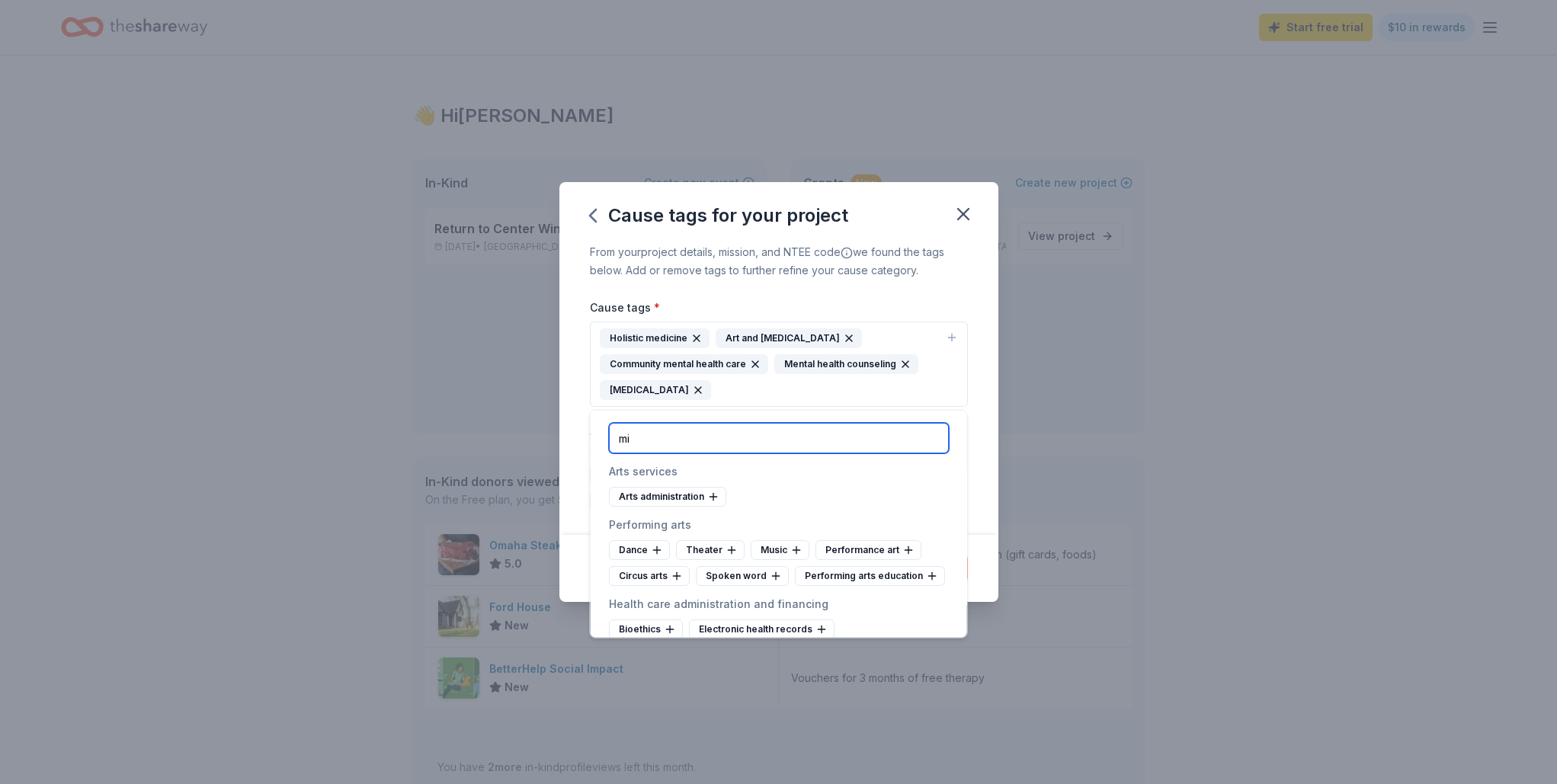
type input "m"
type input "h"
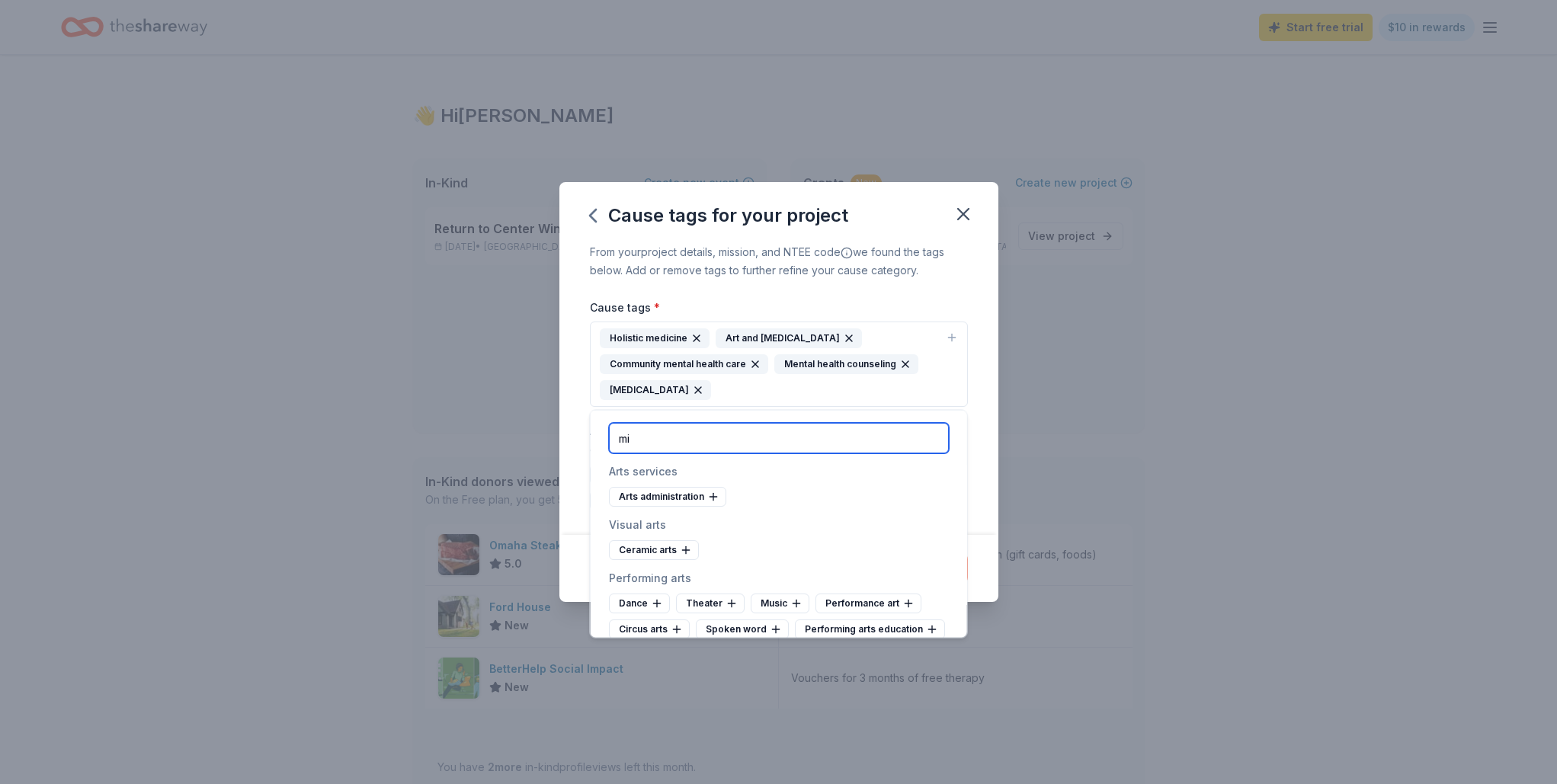
type input "m"
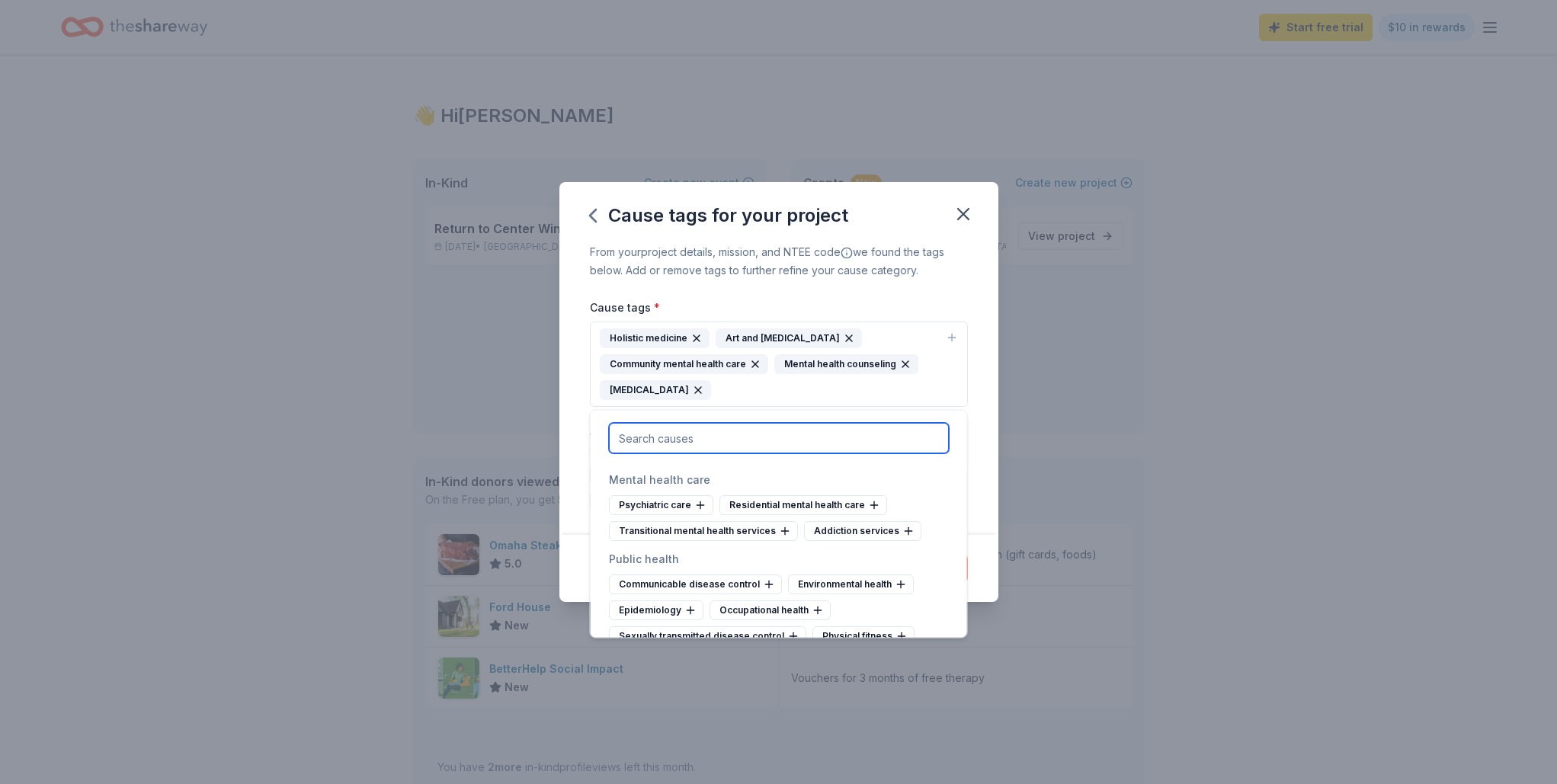
scroll to position [2706, 0]
click at [749, 530] on div "Transitional mental health services" at bounding box center [703, 529] width 189 height 20
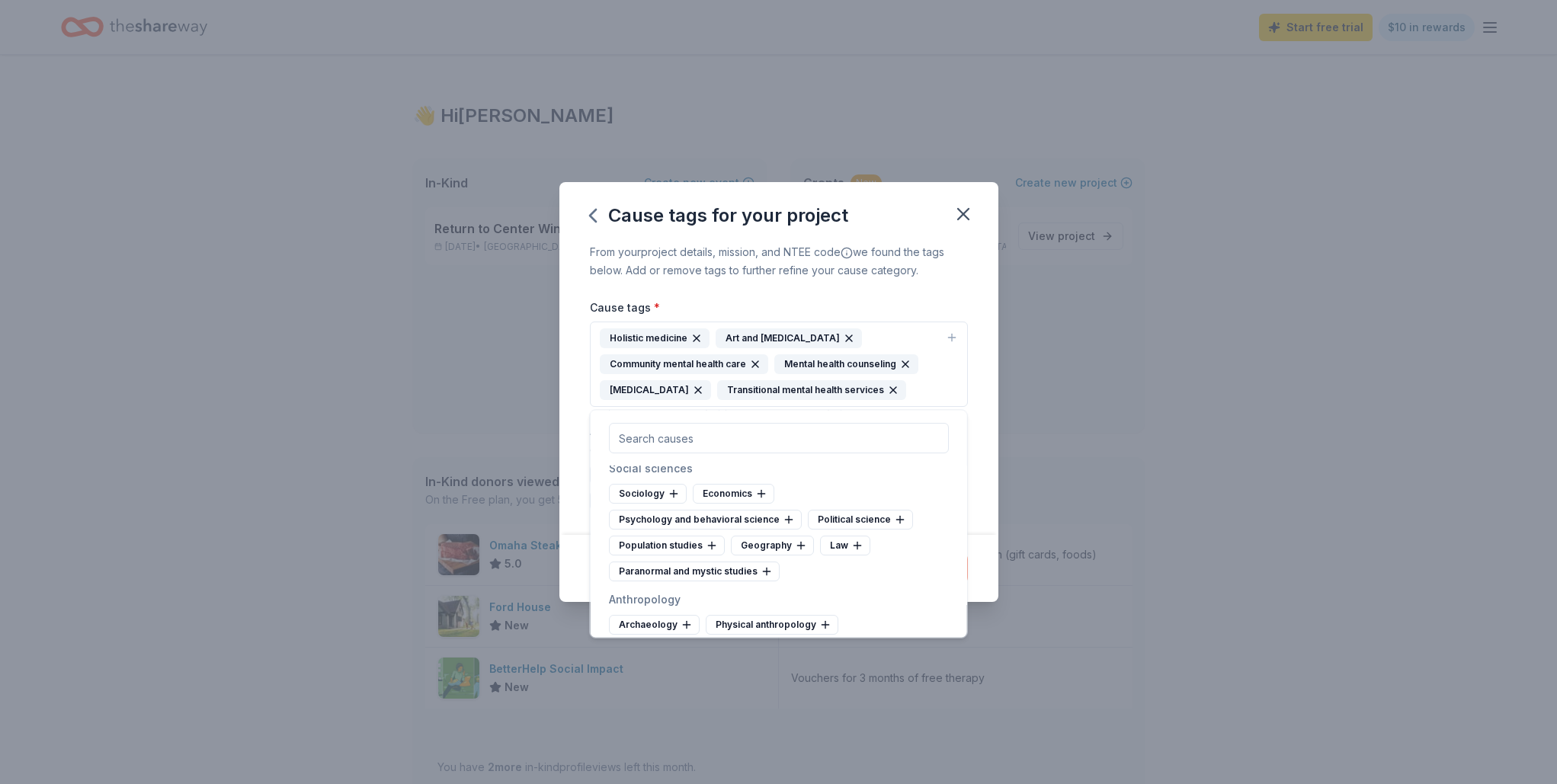
scroll to position [3877, 0]
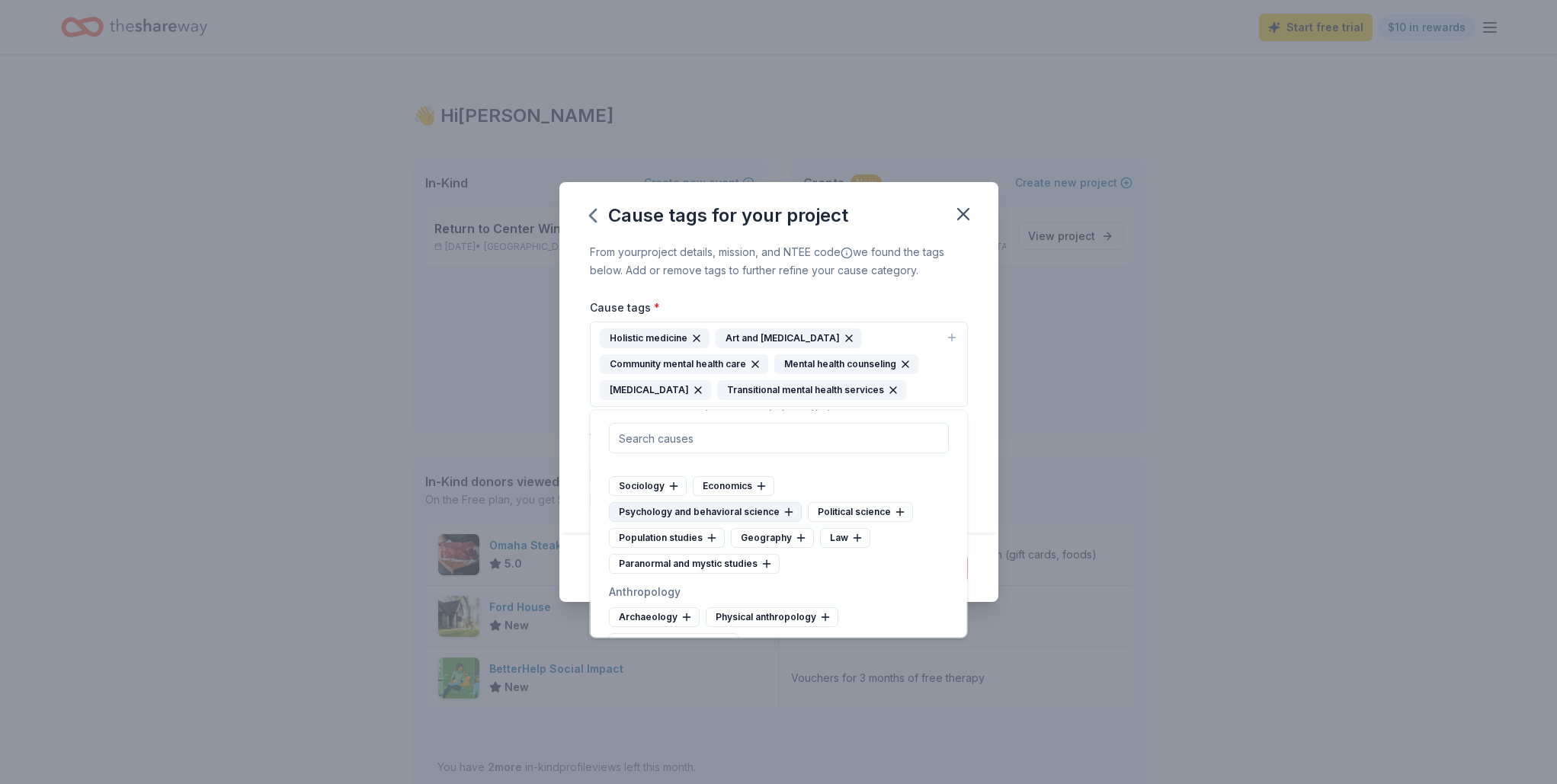
click at [725, 523] on div "Psychology and behavioral science" at bounding box center [705, 512] width 193 height 20
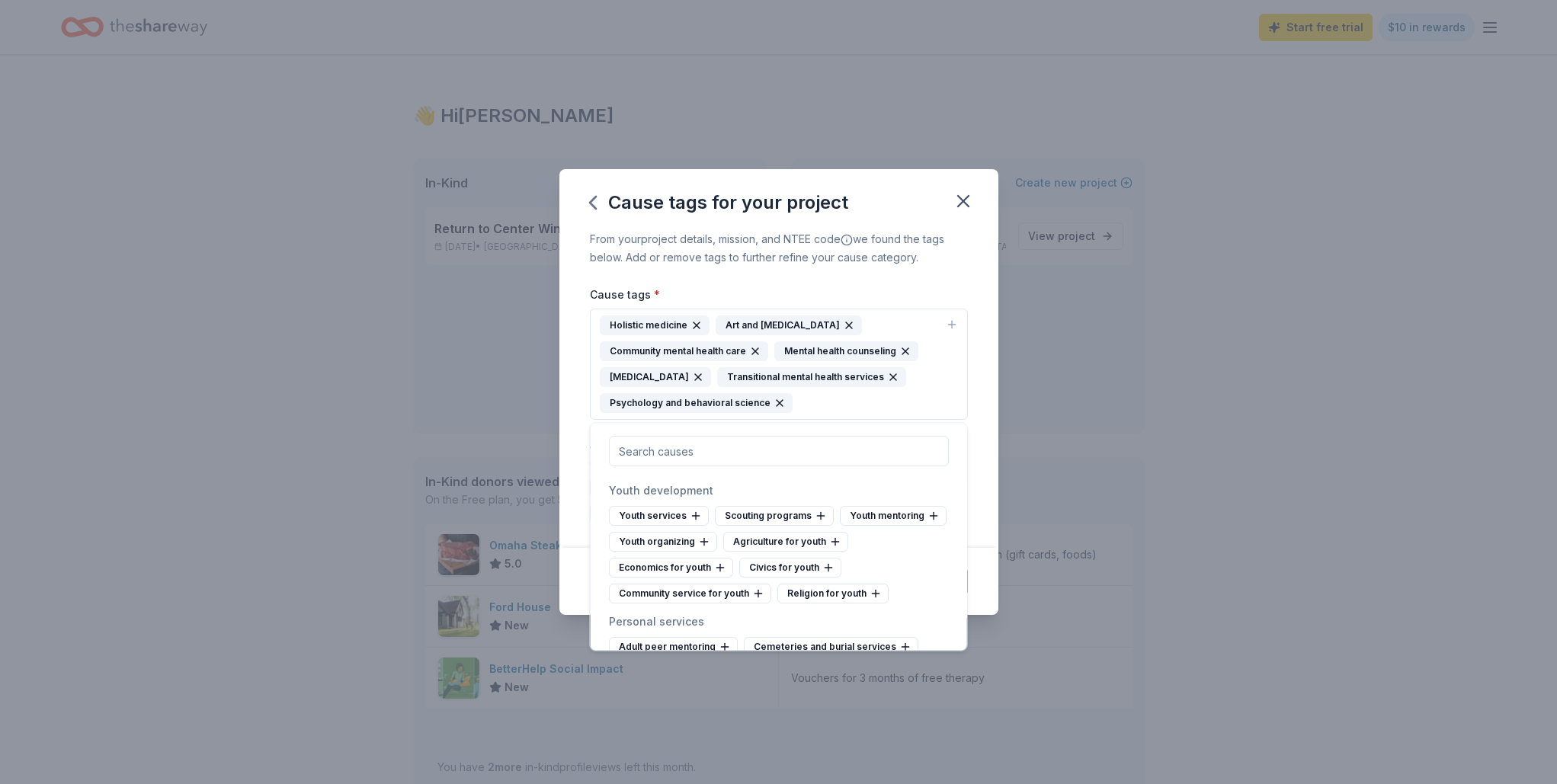
scroll to position [8122, 0]
click at [832, 667] on div "Self-help groups" at bounding box center [855, 677] width 109 height 20
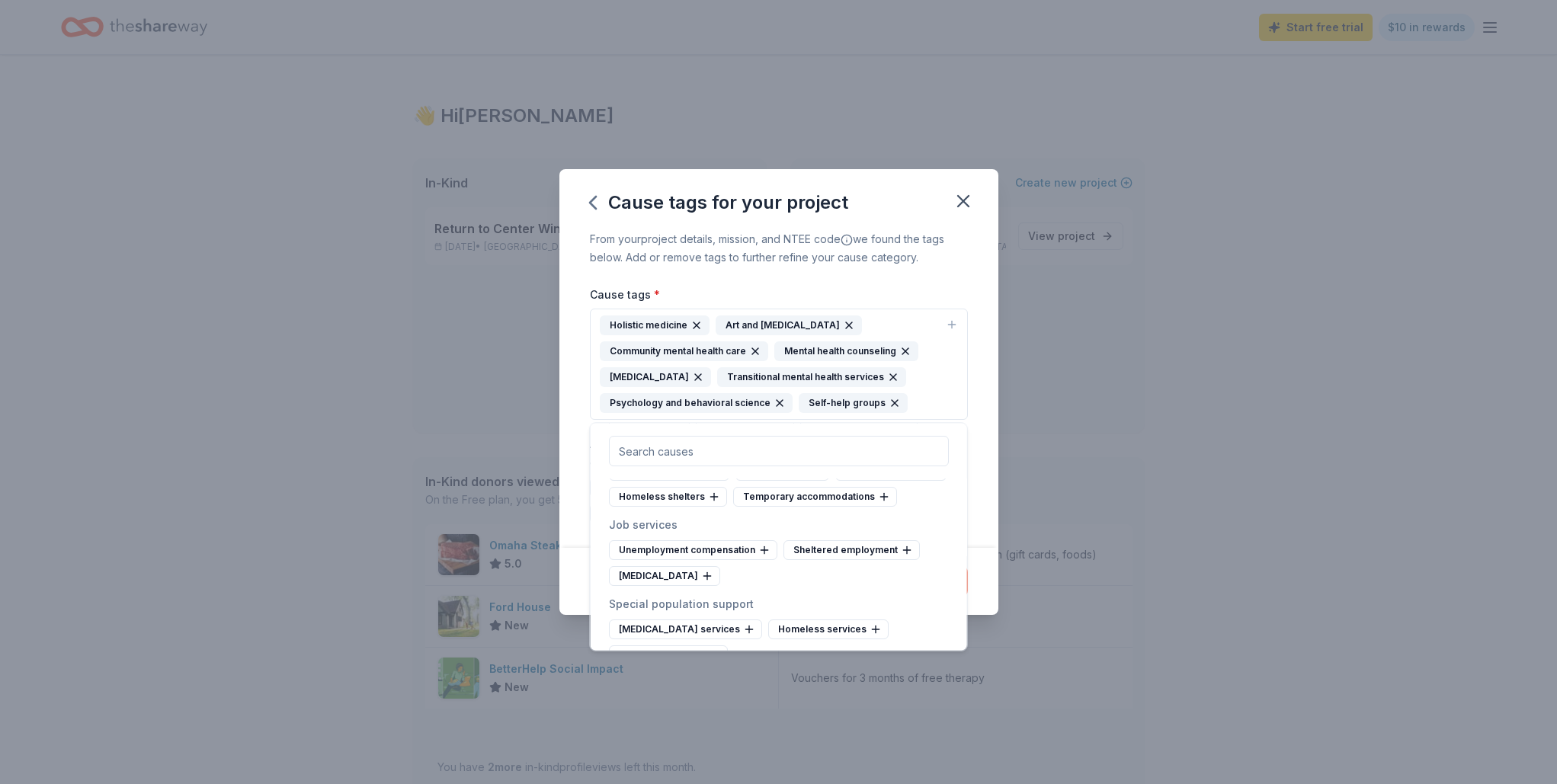
scroll to position [8393, 0]
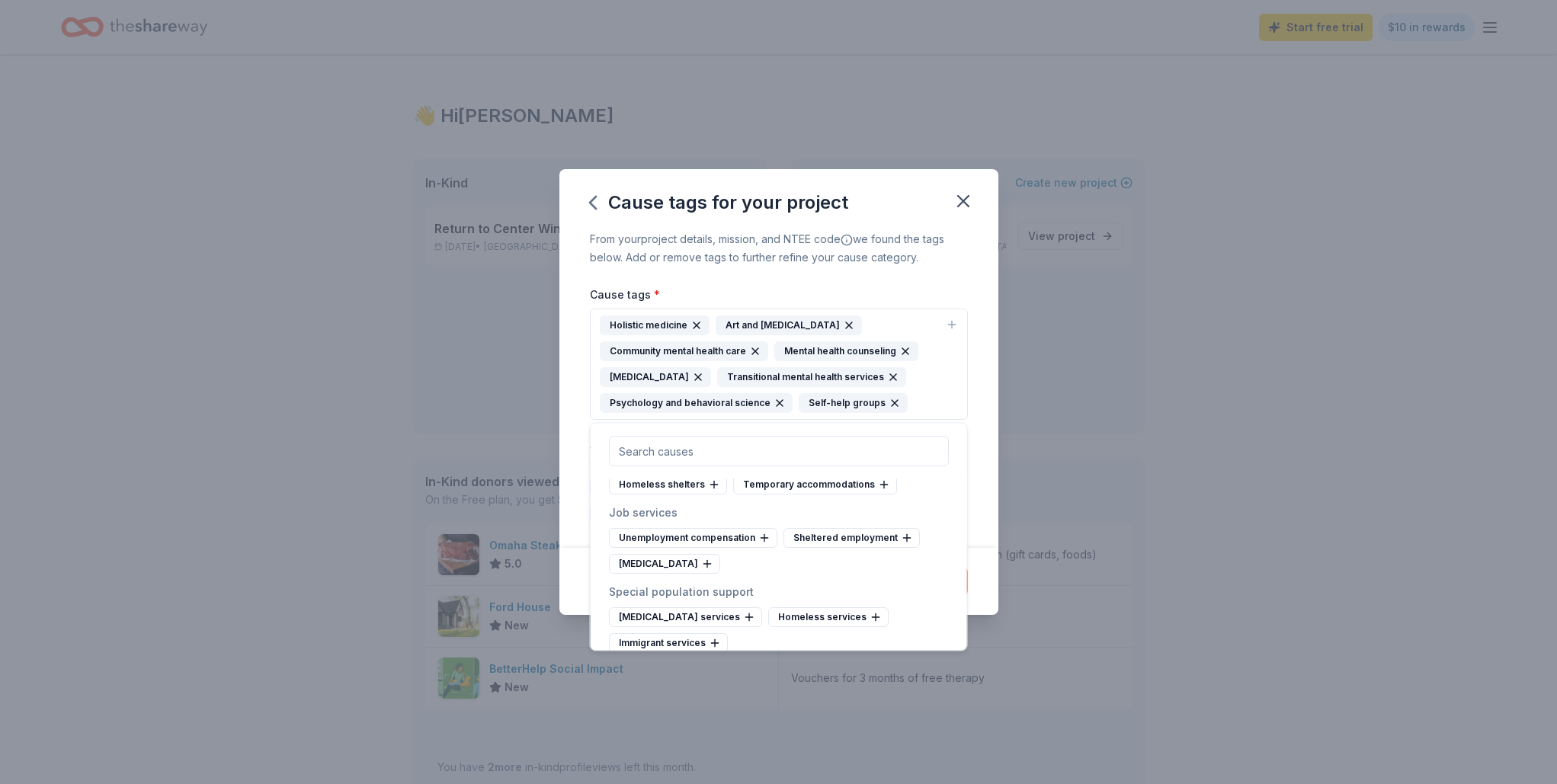
click at [841, 685] on div "Military veterans" at bounding box center [895, 695] width 108 height 20
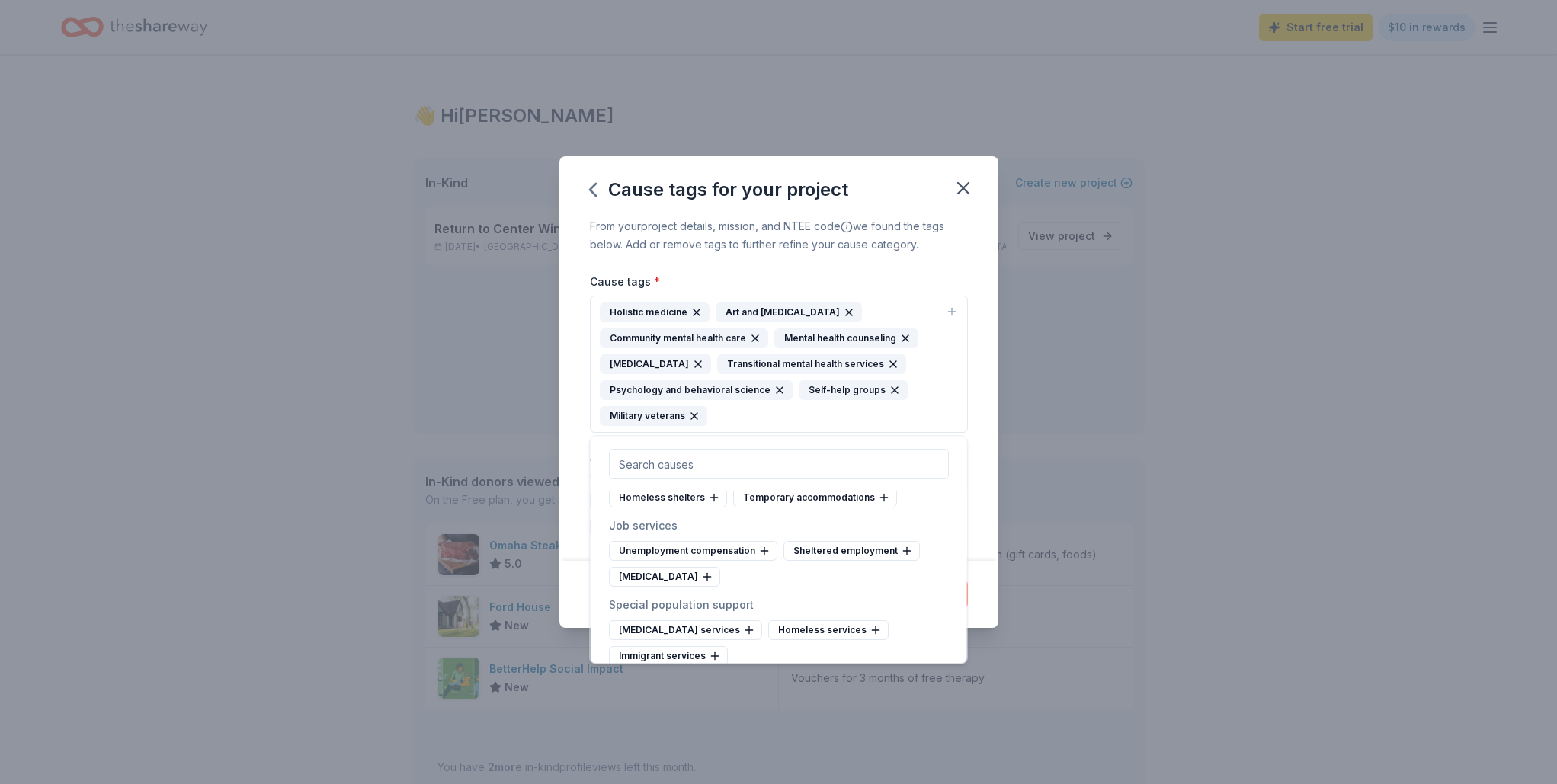
click at [719, 699] on div "Women's services" at bounding box center [777, 708] width 116 height 20
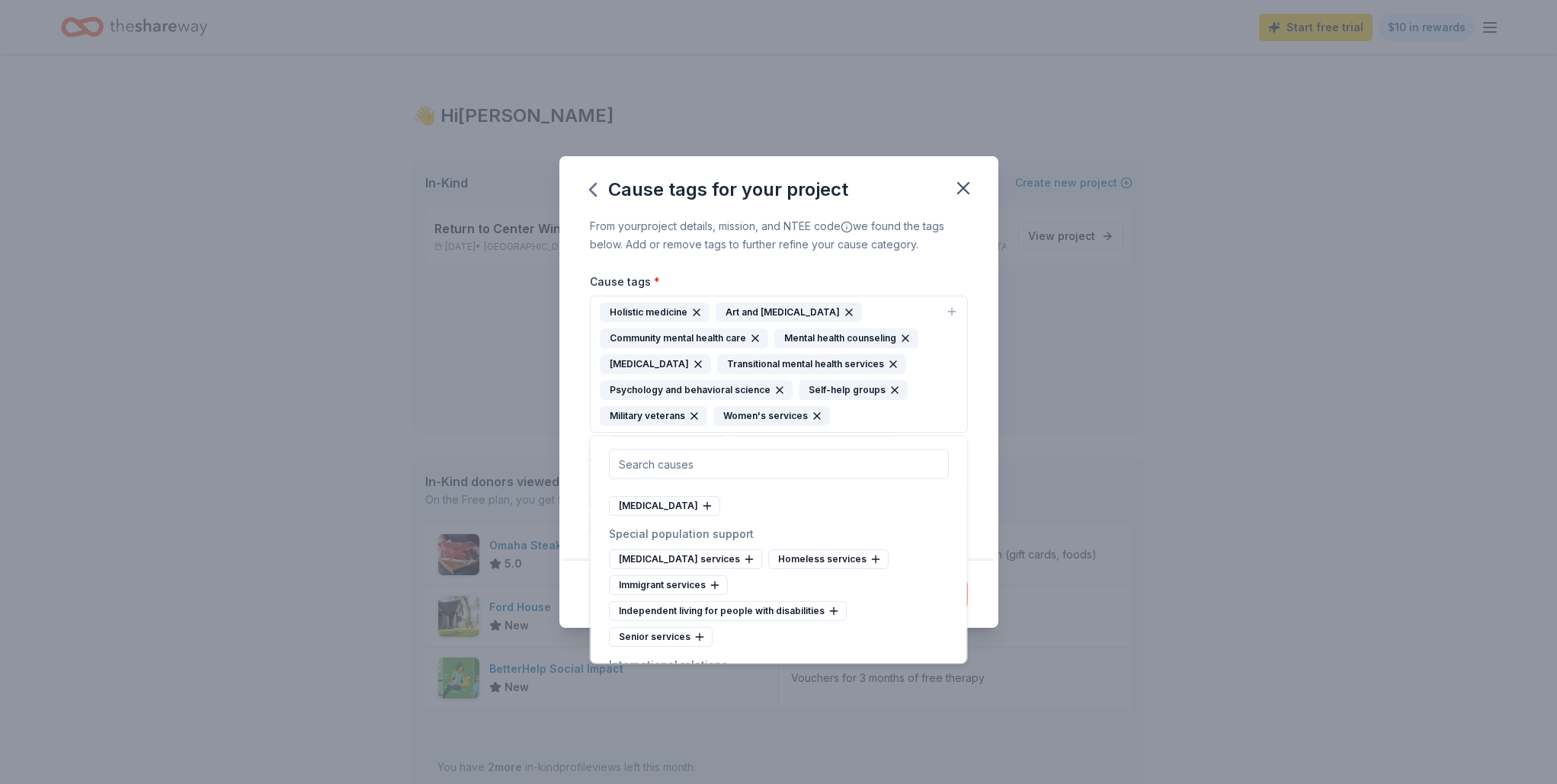
scroll to position [8463, 0]
click at [980, 486] on div "From your project details, mission, and NTEE code we found the tags below. Add …" at bounding box center [778, 389] width 439 height 344
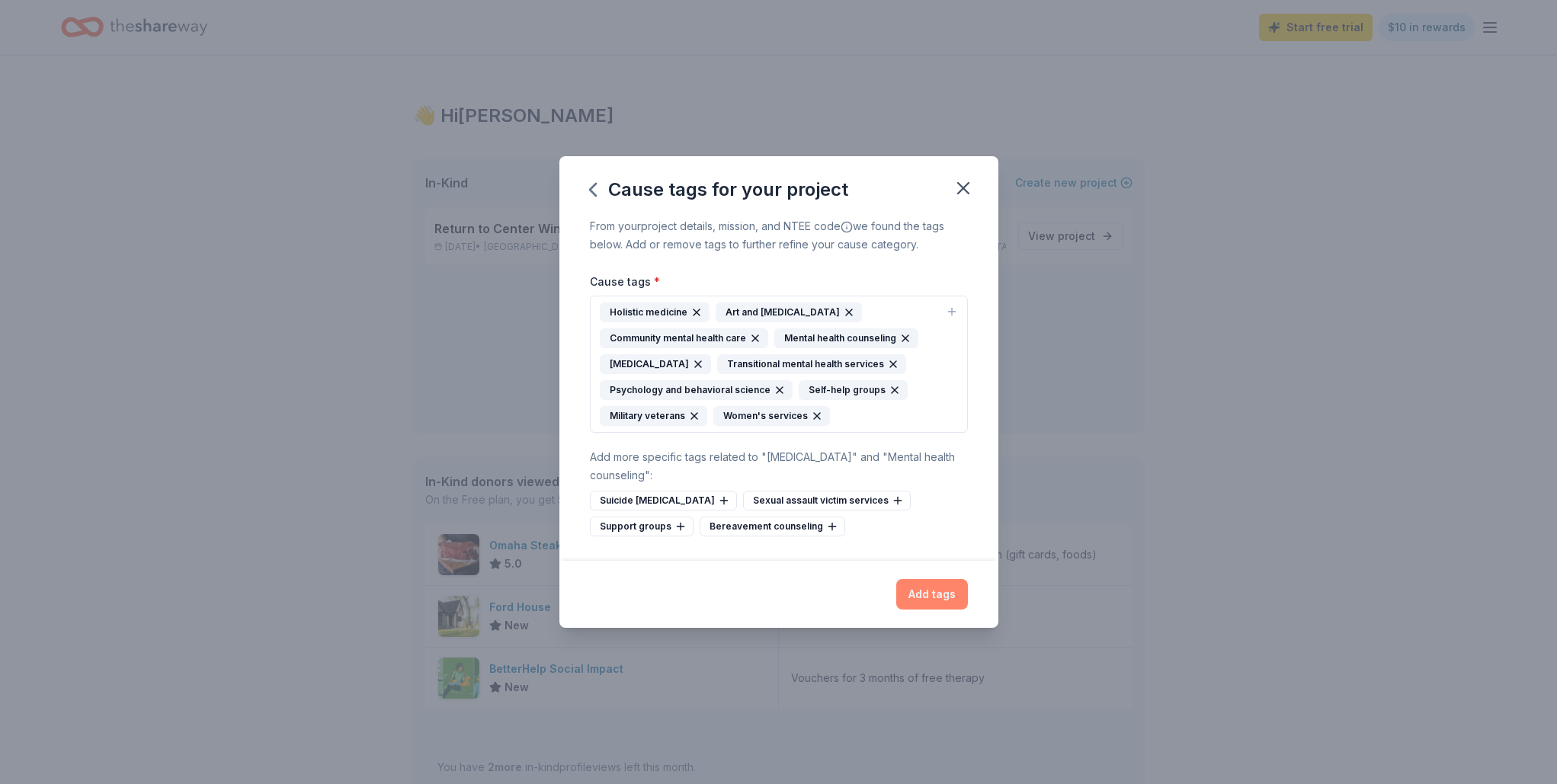
click at [936, 597] on button "Add tags" at bounding box center [932, 594] width 72 height 31
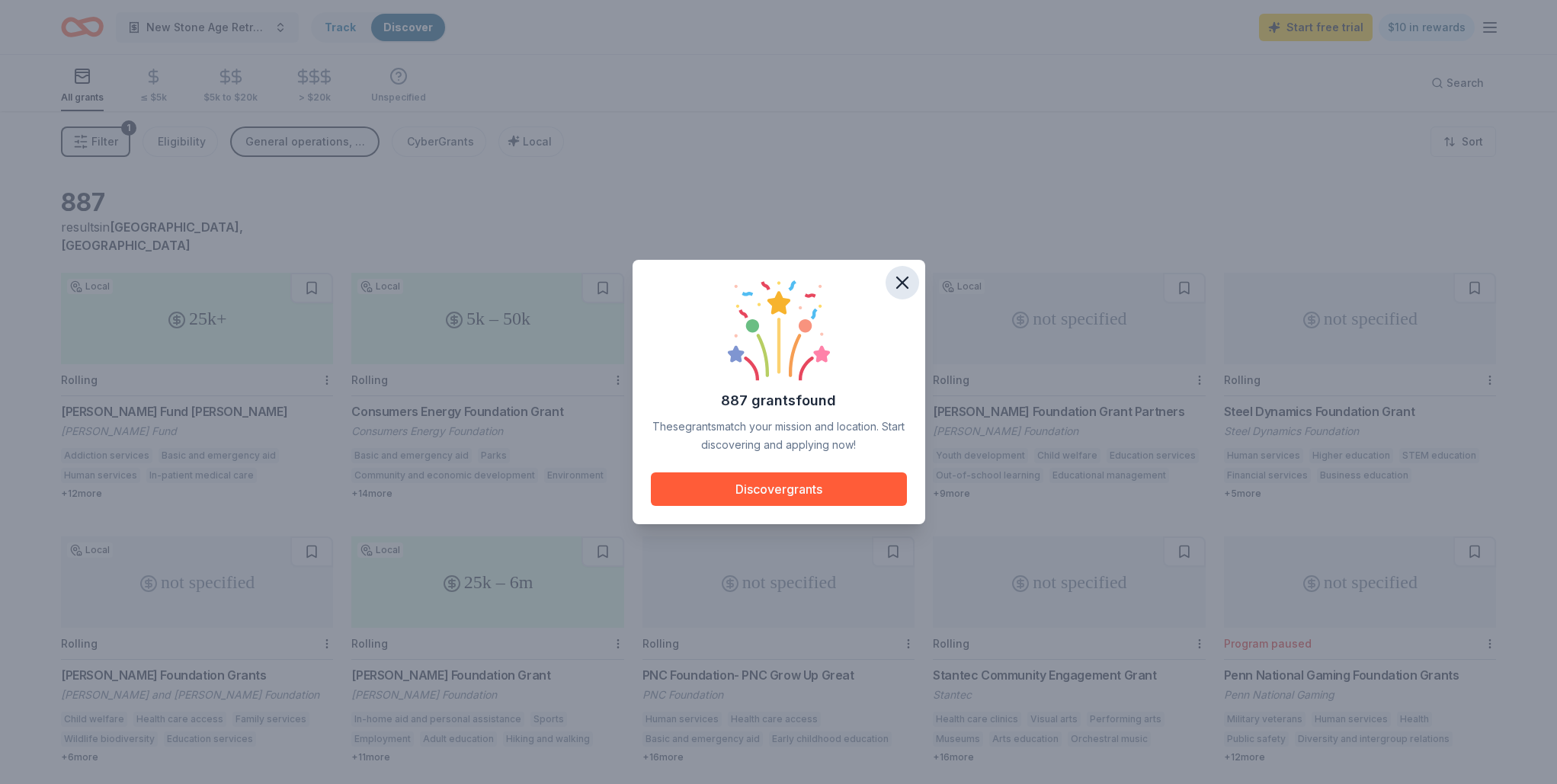
click at [903, 280] on icon "button" at bounding box center [901, 282] width 11 height 11
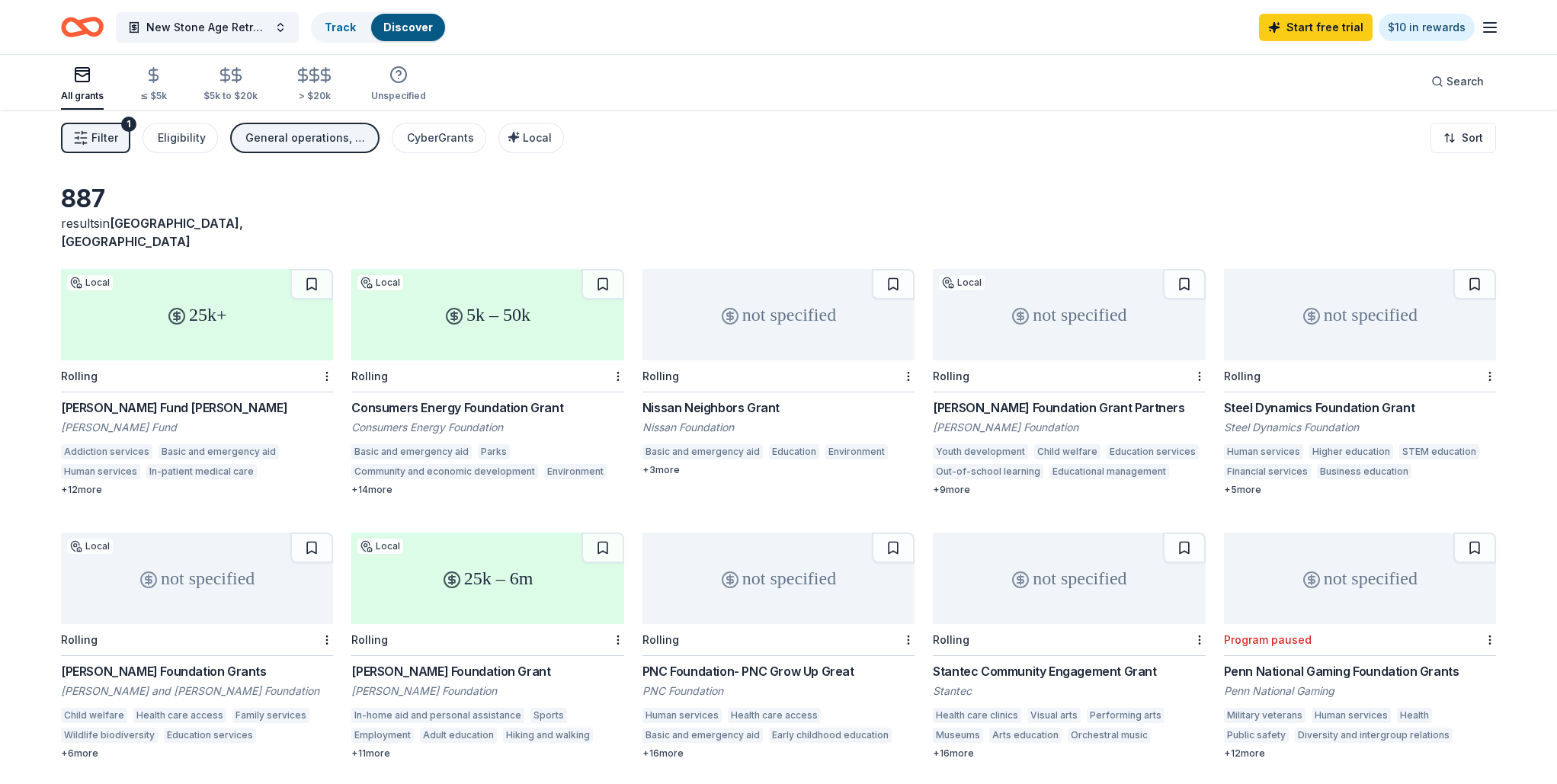
scroll to position [2, 0]
click at [120, 140] on button "Filter 1" at bounding box center [96, 139] width 69 height 31
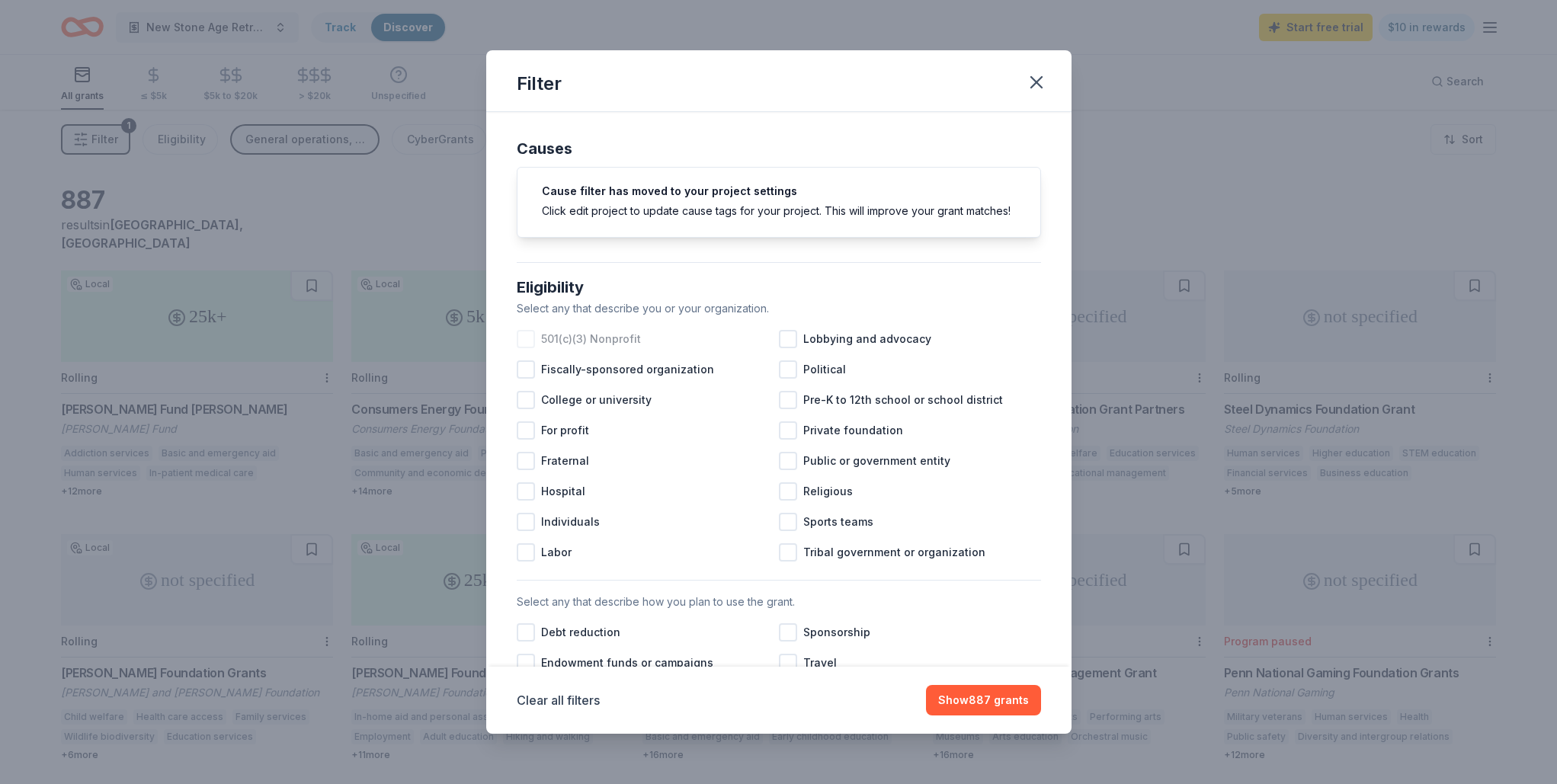
click at [524, 338] on div at bounding box center [525, 339] width 18 height 18
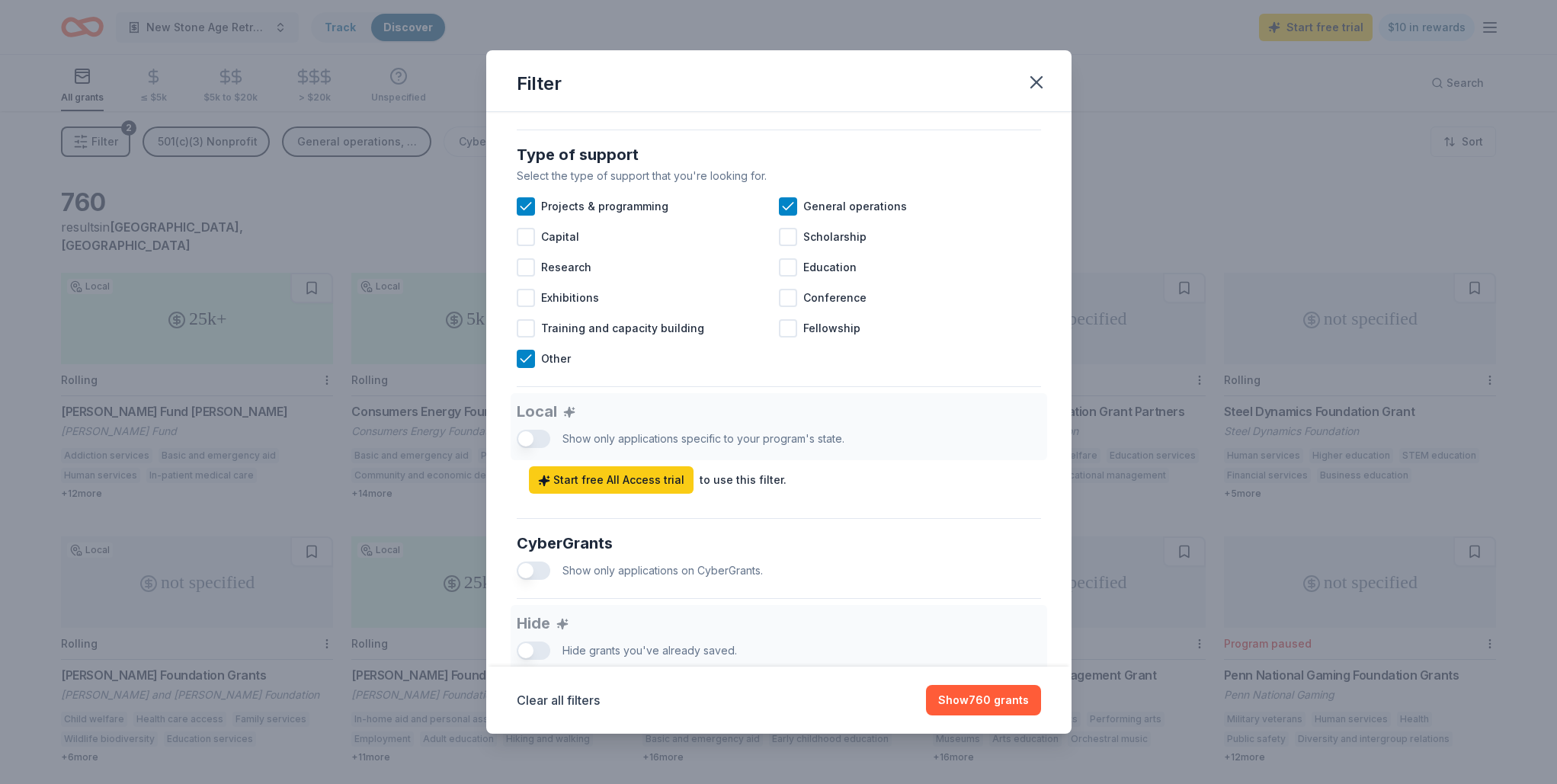
scroll to position [589, 0]
click at [981, 700] on button "Show 760 grants" at bounding box center [984, 701] width 115 height 31
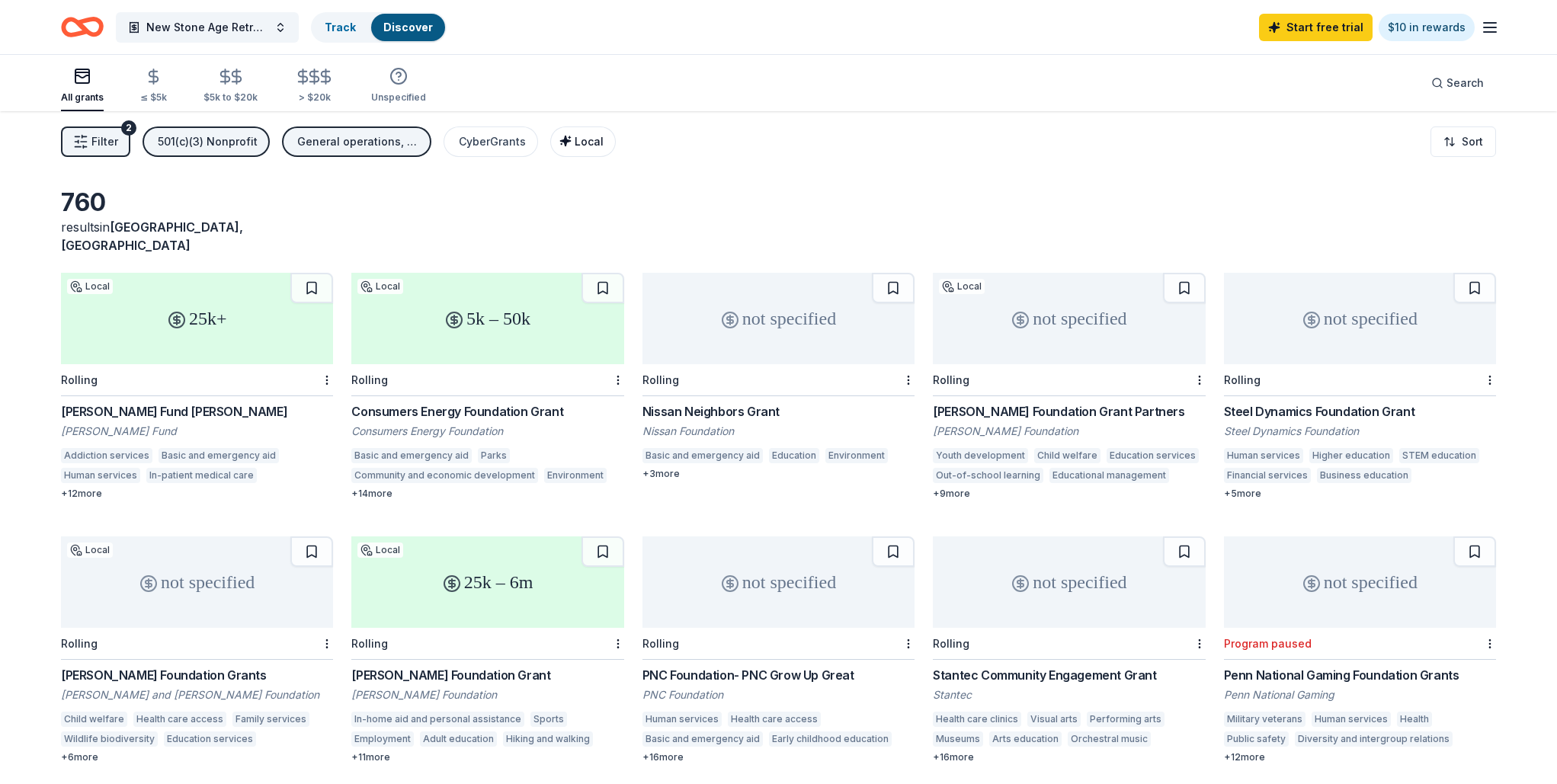
click at [567, 148] on div "Local" at bounding box center [585, 141] width 38 height 18
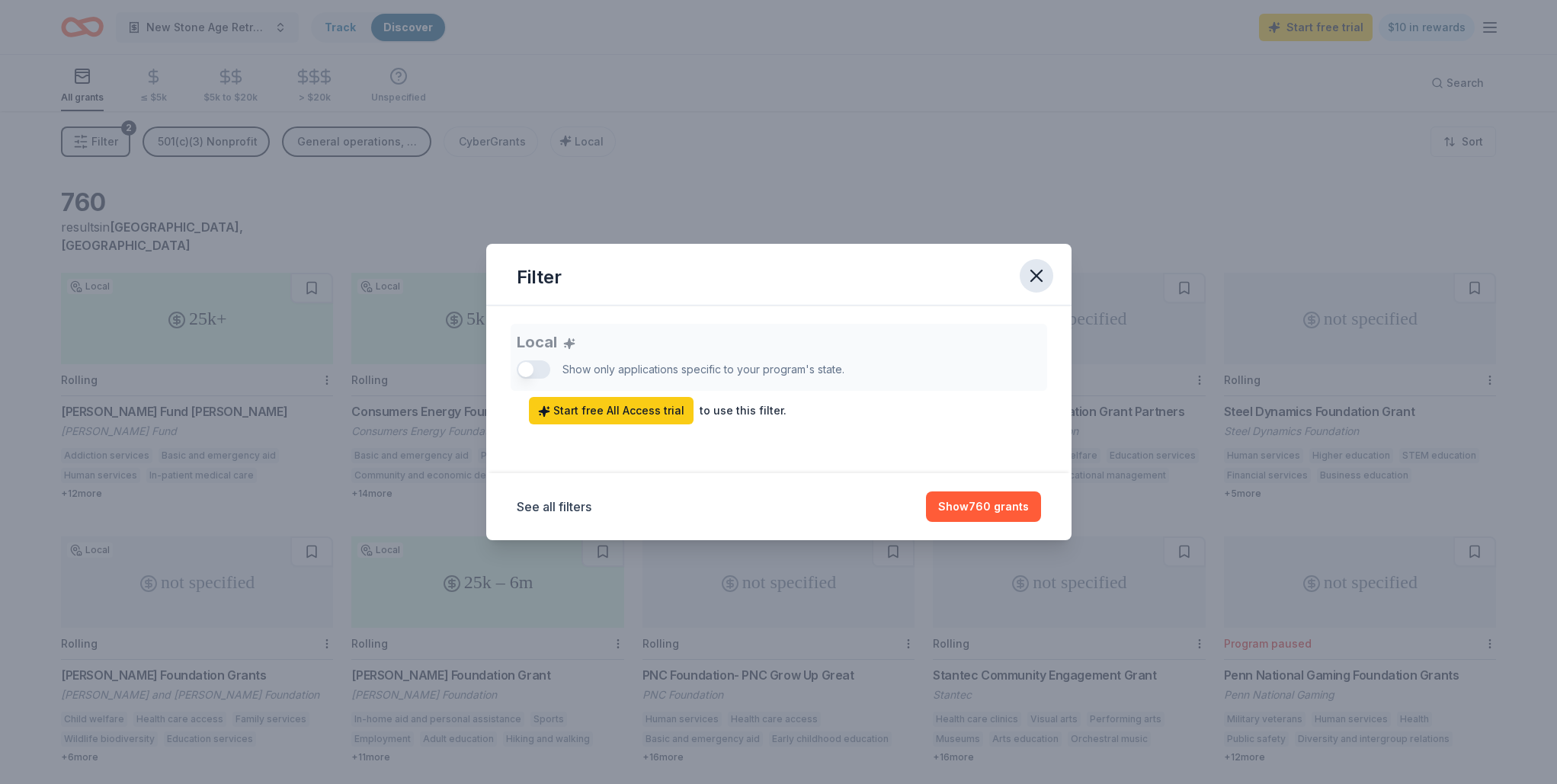
click at [1037, 268] on icon "button" at bounding box center [1036, 275] width 21 height 21
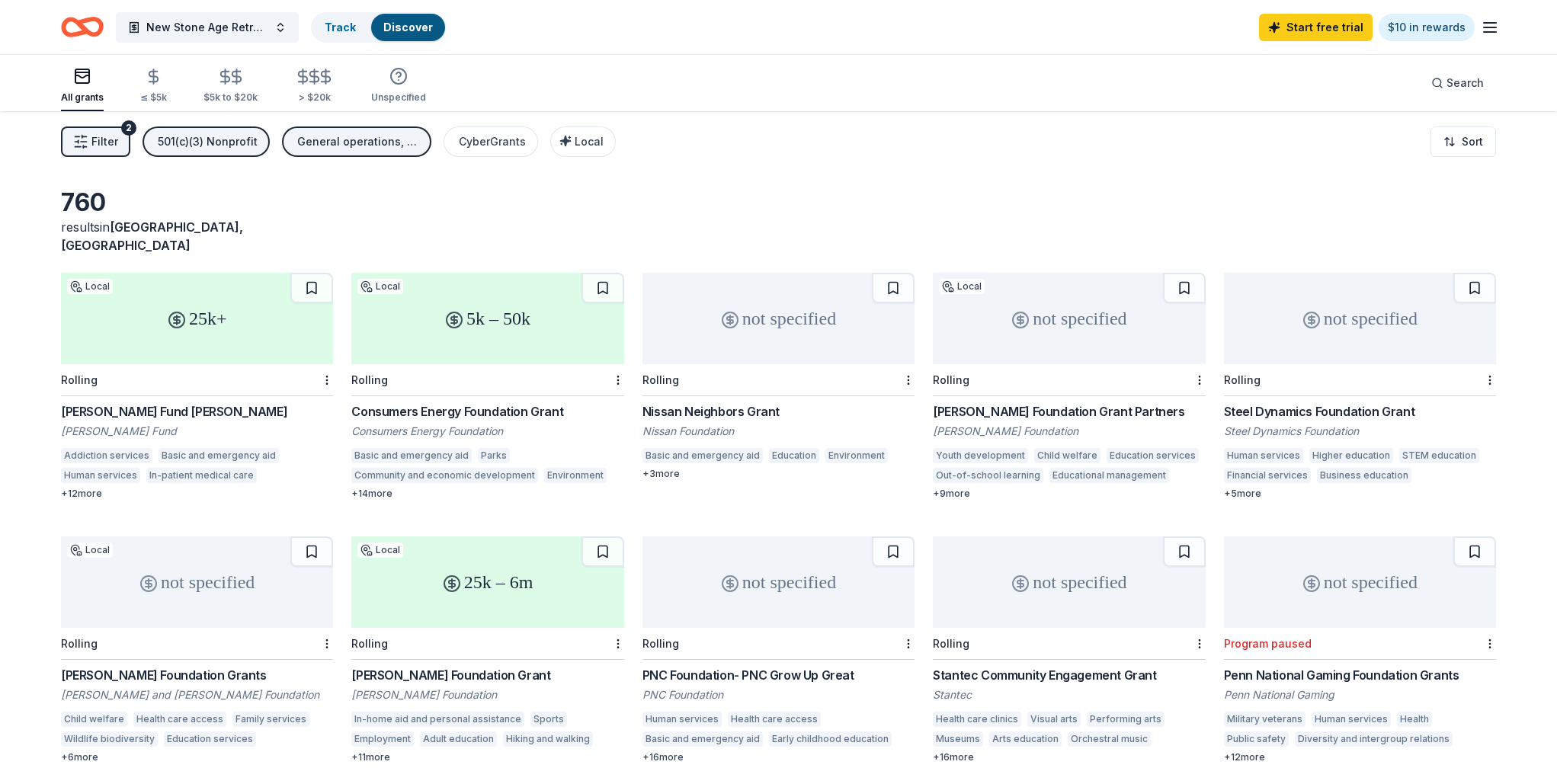
scroll to position [0, 0]
click at [1322, 31] on link "Start free trial" at bounding box center [1315, 27] width 113 height 28
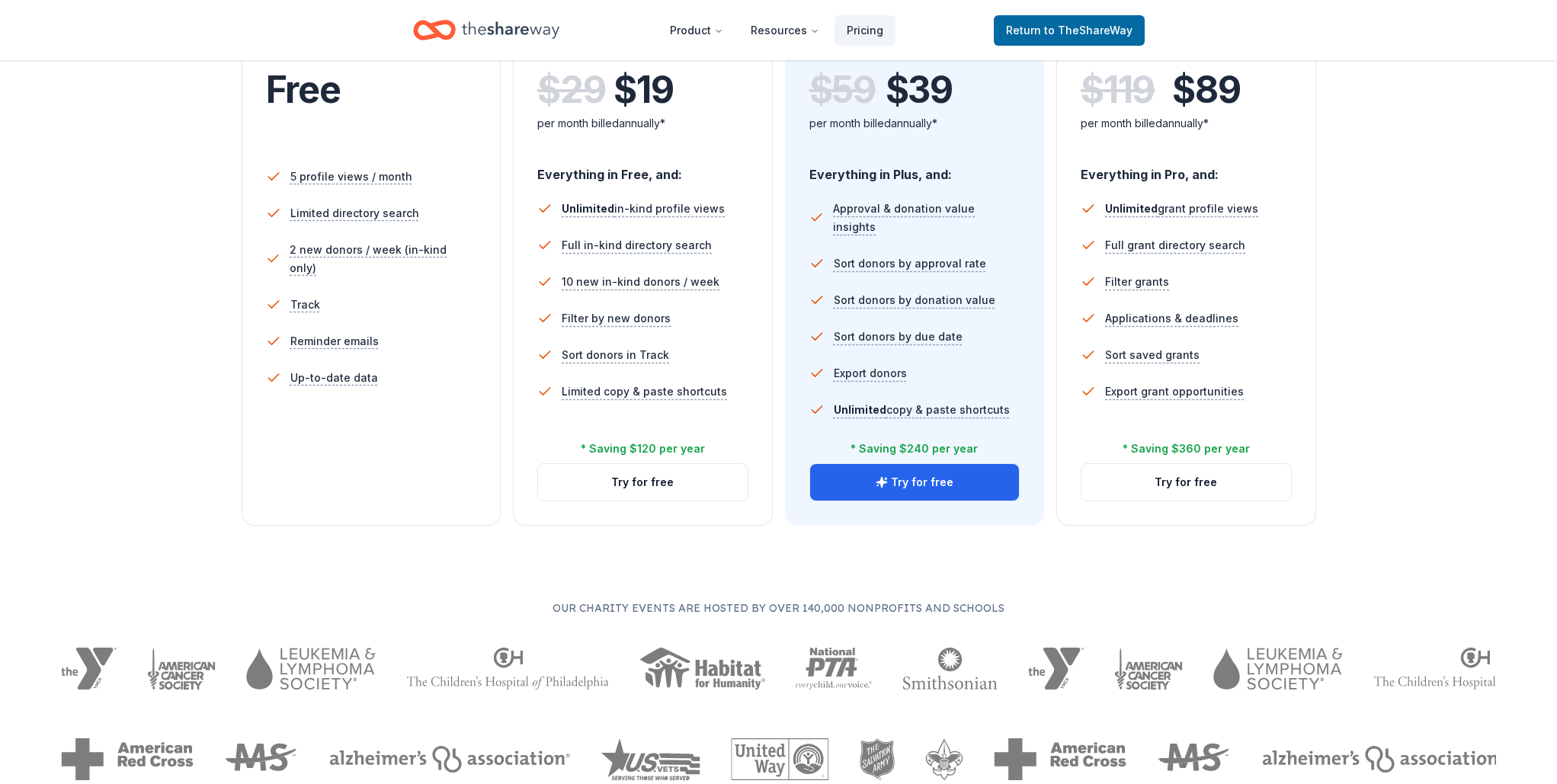
scroll to position [416, 0]
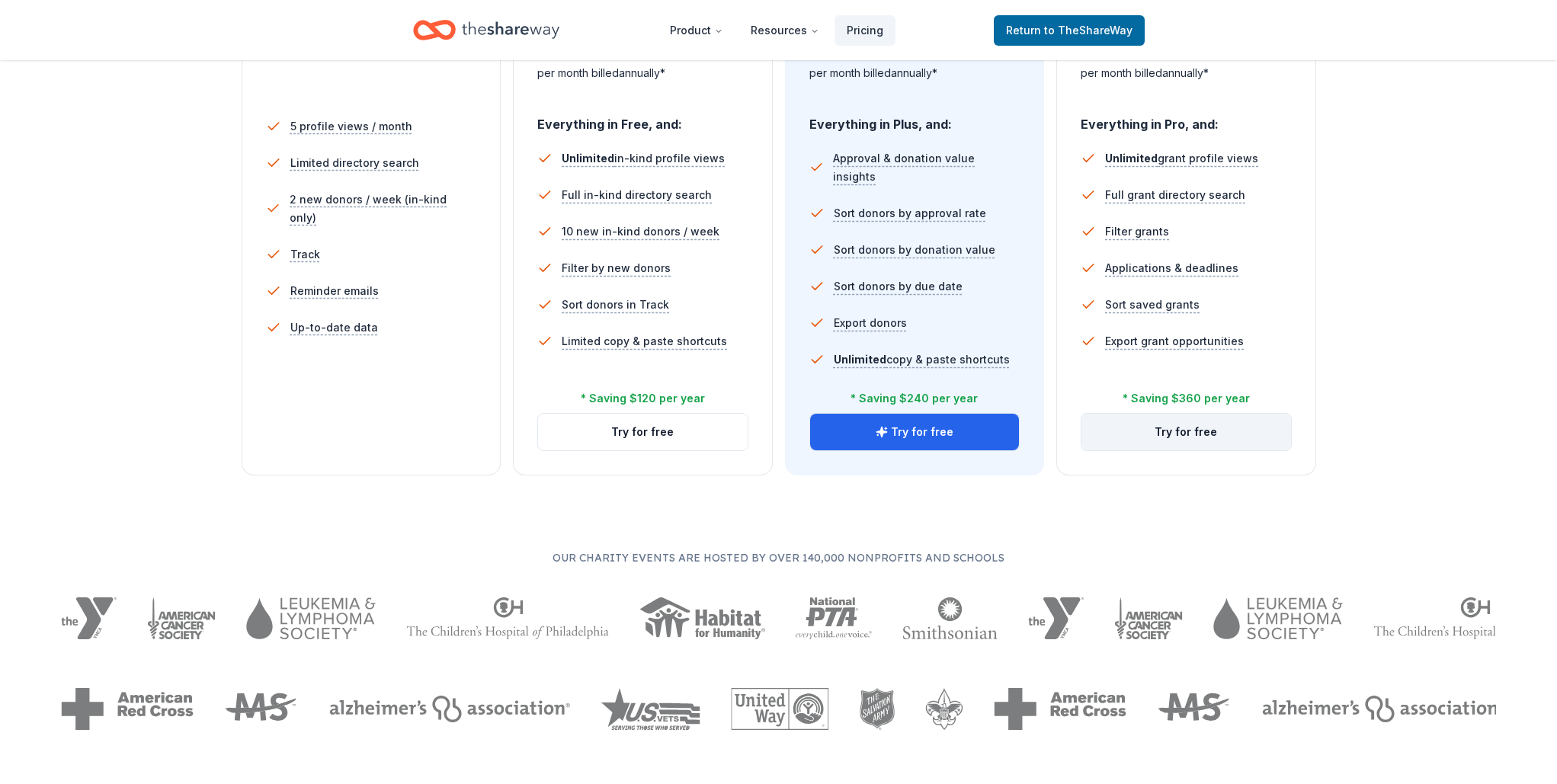
click at [1186, 430] on button "Try for free" at bounding box center [1186, 432] width 209 height 36
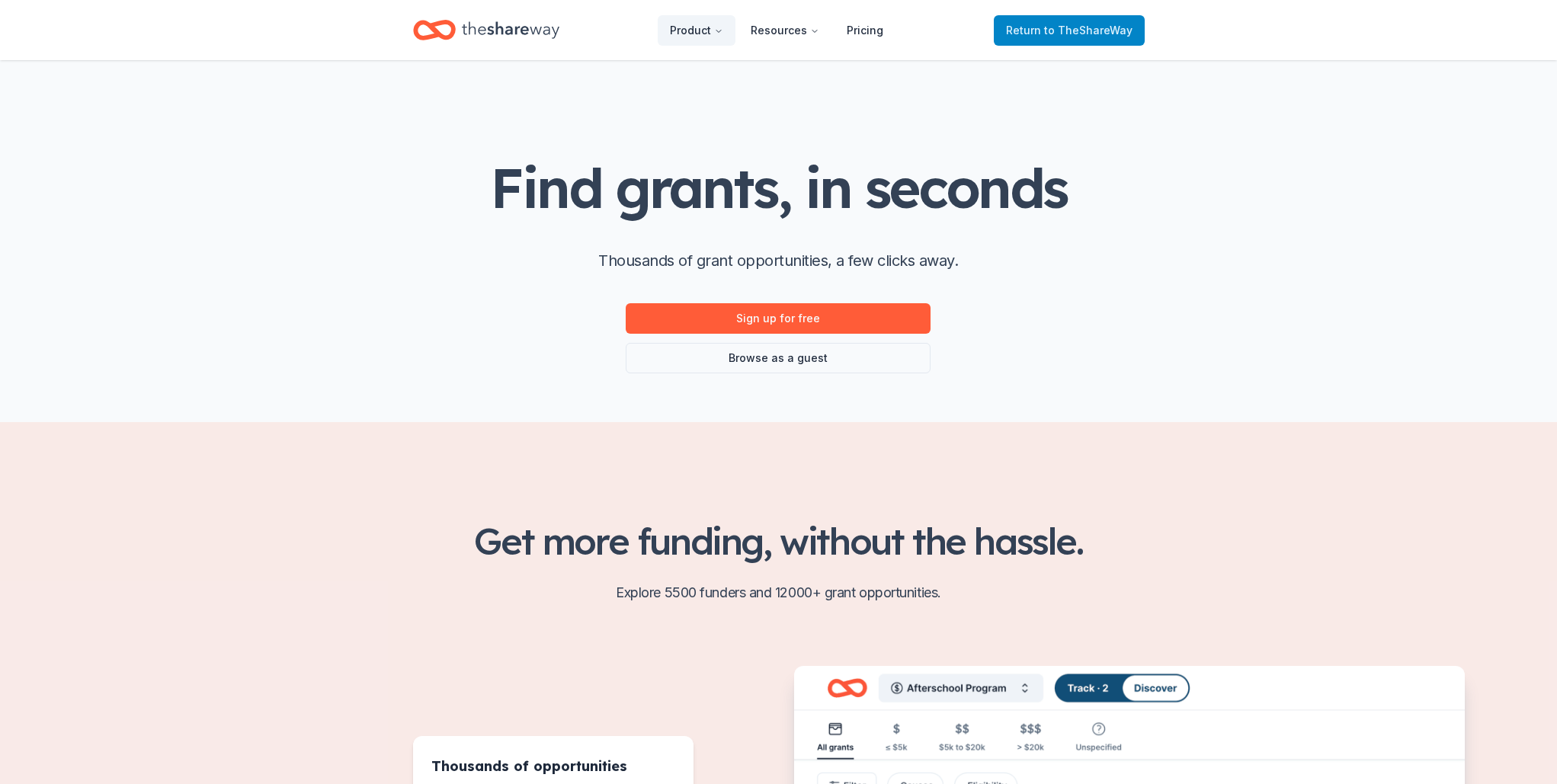
click at [1102, 35] on span "to TheShareWay" at bounding box center [1089, 30] width 88 height 12
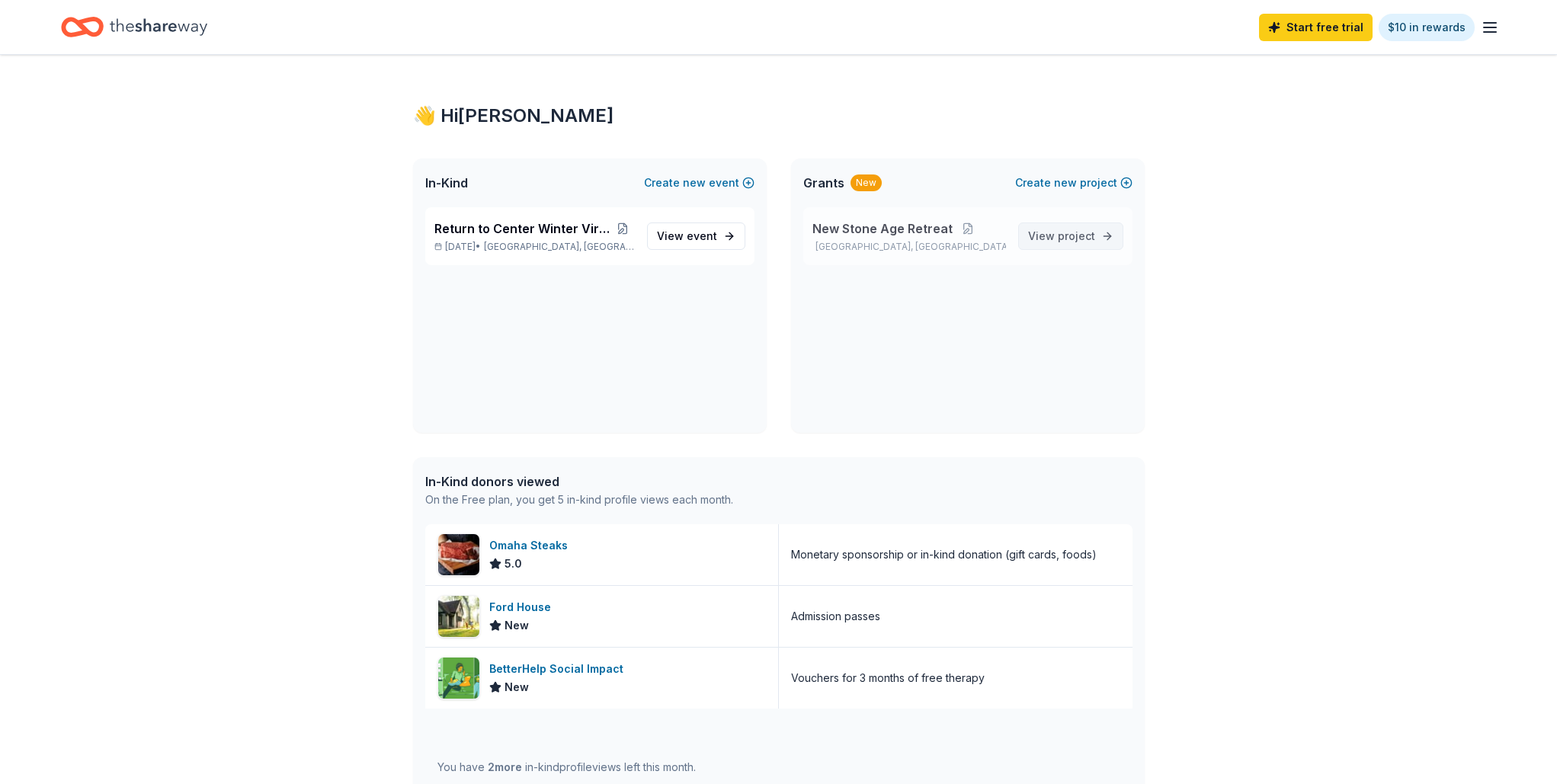
click at [1054, 236] on span "View project" at bounding box center [1062, 236] width 67 height 18
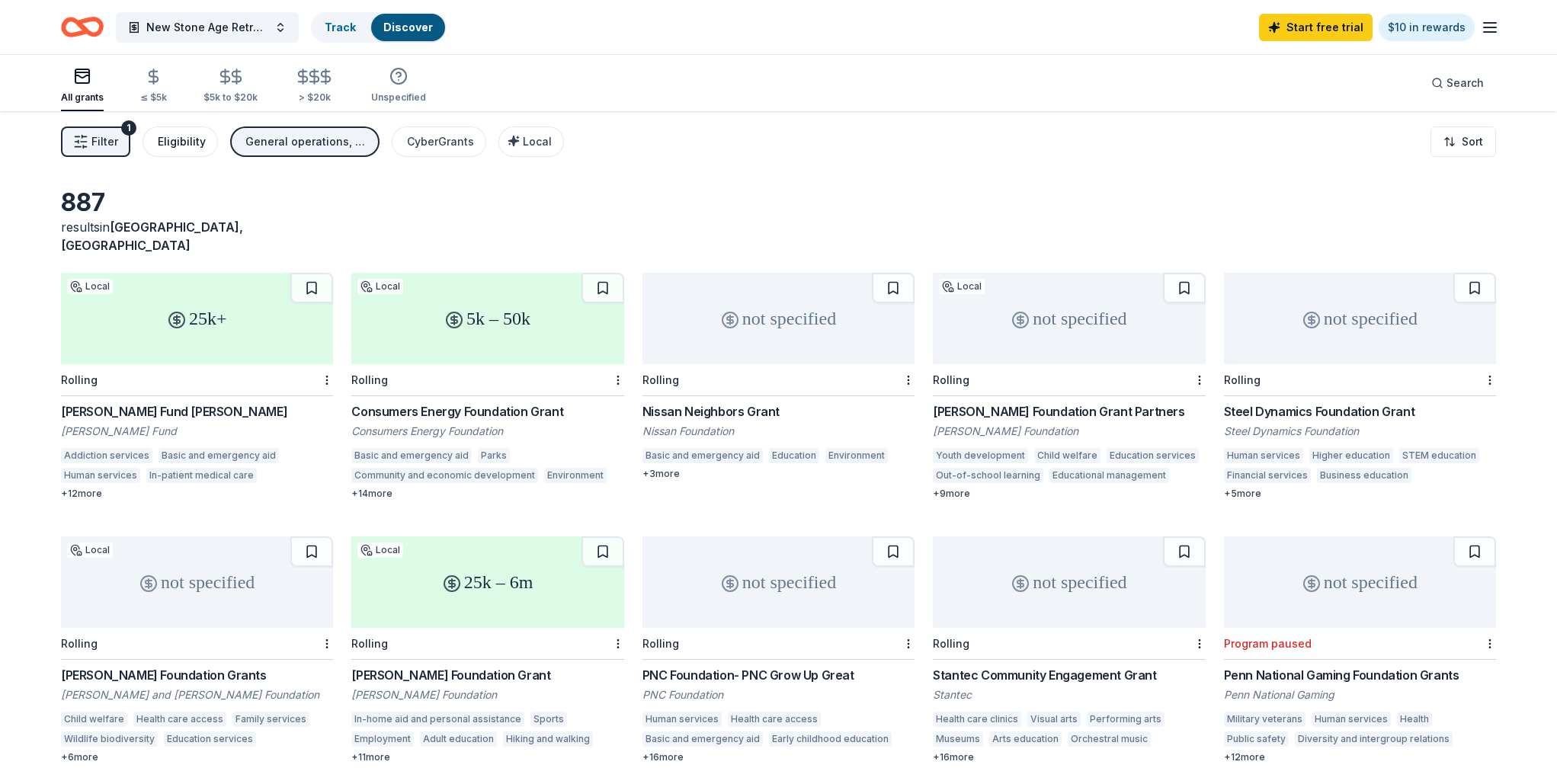
click at [174, 143] on div "Eligibility" at bounding box center [181, 141] width 48 height 18
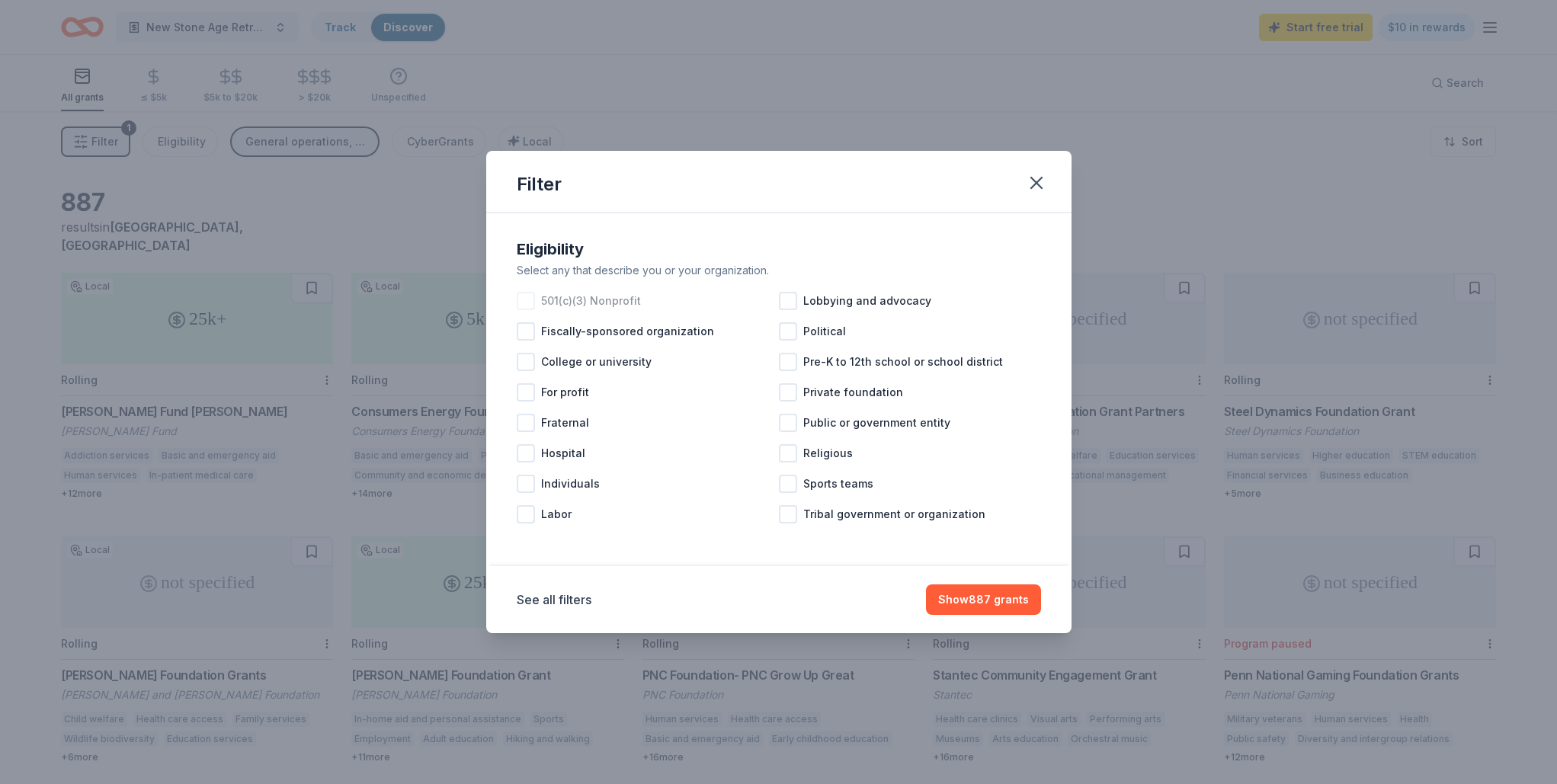
click at [528, 301] on div at bounding box center [525, 300] width 18 height 18
click at [567, 604] on button "See all filters" at bounding box center [554, 599] width 75 height 18
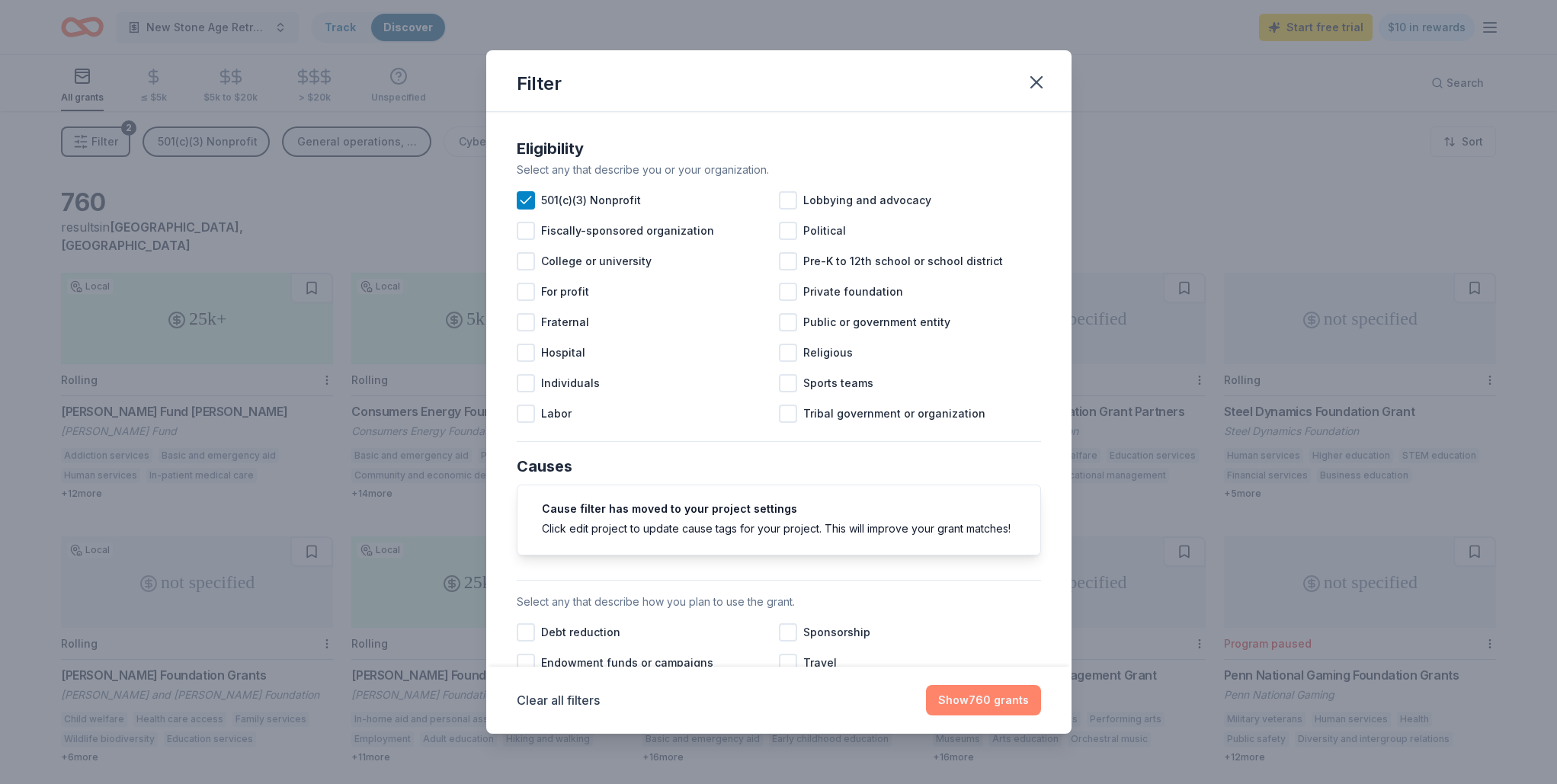
click at [981, 700] on button "Show 760 grants" at bounding box center [984, 701] width 115 height 31
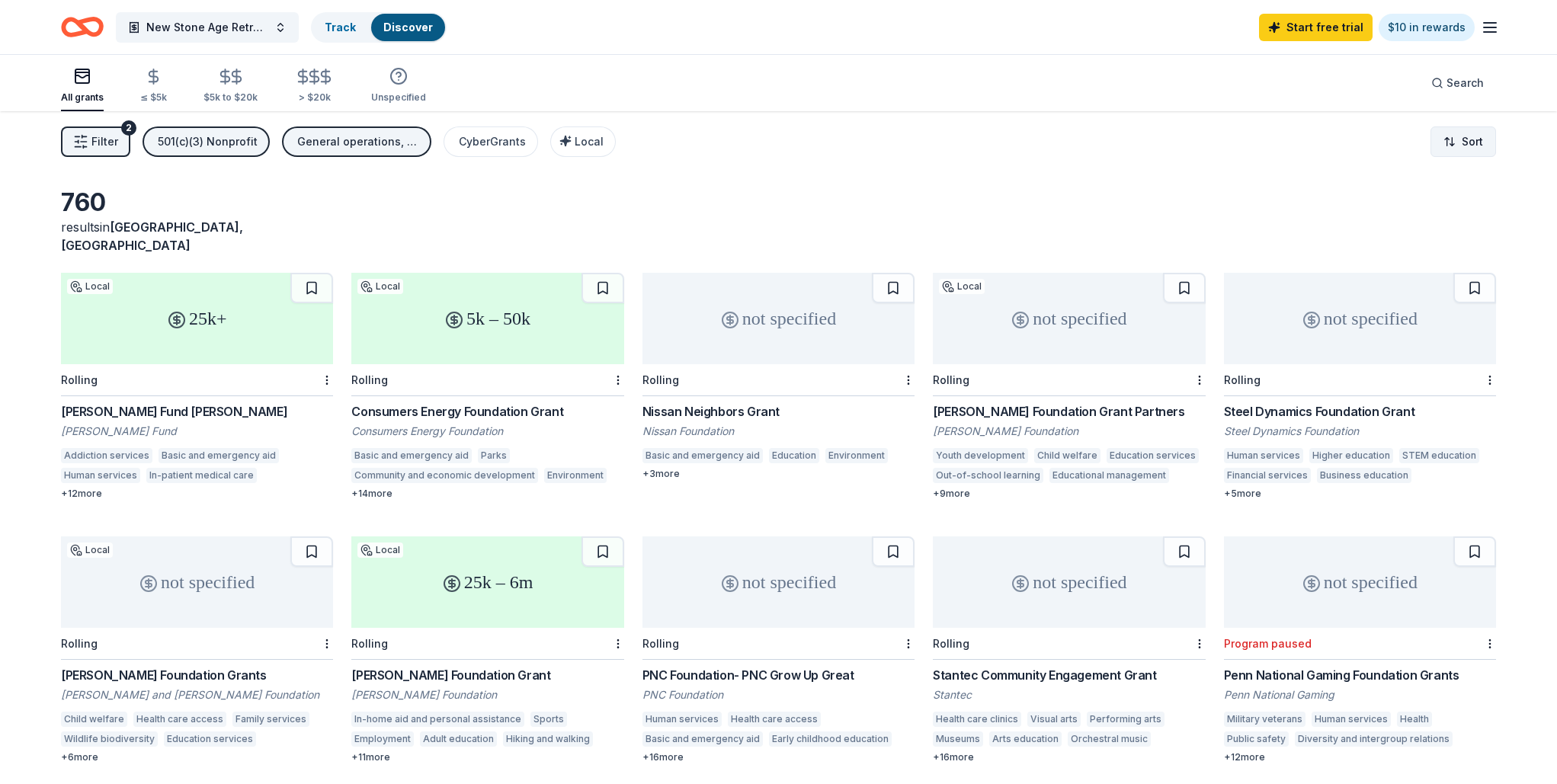
click at [1465, 143] on html "New Stone Age Retreat Track Discover Start free trial $10 in rewards All grants…" at bounding box center [778, 392] width 1557 height 784
click at [1041, 157] on html "New Stone Age Retreat Track Discover Start free trial $10 in rewards All grants…" at bounding box center [778, 392] width 1557 height 784
